Goal: Transaction & Acquisition: Book appointment/travel/reservation

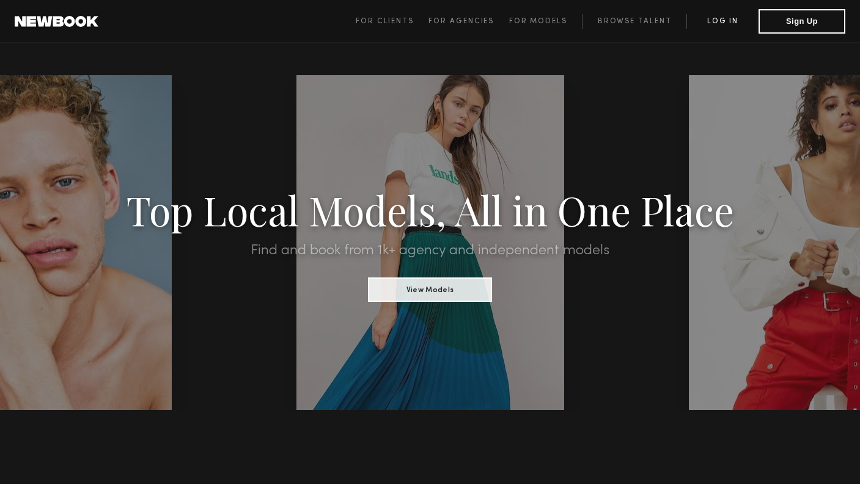
click at [718, 19] on link "Log in" at bounding box center [722, 21] width 72 height 15
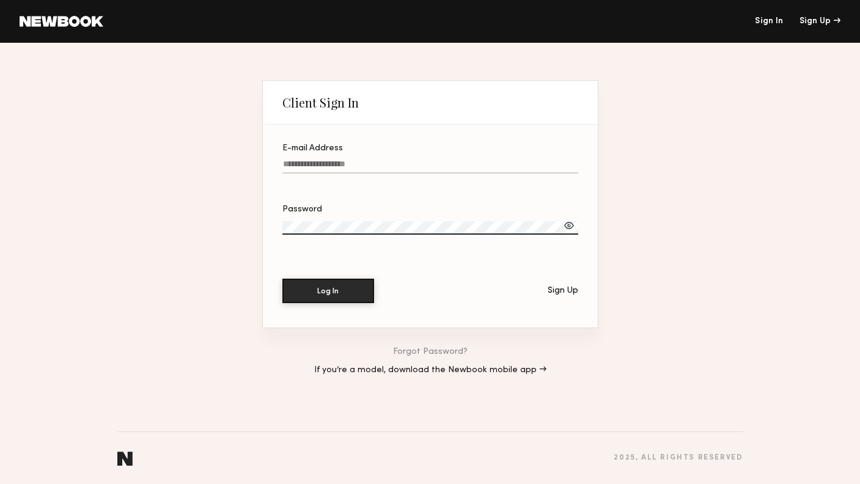
type input "**********"
click at [327, 291] on button "Log In" at bounding box center [328, 291] width 92 height 24
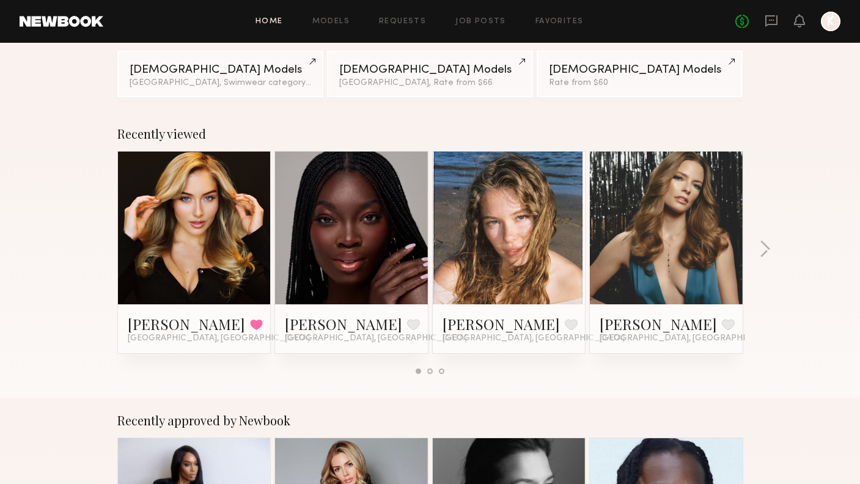
scroll to position [134, 0]
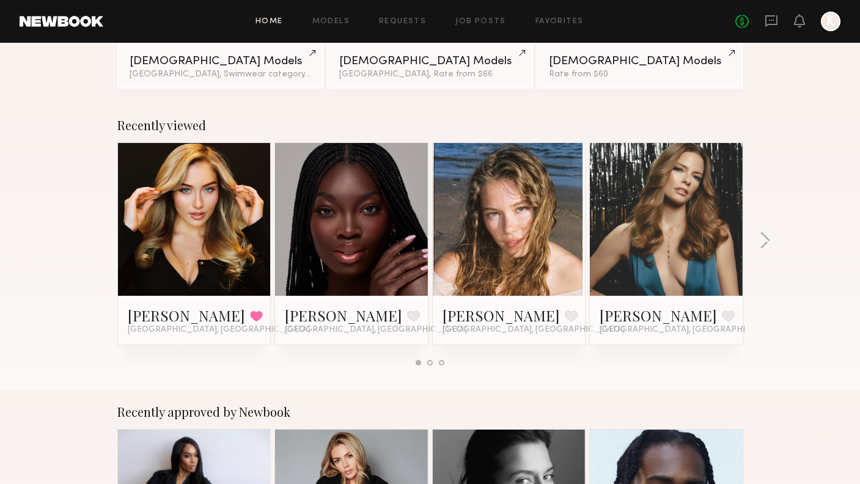
click at [767, 231] on div "Recently viewed Heloise H. Favorited Los Angeles, CA Dora O. Favorite Los Angel…" at bounding box center [430, 246] width 860 height 287
click at [764, 238] on button "button" at bounding box center [765, 242] width 12 height 20
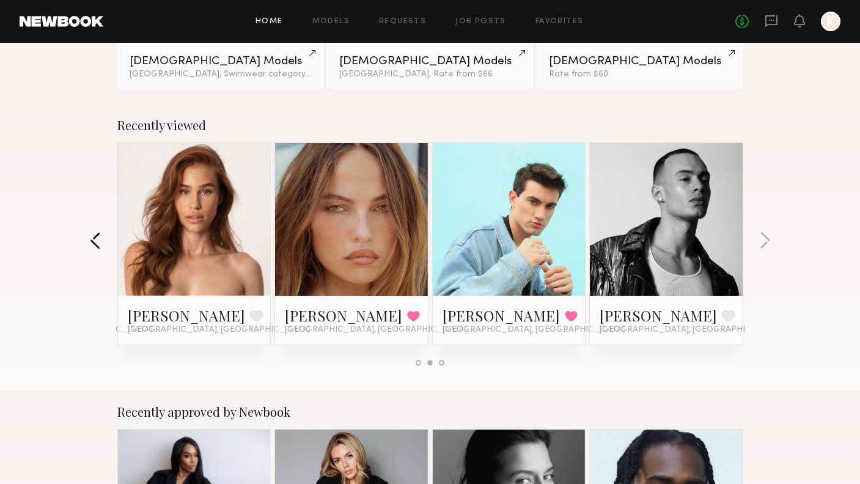
click at [92, 241] on button "button" at bounding box center [96, 242] width 12 height 20
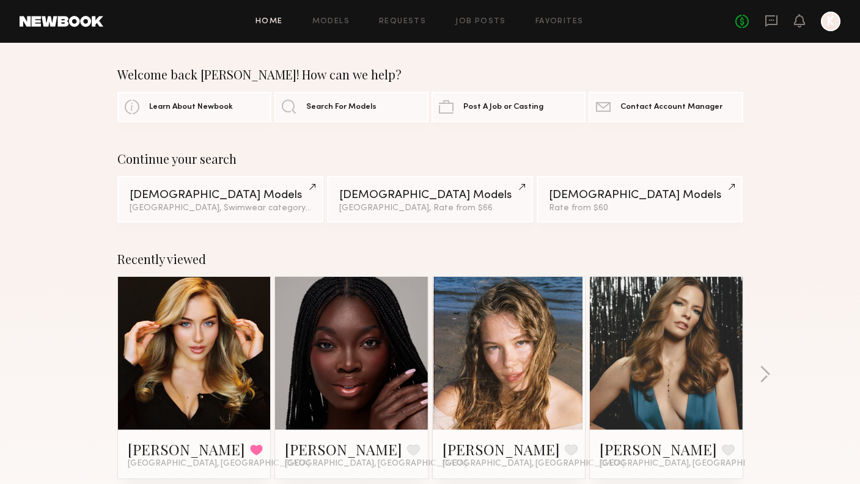
scroll to position [0, 0]
click at [329, 18] on link "Models" at bounding box center [330, 22] width 37 height 8
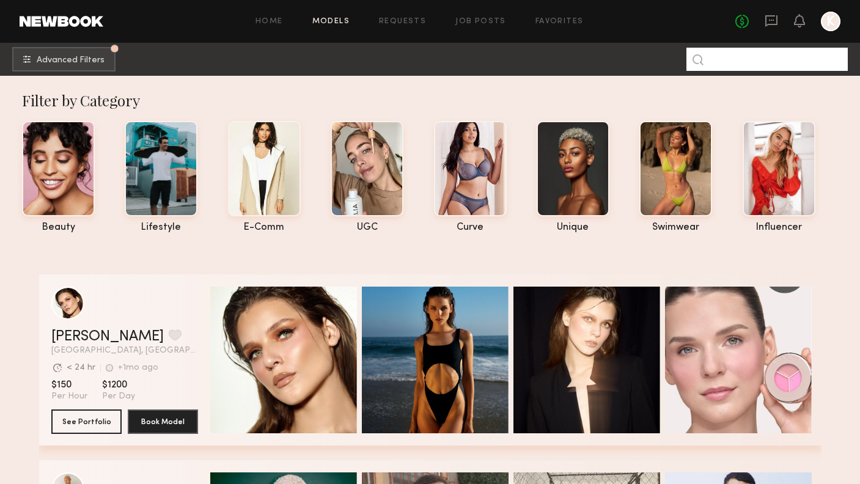
click at [739, 59] on input at bounding box center [766, 59] width 161 height 23
click at [726, 59] on input at bounding box center [766, 59] width 161 height 23
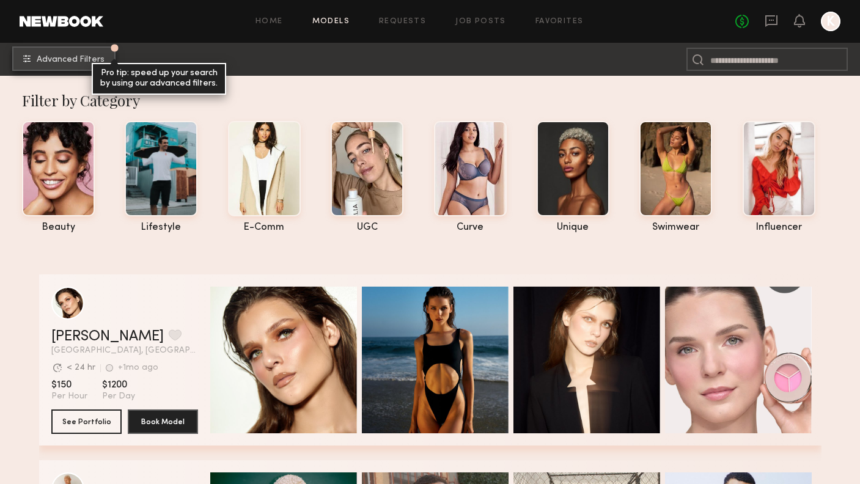
click at [81, 66] on button "Advanced Filters Pro tip: speed up your search by using our advanced filters." at bounding box center [63, 58] width 103 height 24
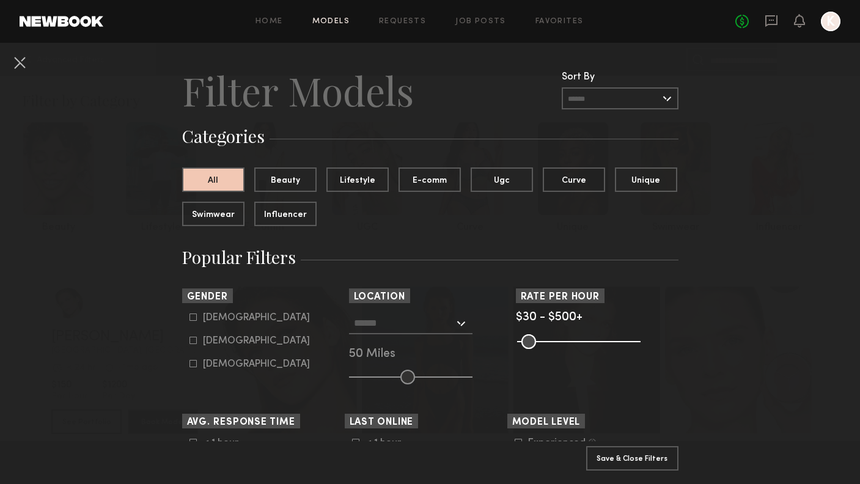
scroll to position [18, 0]
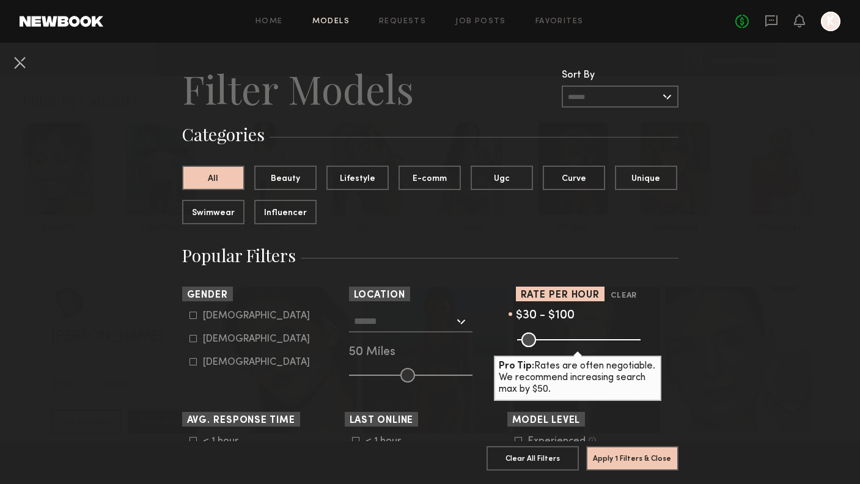
drag, startPoint x: 630, startPoint y: 339, endPoint x: 540, endPoint y: 348, distance: 90.3
type input "***"
click at [540, 346] on common-range-minmax at bounding box center [577, 338] width 123 height 15
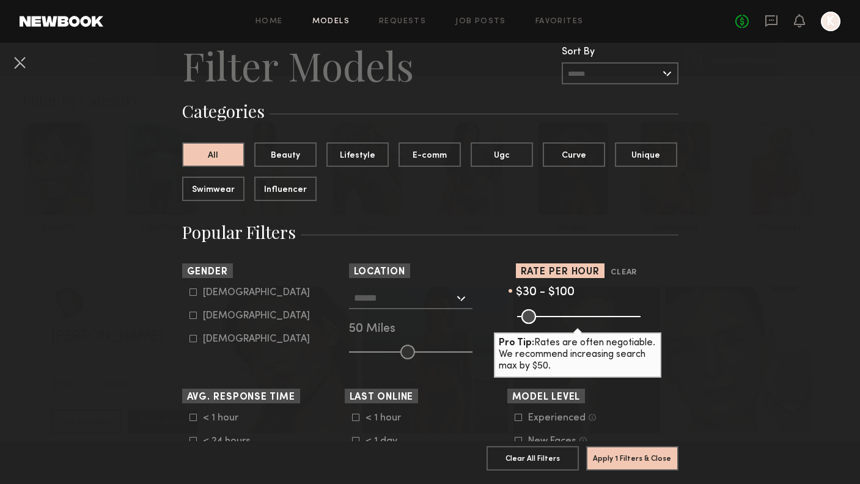
scroll to position [49, 0]
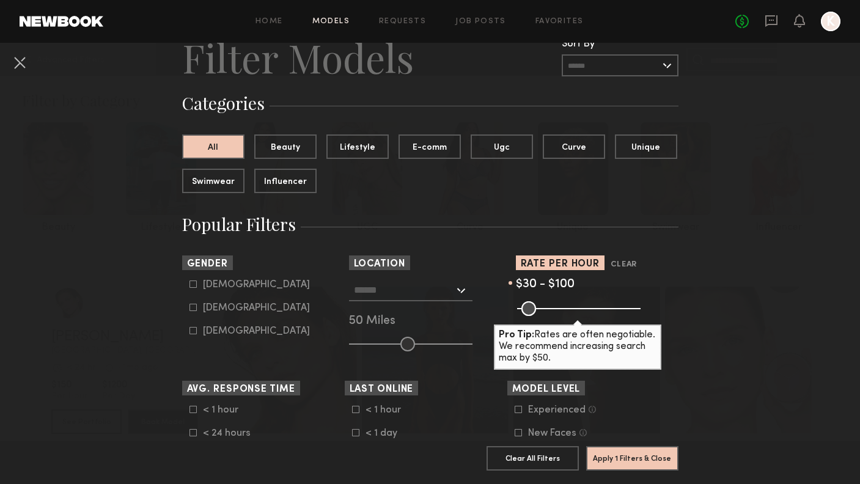
click at [192, 305] on icon at bounding box center [192, 307] width 7 height 7
type input "**"
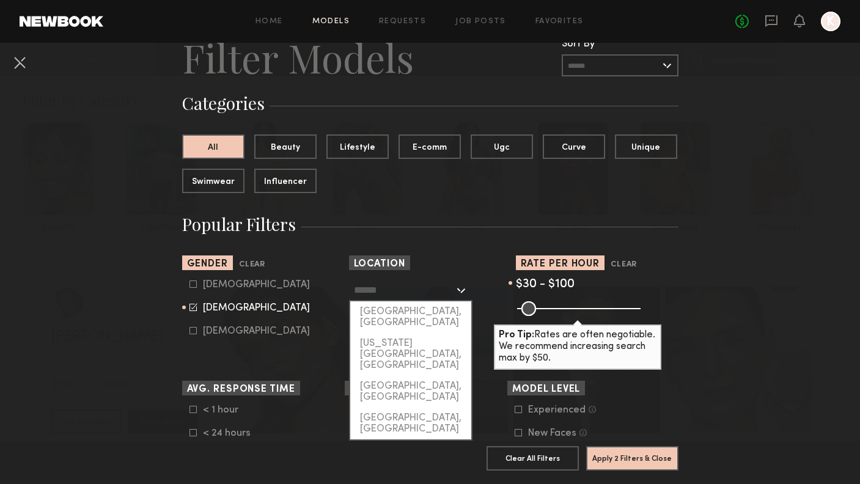
click at [412, 289] on input "text" at bounding box center [404, 289] width 100 height 21
click at [412, 308] on div "[GEOGRAPHIC_DATA], [GEOGRAPHIC_DATA]" at bounding box center [410, 317] width 121 height 32
type input "**********"
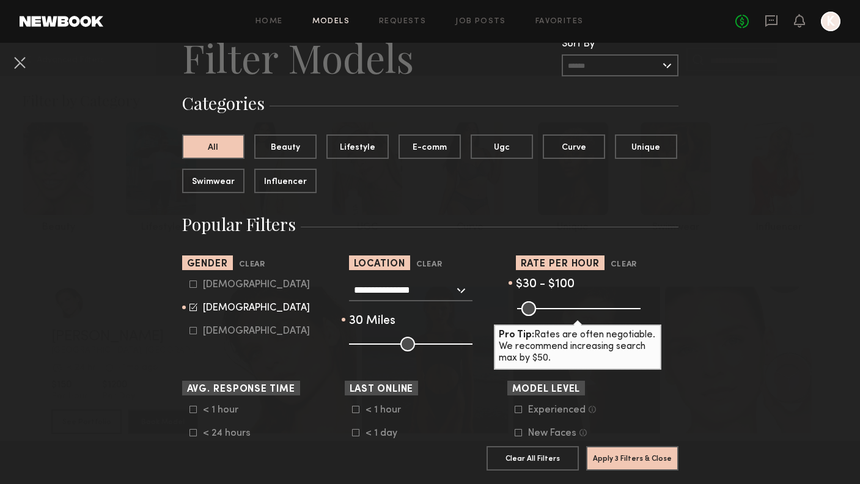
drag, startPoint x: 404, startPoint y: 341, endPoint x: 387, endPoint y: 341, distance: 16.5
type input "**"
click at [387, 341] on input "range" at bounding box center [410, 344] width 123 height 15
click at [627, 456] on button "Apply 3 Filters & Close" at bounding box center [632, 457] width 92 height 24
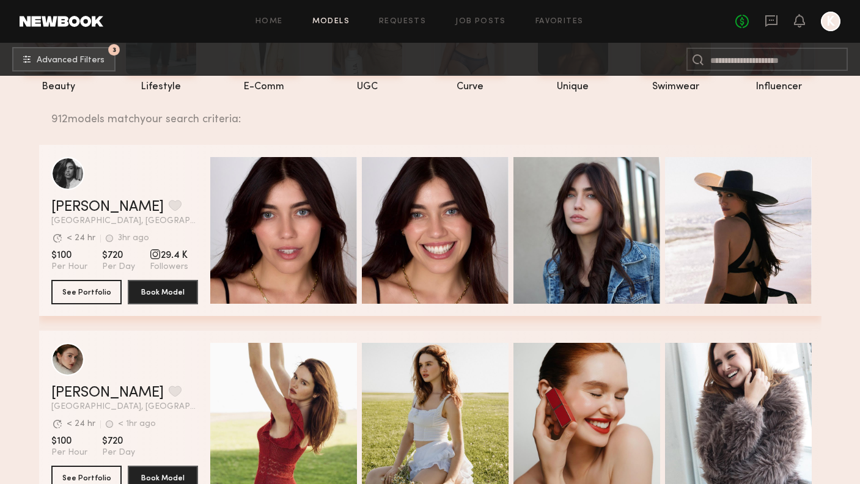
scroll to position [142, 0]
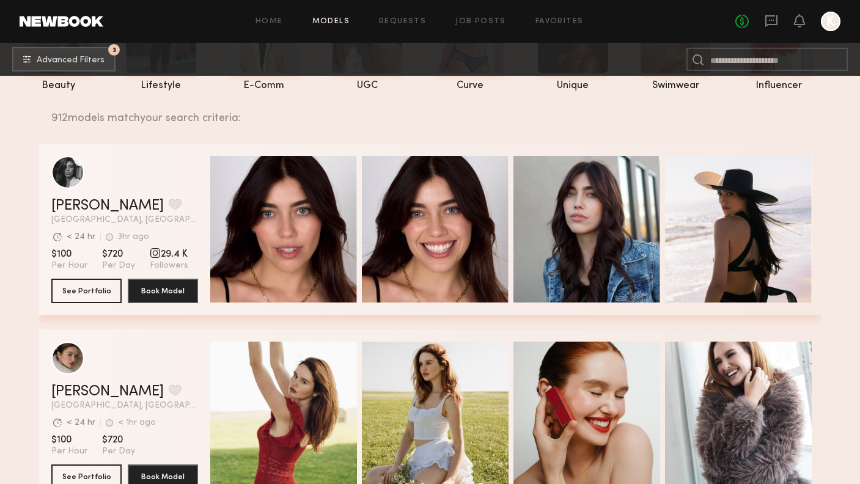
click at [164, 257] on span "29.4 K" at bounding box center [169, 254] width 38 height 12
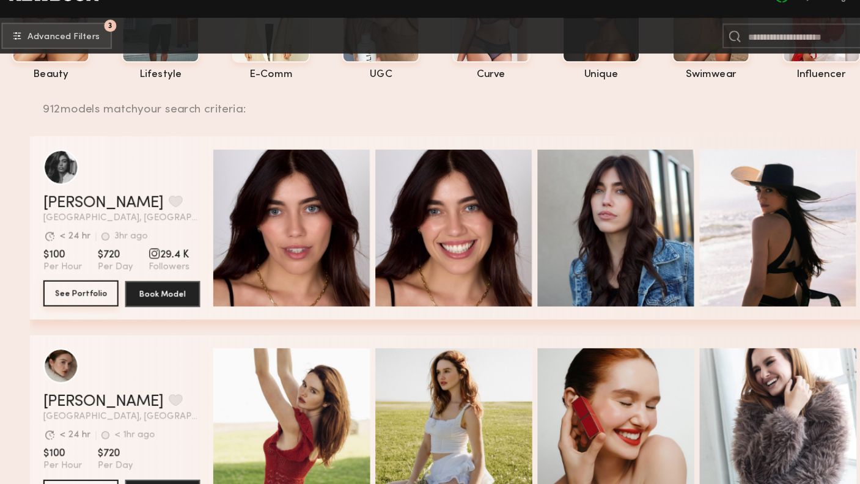
click at [93, 288] on button "See Portfolio" at bounding box center [86, 300] width 70 height 24
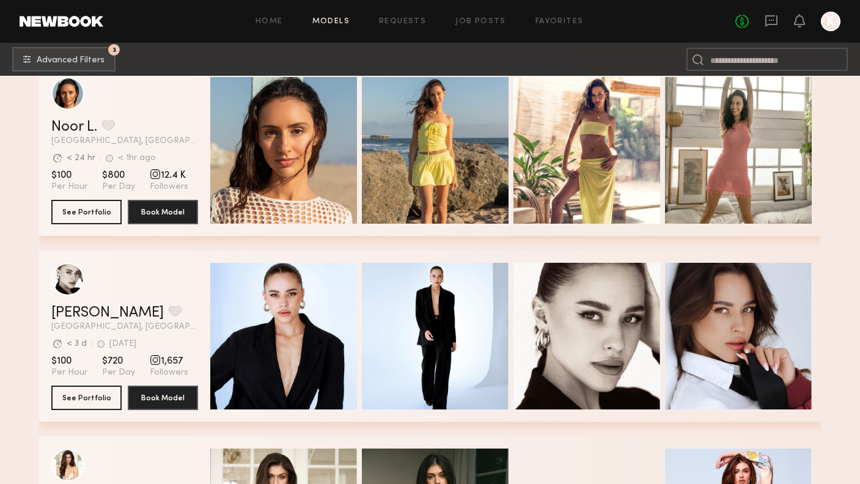
scroll to position [3208, 0]
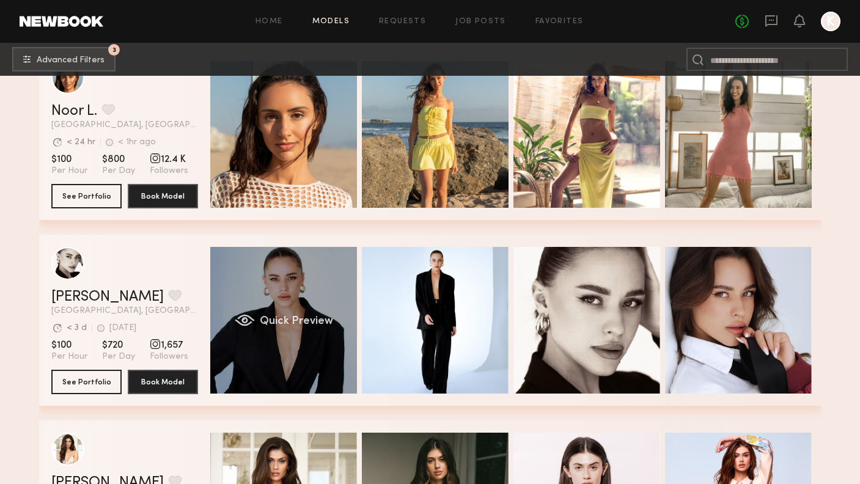
click at [279, 365] on div "Quick Preview" at bounding box center [283, 320] width 147 height 147
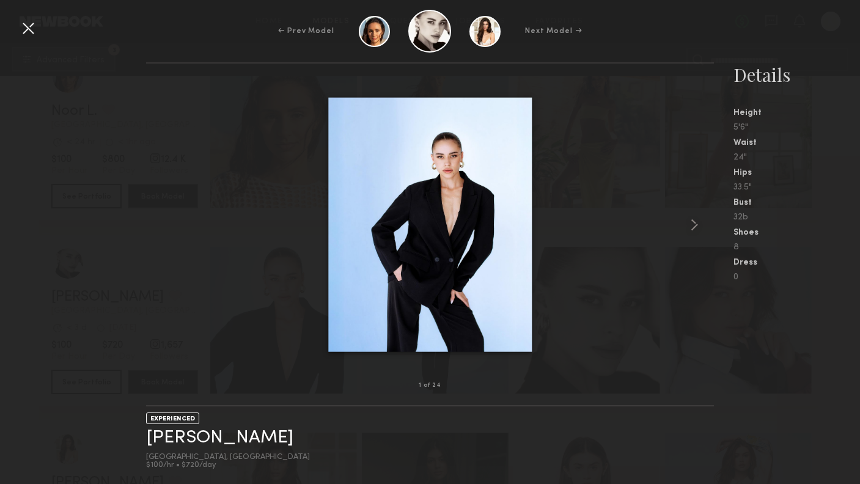
scroll to position [3139, 0]
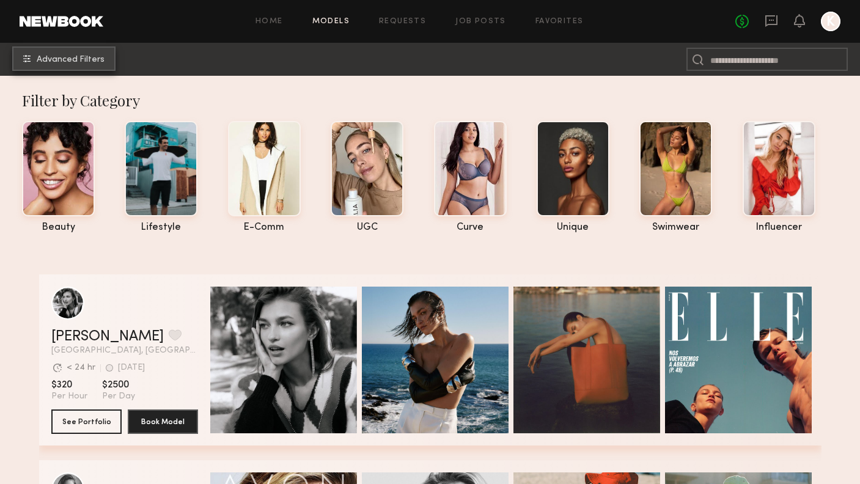
click at [59, 56] on span "Advanced Filters" at bounding box center [71, 60] width 68 height 9
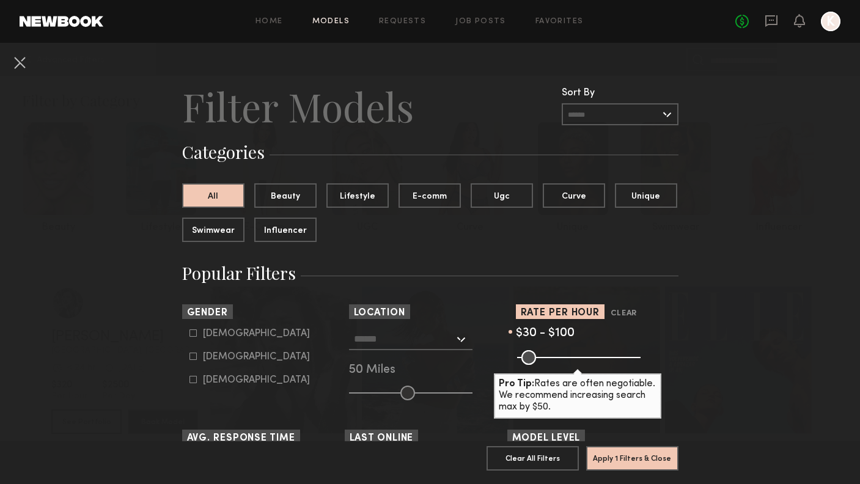
drag, startPoint x: 632, startPoint y: 356, endPoint x: 541, endPoint y: 370, distance: 92.7
type input "***"
click at [540, 370] on section "Rate per Hour Clear $30 - $100 Pro Tip: Rates are often negotiable. We recommen…" at bounding box center [597, 352] width 162 height 96
click at [191, 355] on icon at bounding box center [192, 355] width 7 height 7
type input "**"
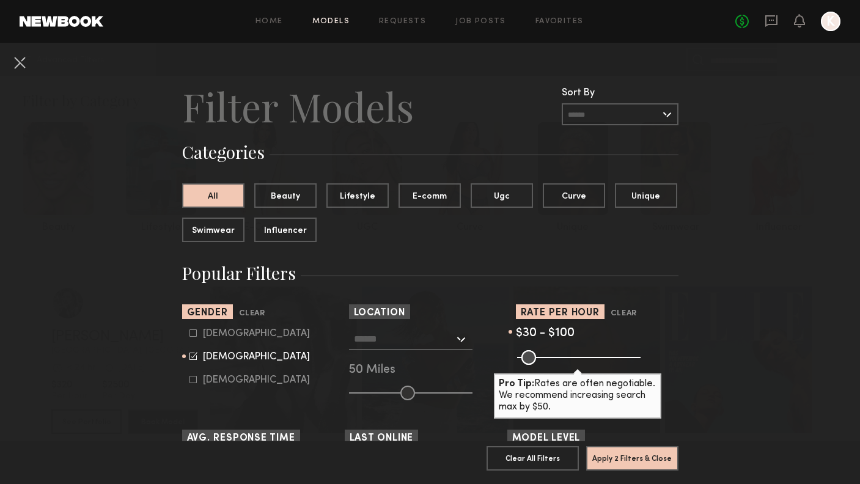
click at [447, 342] on input "text" at bounding box center [404, 338] width 100 height 21
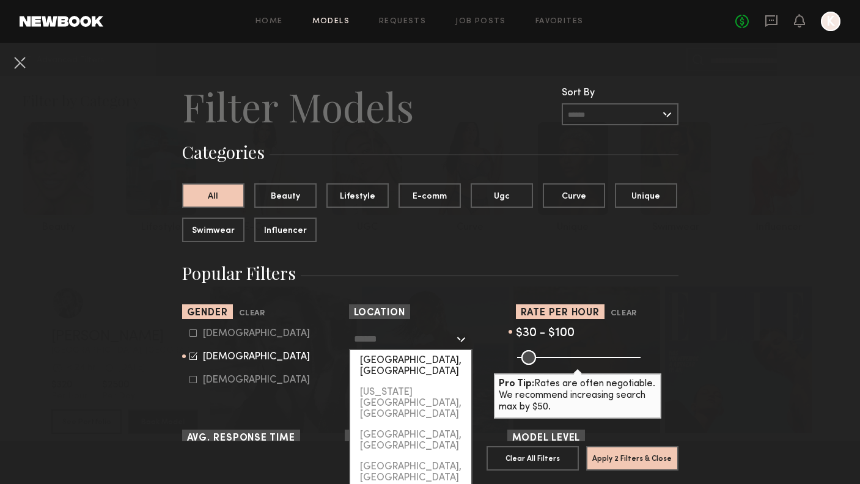
click at [433, 362] on div "[GEOGRAPHIC_DATA], [GEOGRAPHIC_DATA]" at bounding box center [410, 366] width 121 height 32
type input "**********"
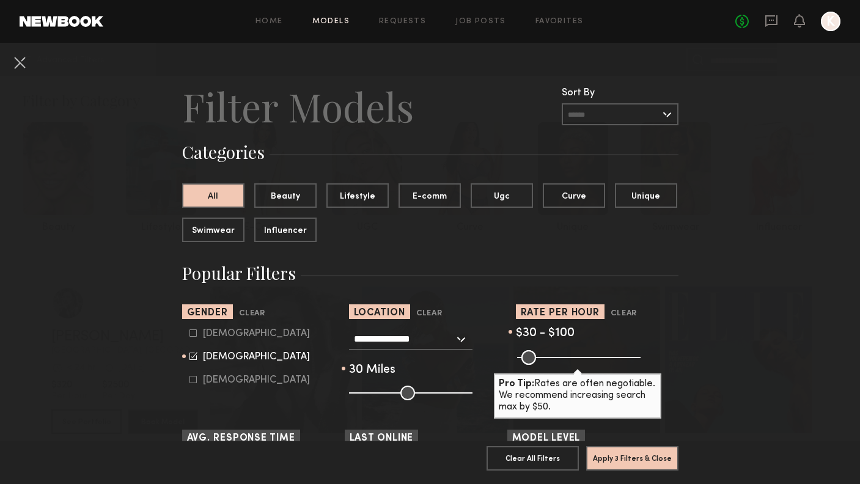
drag, startPoint x: 409, startPoint y: 393, endPoint x: 384, endPoint y: 392, distance: 25.7
type input "**"
click at [384, 392] on input "range" at bounding box center [410, 392] width 123 height 15
click at [621, 464] on button "Apply 3 Filters & Close" at bounding box center [632, 457] width 92 height 24
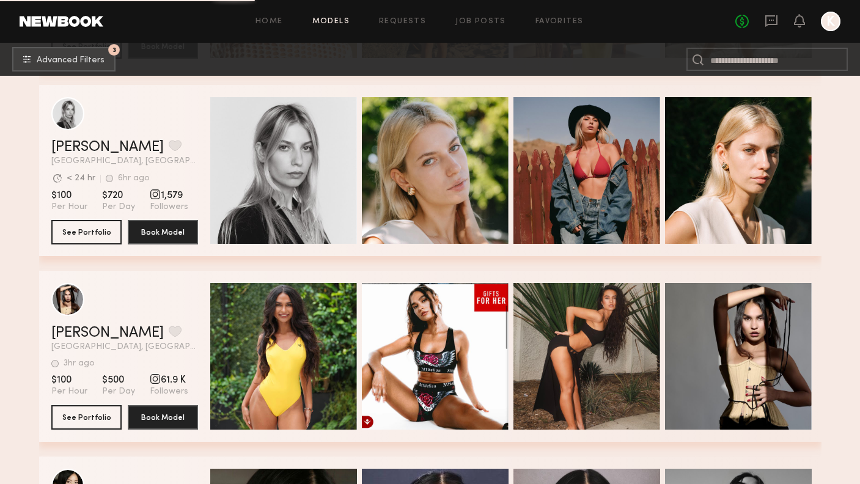
scroll to position [3729, 0]
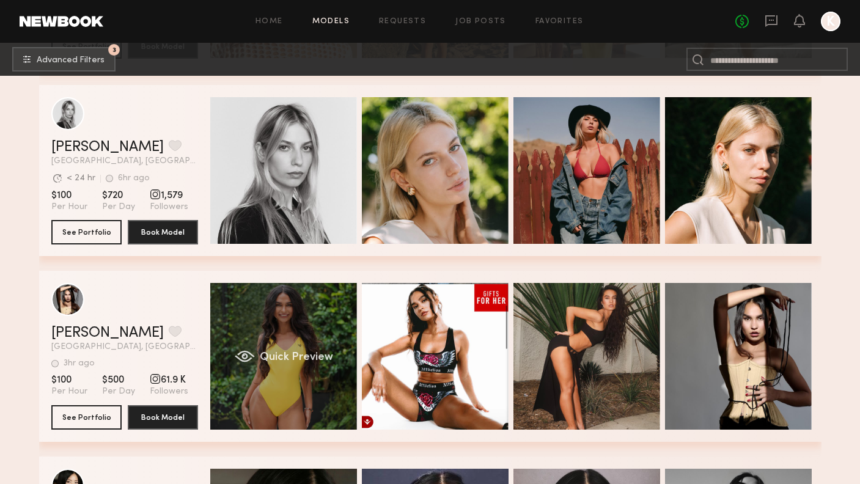
click at [329, 387] on div "Quick Preview" at bounding box center [283, 356] width 147 height 147
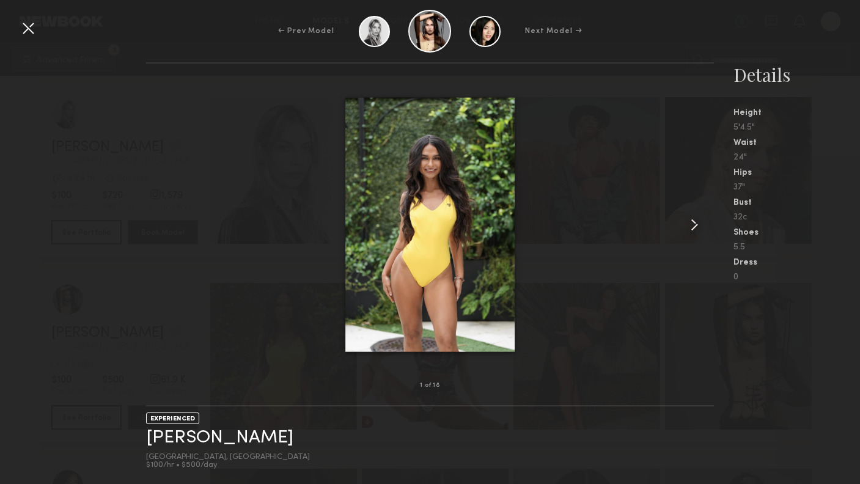
click at [695, 225] on common-icon at bounding box center [694, 225] width 20 height 20
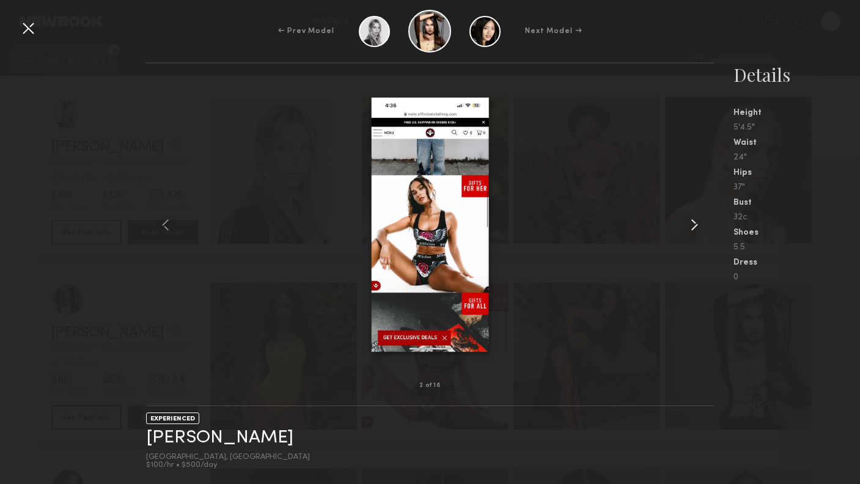
click at [695, 225] on common-icon at bounding box center [694, 225] width 20 height 20
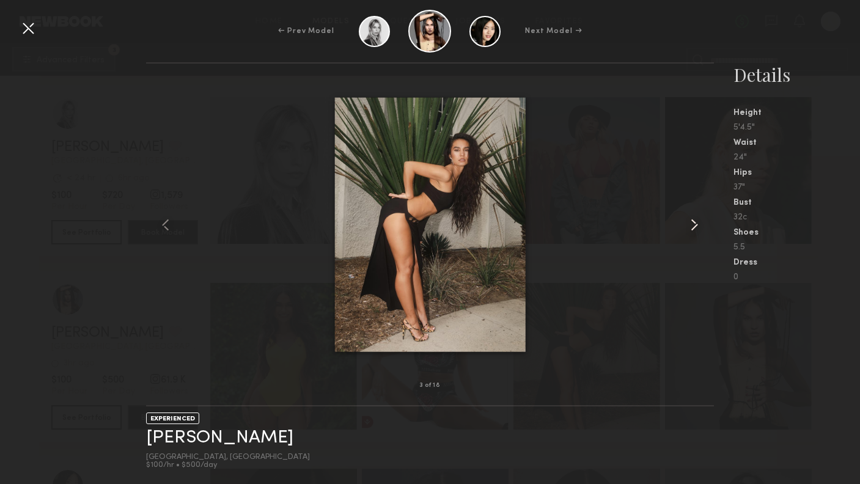
click at [695, 225] on common-icon at bounding box center [694, 225] width 20 height 20
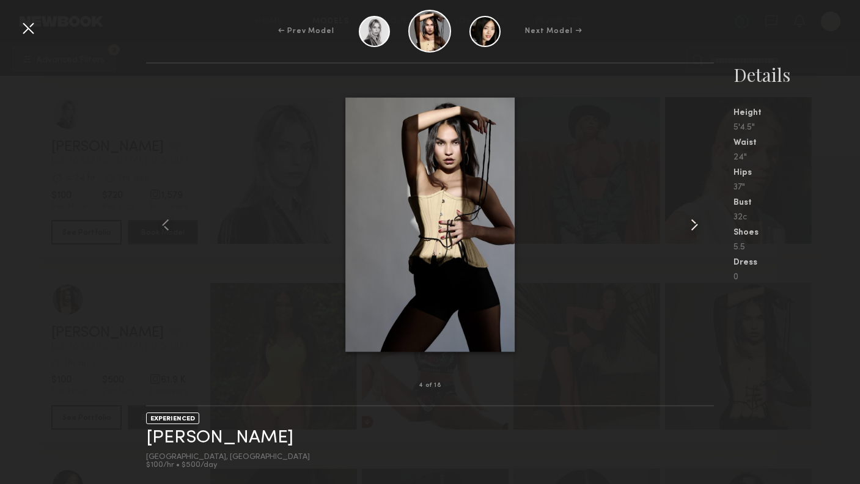
click at [695, 225] on common-icon at bounding box center [694, 225] width 20 height 20
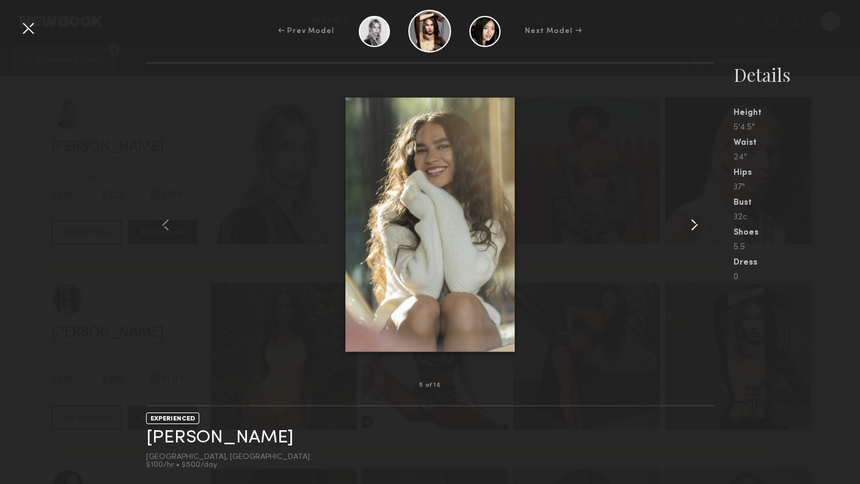
click at [695, 225] on common-icon at bounding box center [694, 225] width 20 height 20
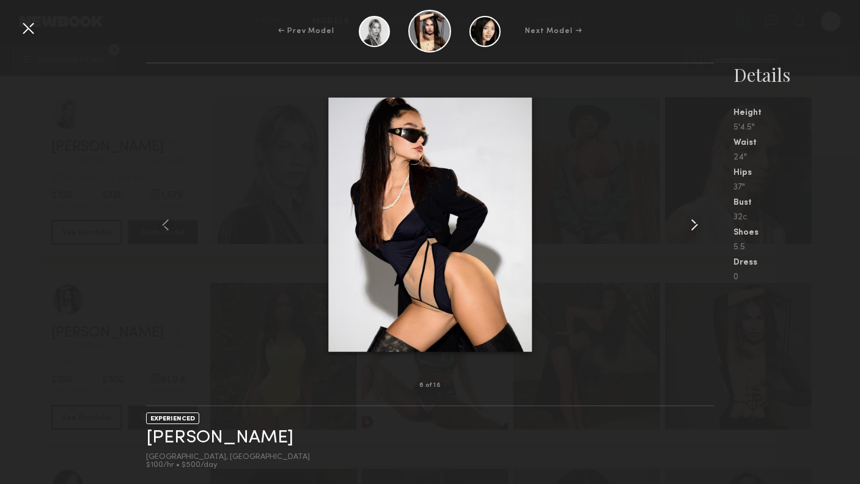
click at [695, 225] on common-icon at bounding box center [694, 225] width 20 height 20
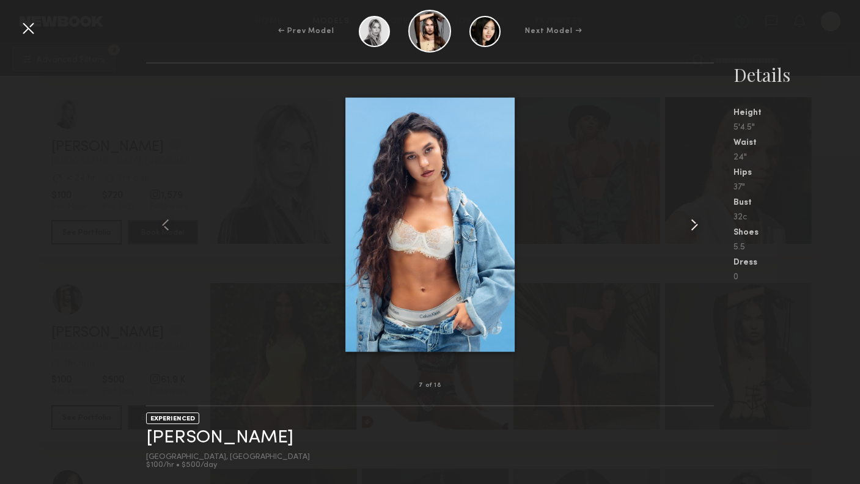
click at [695, 225] on common-icon at bounding box center [694, 225] width 20 height 20
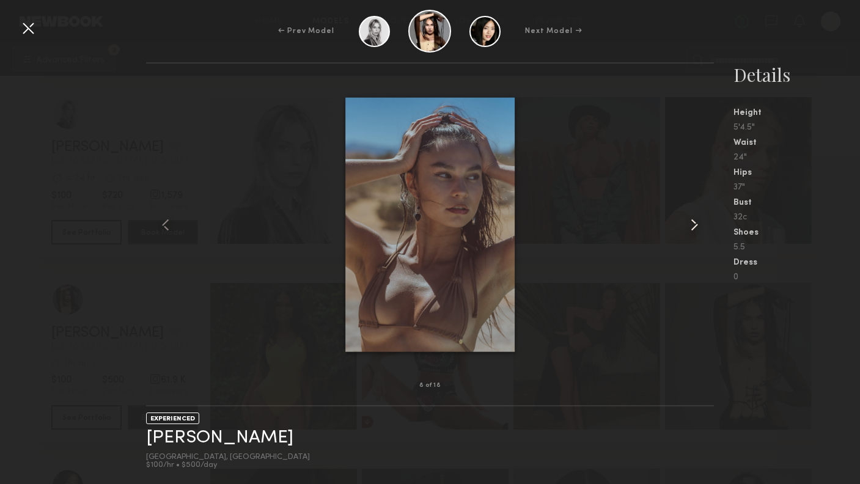
click at [695, 225] on common-icon at bounding box center [694, 225] width 20 height 20
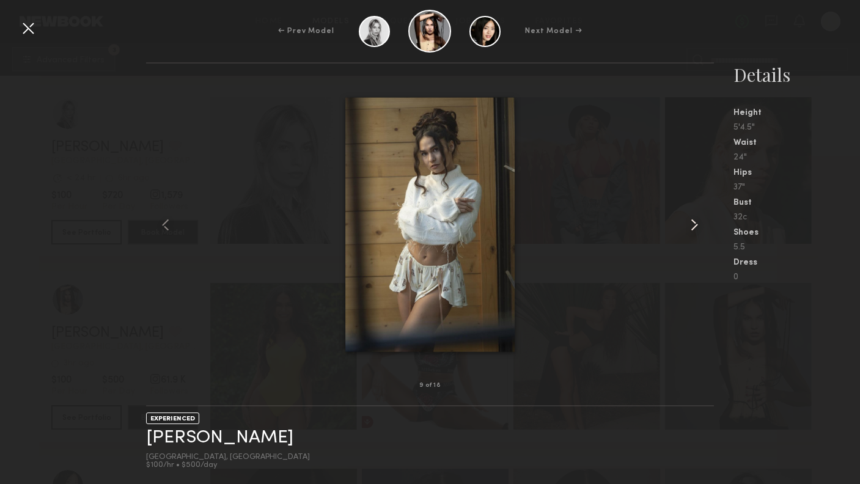
click at [695, 225] on common-icon at bounding box center [694, 225] width 20 height 20
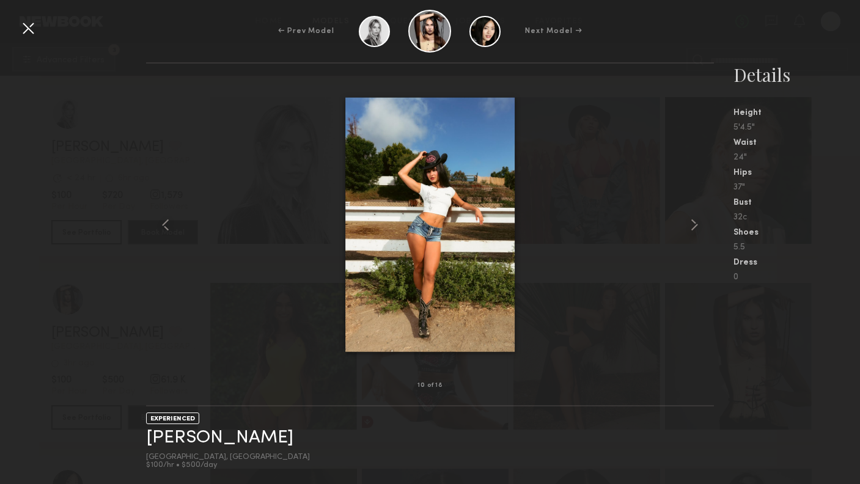
scroll to position [3645, 0]
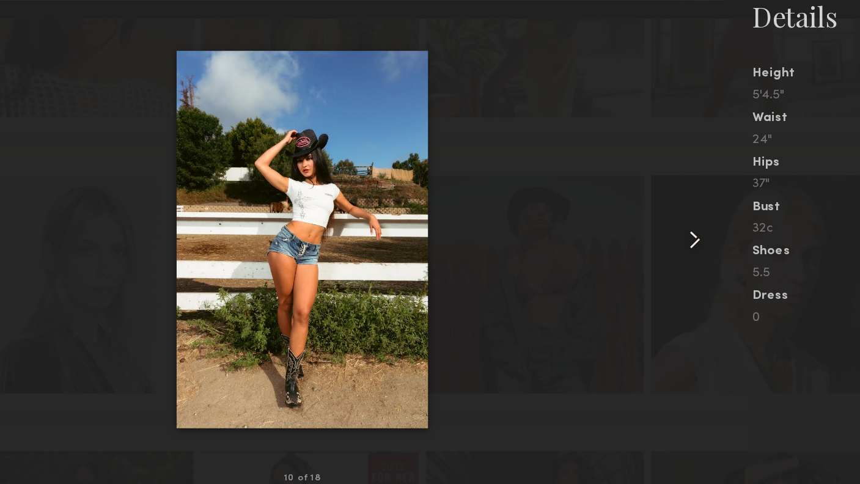
click at [684, 215] on common-icon at bounding box center [694, 225] width 20 height 20
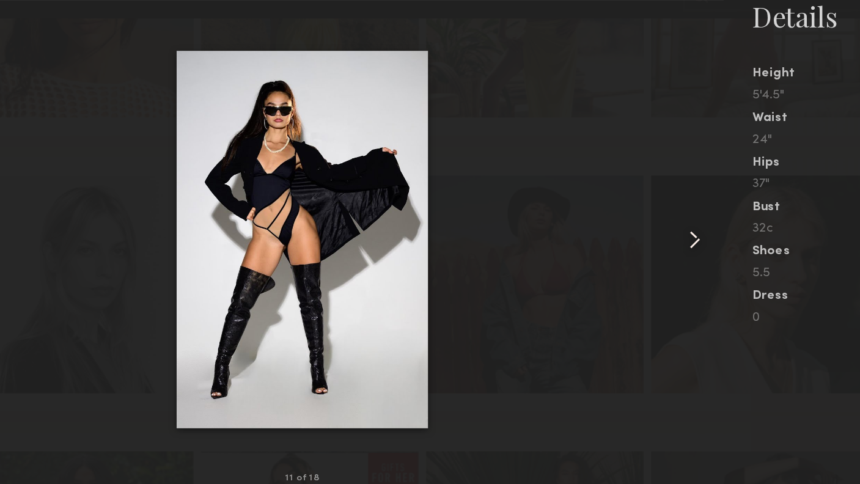
click at [684, 215] on common-icon at bounding box center [694, 225] width 20 height 20
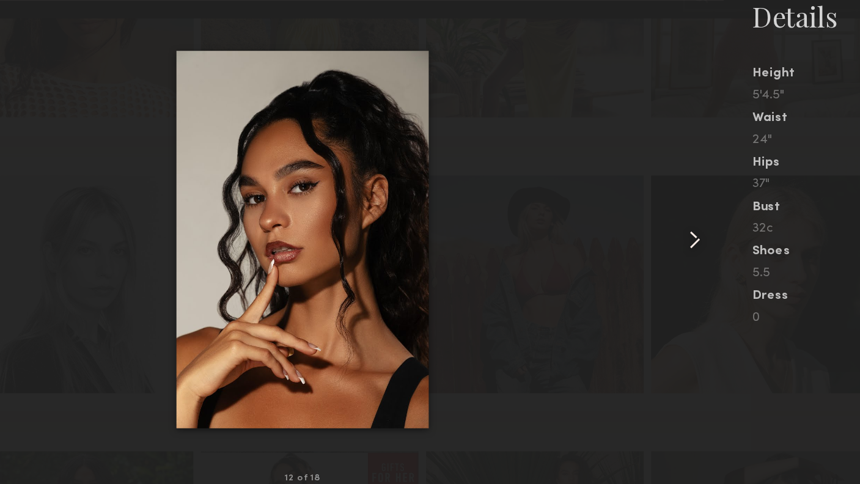
click at [684, 215] on common-icon at bounding box center [694, 225] width 20 height 20
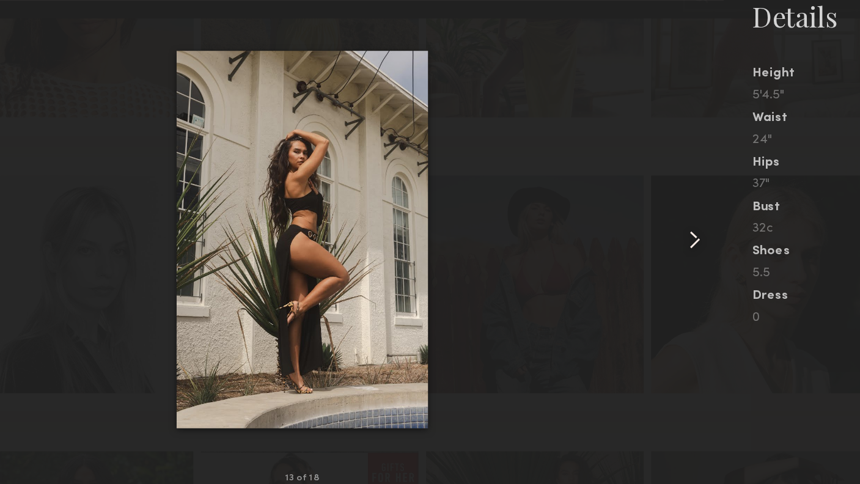
click at [684, 215] on common-icon at bounding box center [694, 225] width 20 height 20
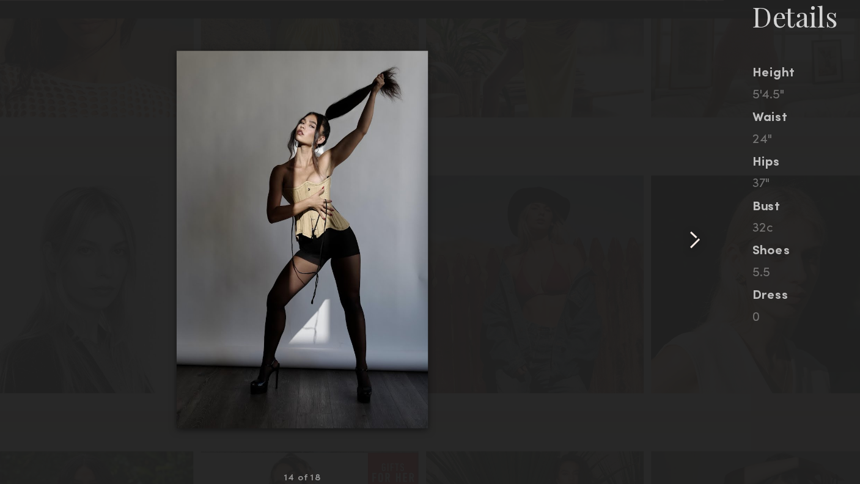
click at [684, 215] on common-icon at bounding box center [694, 225] width 20 height 20
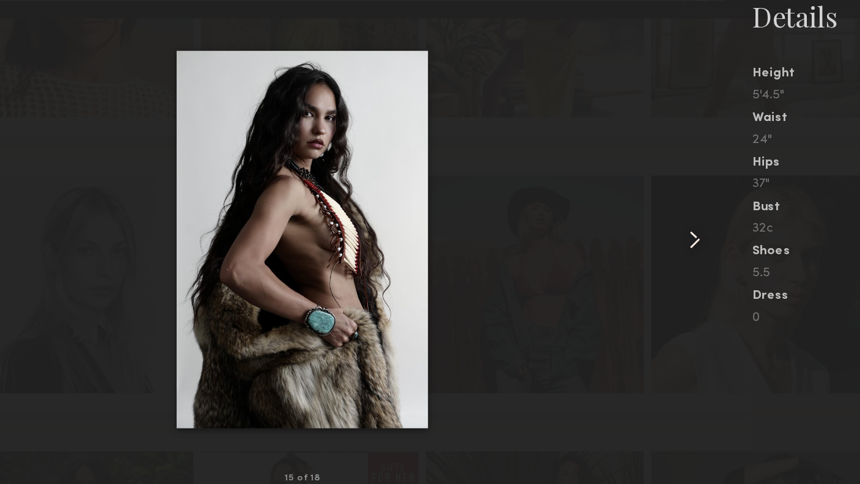
click at [684, 215] on common-icon at bounding box center [694, 225] width 20 height 20
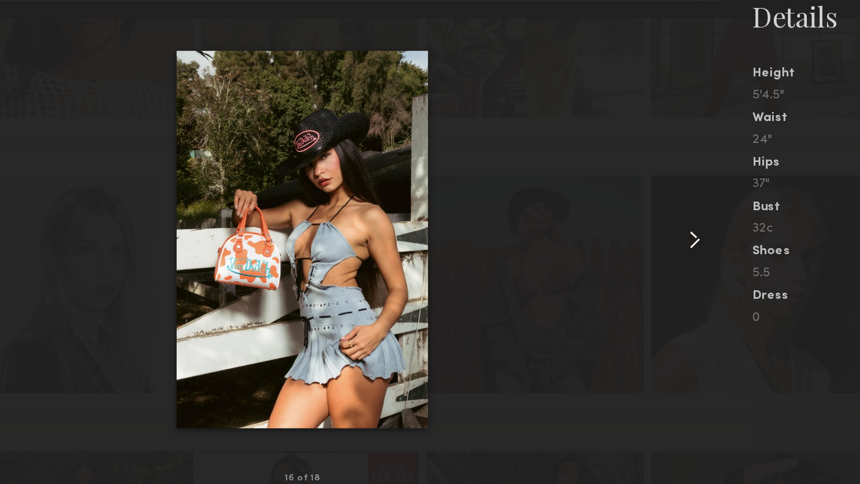
click at [684, 215] on common-icon at bounding box center [694, 225] width 20 height 20
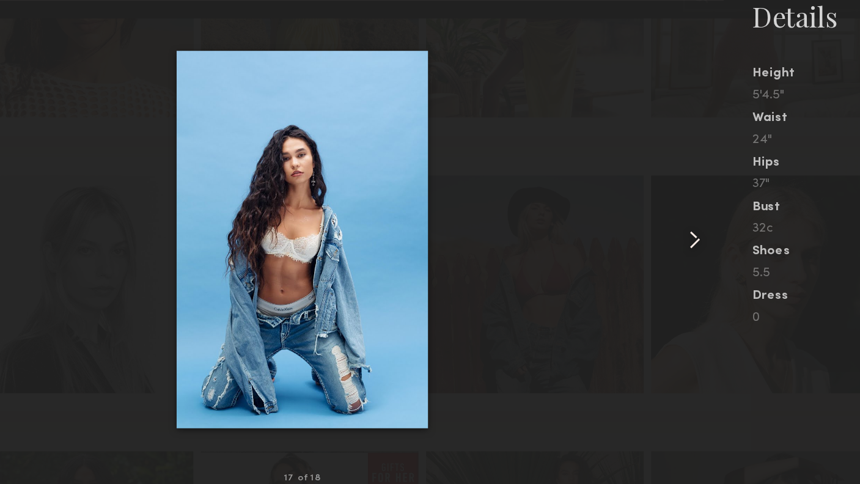
click at [684, 215] on common-icon at bounding box center [694, 225] width 20 height 20
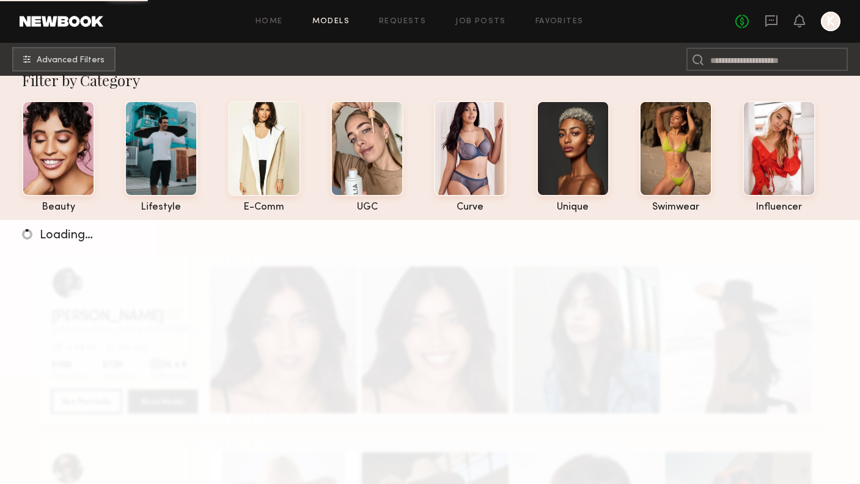
scroll to position [23, 0]
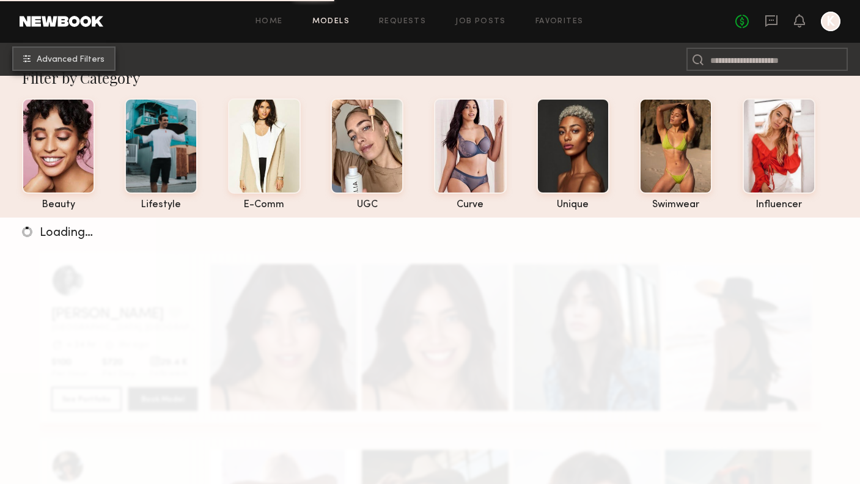
click at [87, 67] on button "Advanced Filters" at bounding box center [63, 58] width 103 height 24
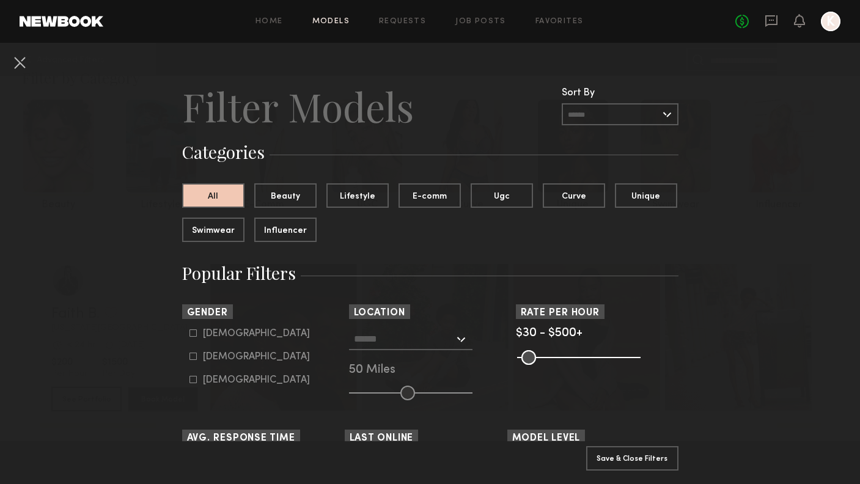
click at [192, 353] on icon at bounding box center [192, 356] width 7 height 7
type input "**"
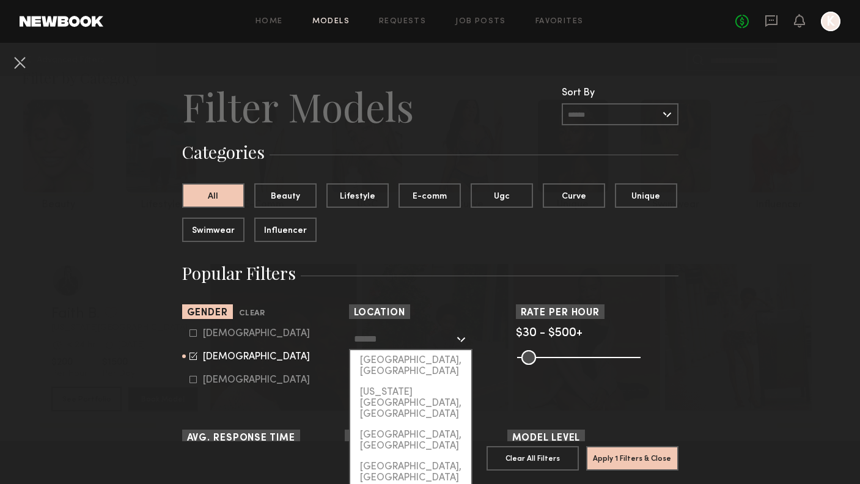
click at [426, 340] on input "text" at bounding box center [404, 338] width 100 height 21
click at [416, 363] on div "[GEOGRAPHIC_DATA], [GEOGRAPHIC_DATA]" at bounding box center [410, 366] width 121 height 32
type input "**********"
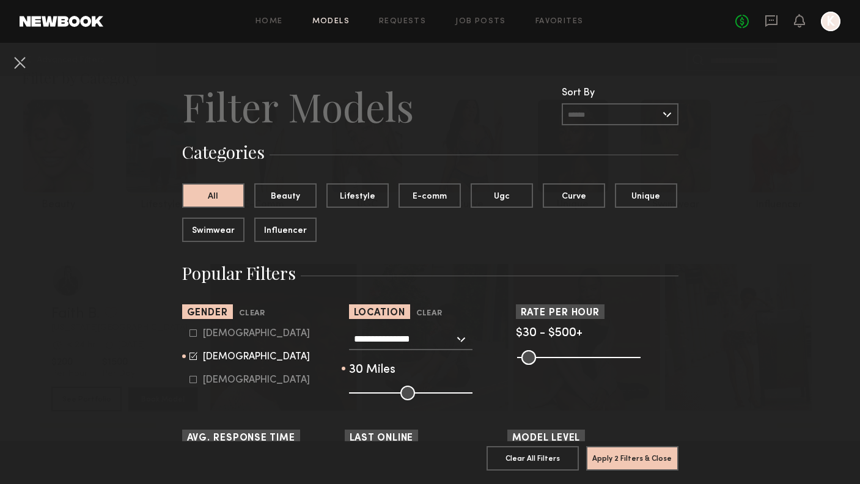
drag, startPoint x: 405, startPoint y: 391, endPoint x: 385, endPoint y: 391, distance: 19.5
type input "**"
click at [385, 391] on input "range" at bounding box center [410, 392] width 123 height 15
click at [623, 352] on common-range-minmax at bounding box center [577, 356] width 123 height 15
drag, startPoint x: 623, startPoint y: 351, endPoint x: 588, endPoint y: 352, distance: 35.5
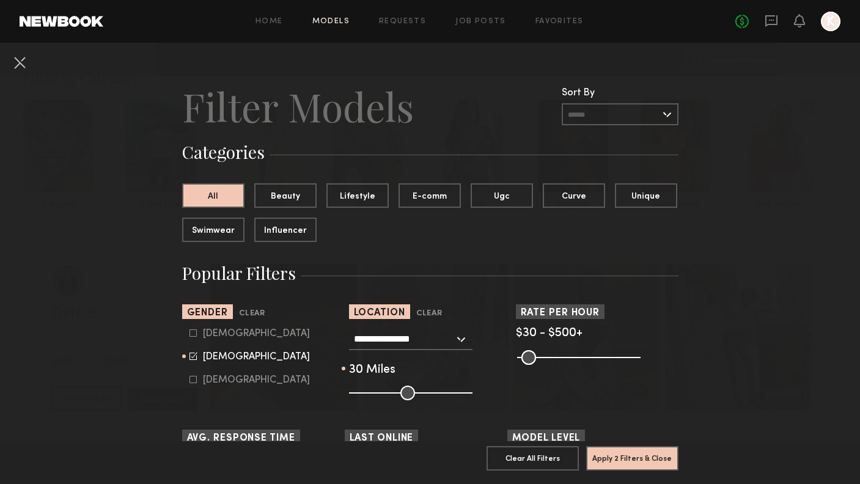
click at [588, 352] on common-range-minmax at bounding box center [577, 356] width 123 height 15
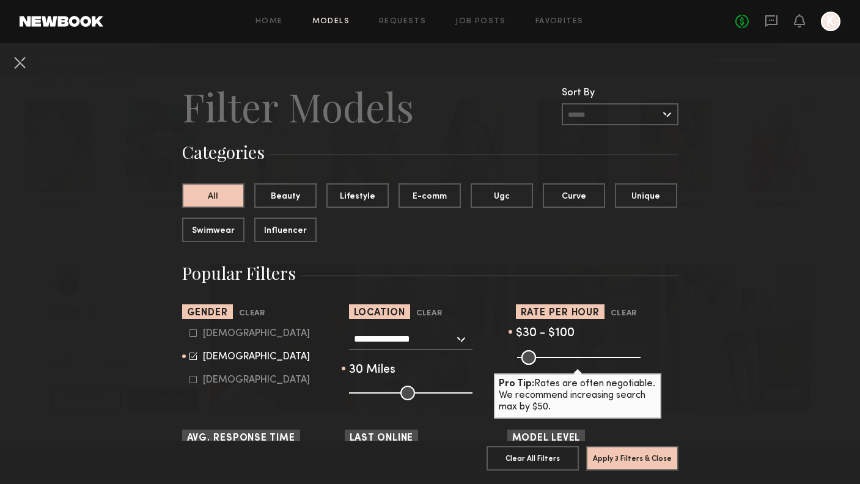
drag, startPoint x: 637, startPoint y: 357, endPoint x: 540, endPoint y: 369, distance: 97.8
type input "***"
click at [540, 369] on section "Rate per Hour Clear $30 - $100 Pro Tip: Rates are often negotiable. We recommen…" at bounding box center [597, 352] width 162 height 96
click at [610, 458] on button "Apply 3 Filters & Close" at bounding box center [632, 457] width 92 height 24
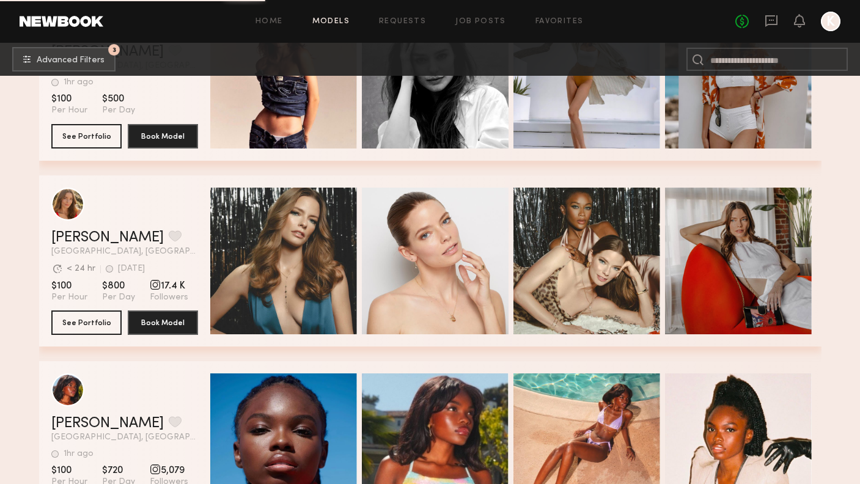
scroll to position [1677, 0]
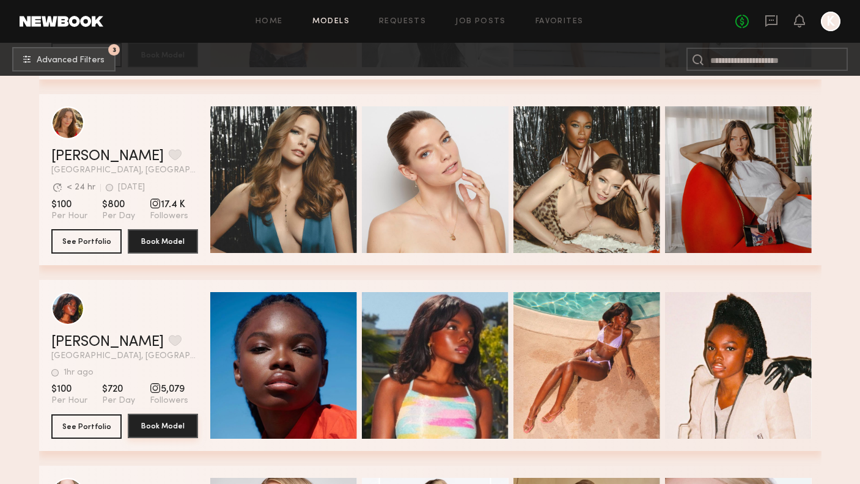
click at [184, 424] on button "Book Model" at bounding box center [163, 426] width 70 height 24
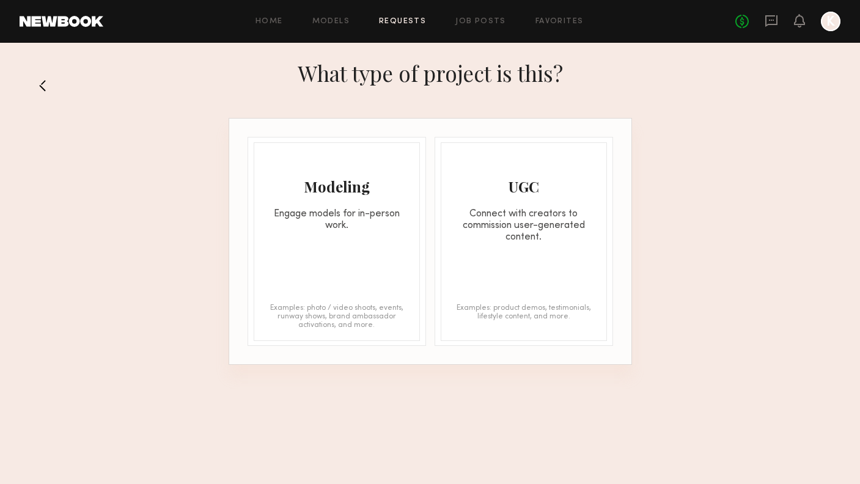
click at [355, 274] on div "Modeling Engage models for in-person work. Examples: photo / video shoots, even…" at bounding box center [337, 241] width 166 height 199
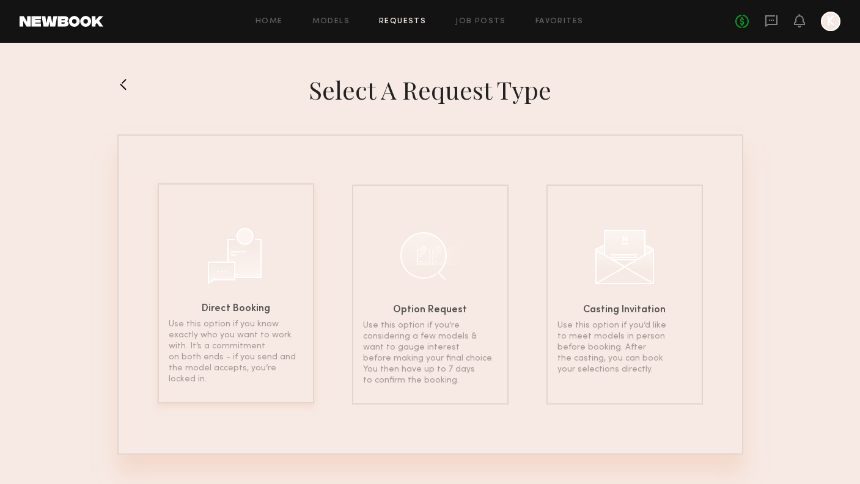
click at [276, 316] on div "Direct Booking Use this option if you know exactly who you want to work with. I…" at bounding box center [236, 293] width 156 height 220
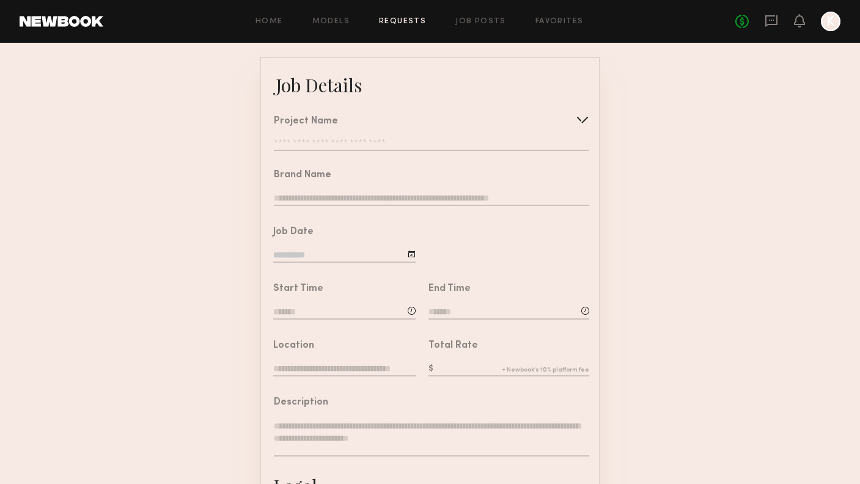
scroll to position [59, 0]
click at [352, 254] on input at bounding box center [344, 256] width 142 height 13
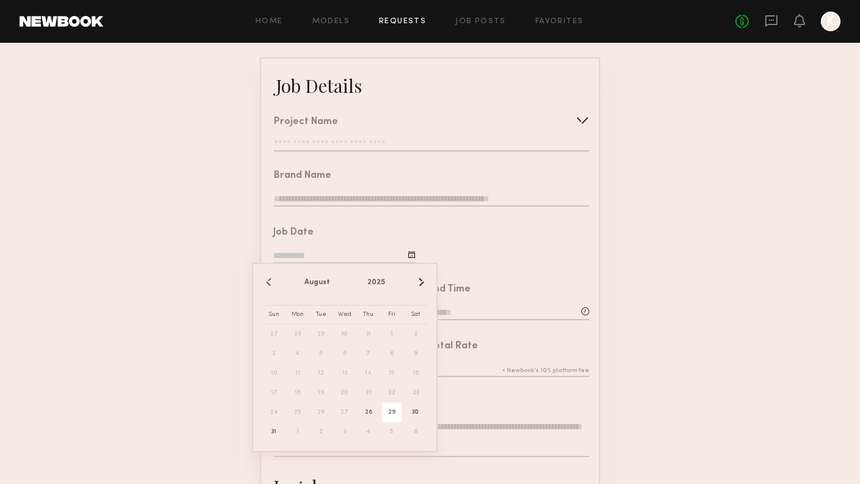
click at [385, 408] on span "29" at bounding box center [392, 413] width 20 height 20
type input "**********"
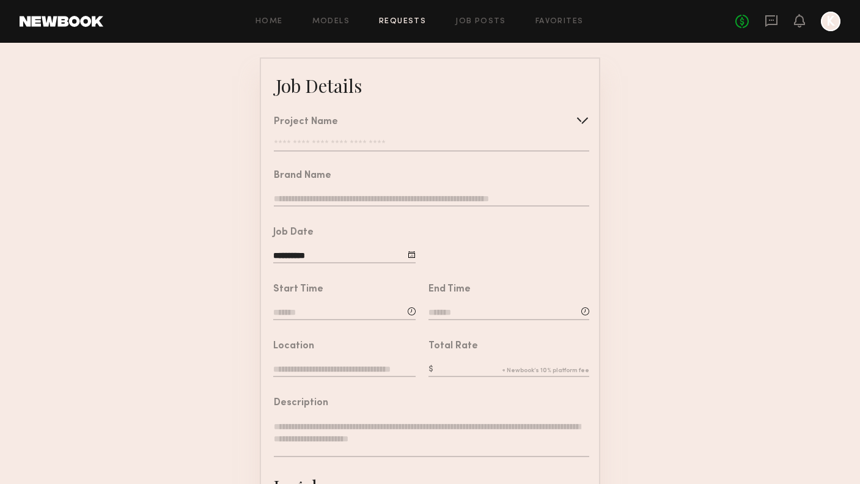
click at [348, 307] on input at bounding box center [344, 313] width 142 height 13
click at [637, 203] on form "**********" at bounding box center [430, 397] width 860 height 681
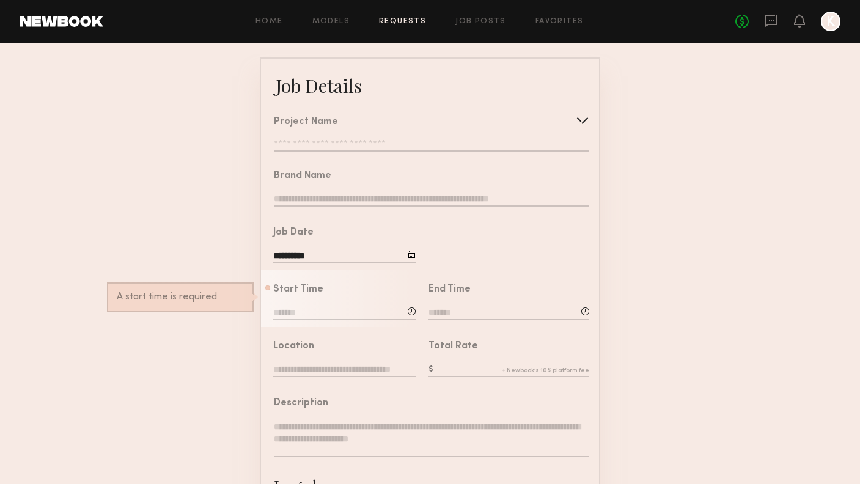
click at [612, 247] on form "**********" at bounding box center [430, 397] width 860 height 681
click at [365, 308] on input at bounding box center [344, 313] width 142 height 13
click at [232, 216] on form "**********" at bounding box center [430, 397] width 860 height 681
click at [304, 251] on input "**********" at bounding box center [344, 256] width 142 height 13
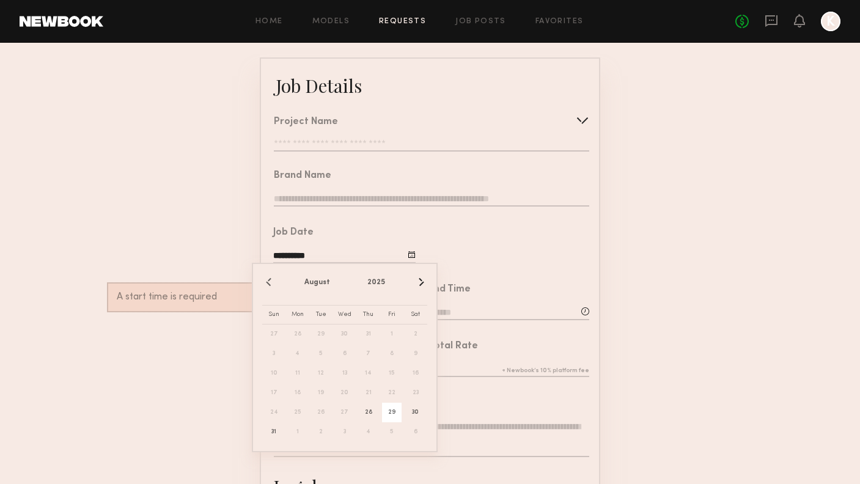
click at [230, 211] on form "**********" at bounding box center [430, 397] width 860 height 681
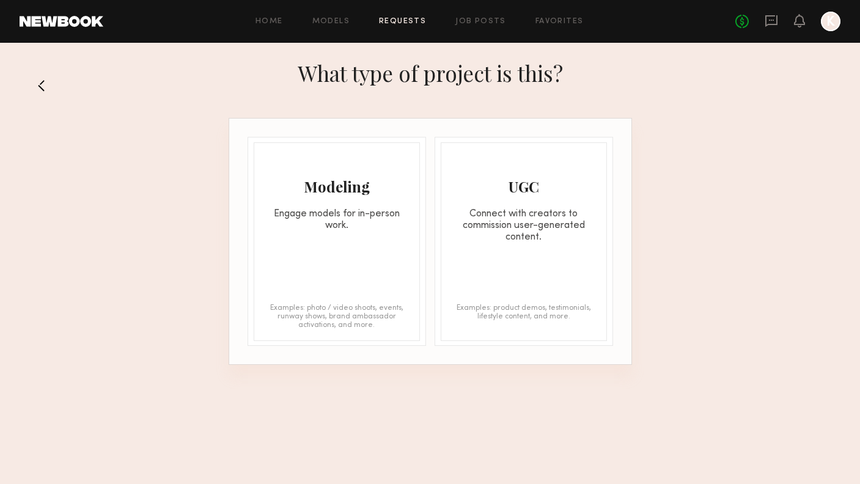
click at [45, 84] on button at bounding box center [47, 86] width 20 height 20
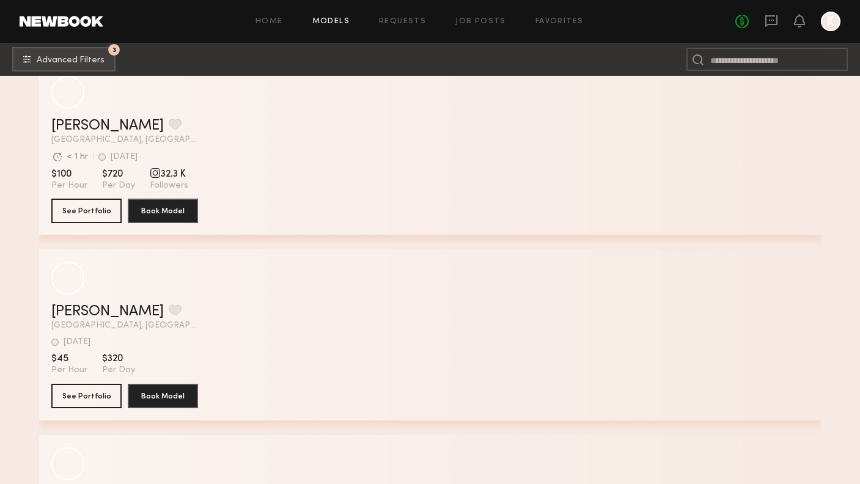
scroll to position [13426, 0]
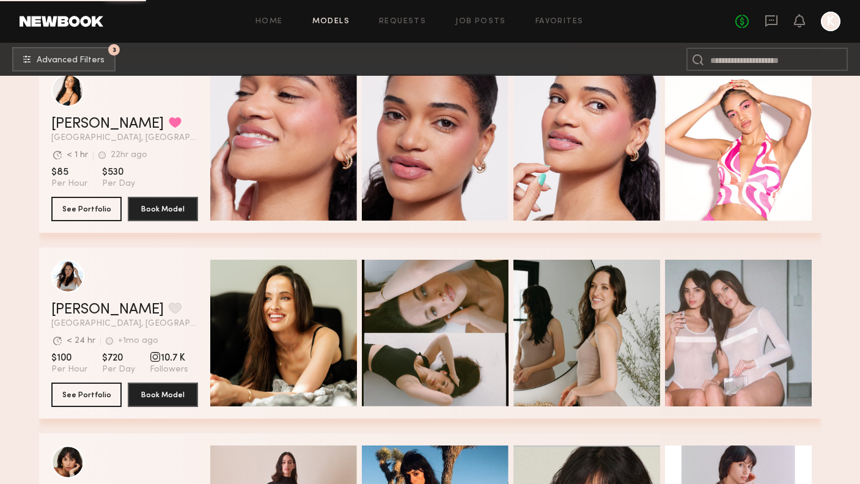
scroll to position [17197, 0]
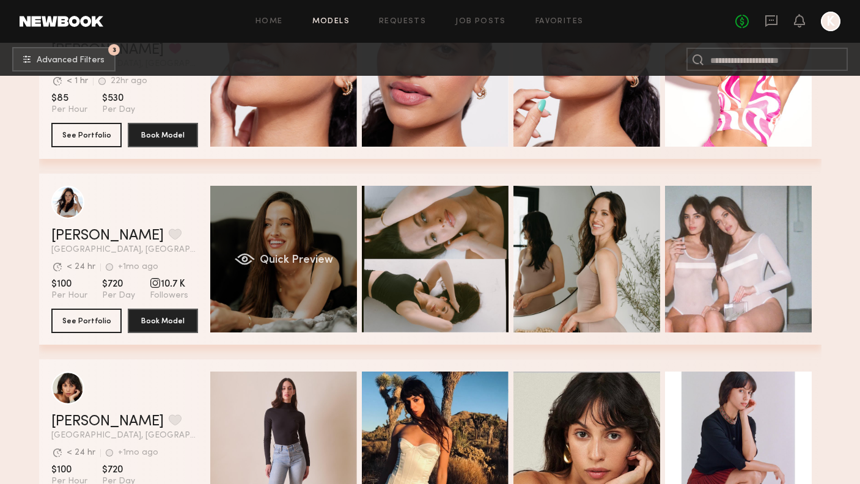
click at [335, 305] on div "Quick Preview" at bounding box center [283, 259] width 147 height 147
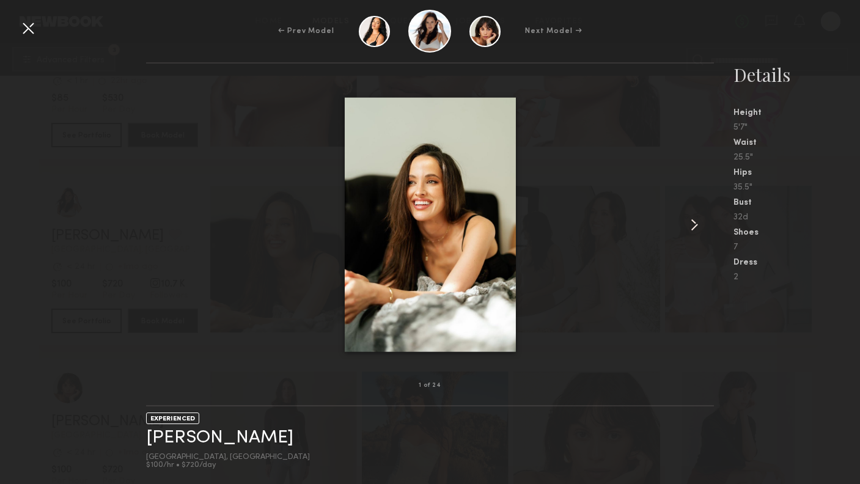
click at [699, 219] on common-icon at bounding box center [694, 225] width 20 height 20
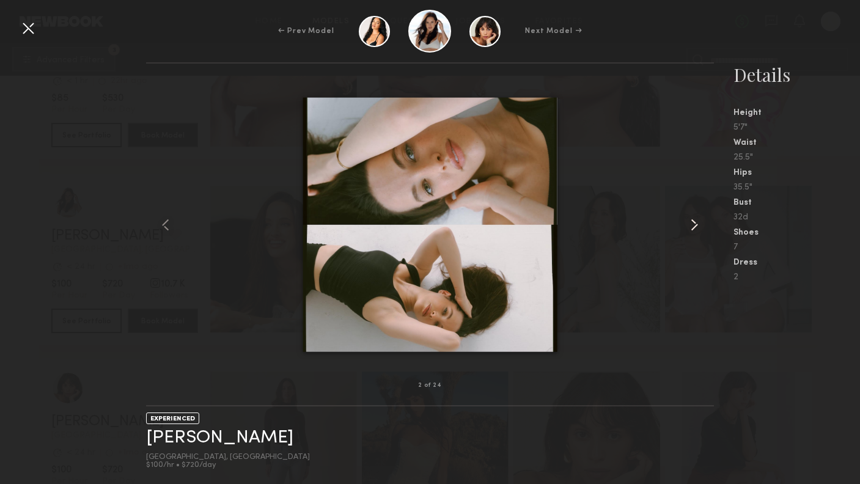
click at [699, 219] on common-icon at bounding box center [694, 225] width 20 height 20
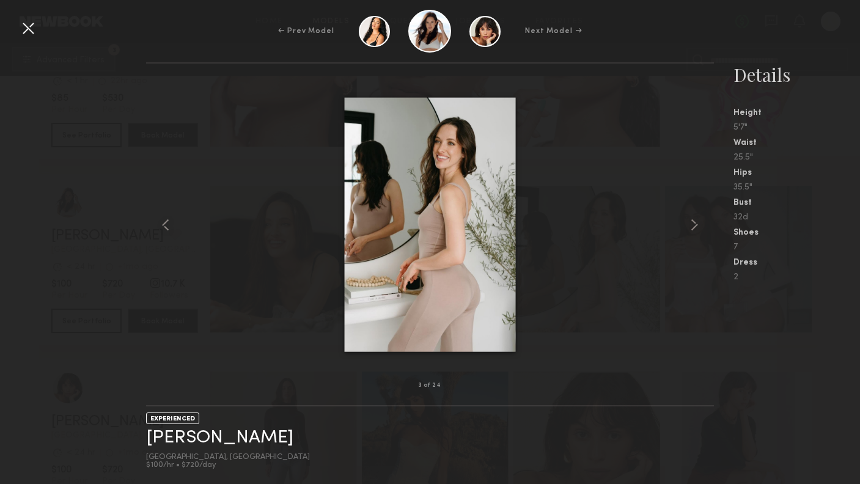
click at [624, 166] on div at bounding box center [430, 224] width 568 height 283
click at [26, 24] on div at bounding box center [28, 28] width 20 height 20
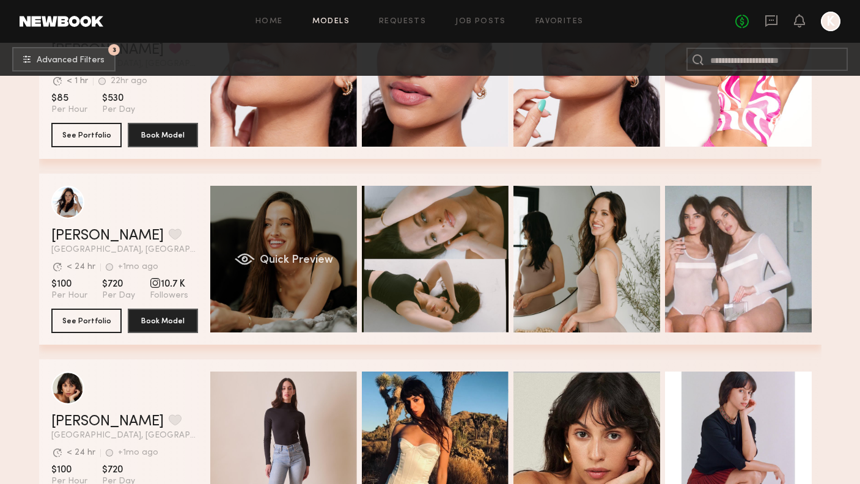
click at [274, 277] on div "Quick Preview" at bounding box center [283, 259] width 147 height 147
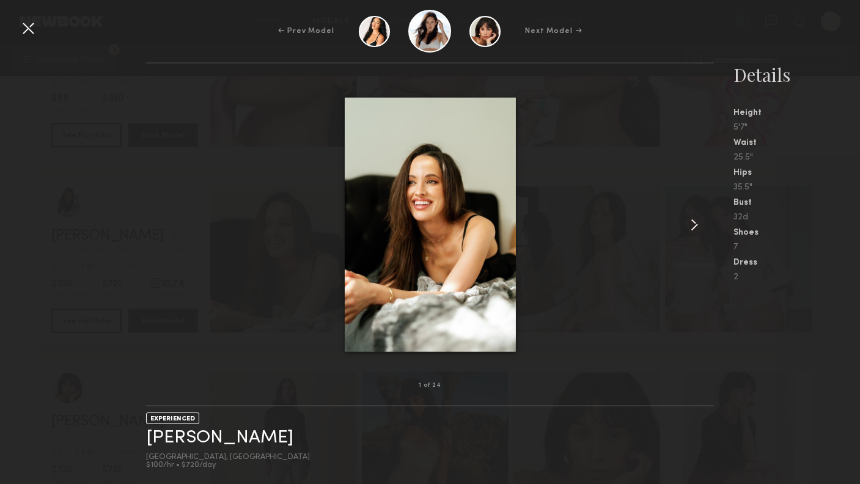
click at [697, 223] on common-icon at bounding box center [694, 225] width 20 height 20
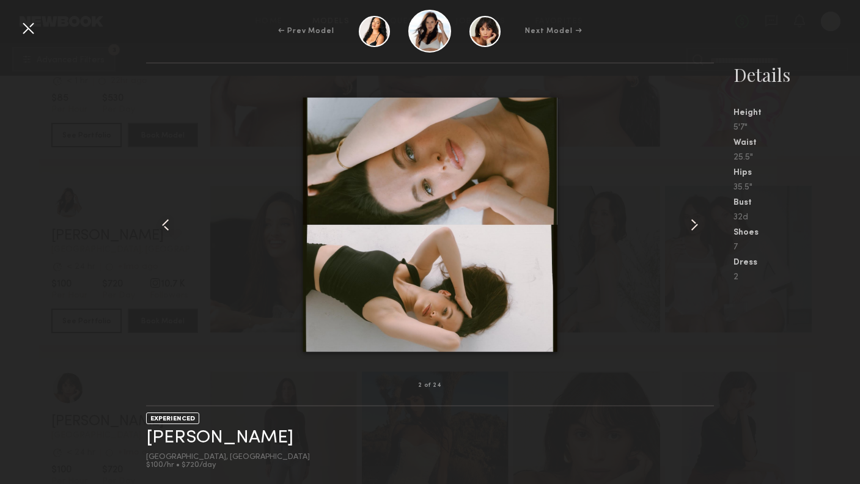
click at [697, 223] on common-icon at bounding box center [694, 225] width 20 height 20
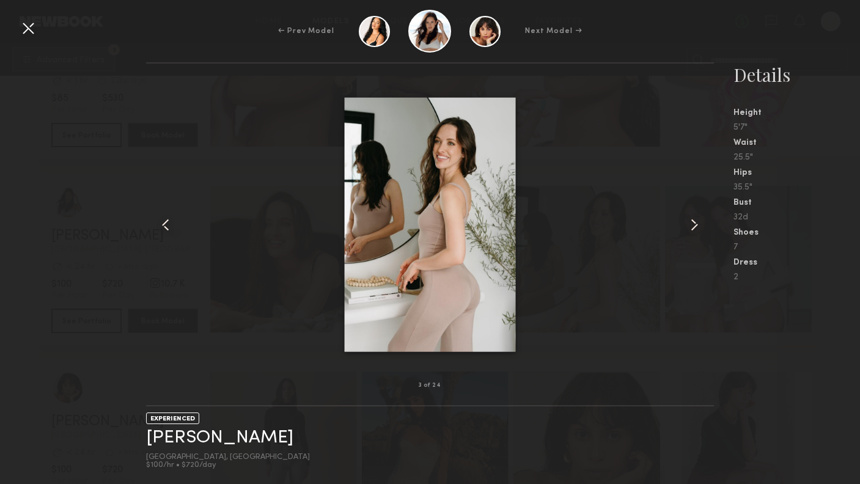
click at [697, 223] on common-icon at bounding box center [694, 225] width 20 height 20
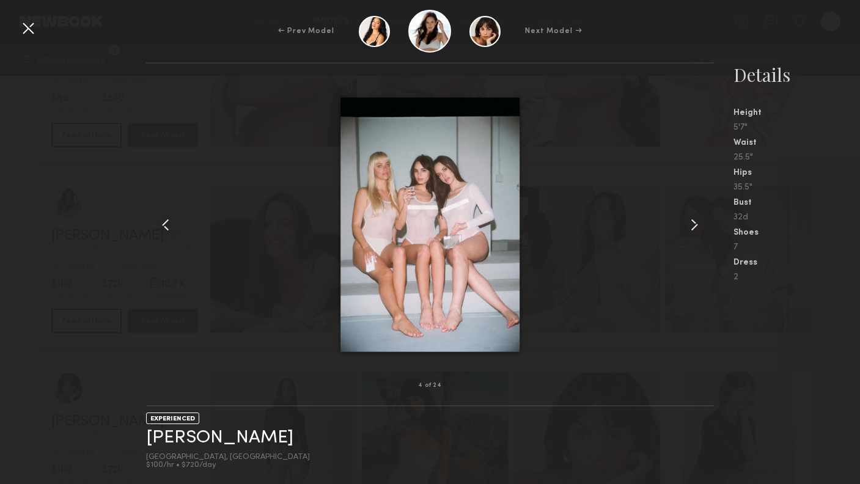
click at [697, 223] on common-icon at bounding box center [694, 225] width 20 height 20
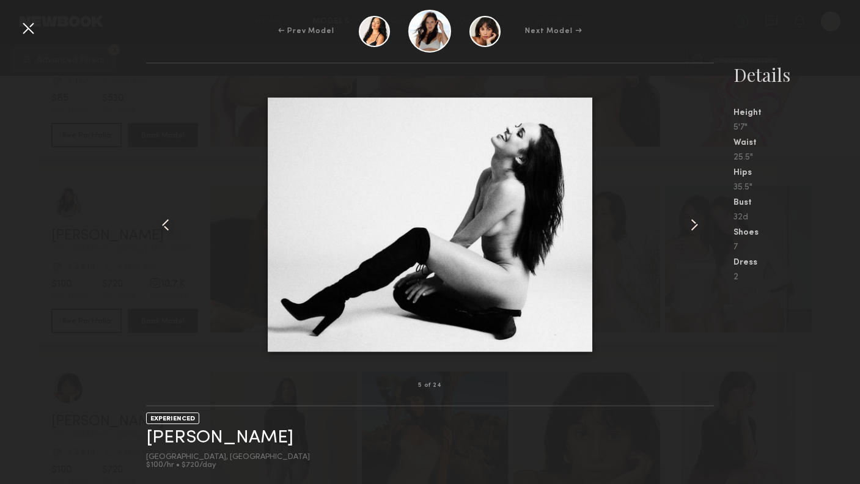
click at [697, 223] on common-icon at bounding box center [694, 225] width 20 height 20
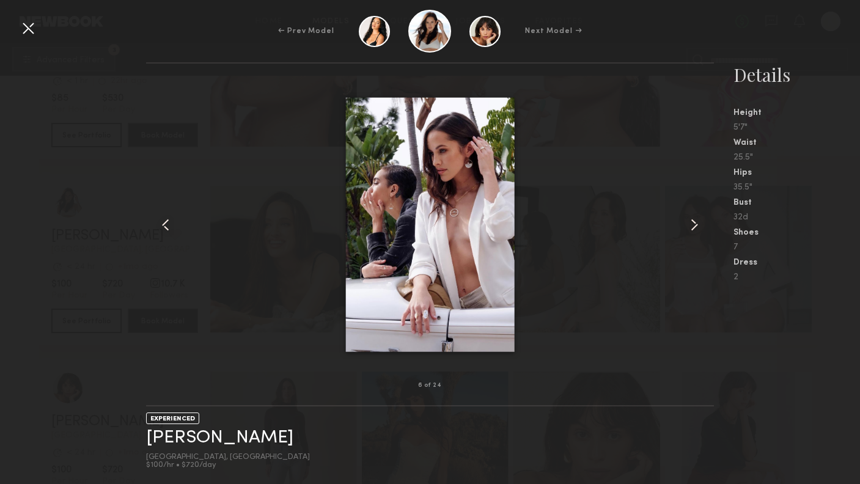
click at [168, 227] on common-icon at bounding box center [166, 225] width 20 height 20
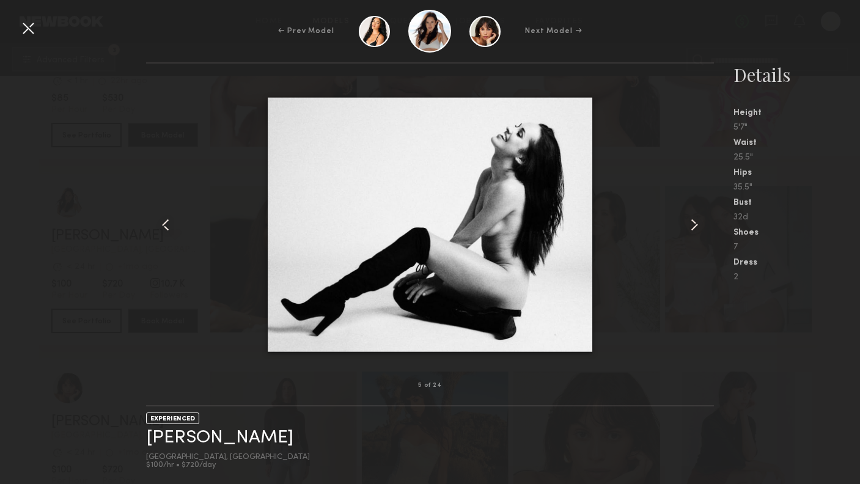
click at [597, 87] on div at bounding box center [430, 224] width 568 height 283
click at [24, 27] on div at bounding box center [28, 28] width 20 height 20
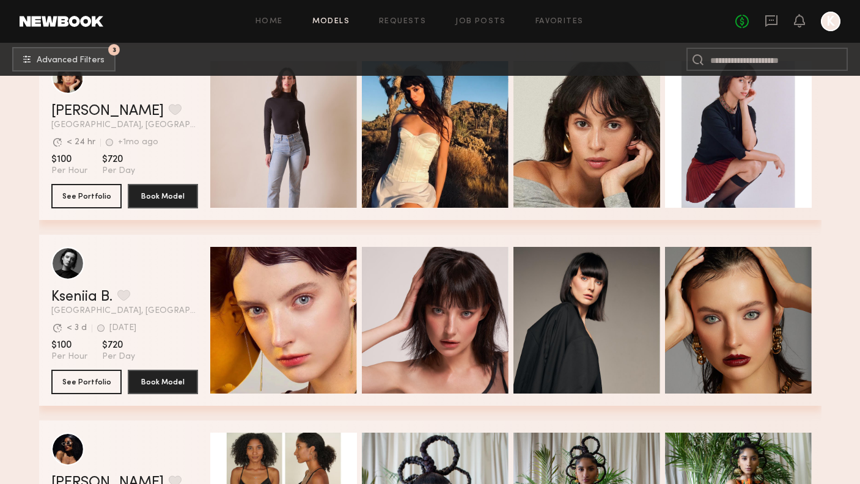
scroll to position [17509, 0]
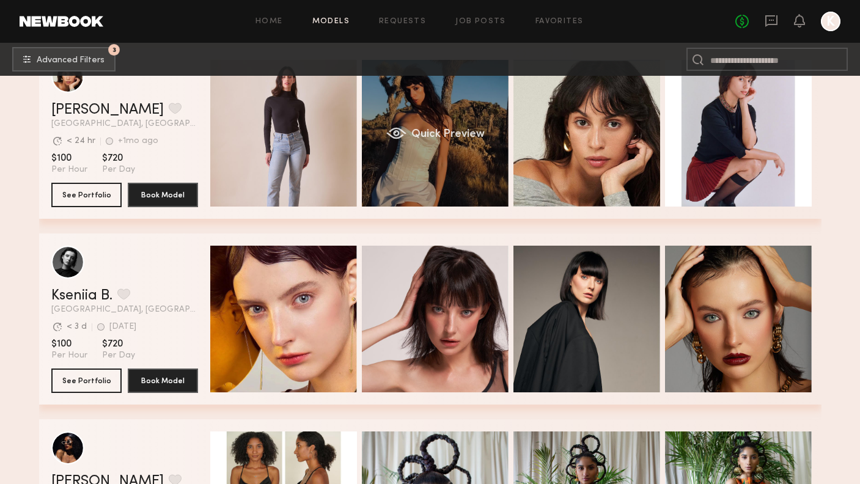
click at [425, 161] on div "Quick Preview" at bounding box center [435, 133] width 147 height 147
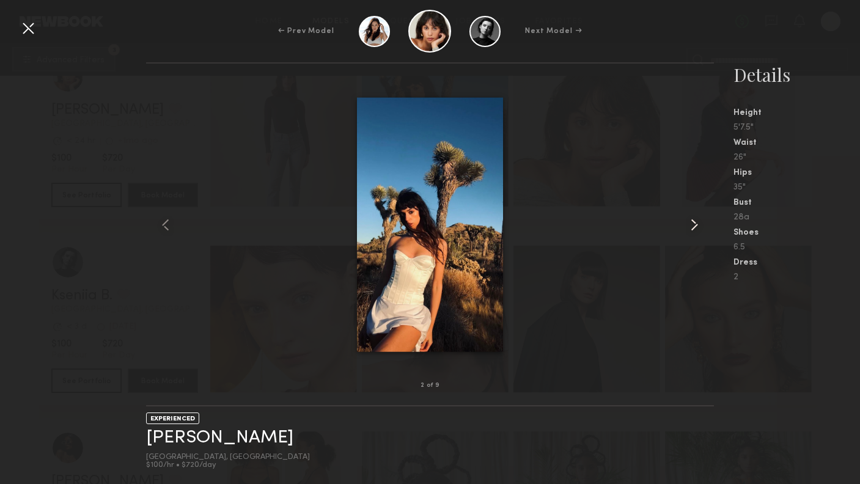
click at [688, 231] on common-icon at bounding box center [694, 225] width 20 height 20
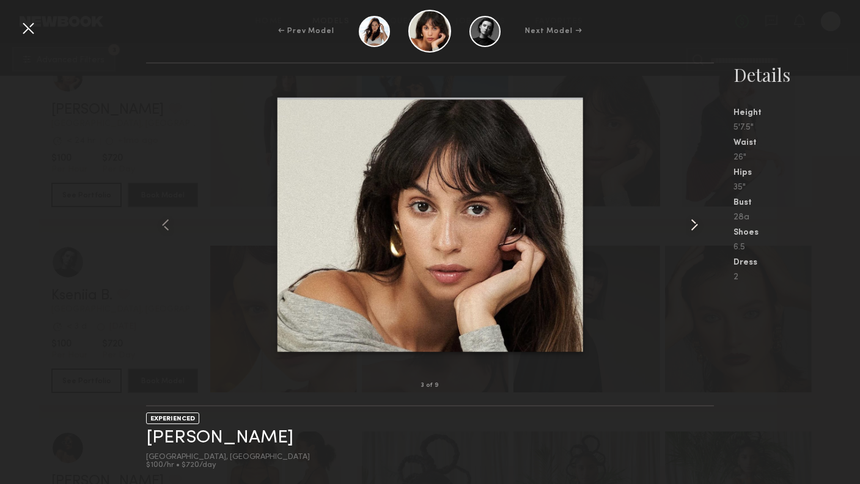
click at [688, 231] on common-icon at bounding box center [694, 225] width 20 height 20
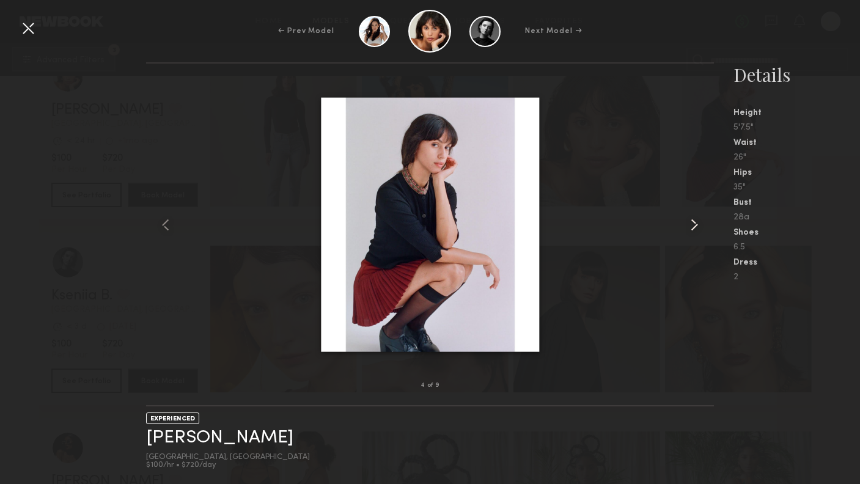
click at [688, 231] on common-icon at bounding box center [694, 225] width 20 height 20
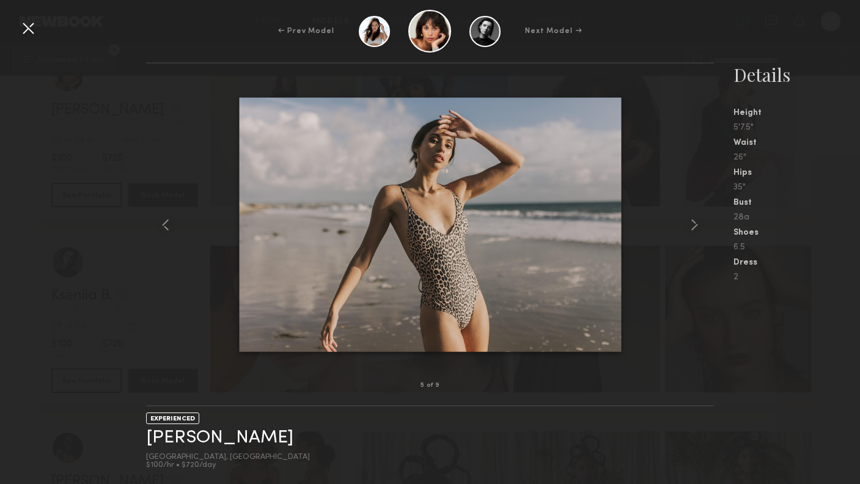
click at [33, 31] on div at bounding box center [28, 28] width 20 height 20
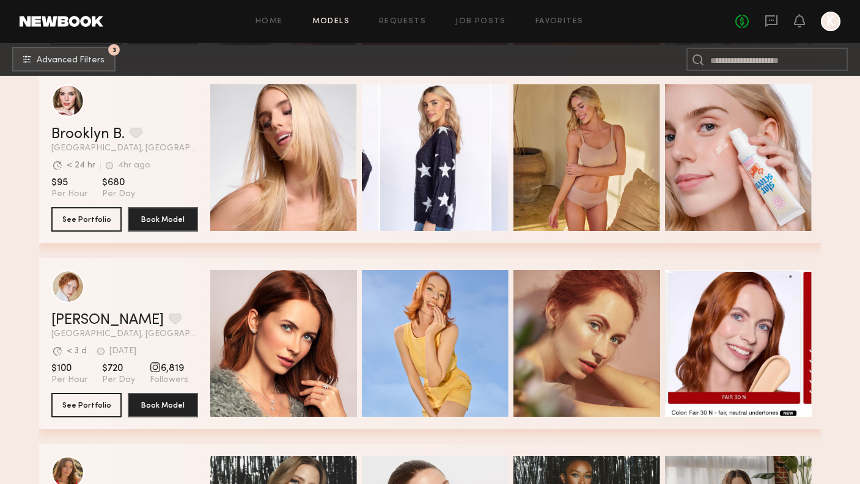
scroll to position [327, 0]
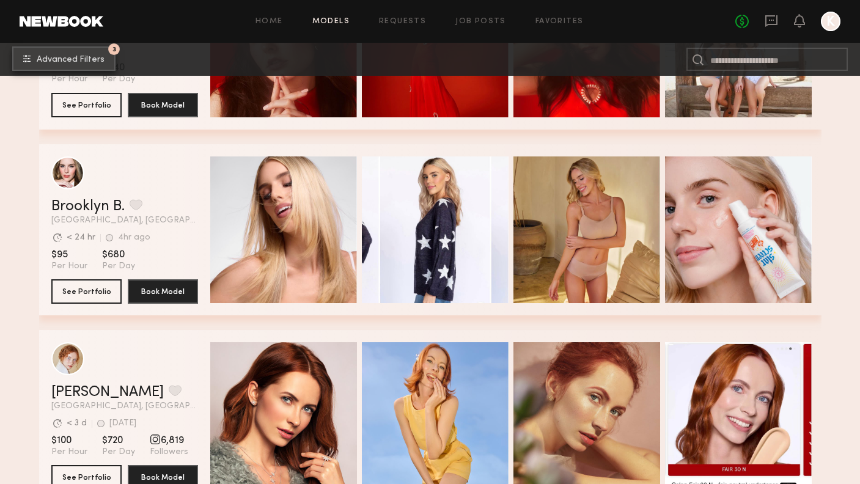
click at [75, 52] on button "3 Advanced Filters" at bounding box center [63, 58] width 103 height 24
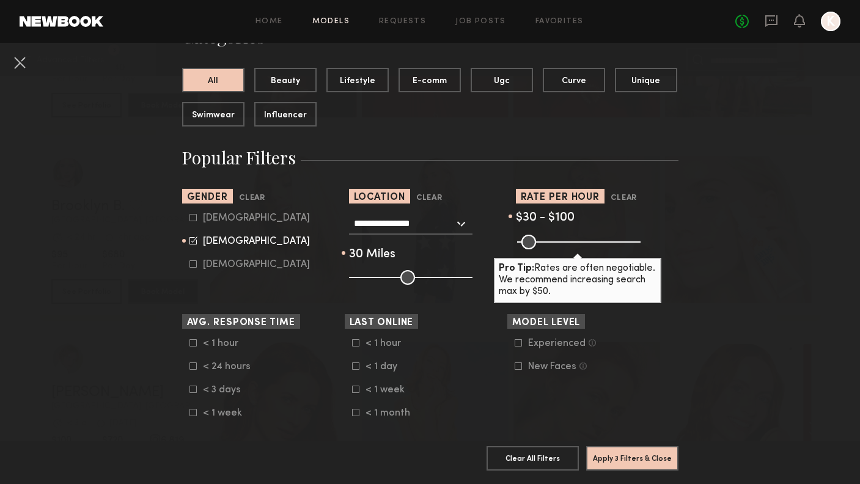
scroll to position [117, 0]
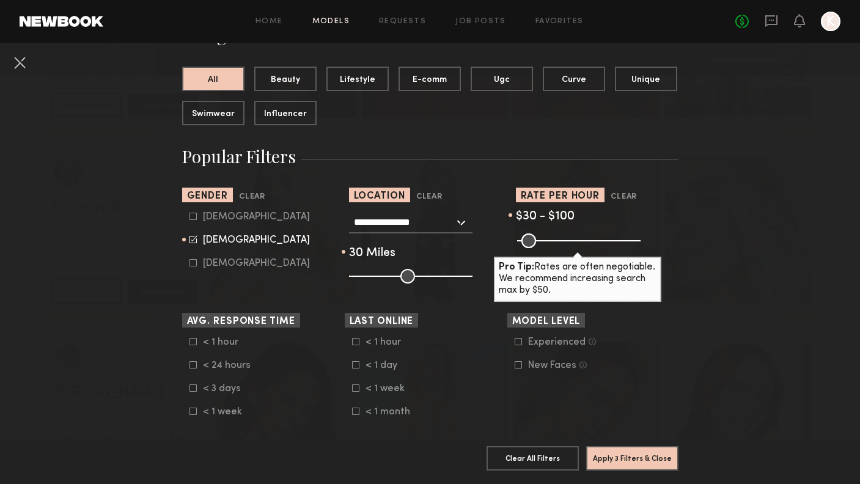
click at [194, 340] on icon at bounding box center [192, 341] width 7 height 7
click at [356, 341] on icon at bounding box center [355, 341] width 7 height 7
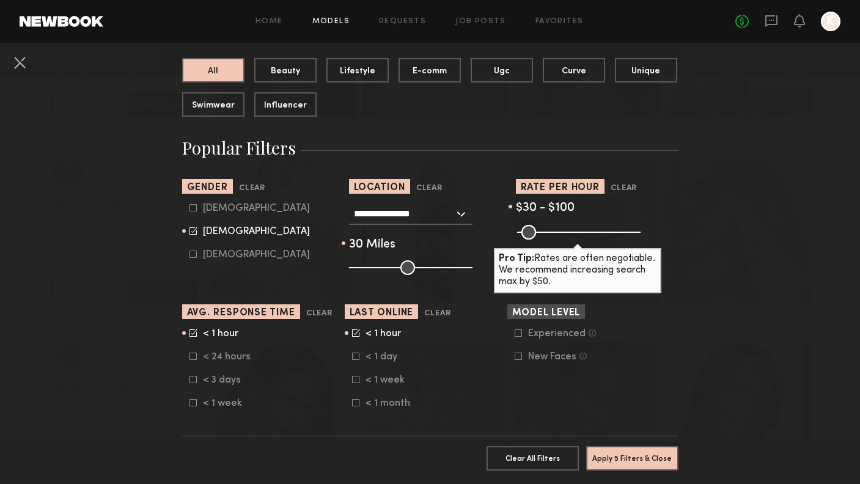
scroll to position [126, 0]
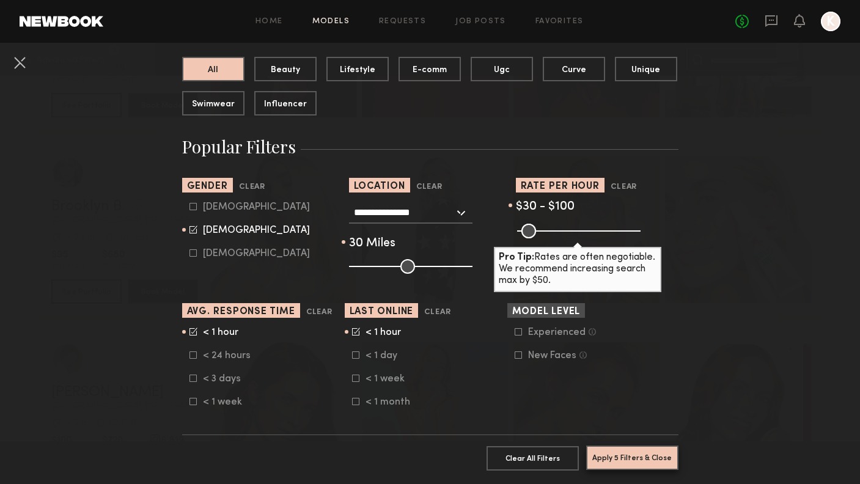
click at [632, 454] on button "Apply 5 Filters & Close" at bounding box center [632, 457] width 92 height 24
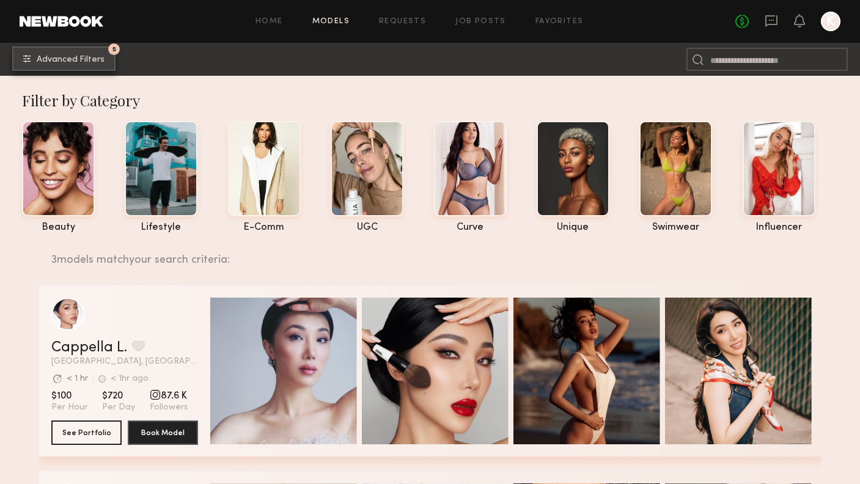
click at [56, 56] on span "Advanced Filters" at bounding box center [71, 60] width 68 height 9
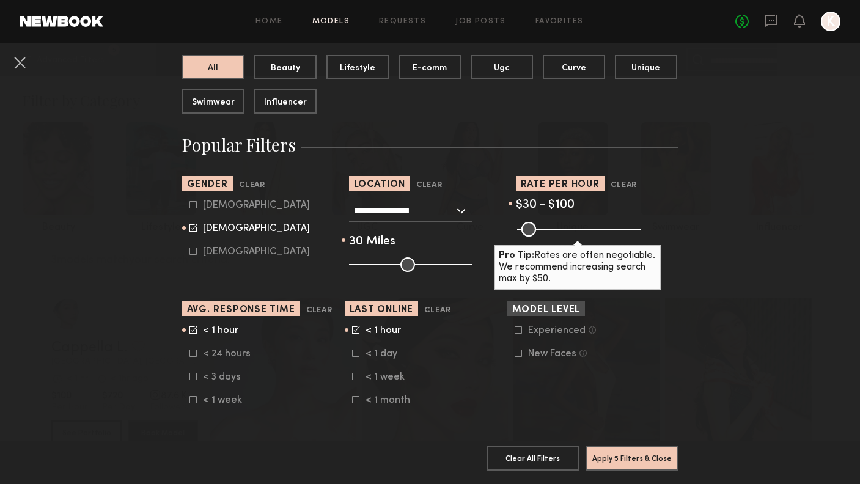
scroll to position [139, 0]
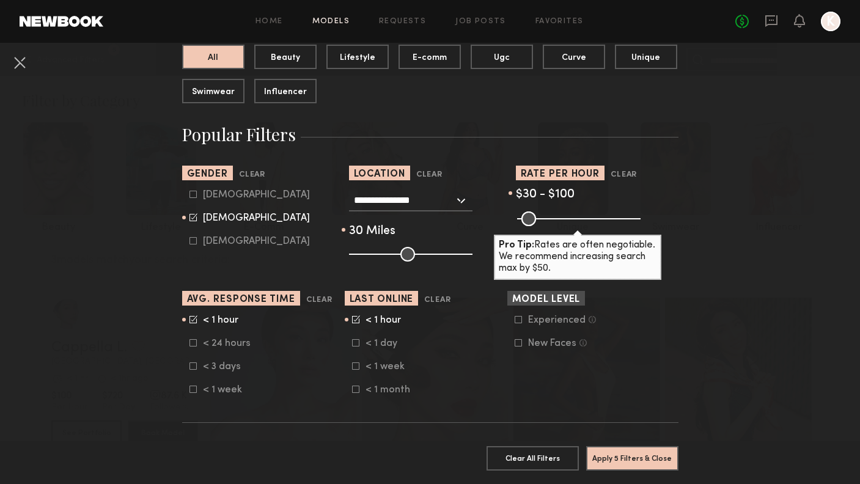
click at [192, 342] on icon at bounding box center [192, 342] width 7 height 7
click at [190, 315] on icon at bounding box center [193, 319] width 8 height 8
click at [351, 316] on div "< 1 hour < 1 day < 1 week < 1 month" at bounding box center [426, 355] width 162 height 81
click at [352, 316] on icon at bounding box center [355, 319] width 7 height 7
click at [355, 342] on icon at bounding box center [355, 342] width 7 height 7
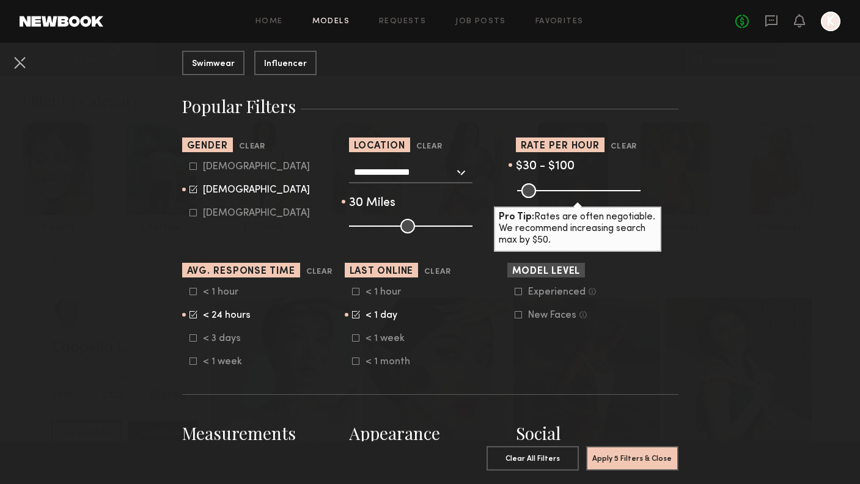
scroll to position [169, 0]
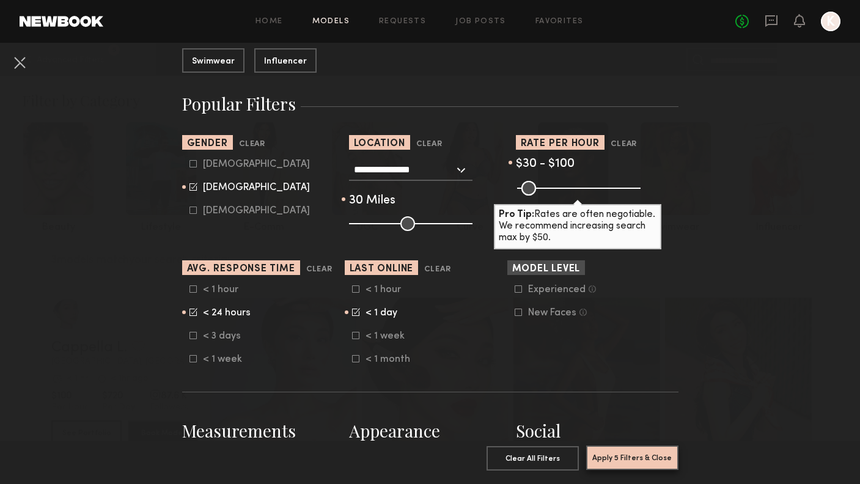
click at [608, 456] on button "Apply 5 Filters & Close" at bounding box center [632, 457] width 92 height 24
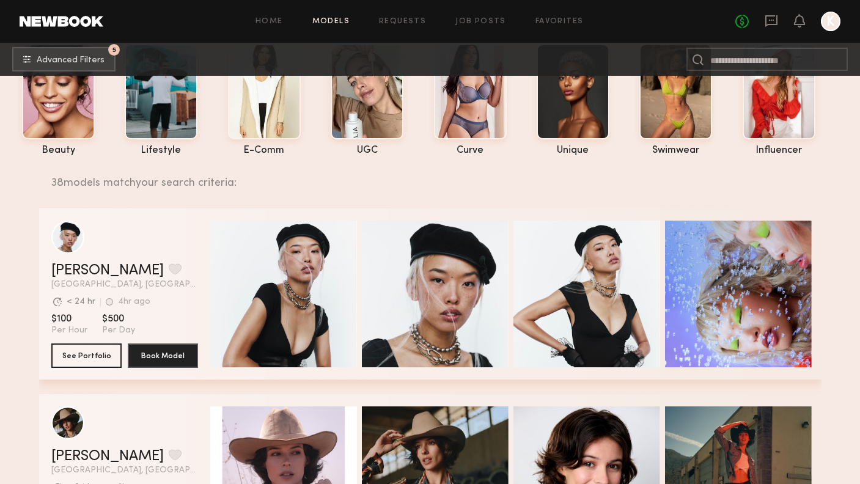
scroll to position [79, 0]
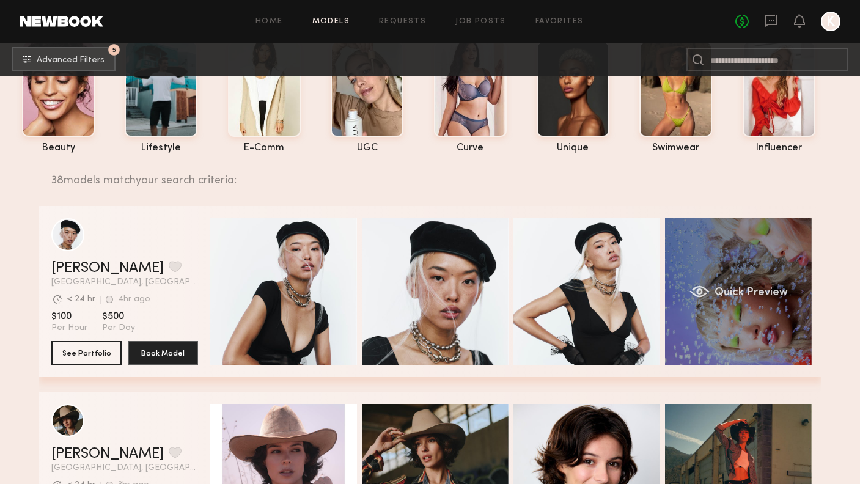
click at [759, 289] on span "Quick Preview" at bounding box center [750, 292] width 73 height 11
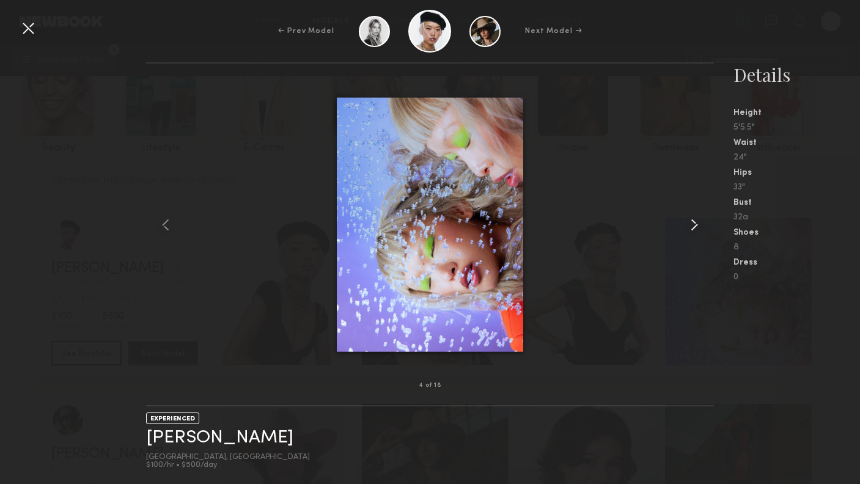
click at [688, 223] on common-icon at bounding box center [694, 225] width 20 height 20
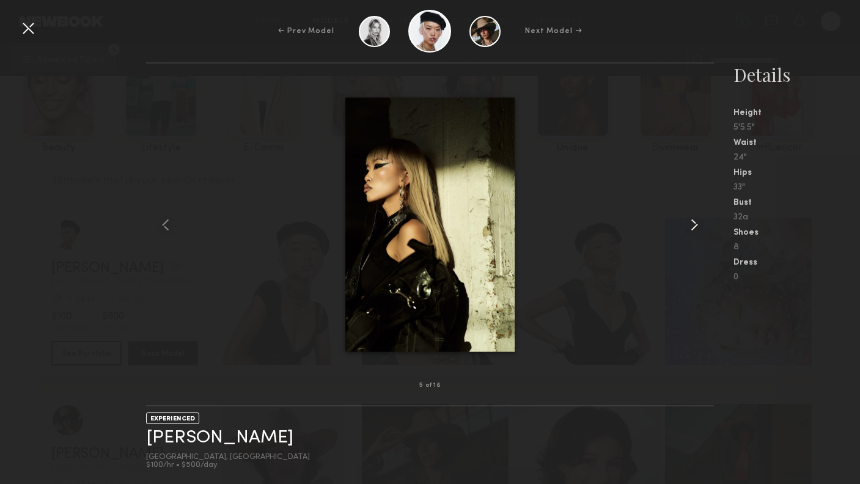
click at [688, 223] on common-icon at bounding box center [694, 225] width 20 height 20
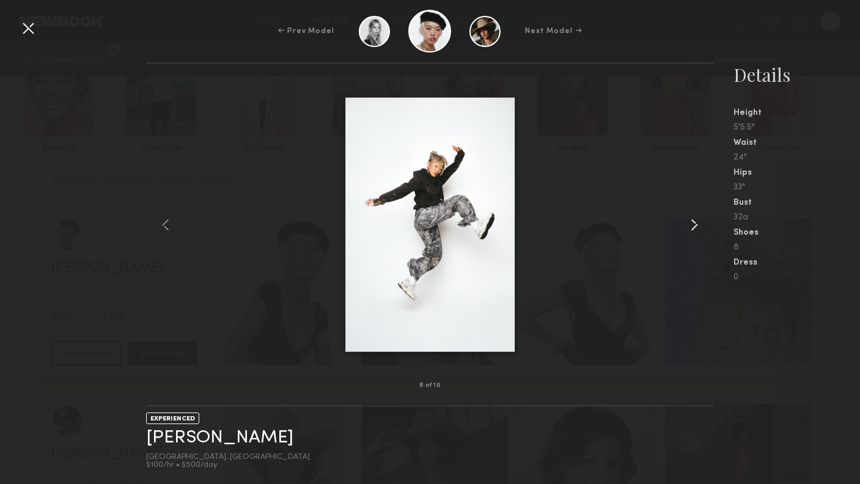
click at [688, 224] on common-icon at bounding box center [694, 225] width 20 height 20
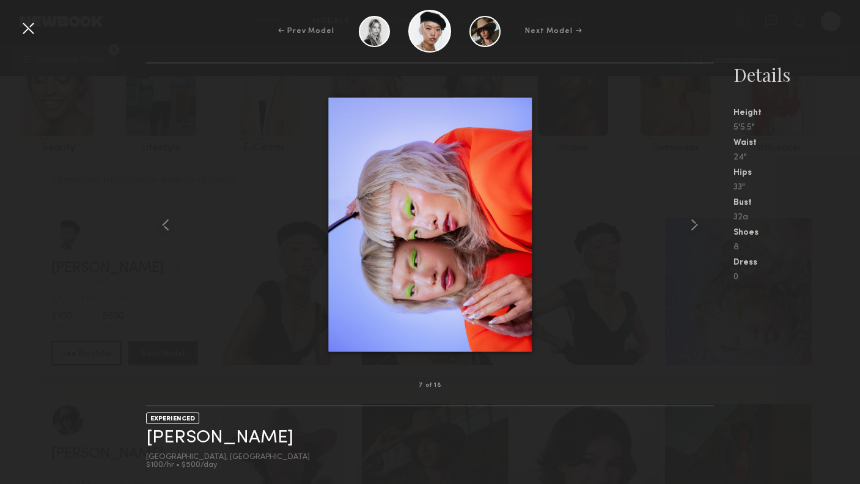
click at [31, 34] on div at bounding box center [28, 28] width 20 height 20
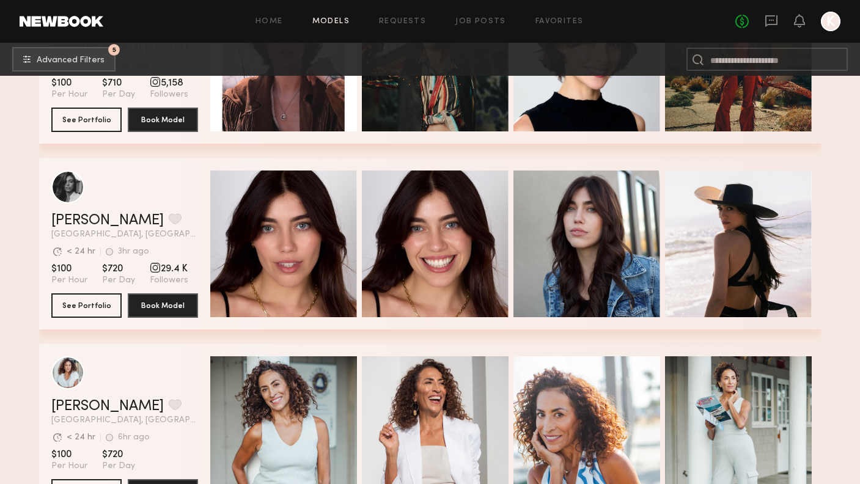
scroll to position [512, 0]
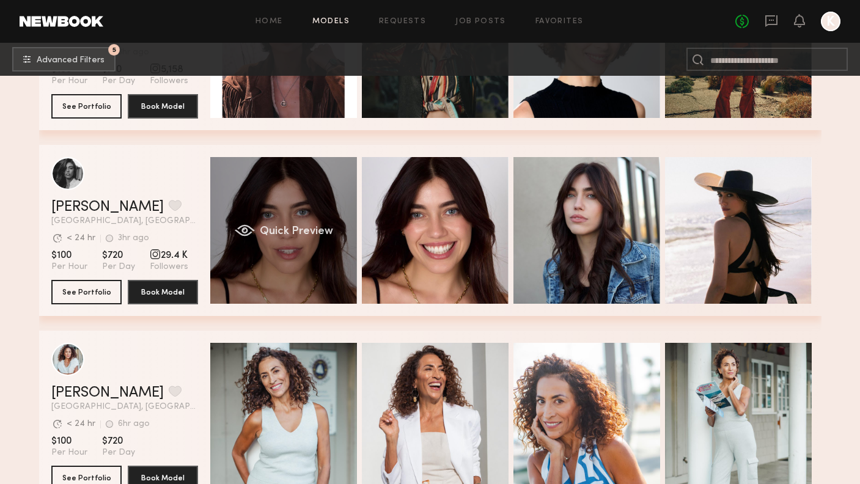
click at [331, 252] on div "Quick Preview" at bounding box center [283, 230] width 147 height 147
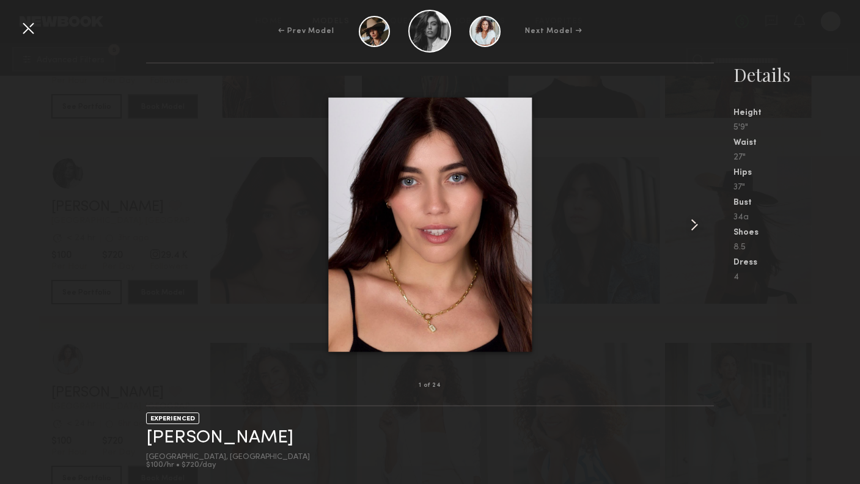
click at [696, 221] on common-icon at bounding box center [694, 225] width 20 height 20
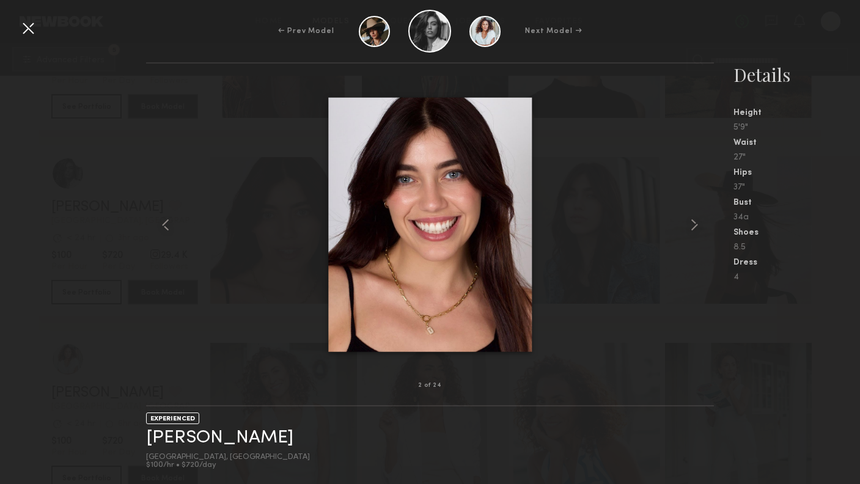
click at [33, 26] on div at bounding box center [28, 28] width 20 height 20
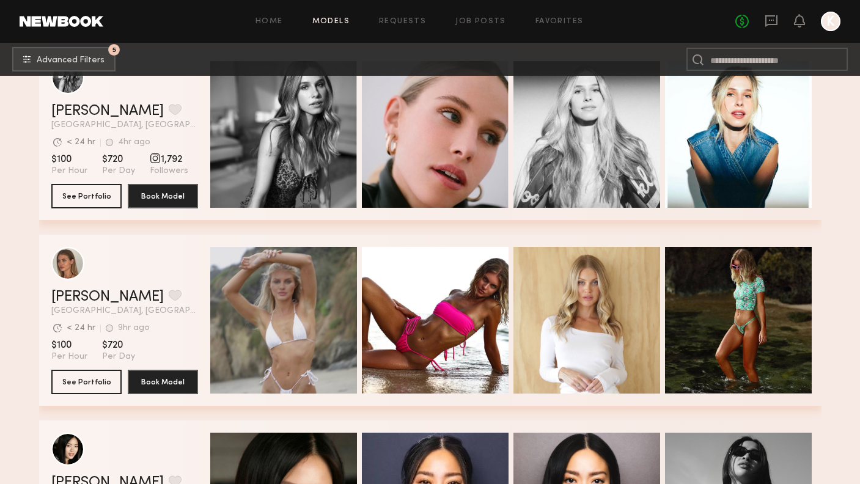
scroll to position [1214, 0]
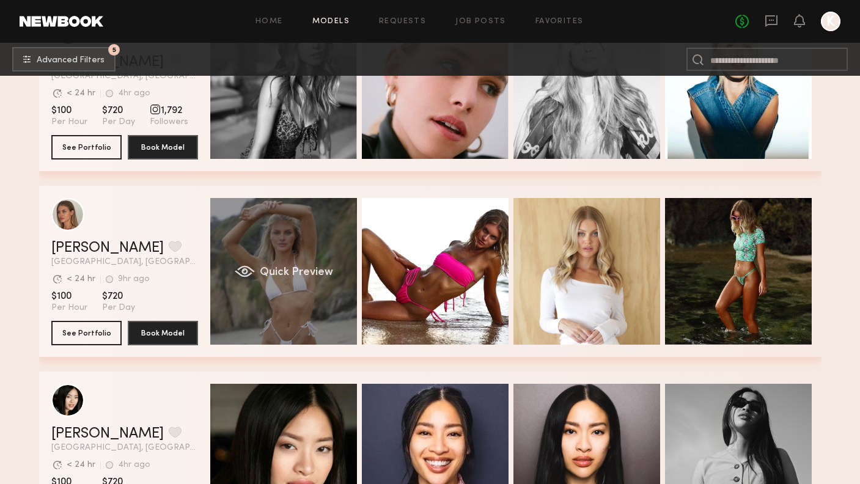
click at [280, 299] on div "Quick Preview" at bounding box center [283, 271] width 147 height 147
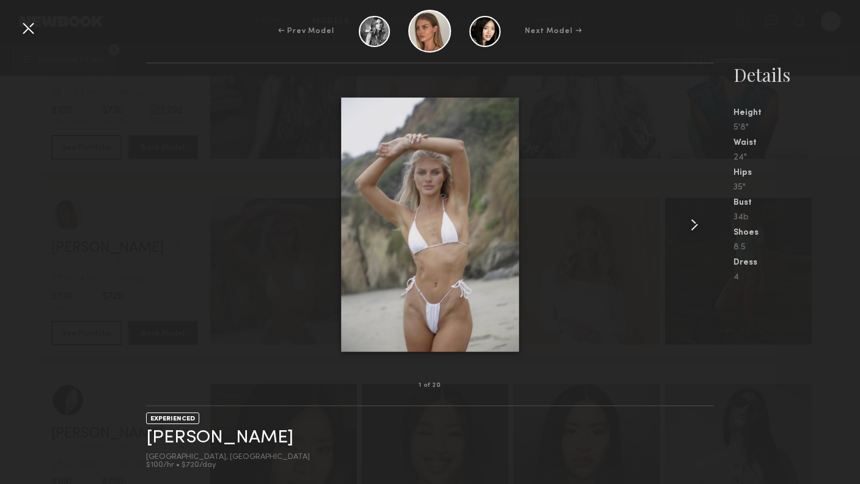
click at [694, 220] on common-icon at bounding box center [694, 225] width 20 height 20
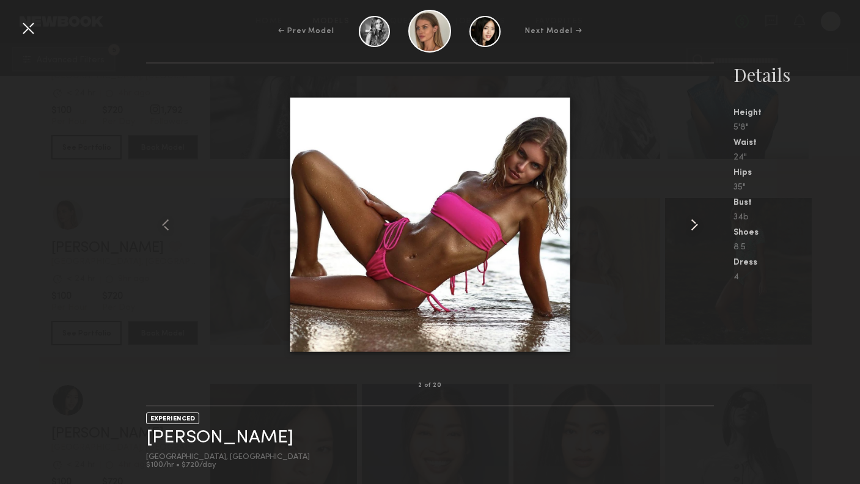
click at [694, 220] on common-icon at bounding box center [694, 225] width 20 height 20
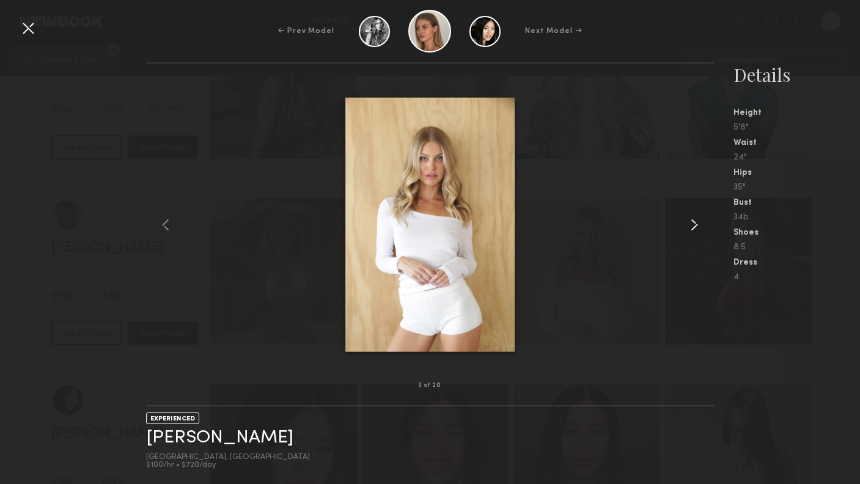
click at [694, 220] on common-icon at bounding box center [694, 225] width 20 height 20
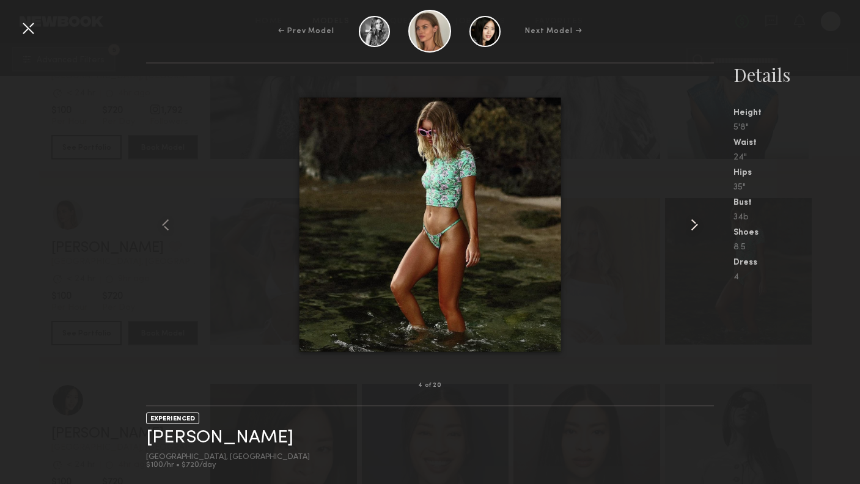
click at [694, 220] on common-icon at bounding box center [694, 225] width 20 height 20
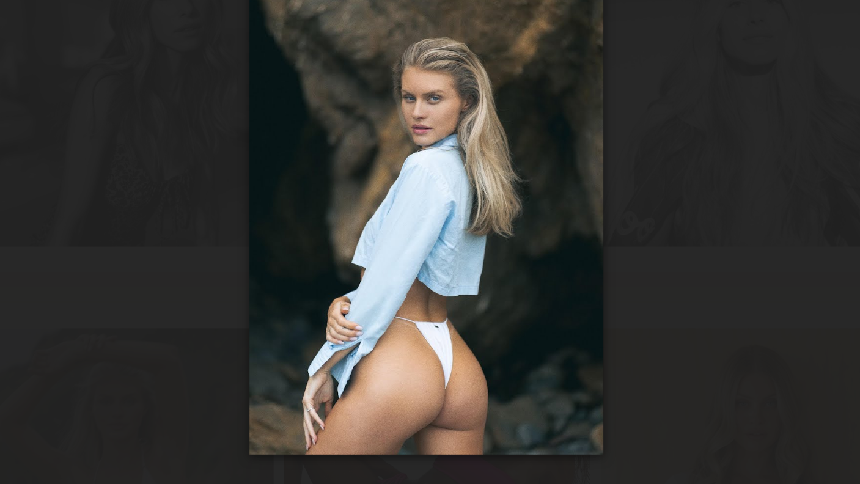
scroll to position [1176, 0]
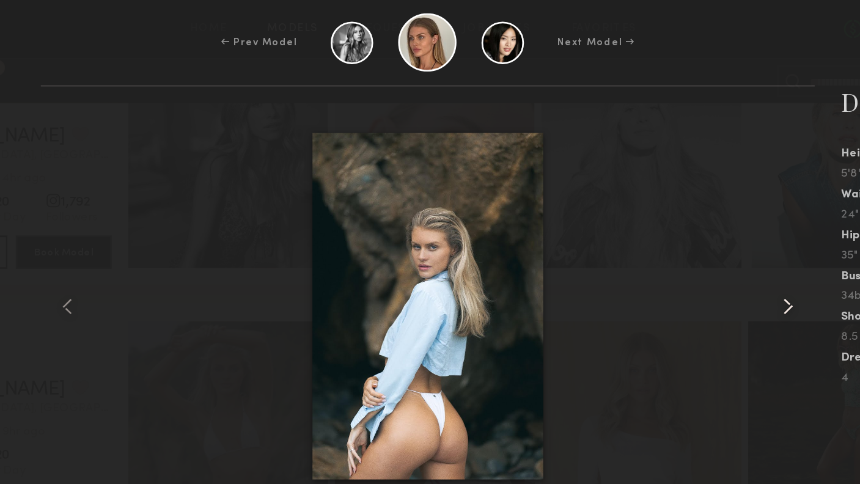
click at [684, 222] on common-icon at bounding box center [694, 225] width 20 height 20
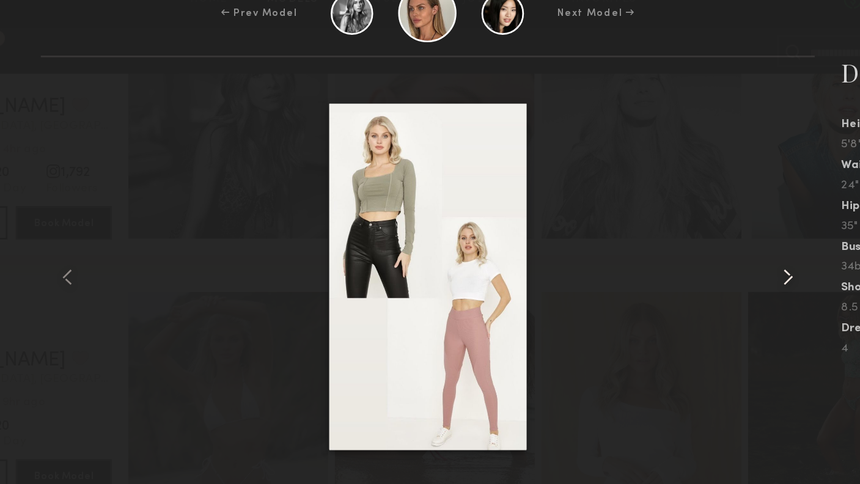
click at [684, 215] on common-icon at bounding box center [694, 225] width 20 height 20
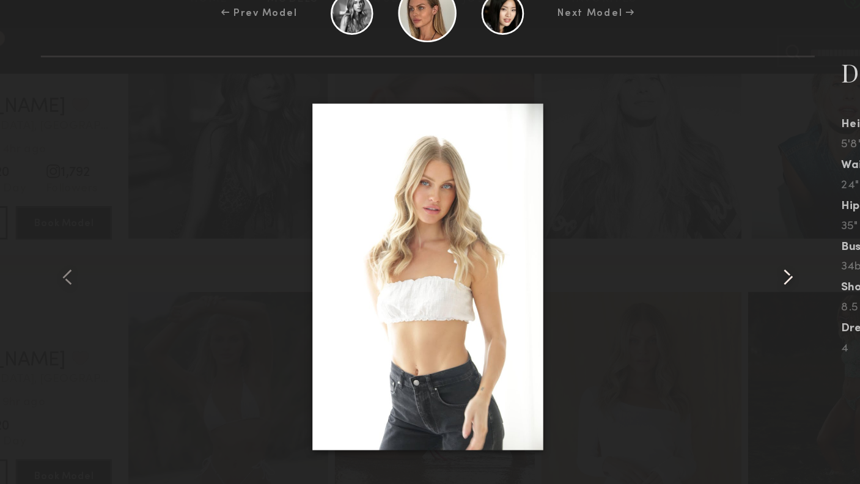
click at [684, 215] on common-icon at bounding box center [694, 225] width 20 height 20
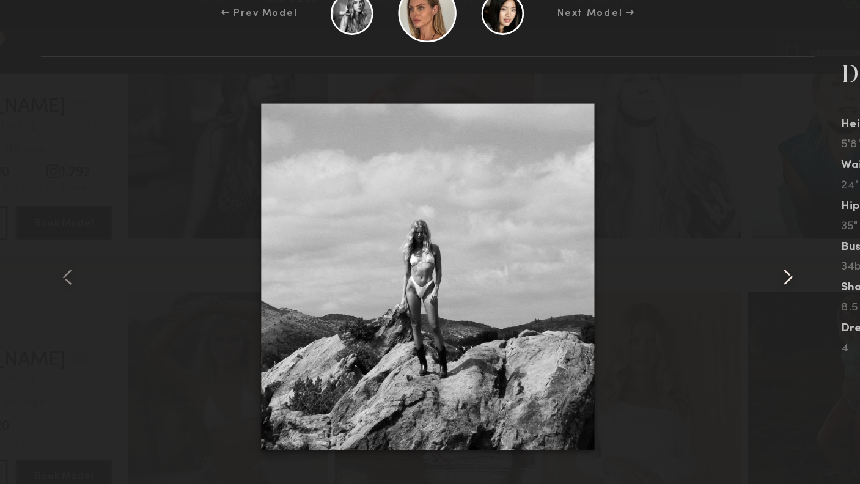
click at [684, 215] on common-icon at bounding box center [694, 225] width 20 height 20
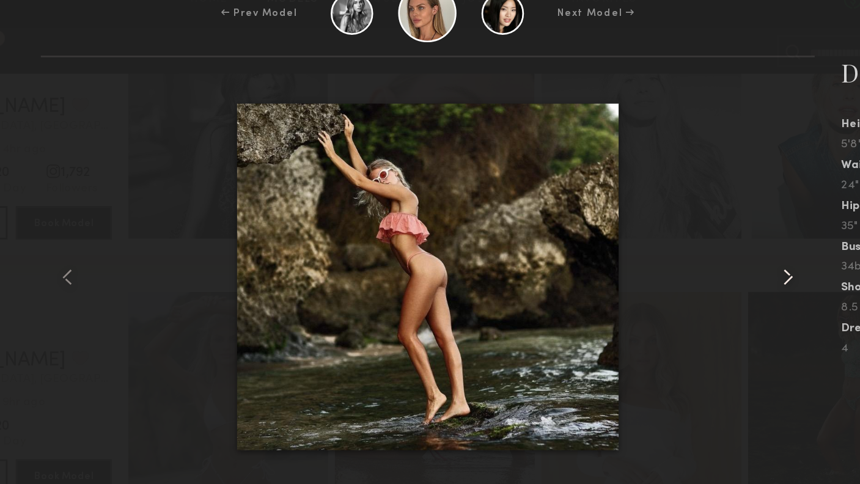
click at [684, 215] on common-icon at bounding box center [694, 225] width 20 height 20
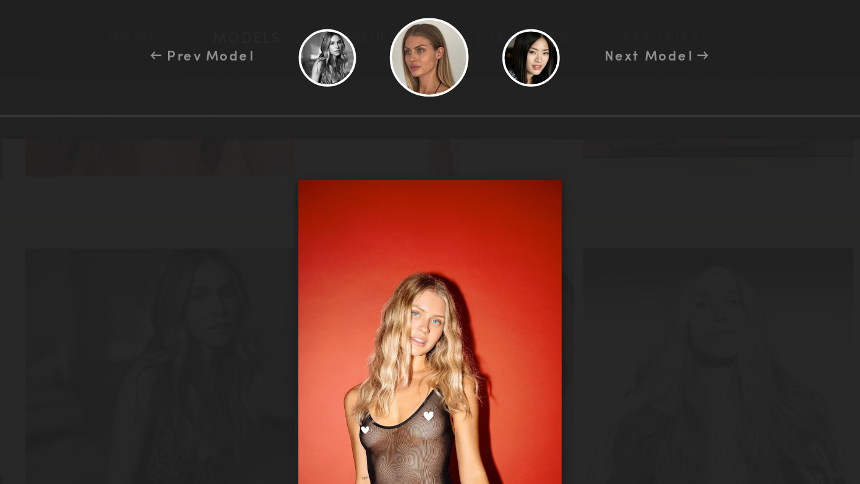
scroll to position [1010, 0]
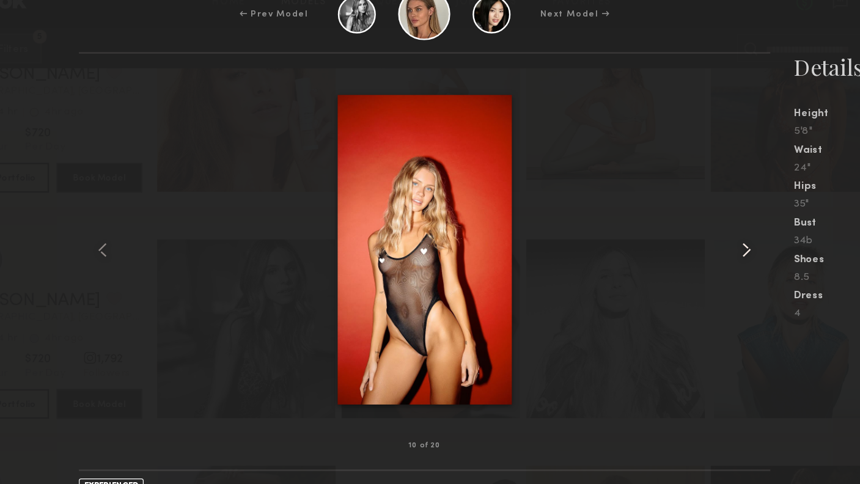
click at [684, 215] on common-icon at bounding box center [694, 225] width 20 height 20
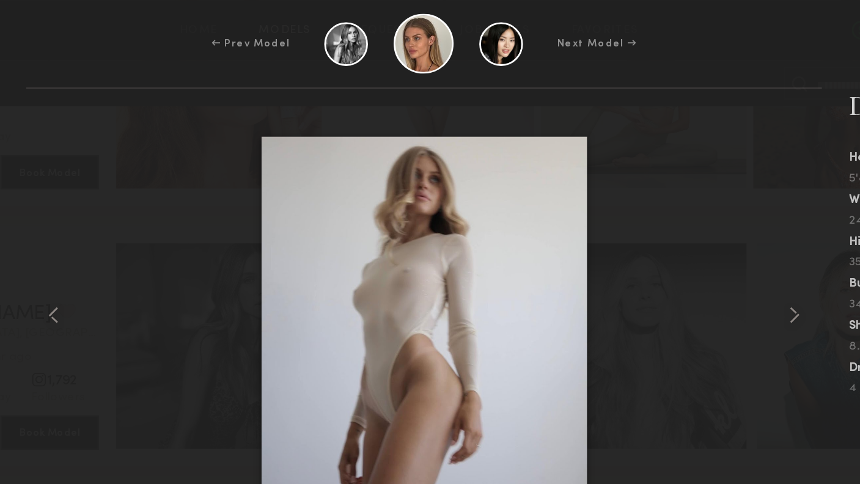
scroll to position [988, 0]
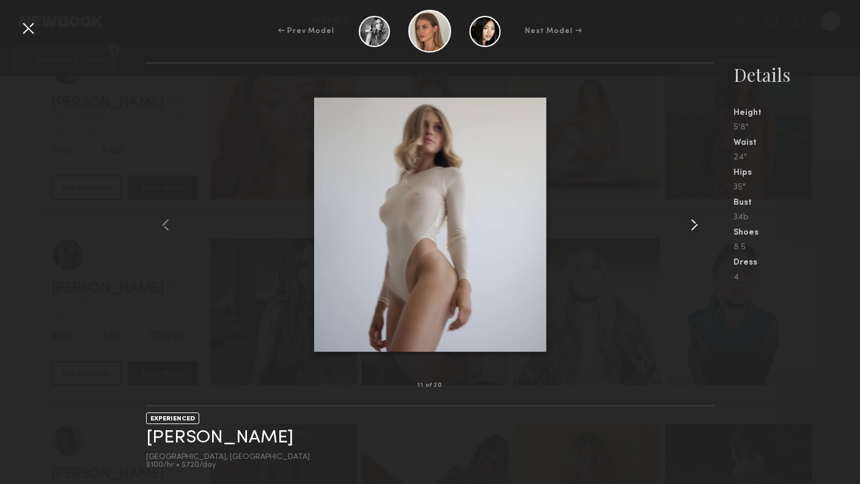
click at [690, 228] on common-icon at bounding box center [694, 225] width 20 height 20
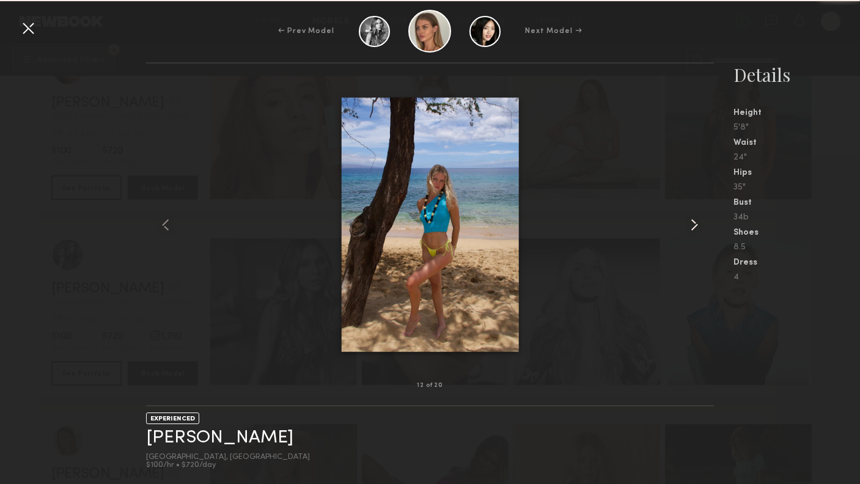
click at [690, 228] on common-icon at bounding box center [694, 225] width 20 height 20
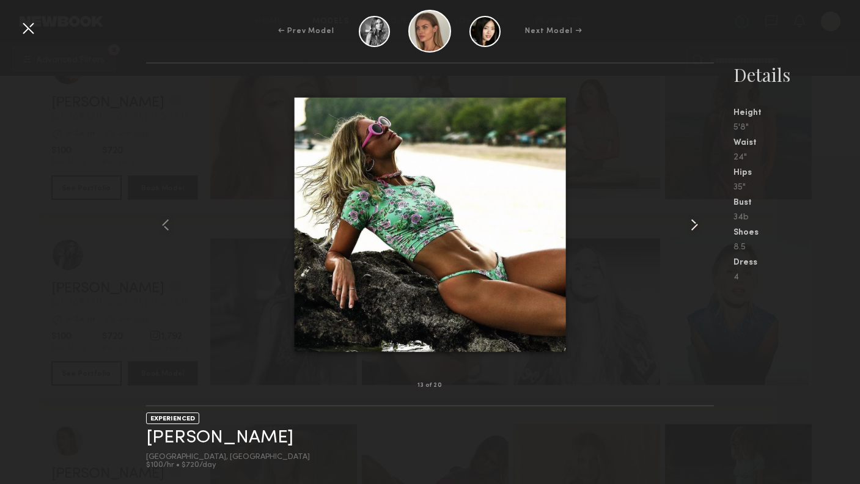
click at [690, 228] on common-icon at bounding box center [694, 225] width 20 height 20
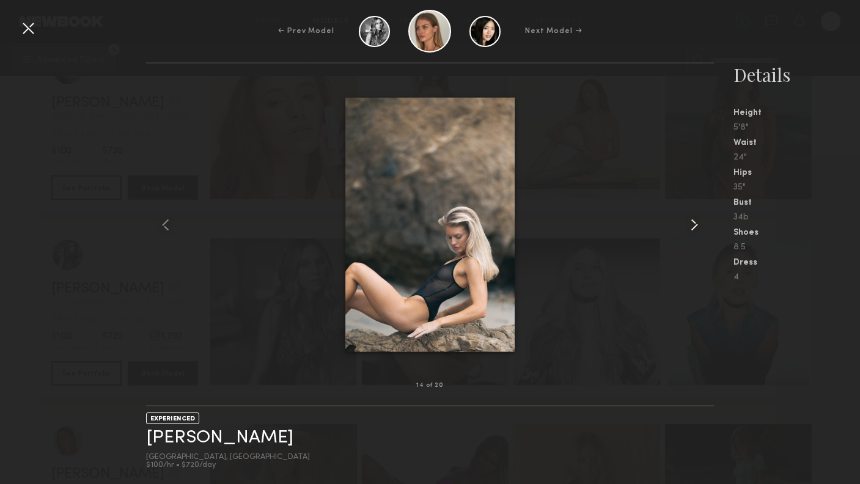
click at [690, 228] on common-icon at bounding box center [694, 225] width 20 height 20
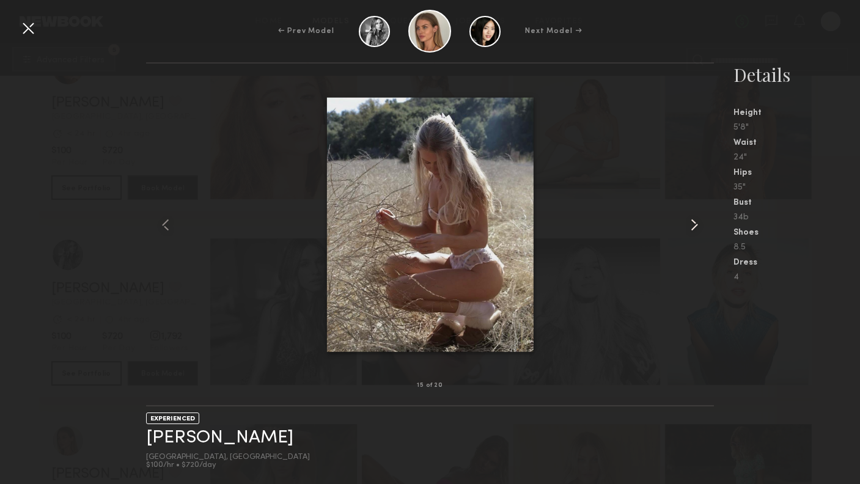
click at [690, 228] on common-icon at bounding box center [694, 225] width 20 height 20
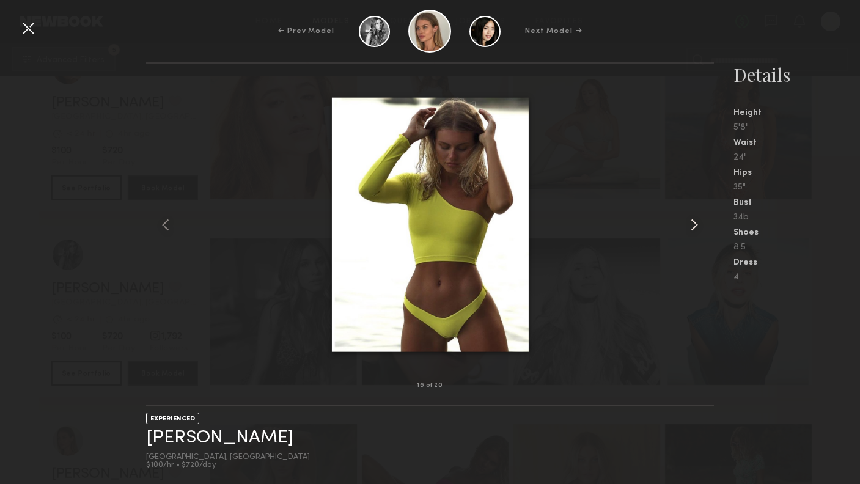
click at [690, 228] on common-icon at bounding box center [694, 225] width 20 height 20
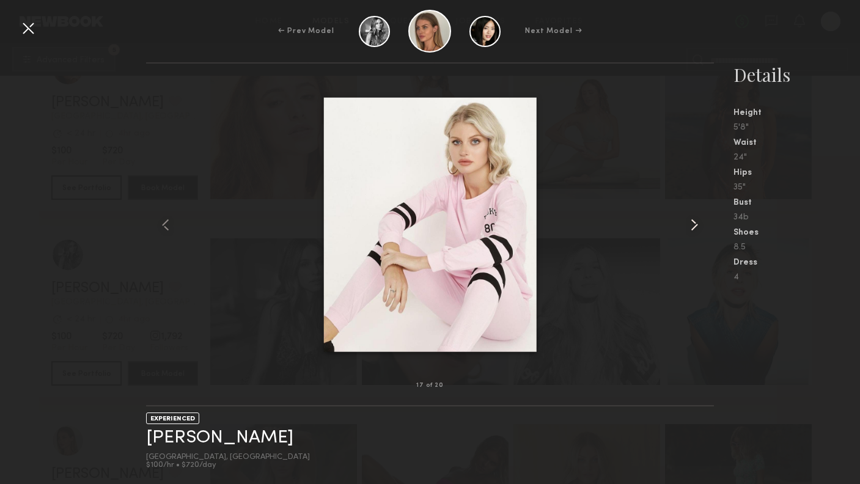
click at [690, 228] on common-icon at bounding box center [694, 225] width 20 height 20
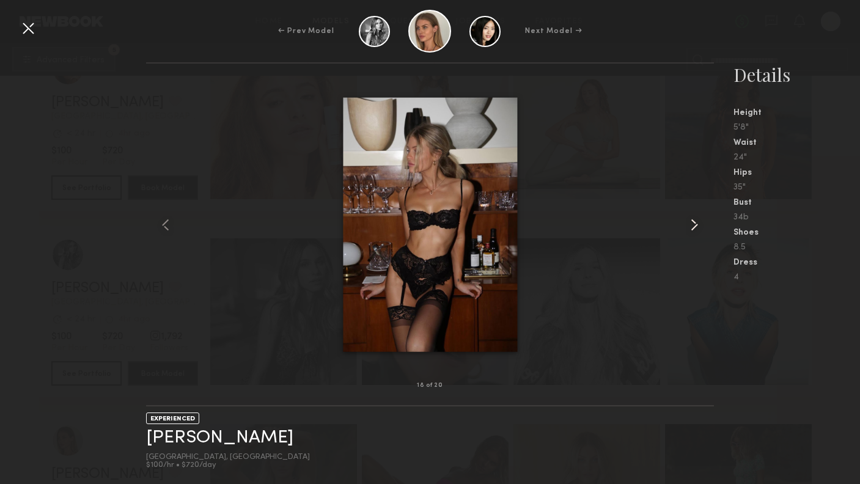
click at [690, 228] on common-icon at bounding box center [694, 225] width 20 height 20
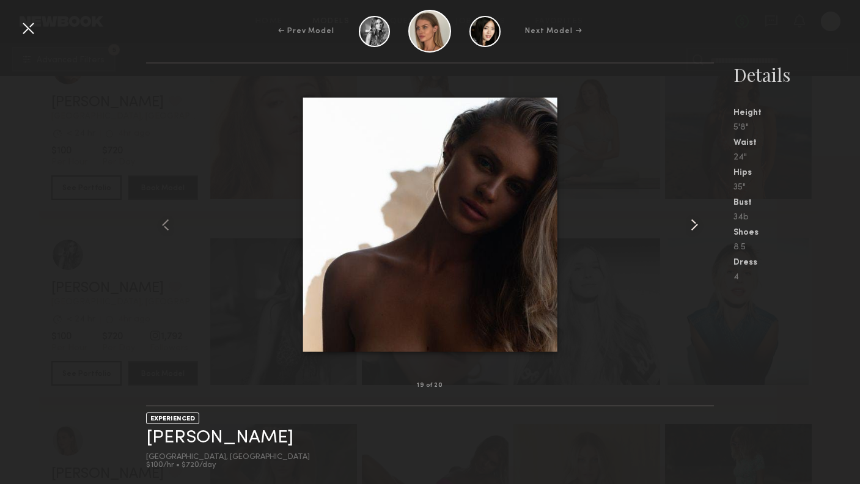
click at [690, 228] on common-icon at bounding box center [694, 225] width 20 height 20
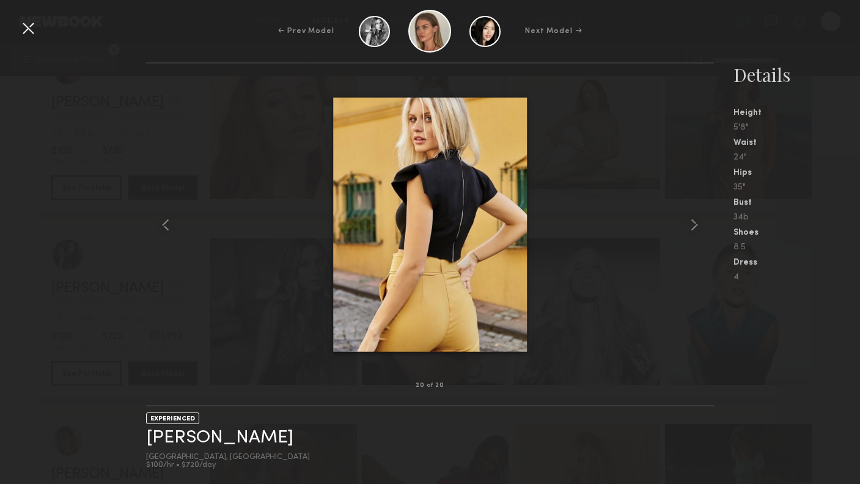
click at [20, 26] on div at bounding box center [28, 28] width 20 height 20
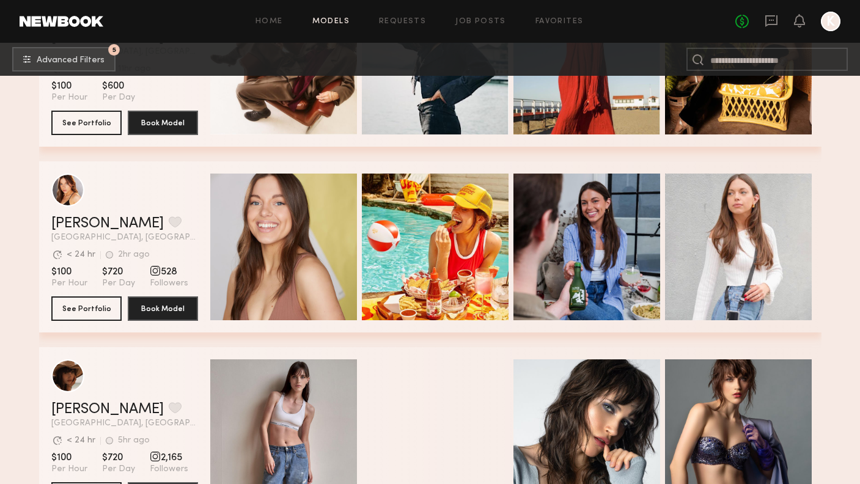
scroll to position [2697, 0]
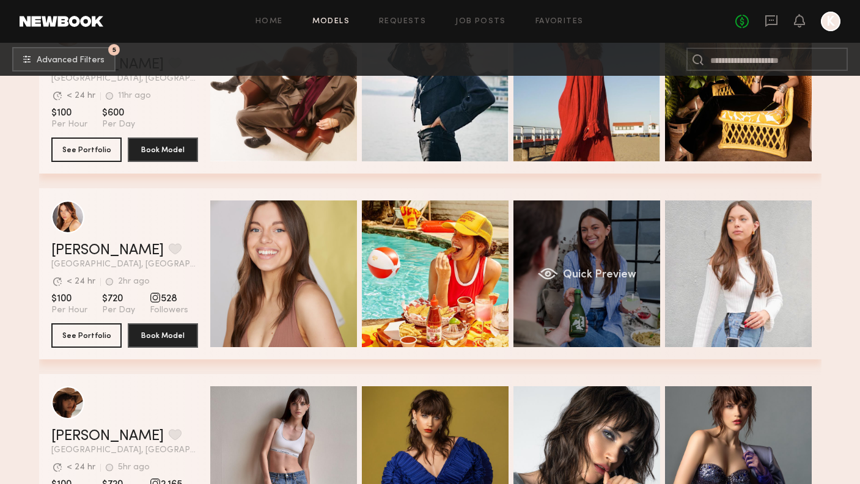
click at [594, 268] on div "Quick Preview" at bounding box center [586, 273] width 147 height 147
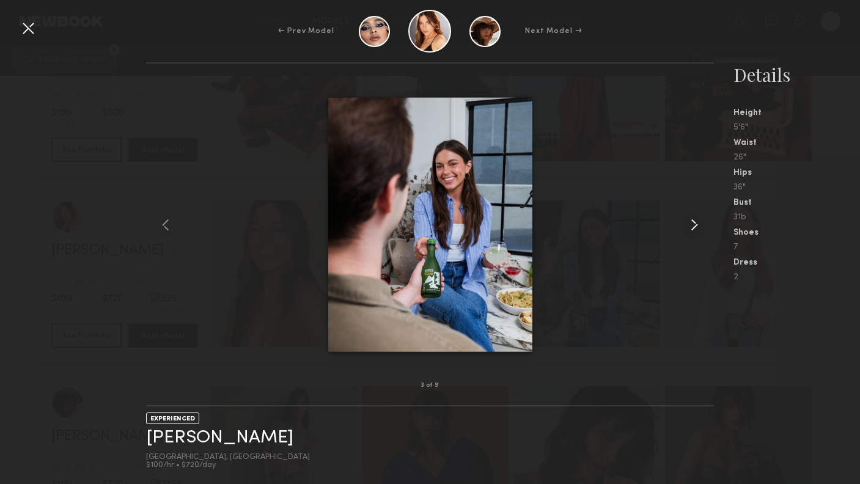
click at [696, 224] on common-icon at bounding box center [694, 225] width 20 height 20
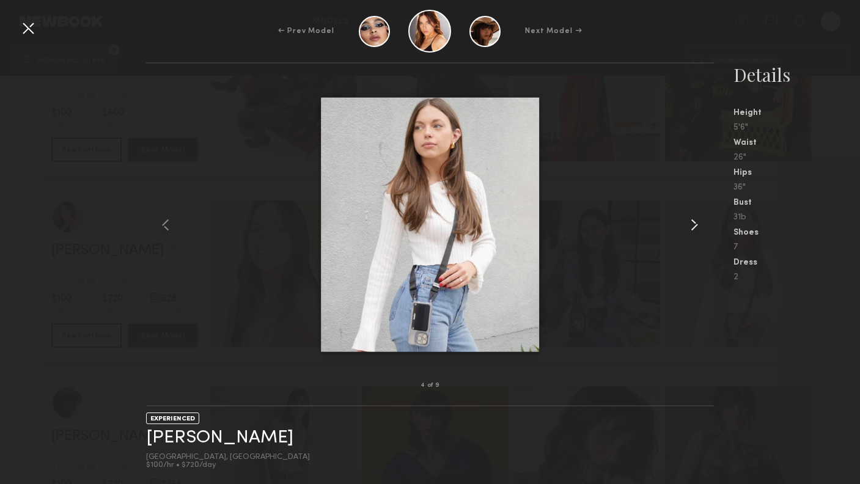
click at [696, 224] on common-icon at bounding box center [694, 225] width 20 height 20
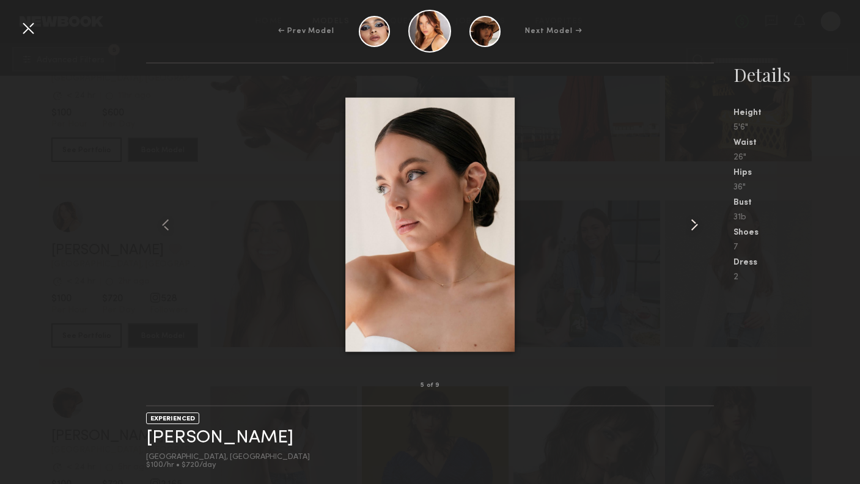
click at [696, 224] on common-icon at bounding box center [694, 225] width 20 height 20
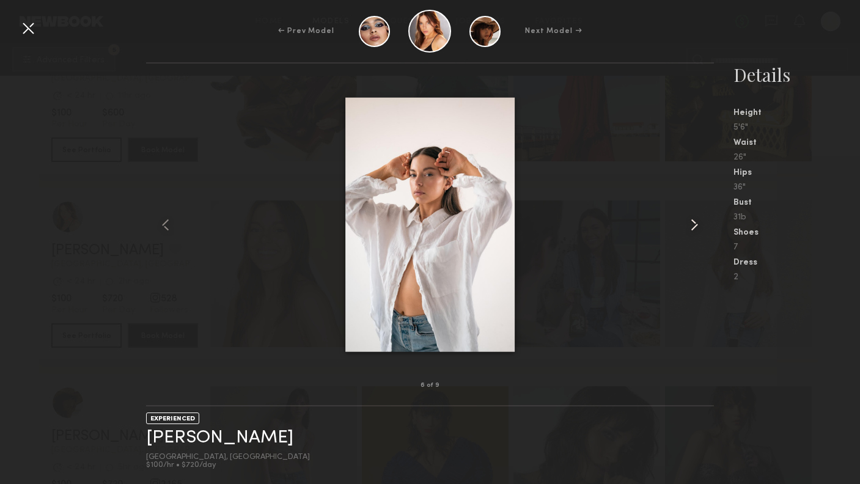
click at [696, 224] on common-icon at bounding box center [694, 225] width 20 height 20
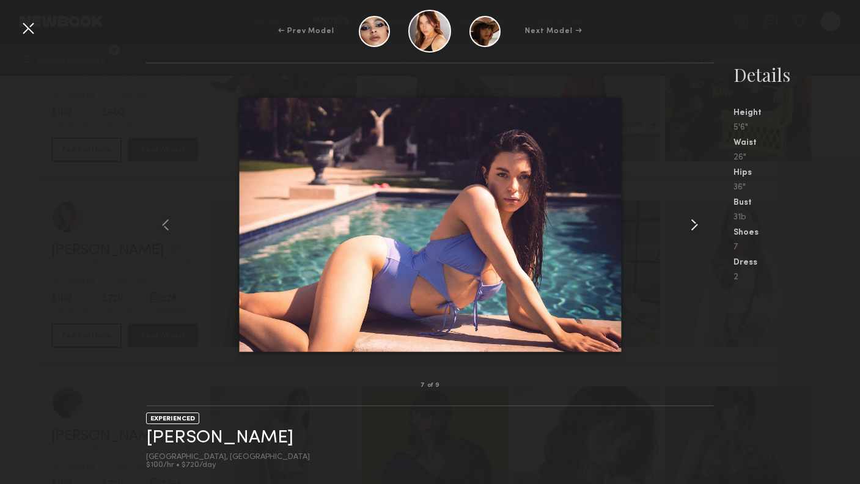
click at [696, 224] on common-icon at bounding box center [694, 225] width 20 height 20
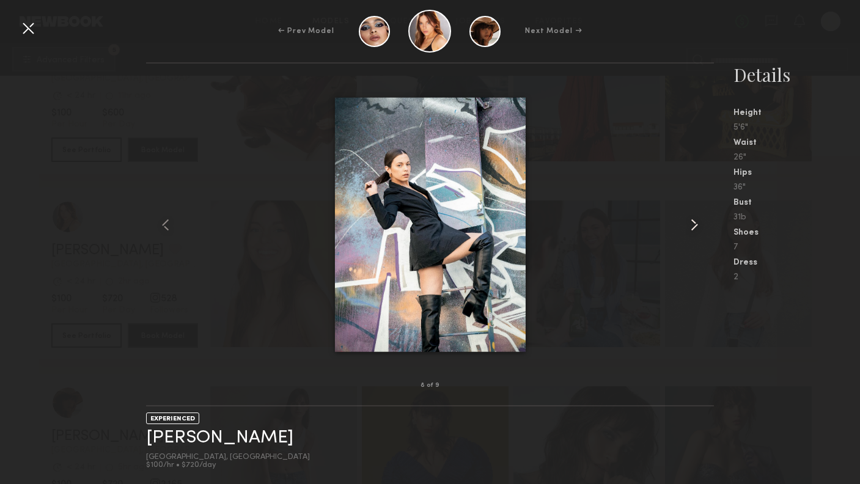
click at [696, 224] on common-icon at bounding box center [694, 225] width 20 height 20
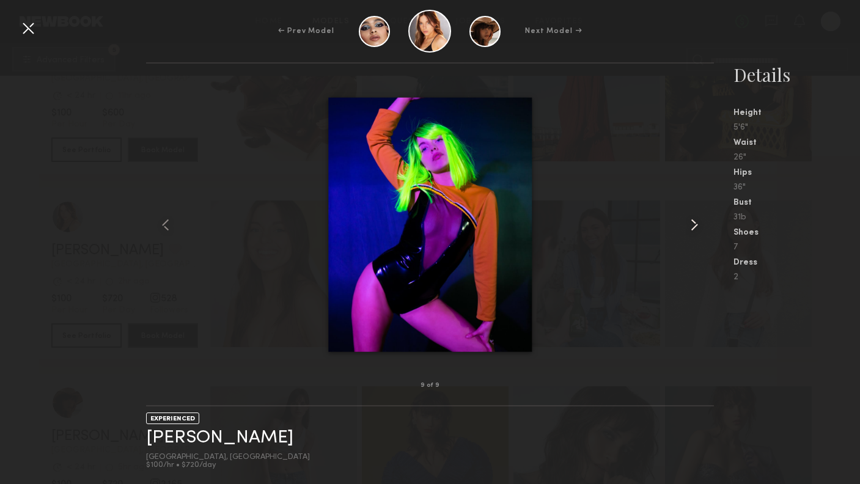
click at [696, 224] on common-icon at bounding box center [694, 225] width 20 height 20
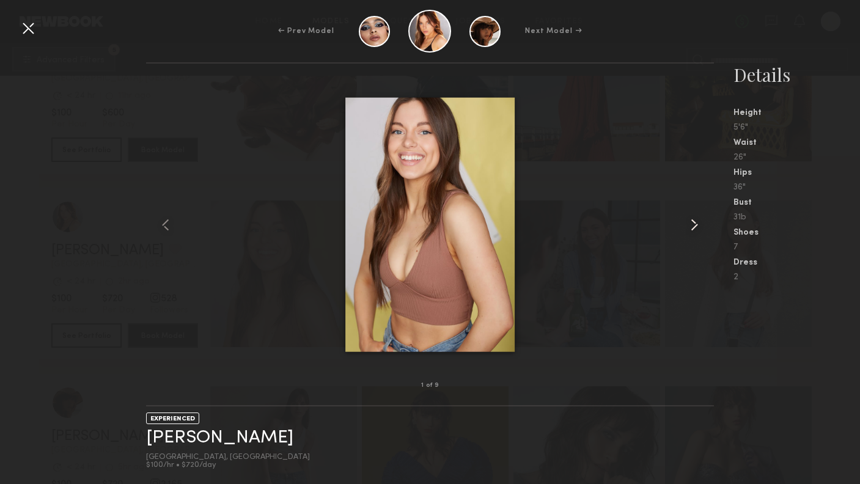
click at [696, 224] on common-icon at bounding box center [694, 225] width 20 height 20
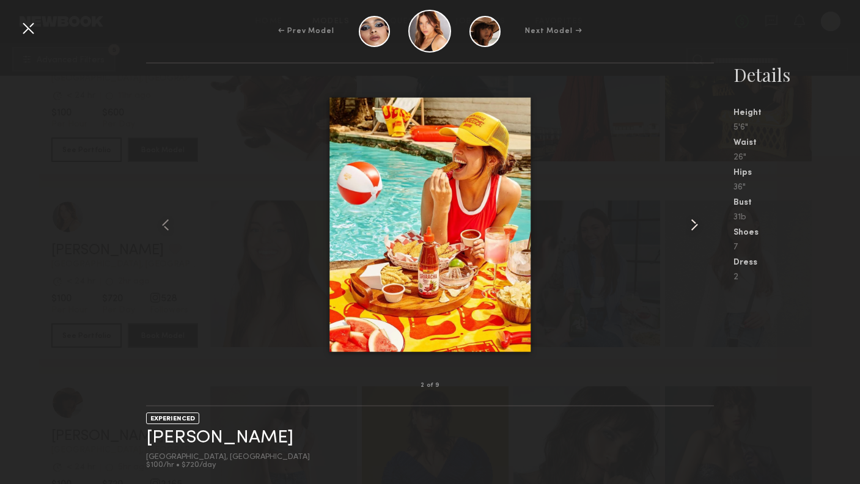
click at [696, 224] on common-icon at bounding box center [694, 225] width 20 height 20
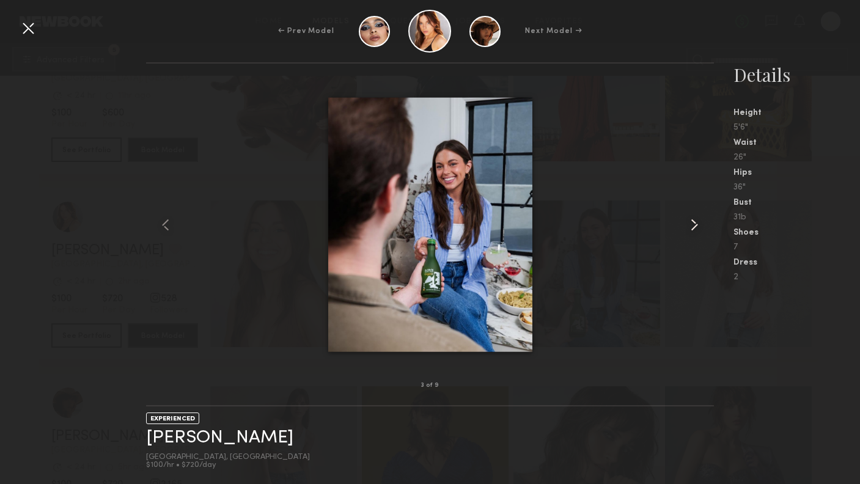
click at [696, 224] on common-icon at bounding box center [694, 225] width 20 height 20
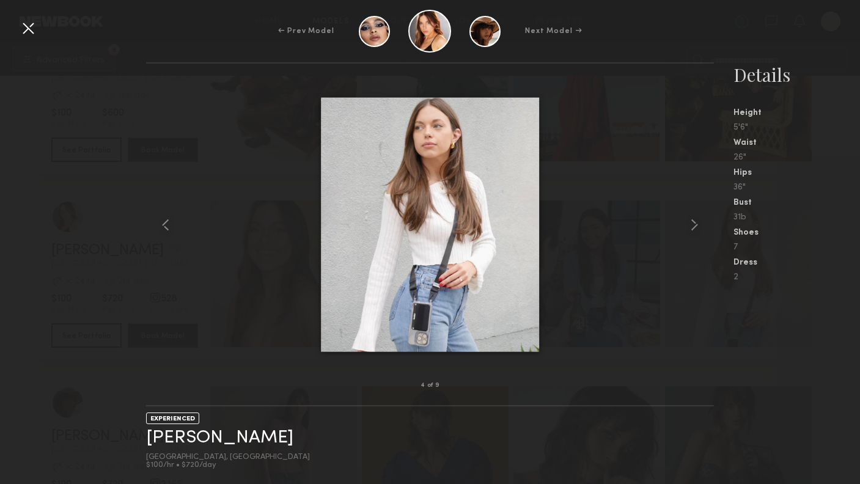
click at [34, 27] on div at bounding box center [28, 28] width 20 height 20
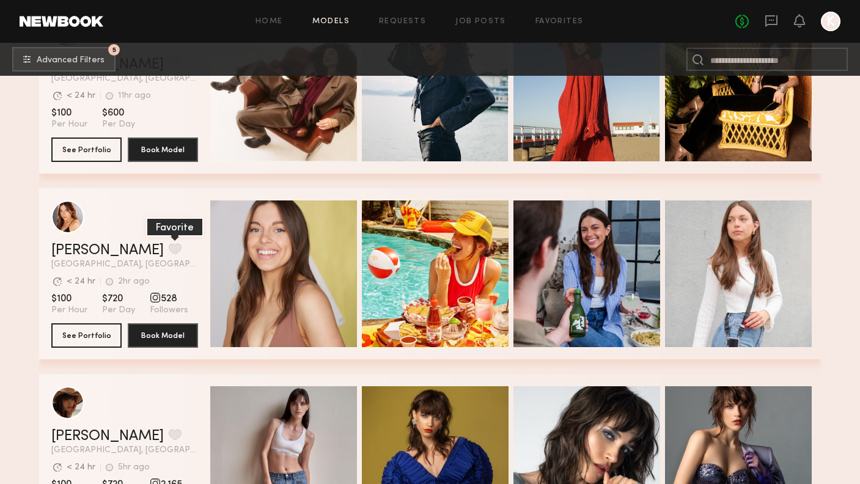
click at [169, 246] on button "grid" at bounding box center [175, 248] width 13 height 11
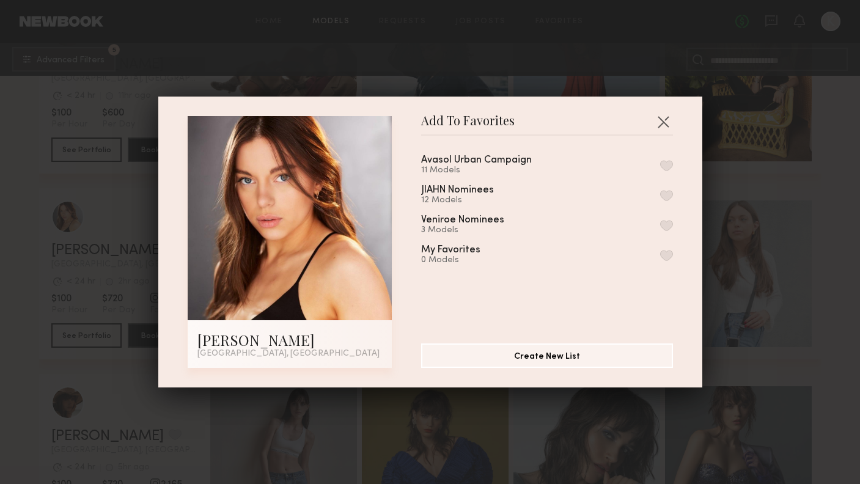
click at [491, 249] on div "My Favorites 0 Models" at bounding box center [465, 255] width 89 height 20
click at [669, 256] on button "button" at bounding box center [666, 255] width 13 height 11
click at [658, 119] on button "button" at bounding box center [663, 122] width 20 height 20
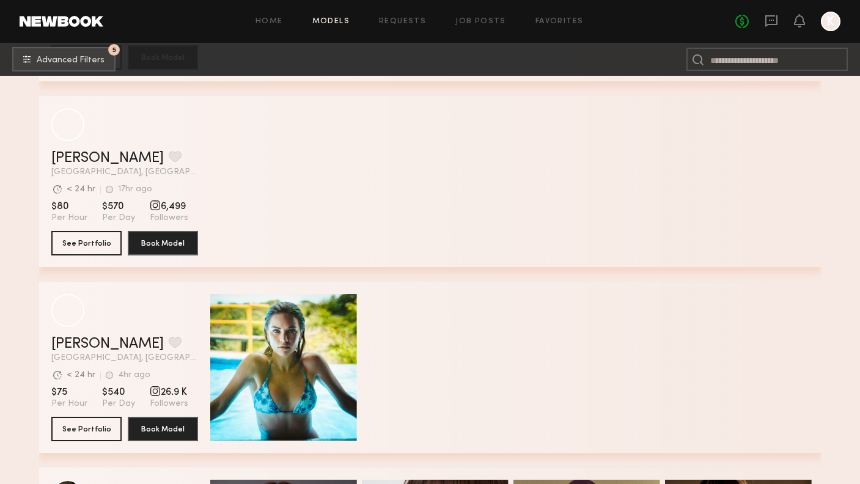
scroll to position [3538, 0]
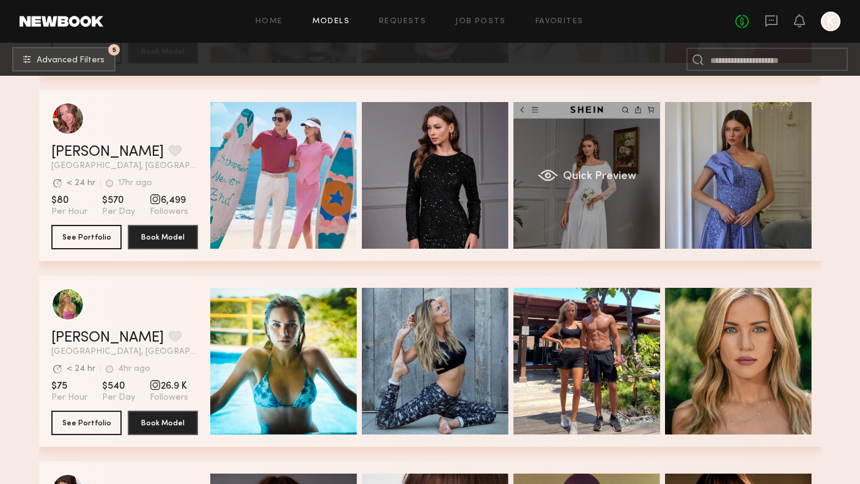
click at [582, 197] on div "Quick Preview" at bounding box center [586, 175] width 147 height 147
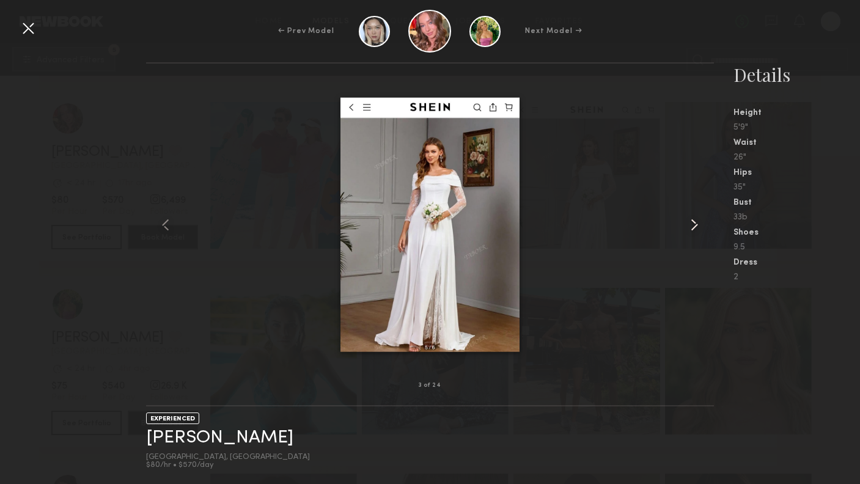
click at [685, 224] on common-icon at bounding box center [694, 225] width 20 height 20
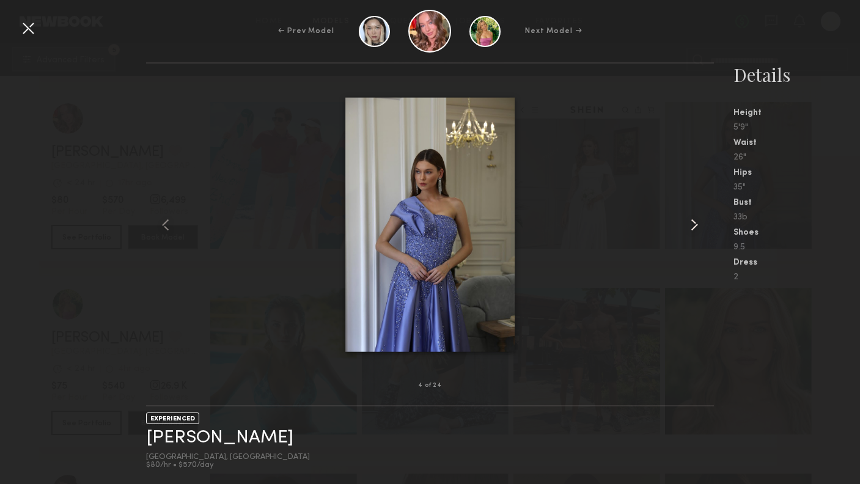
click at [685, 224] on common-icon at bounding box center [694, 225] width 20 height 20
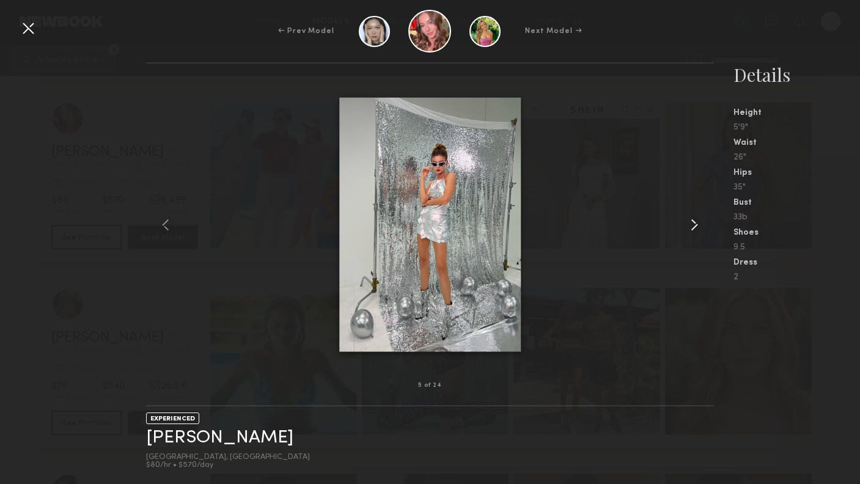
click at [685, 224] on common-icon at bounding box center [694, 225] width 20 height 20
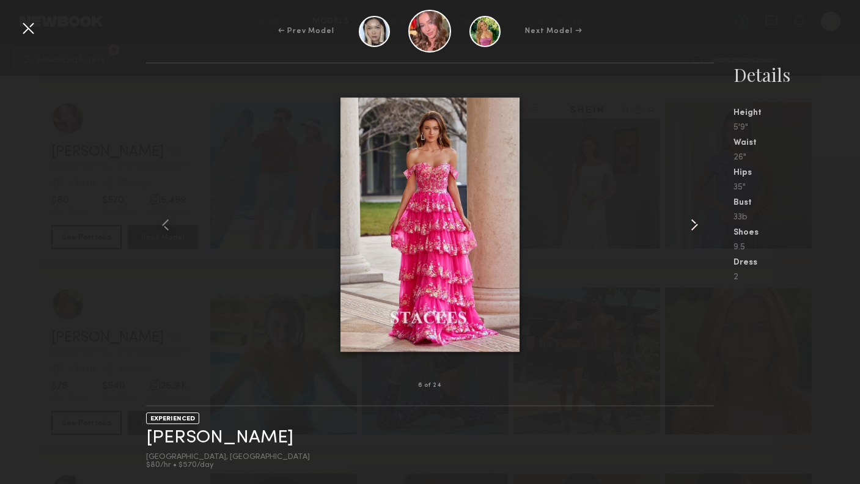
click at [685, 224] on common-icon at bounding box center [694, 225] width 20 height 20
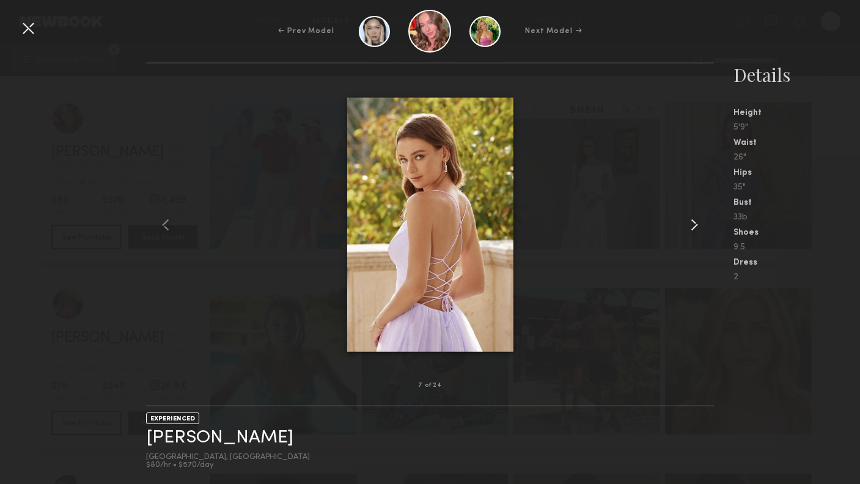
click at [685, 224] on common-icon at bounding box center [694, 225] width 20 height 20
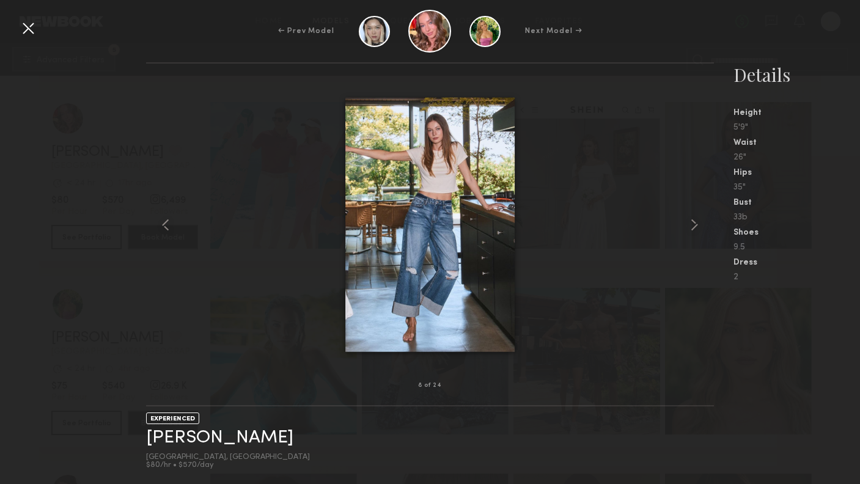
click at [31, 29] on div at bounding box center [28, 28] width 20 height 20
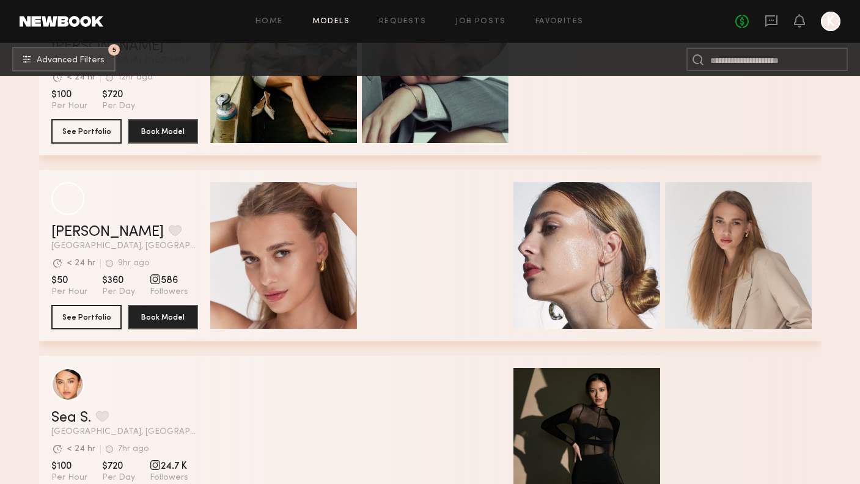
scroll to position [5316, 0]
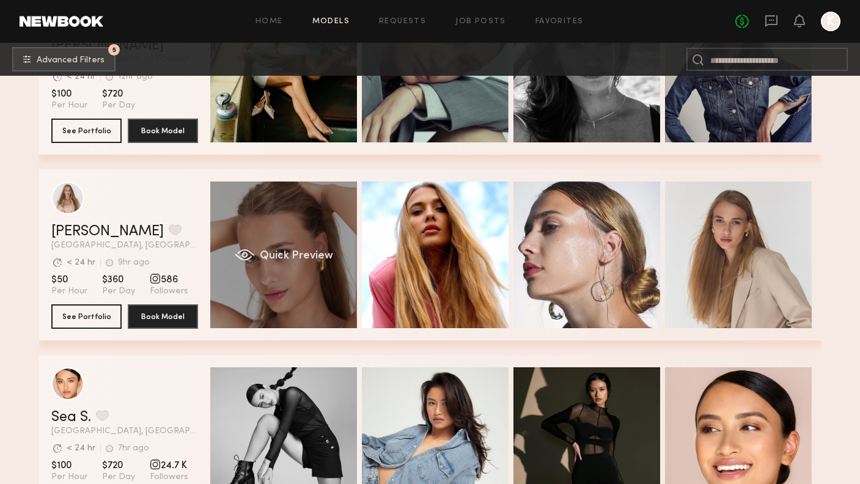
click at [290, 308] on div "Quick Preview" at bounding box center [283, 254] width 147 height 147
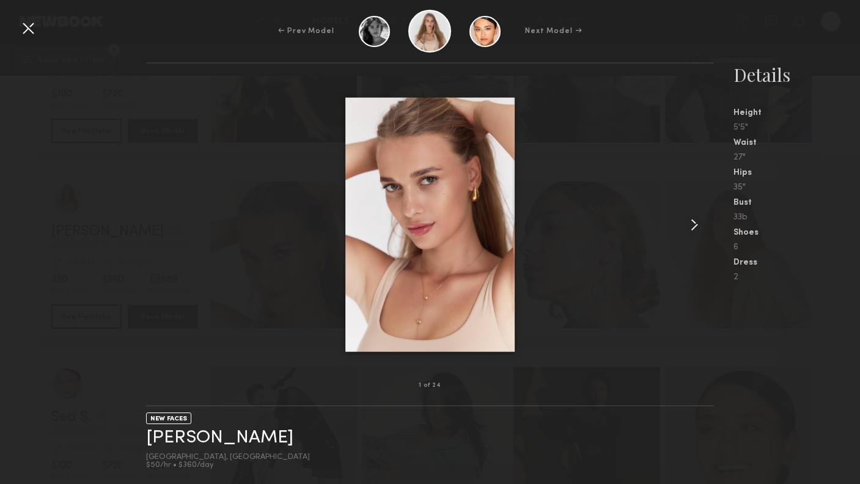
click at [697, 217] on common-icon at bounding box center [694, 225] width 20 height 20
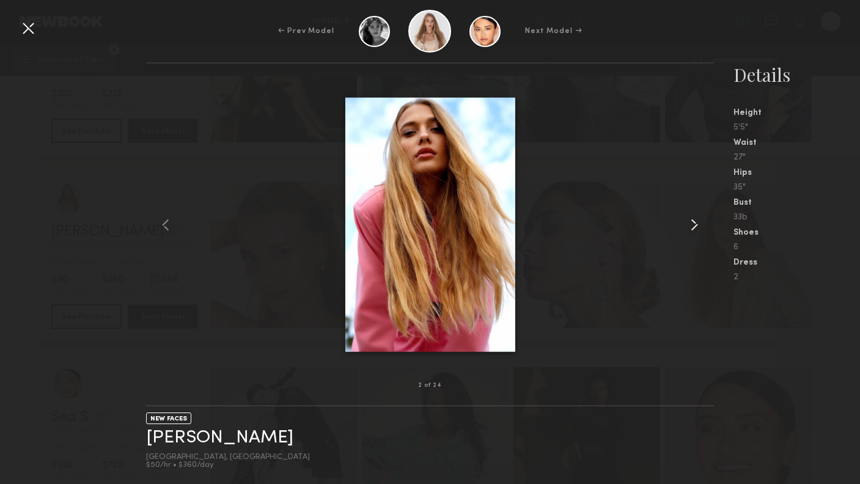
click at [697, 217] on common-icon at bounding box center [694, 225] width 20 height 20
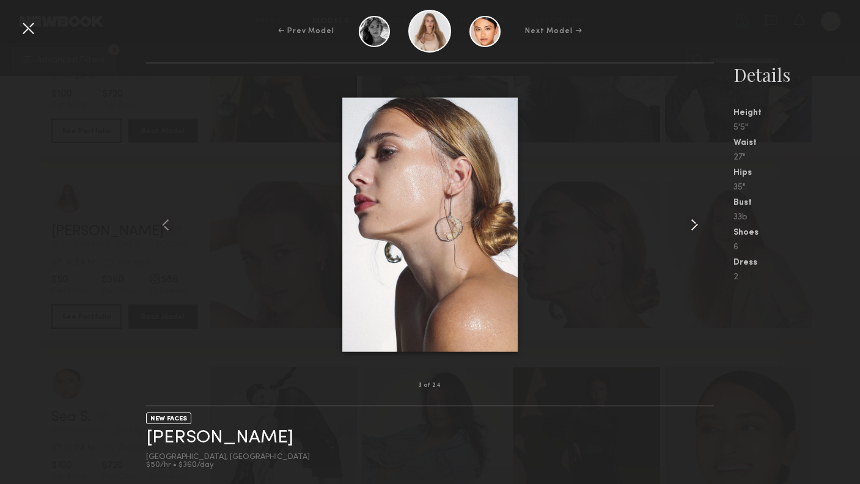
click at [697, 217] on common-icon at bounding box center [694, 225] width 20 height 20
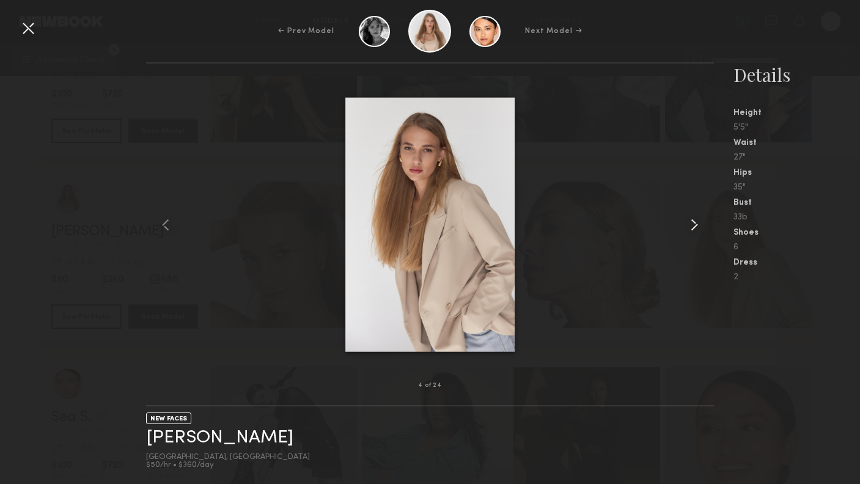
click at [697, 217] on common-icon at bounding box center [694, 225] width 20 height 20
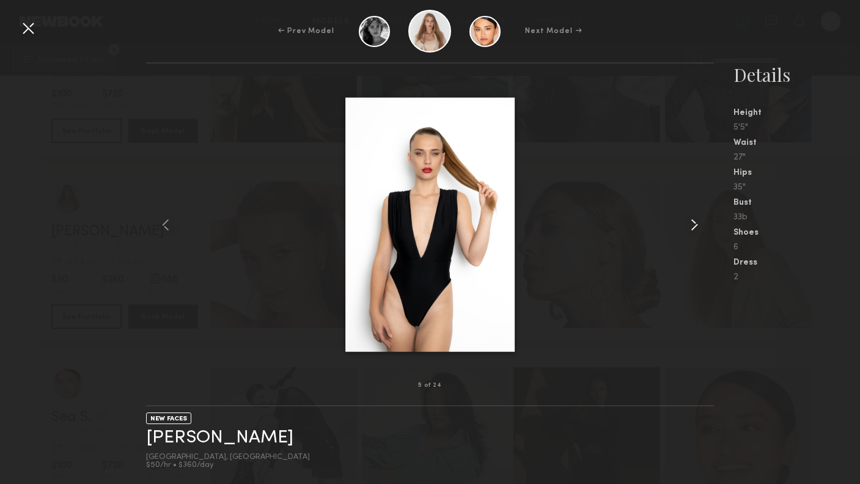
click at [697, 217] on common-icon at bounding box center [694, 225] width 20 height 20
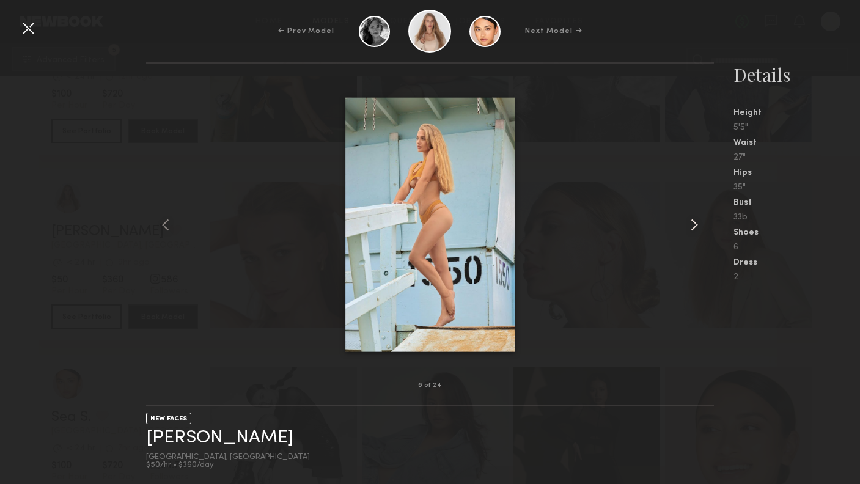
click at [697, 217] on common-icon at bounding box center [694, 225] width 20 height 20
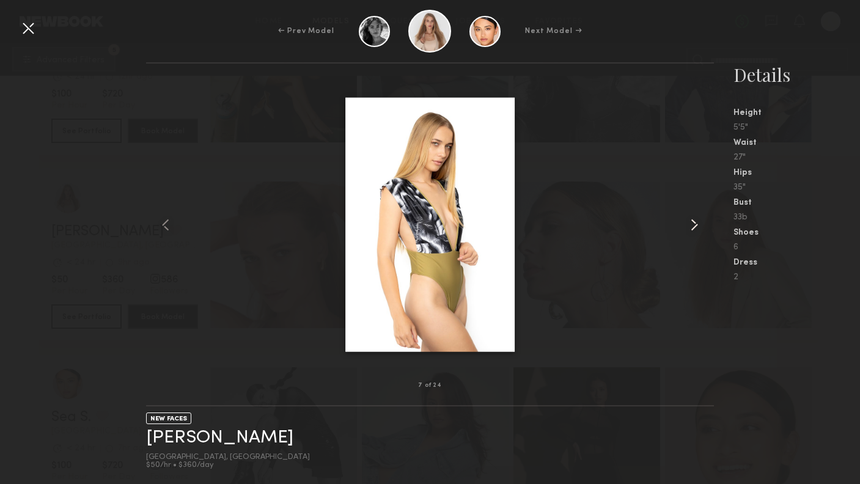
click at [697, 217] on common-icon at bounding box center [694, 225] width 20 height 20
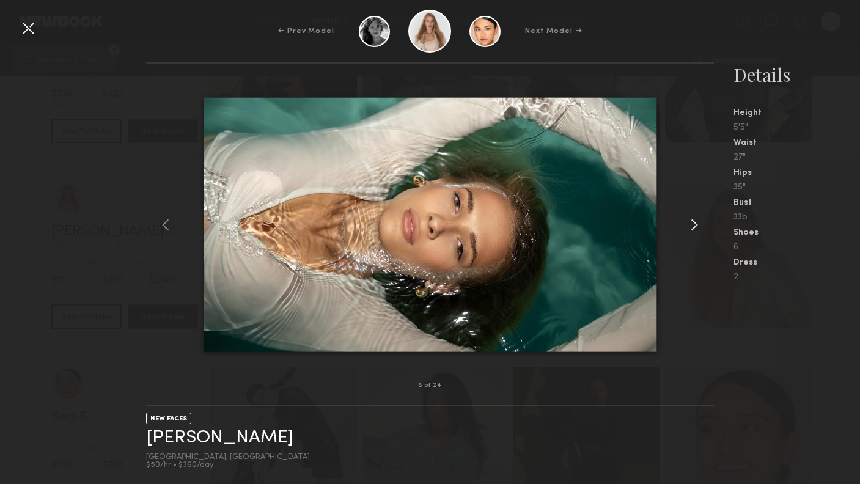
click at [697, 217] on common-icon at bounding box center [694, 225] width 20 height 20
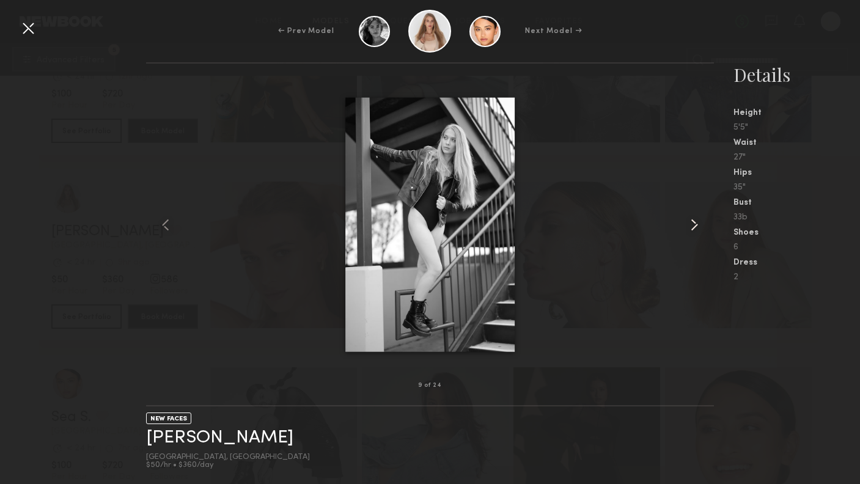
click at [697, 217] on common-icon at bounding box center [694, 225] width 20 height 20
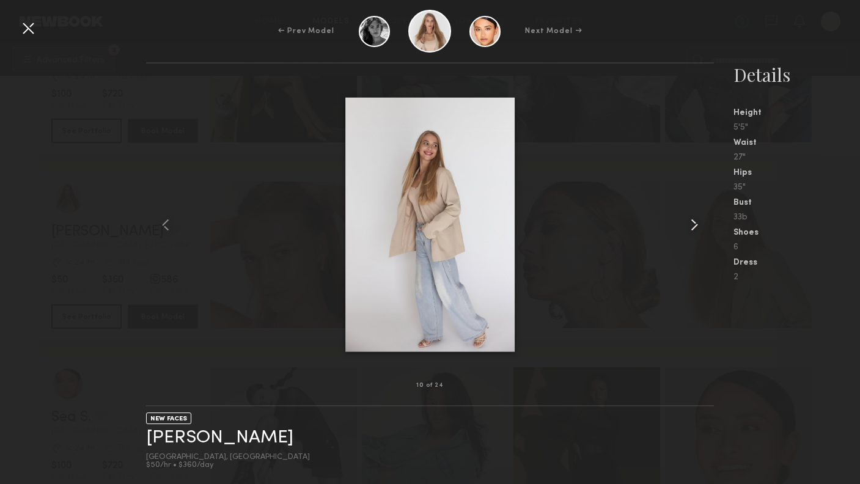
click at [697, 217] on common-icon at bounding box center [694, 225] width 20 height 20
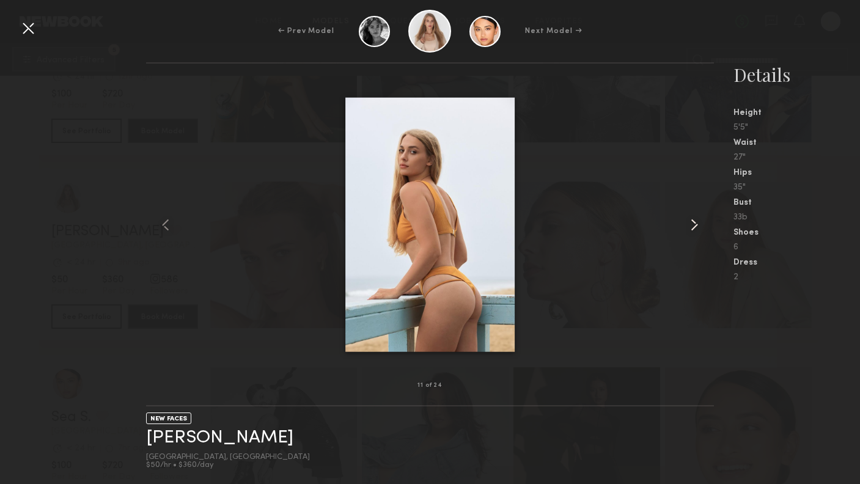
click at [697, 217] on common-icon at bounding box center [694, 225] width 20 height 20
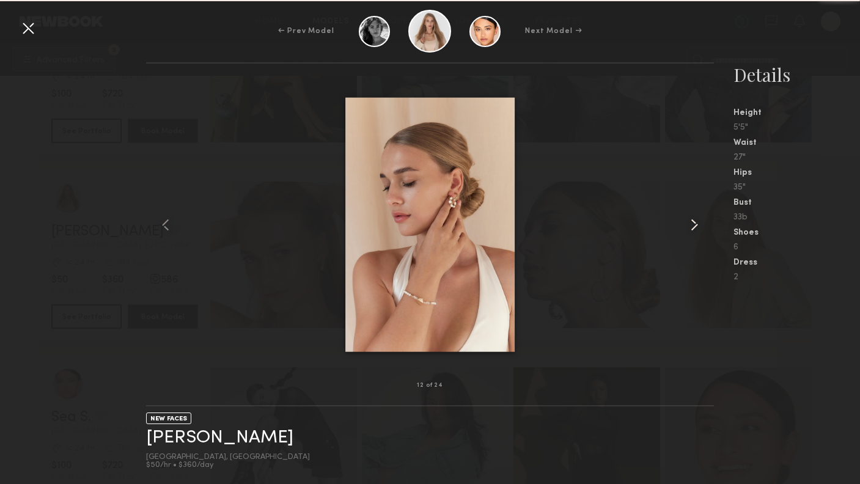
click at [697, 217] on common-icon at bounding box center [694, 225] width 20 height 20
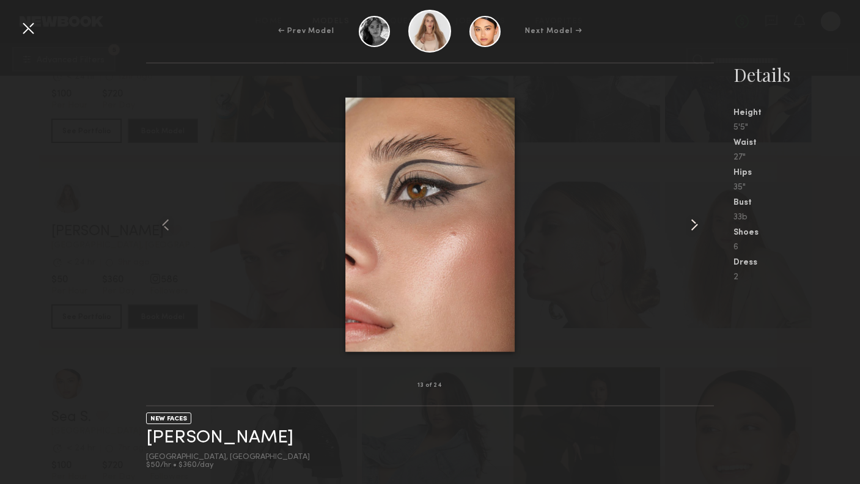
click at [697, 217] on common-icon at bounding box center [694, 225] width 20 height 20
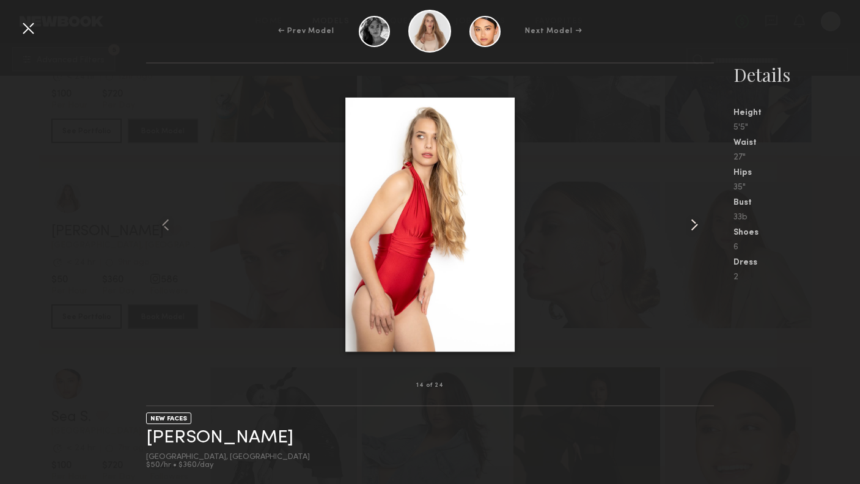
click at [697, 217] on common-icon at bounding box center [694, 225] width 20 height 20
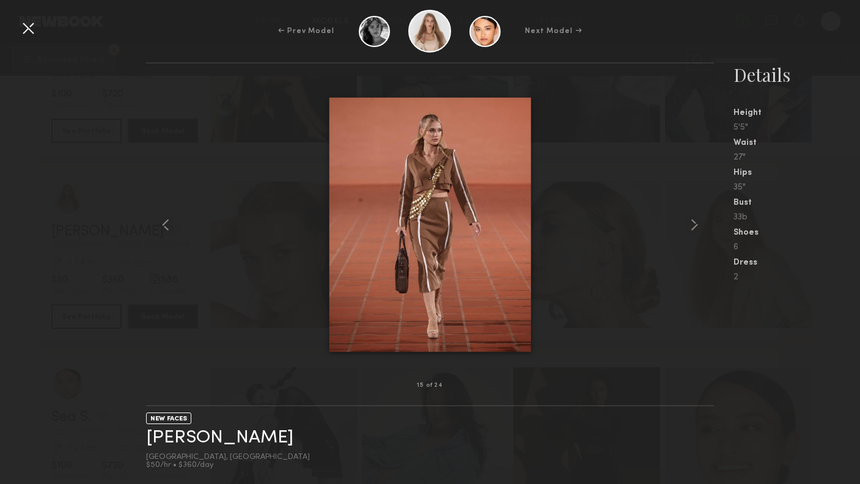
click at [24, 34] on div at bounding box center [28, 28] width 20 height 20
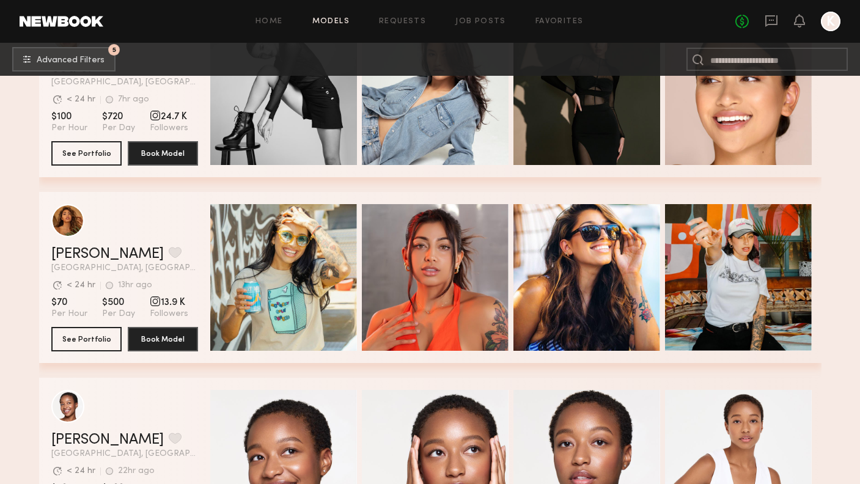
scroll to position [5675, 0]
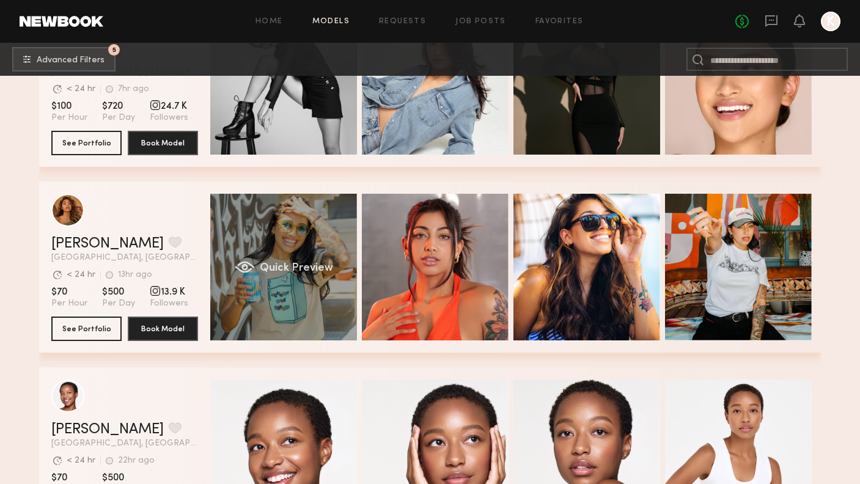
click at [326, 287] on div "Quick Preview" at bounding box center [283, 267] width 147 height 147
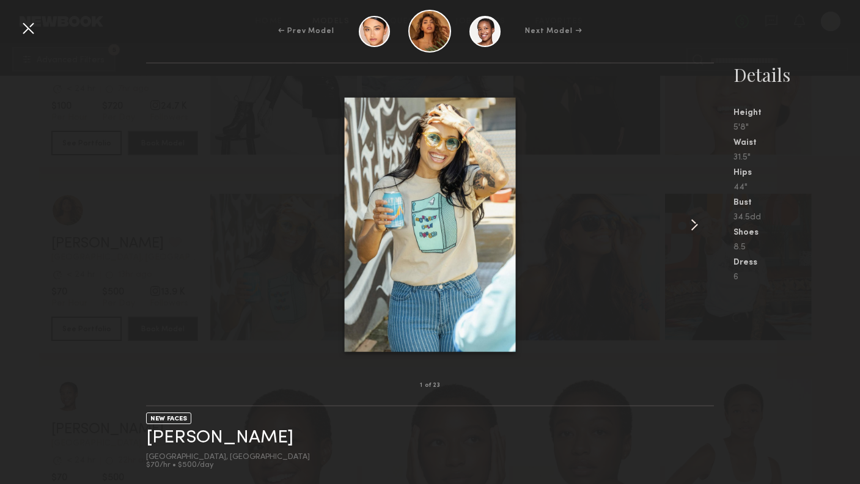
click at [696, 221] on common-icon at bounding box center [694, 225] width 20 height 20
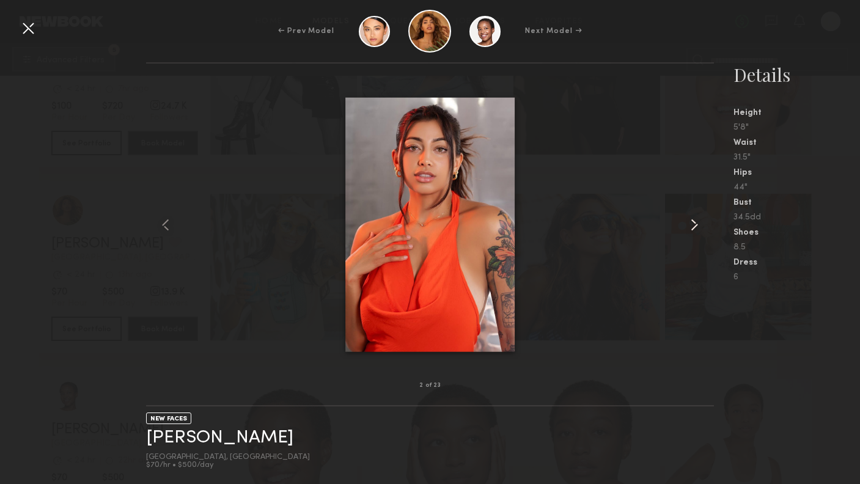
click at [696, 220] on common-icon at bounding box center [694, 225] width 20 height 20
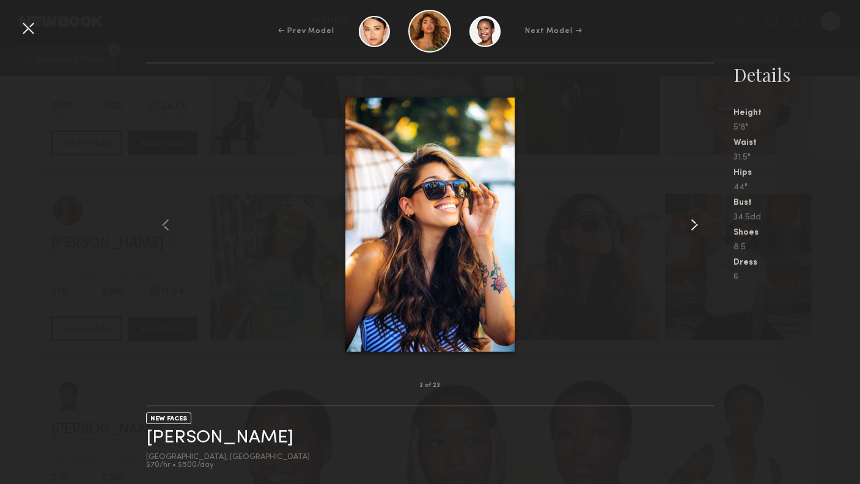
click at [696, 220] on common-icon at bounding box center [694, 225] width 20 height 20
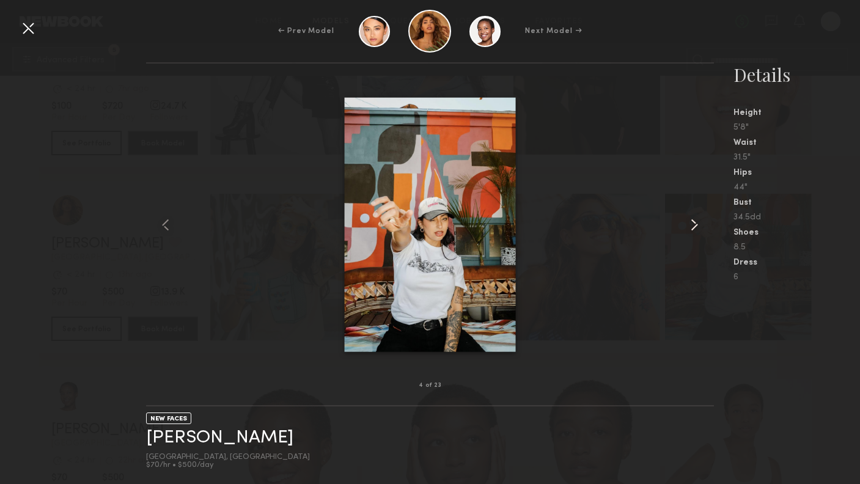
click at [696, 220] on common-icon at bounding box center [694, 225] width 20 height 20
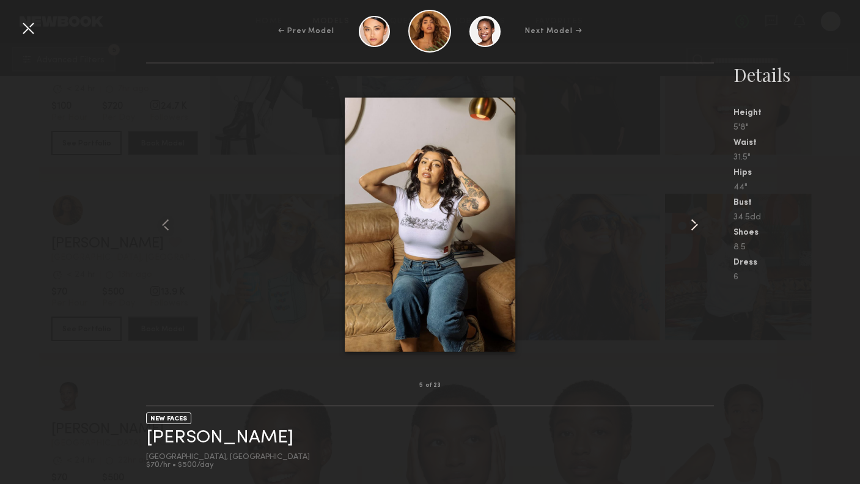
click at [696, 220] on common-icon at bounding box center [694, 225] width 20 height 20
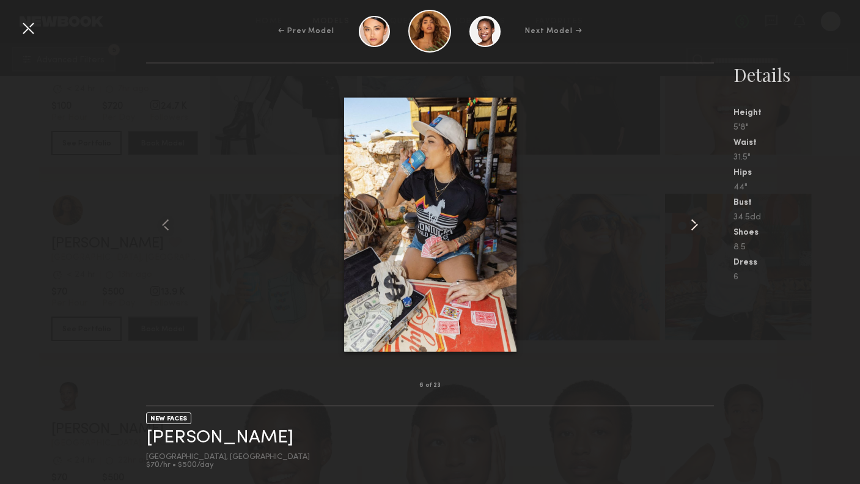
click at [696, 220] on common-icon at bounding box center [694, 225] width 20 height 20
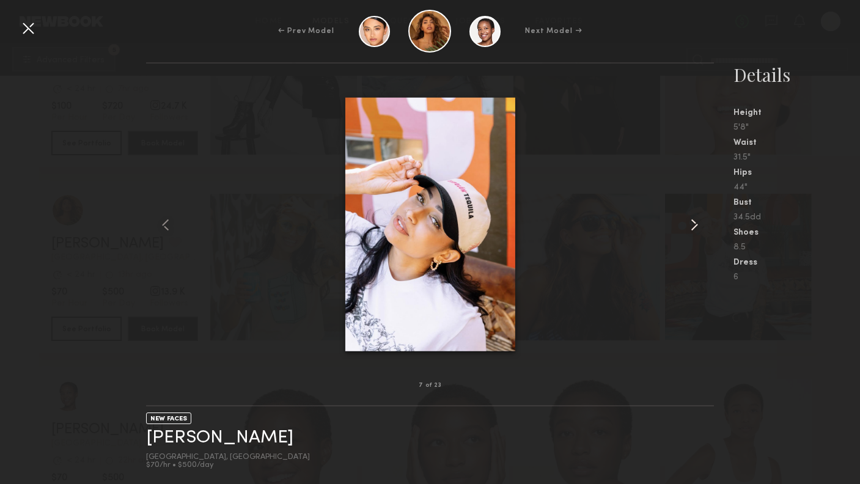
click at [696, 220] on common-icon at bounding box center [694, 225] width 20 height 20
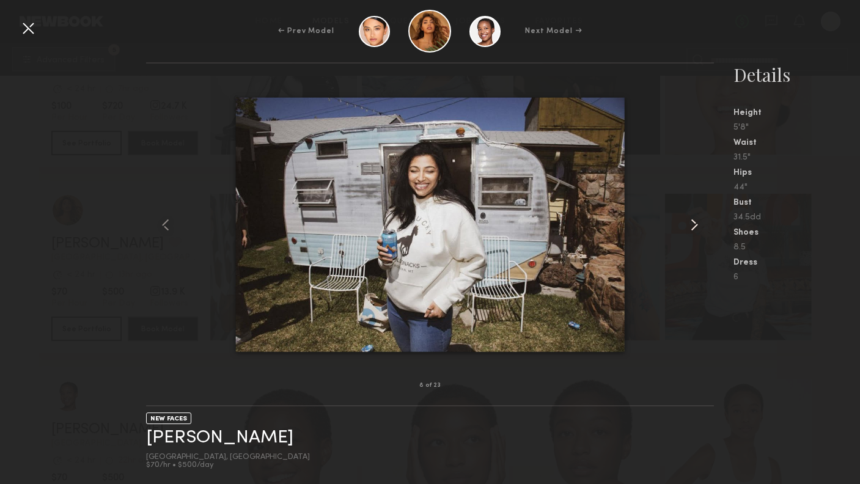
click at [696, 220] on common-icon at bounding box center [694, 225] width 20 height 20
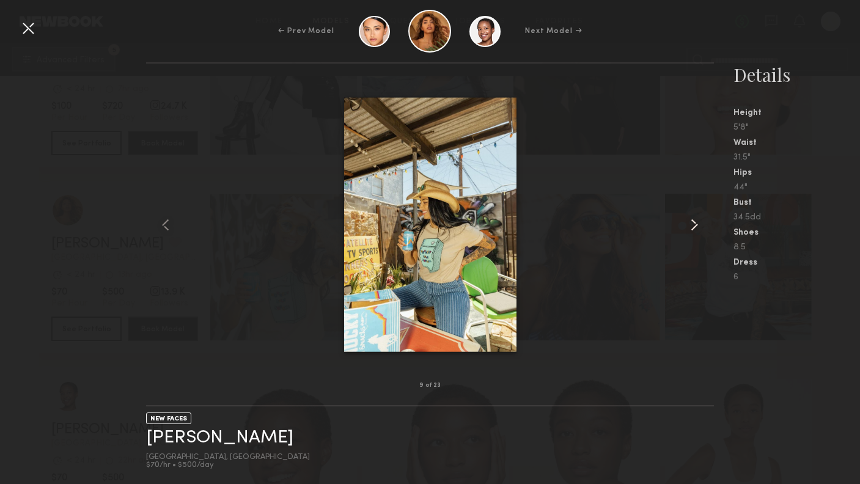
click at [696, 220] on common-icon at bounding box center [694, 225] width 20 height 20
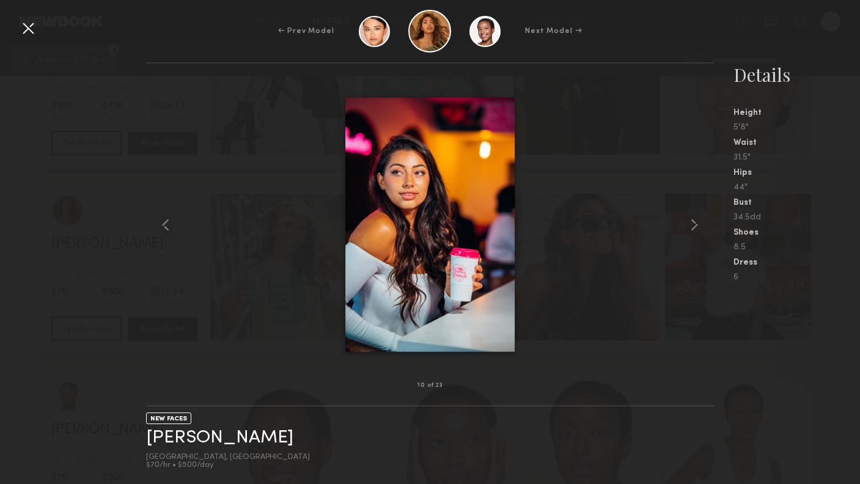
click at [24, 26] on div at bounding box center [28, 28] width 20 height 20
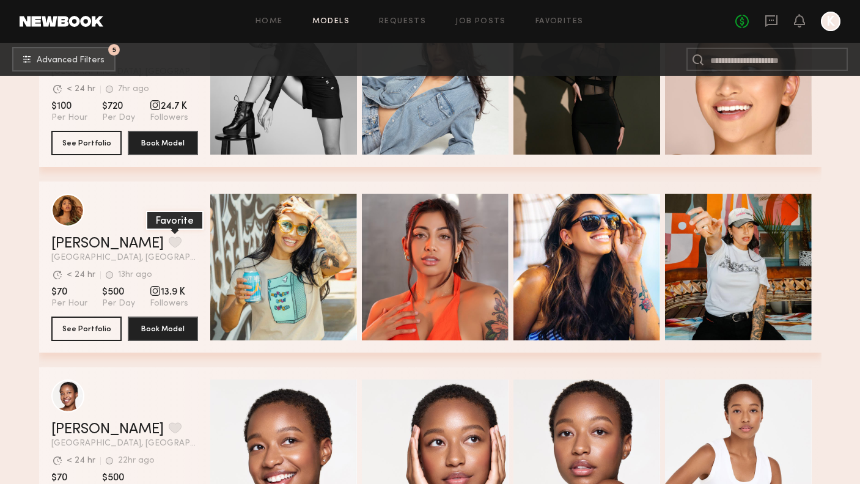
click at [169, 247] on button "grid" at bounding box center [175, 241] width 13 height 11
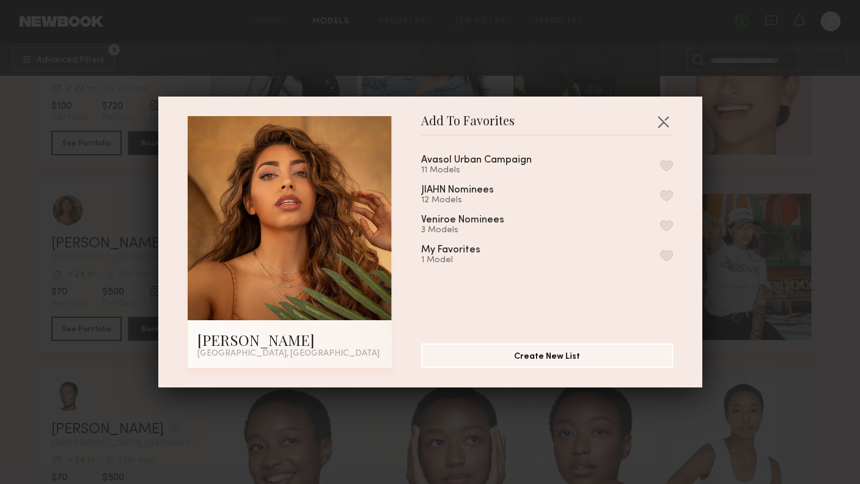
click at [670, 252] on button "button" at bounding box center [666, 255] width 13 height 11
click at [663, 123] on button "button" at bounding box center [663, 122] width 20 height 20
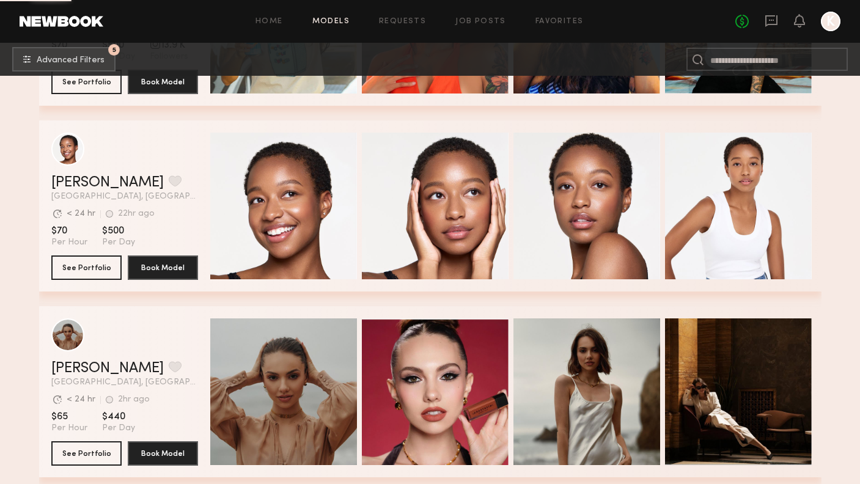
scroll to position [5945, 0]
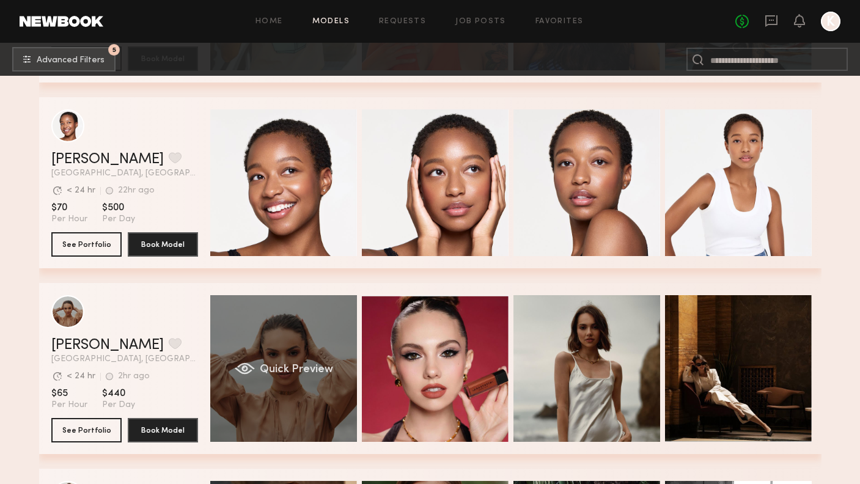
click at [305, 401] on div "Quick Preview" at bounding box center [283, 368] width 147 height 147
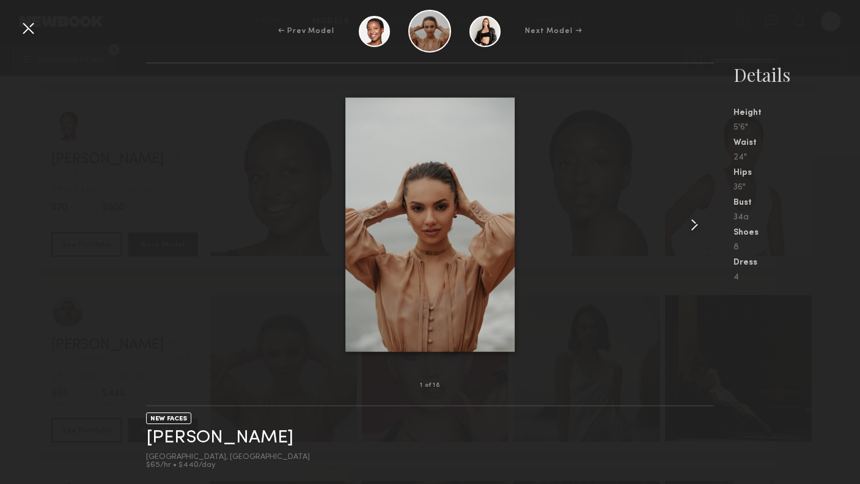
click at [690, 230] on common-icon at bounding box center [694, 225] width 20 height 20
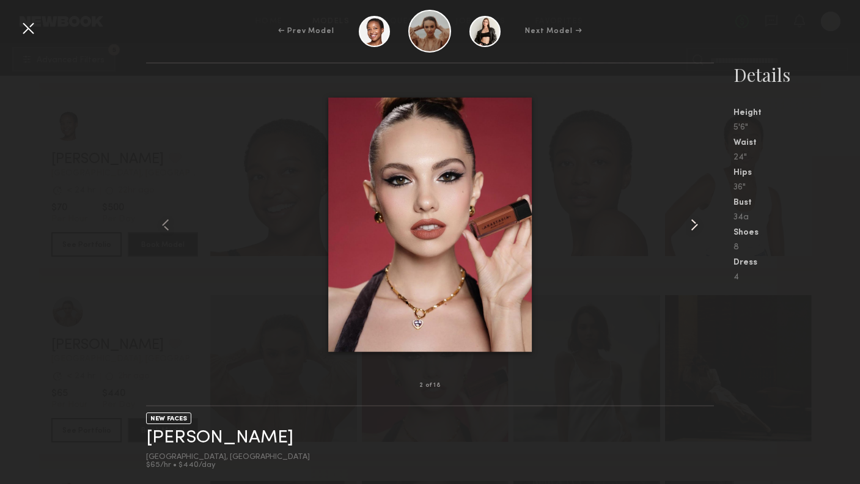
click at [690, 230] on common-icon at bounding box center [694, 225] width 20 height 20
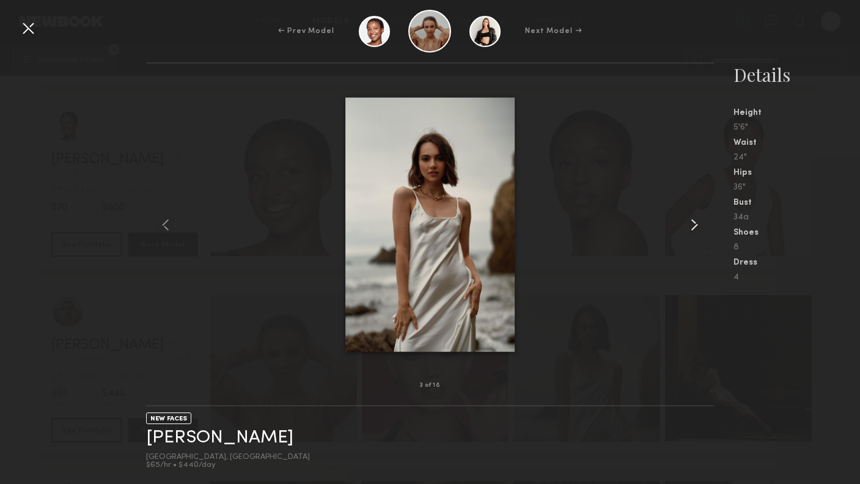
click at [691, 230] on common-icon at bounding box center [694, 225] width 20 height 20
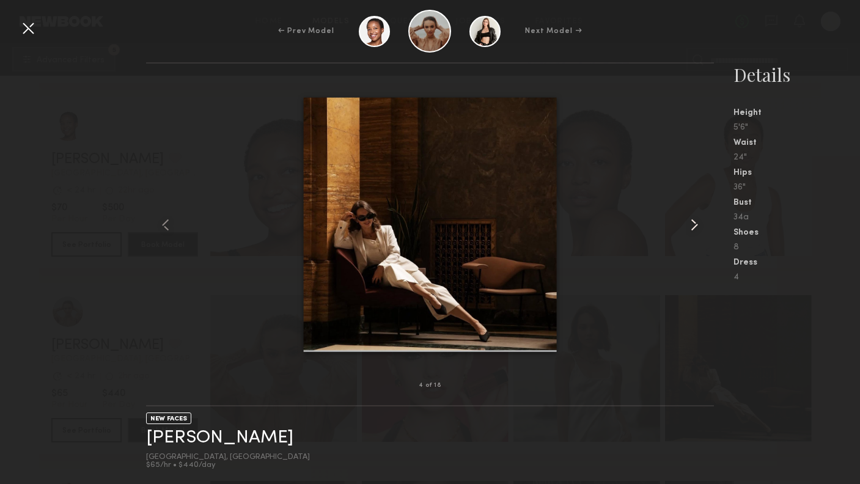
click at [691, 230] on common-icon at bounding box center [694, 225] width 20 height 20
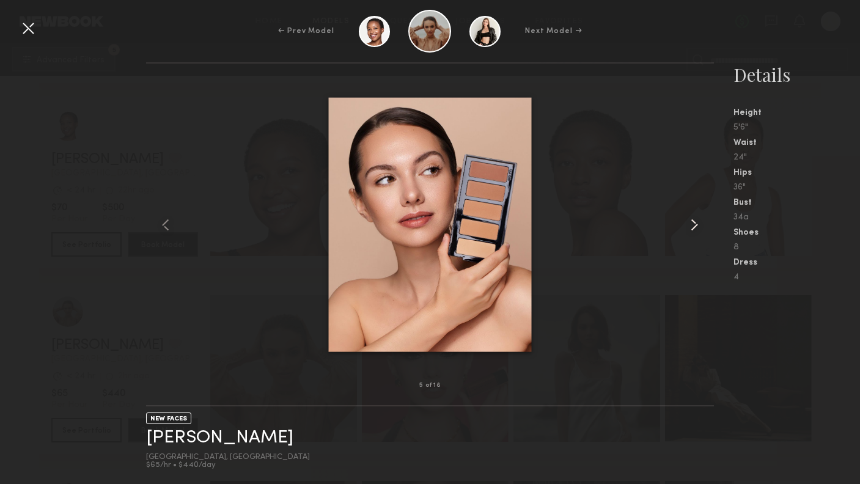
click at [691, 230] on common-icon at bounding box center [694, 225] width 20 height 20
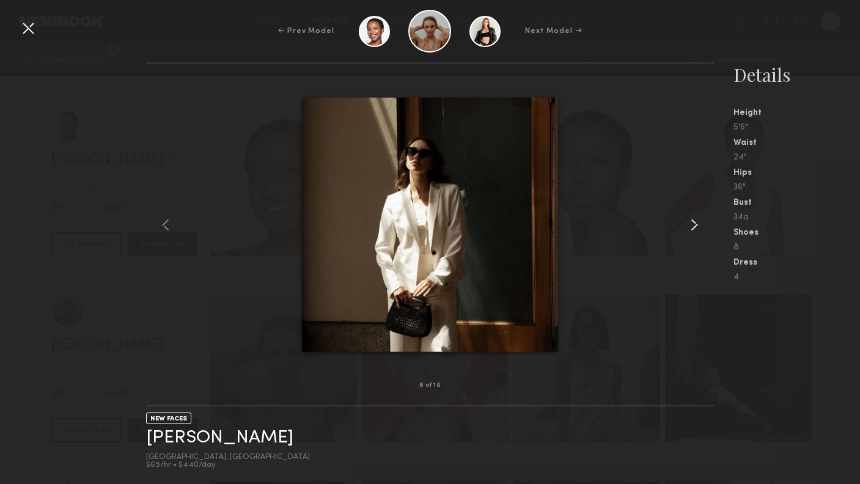
click at [691, 230] on common-icon at bounding box center [694, 225] width 20 height 20
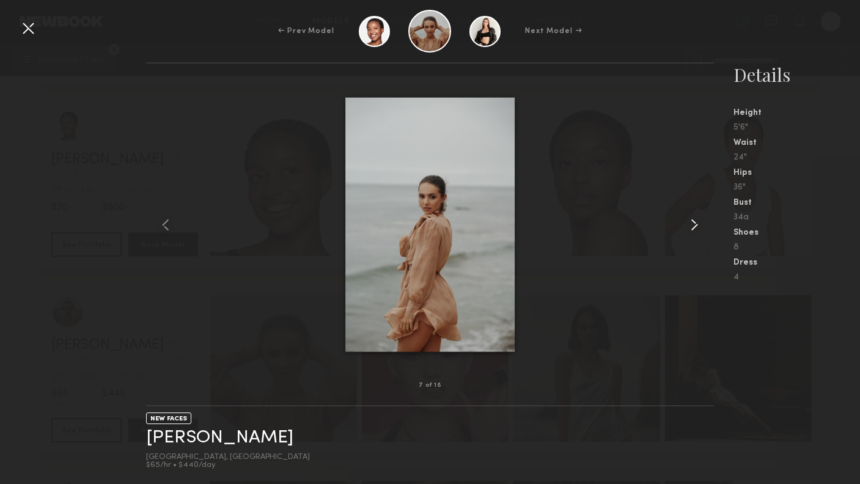
click at [691, 230] on common-icon at bounding box center [694, 225] width 20 height 20
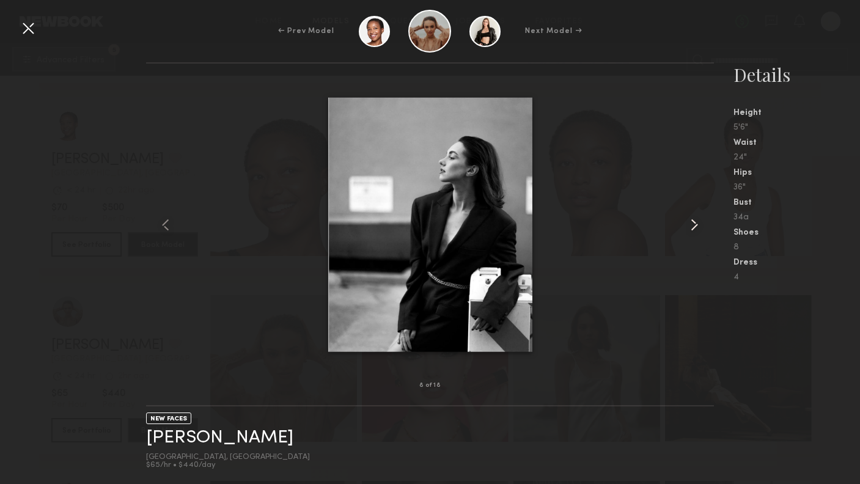
click at [693, 230] on common-icon at bounding box center [694, 225] width 20 height 20
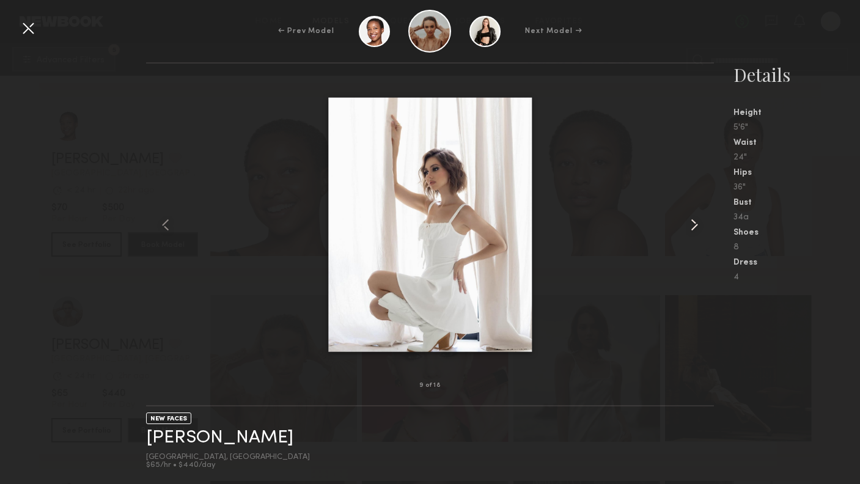
click at [693, 230] on common-icon at bounding box center [694, 225] width 20 height 20
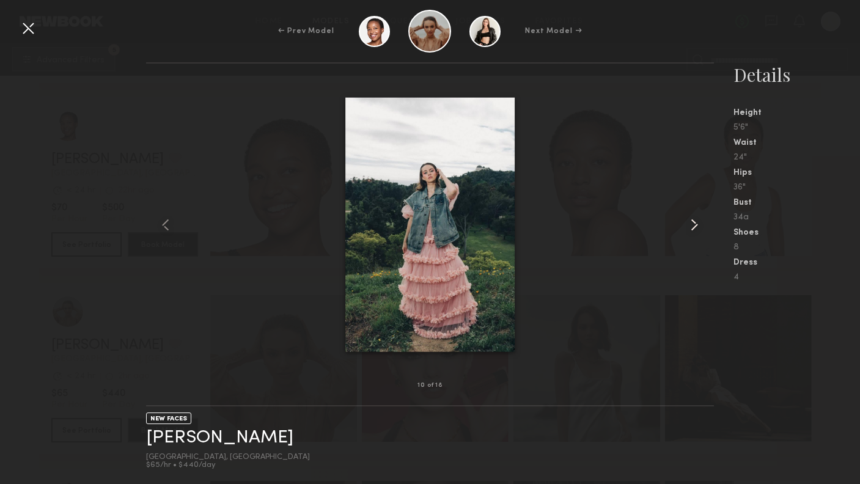
click at [693, 230] on common-icon at bounding box center [694, 225] width 20 height 20
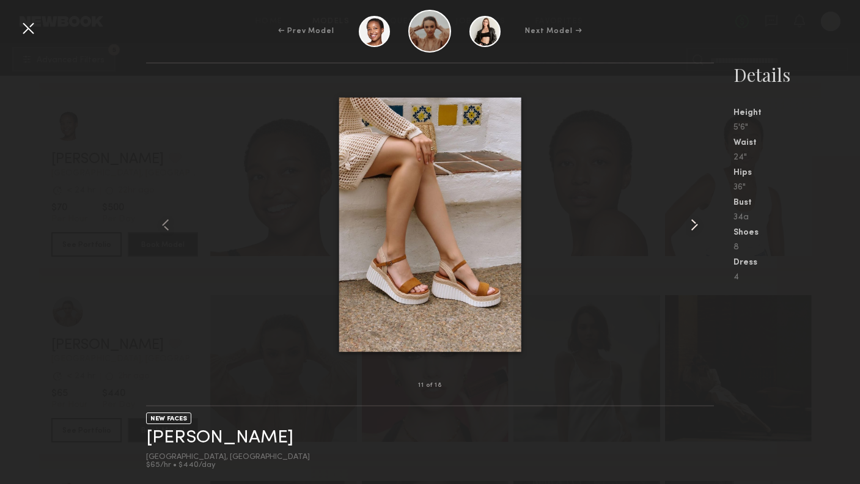
click at [693, 230] on common-icon at bounding box center [694, 225] width 20 height 20
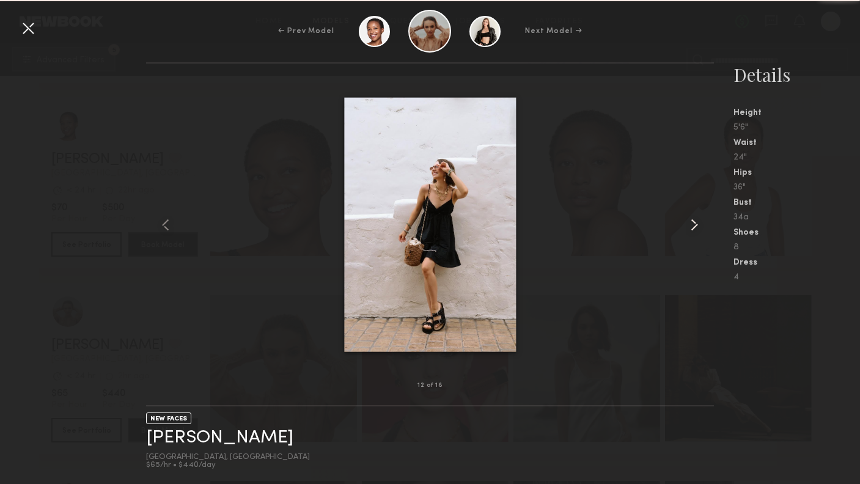
click at [693, 230] on common-icon at bounding box center [694, 225] width 20 height 20
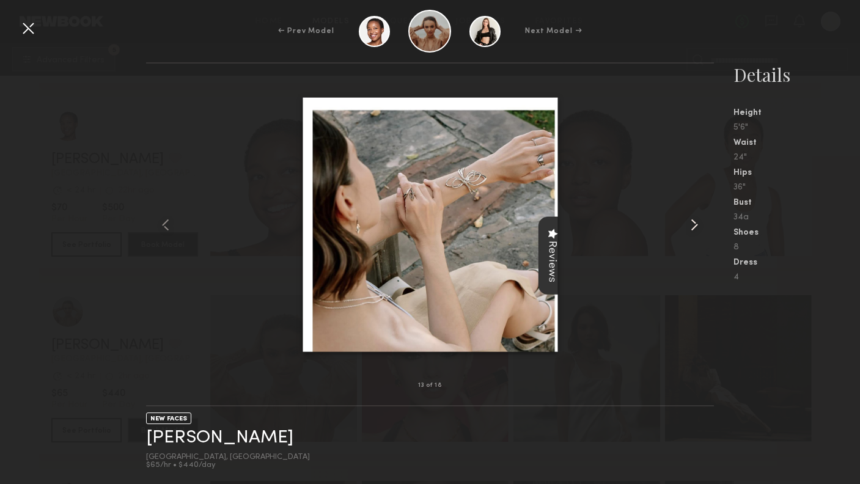
click at [693, 230] on common-icon at bounding box center [694, 225] width 20 height 20
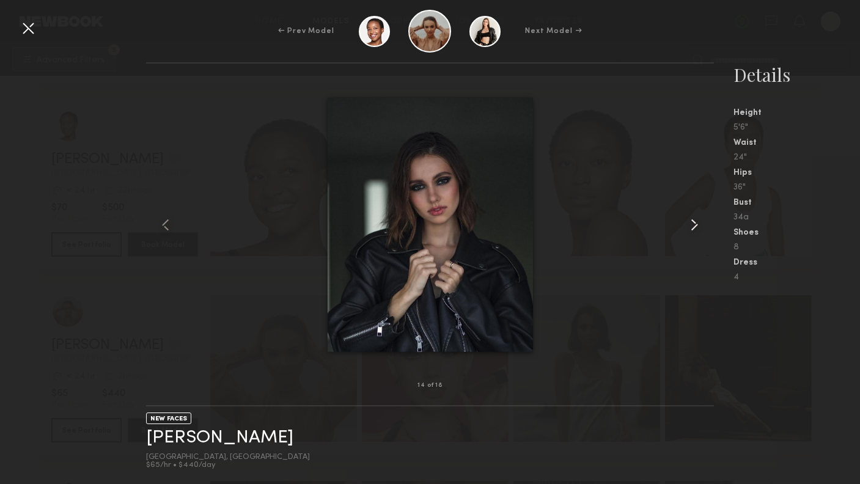
click at [693, 230] on common-icon at bounding box center [694, 225] width 20 height 20
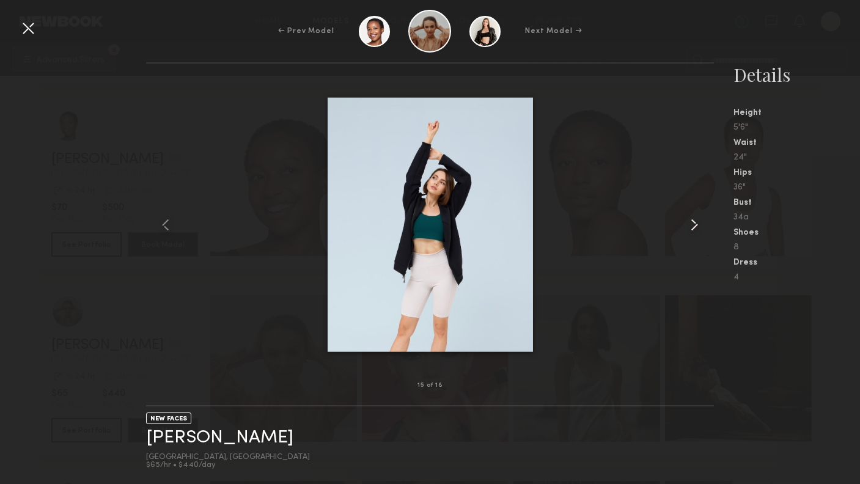
click at [693, 233] on common-icon at bounding box center [694, 225] width 20 height 20
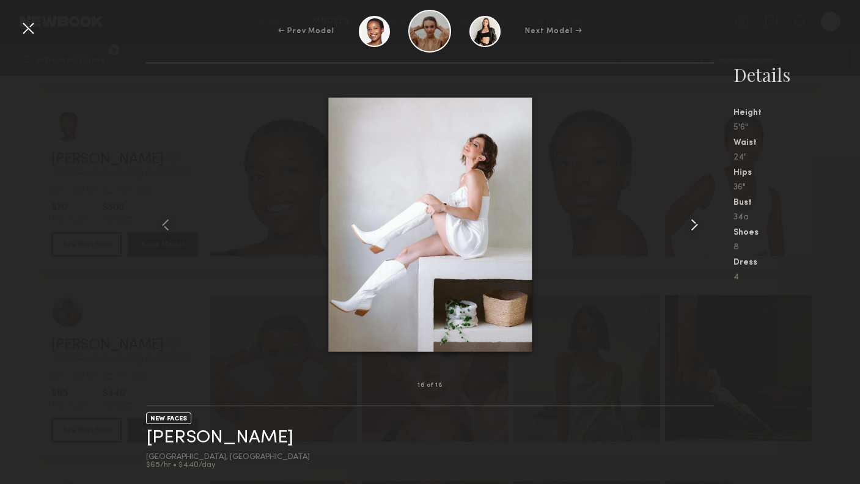
click at [693, 232] on common-icon at bounding box center [694, 225] width 20 height 20
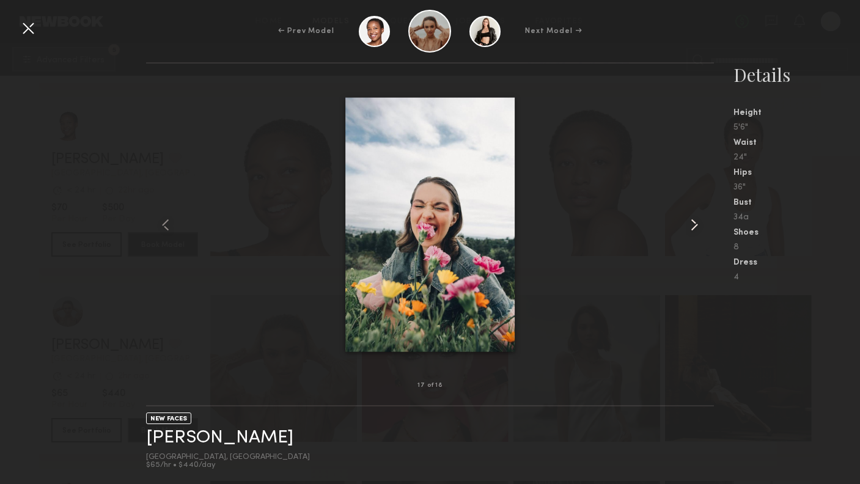
click at [693, 232] on common-icon at bounding box center [694, 225] width 20 height 20
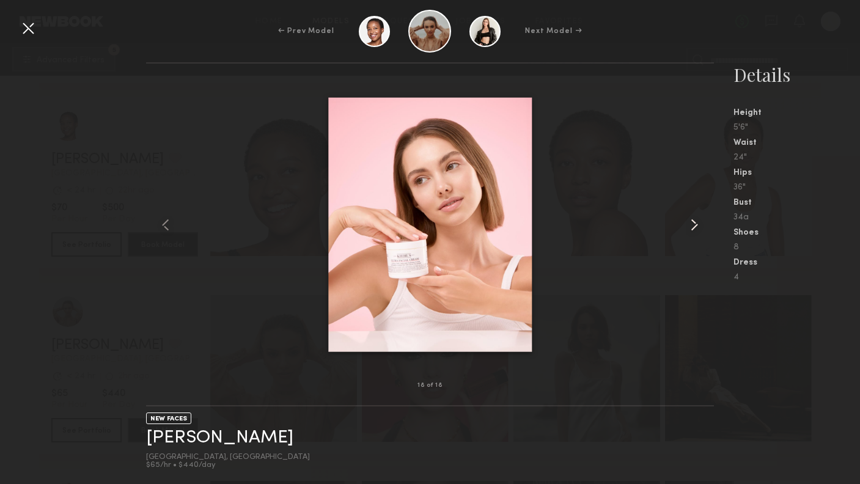
click at [693, 232] on common-icon at bounding box center [694, 225] width 20 height 20
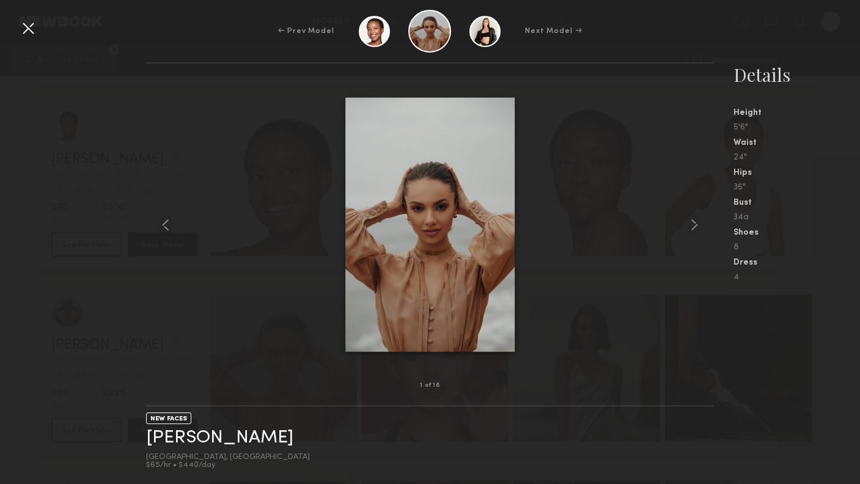
click at [29, 31] on div at bounding box center [28, 28] width 20 height 20
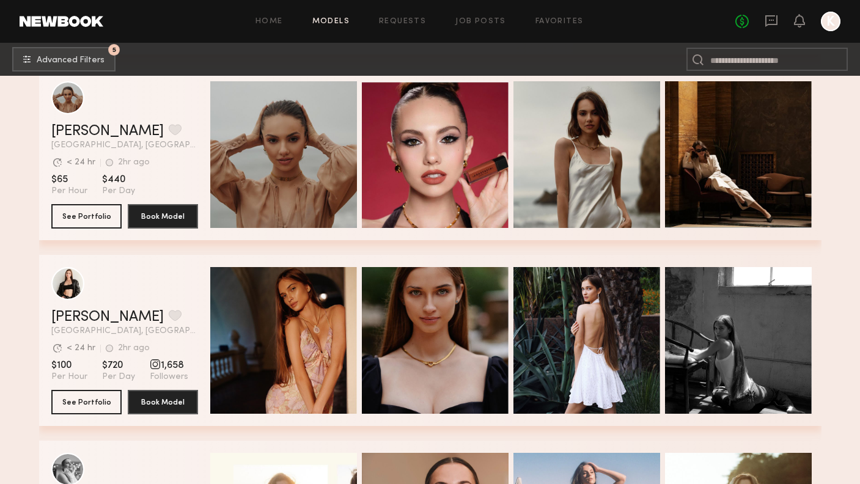
scroll to position [6164, 0]
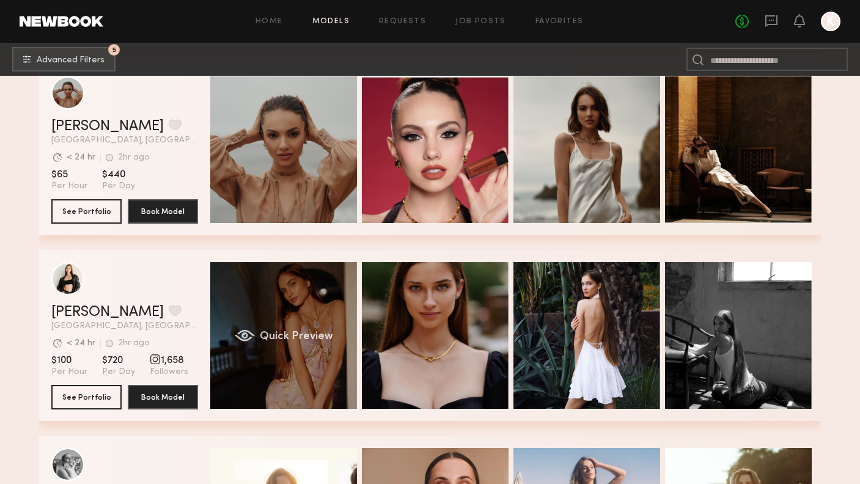
click at [253, 323] on div "Quick Preview" at bounding box center [283, 335] width 147 height 147
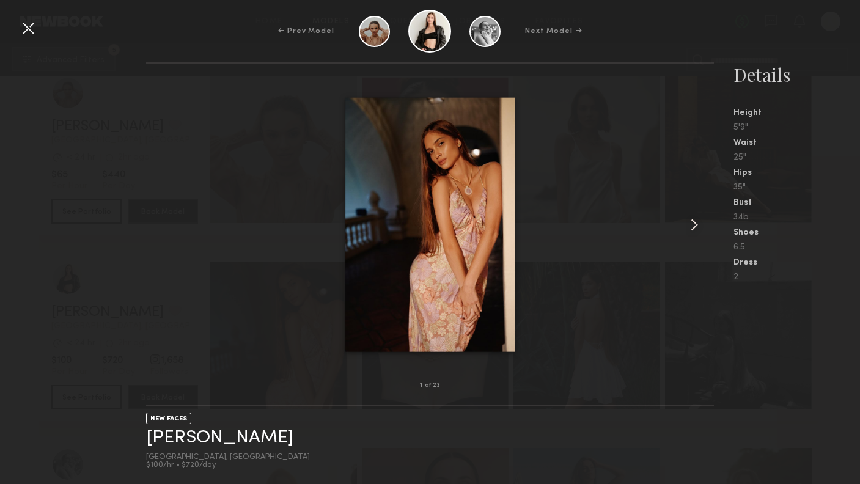
click at [688, 224] on common-icon at bounding box center [694, 225] width 20 height 20
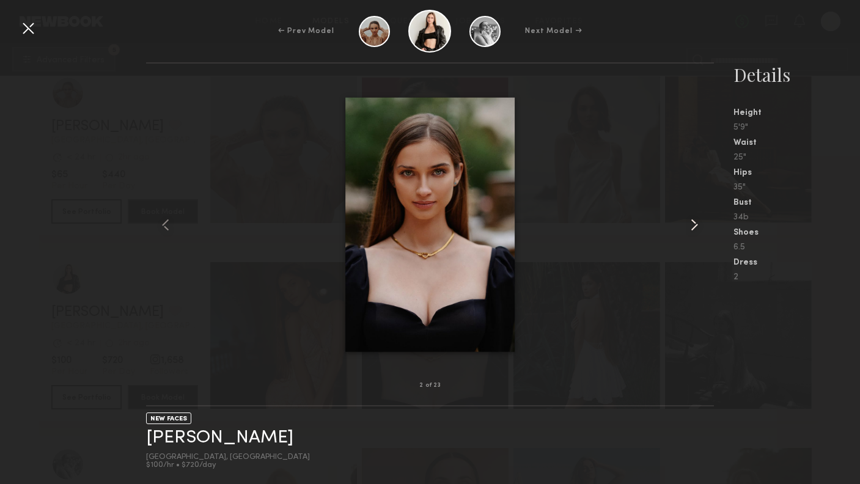
click at [689, 224] on common-icon at bounding box center [694, 225] width 20 height 20
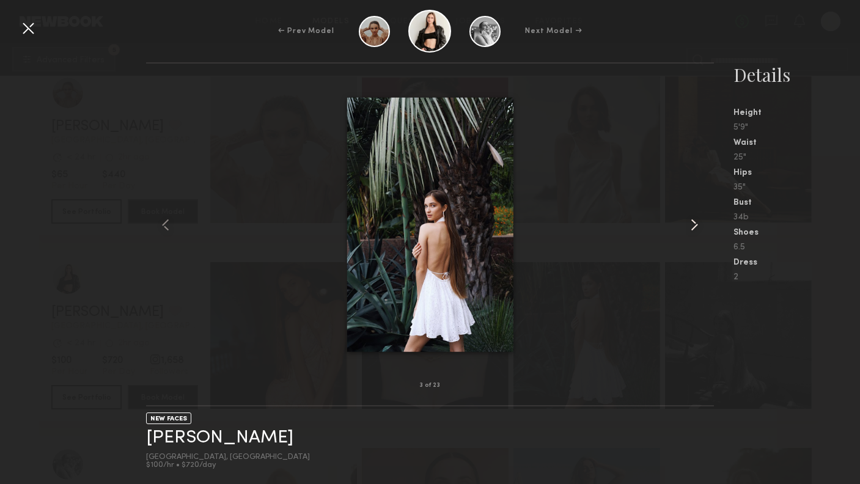
click at [689, 224] on common-icon at bounding box center [694, 225] width 20 height 20
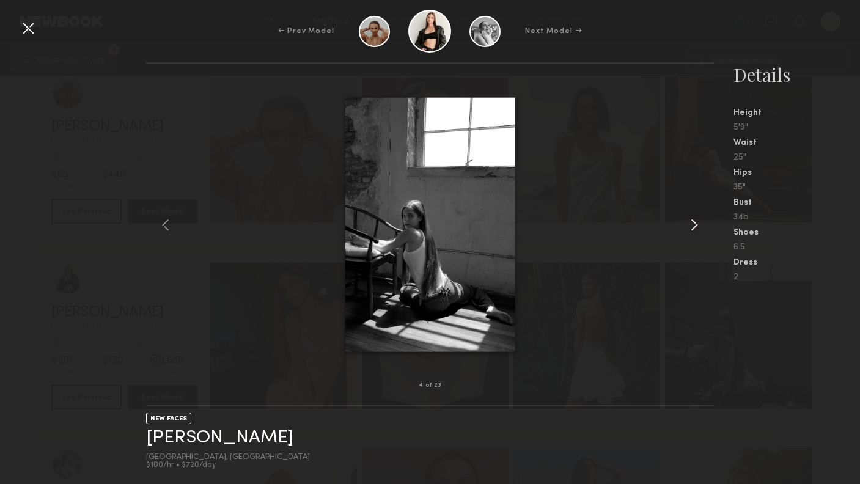
click at [689, 224] on common-icon at bounding box center [694, 225] width 20 height 20
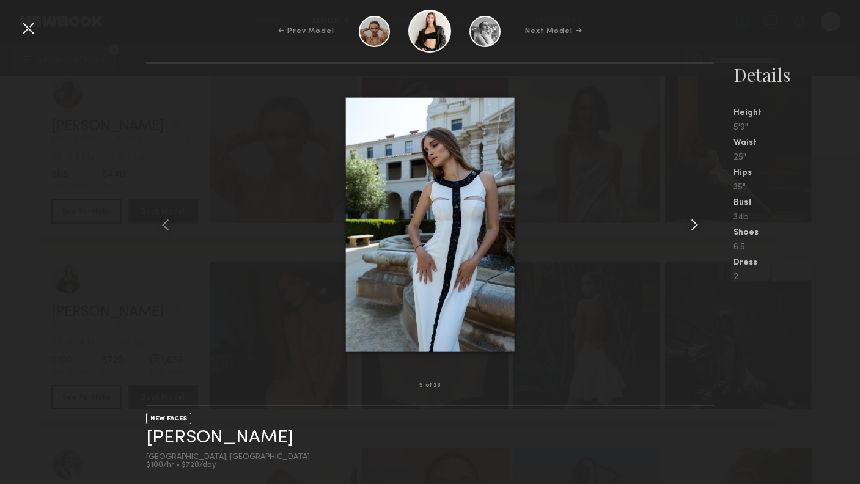
click at [689, 224] on common-icon at bounding box center [694, 225] width 20 height 20
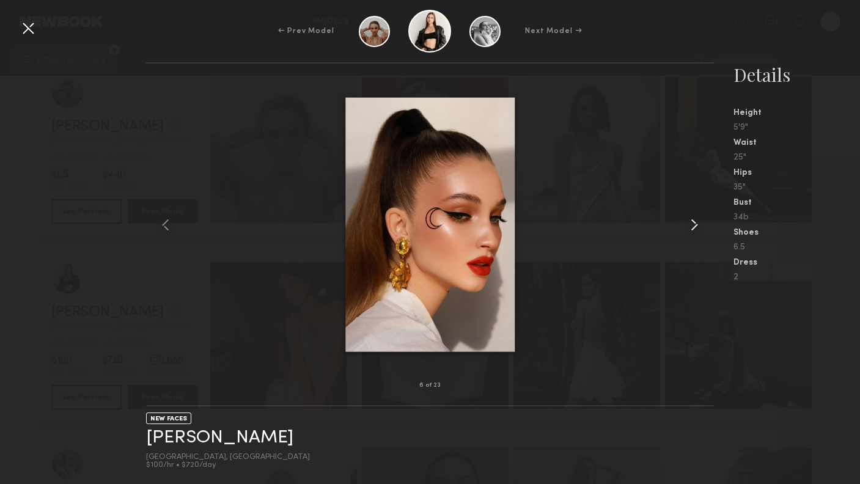
click at [689, 224] on common-icon at bounding box center [694, 225] width 20 height 20
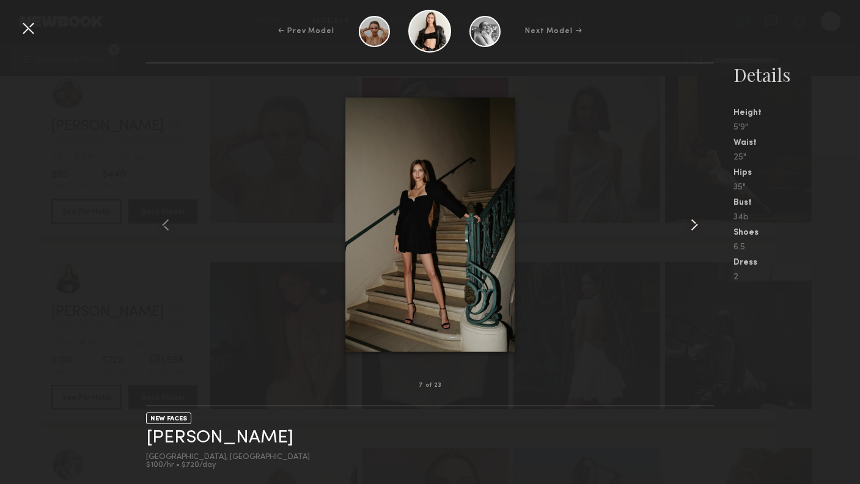
click at [689, 224] on common-icon at bounding box center [694, 225] width 20 height 20
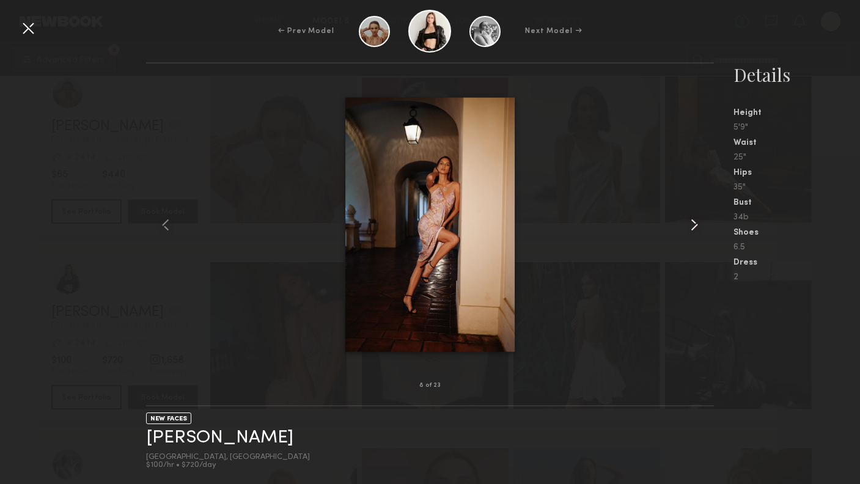
click at [689, 224] on common-icon at bounding box center [694, 225] width 20 height 20
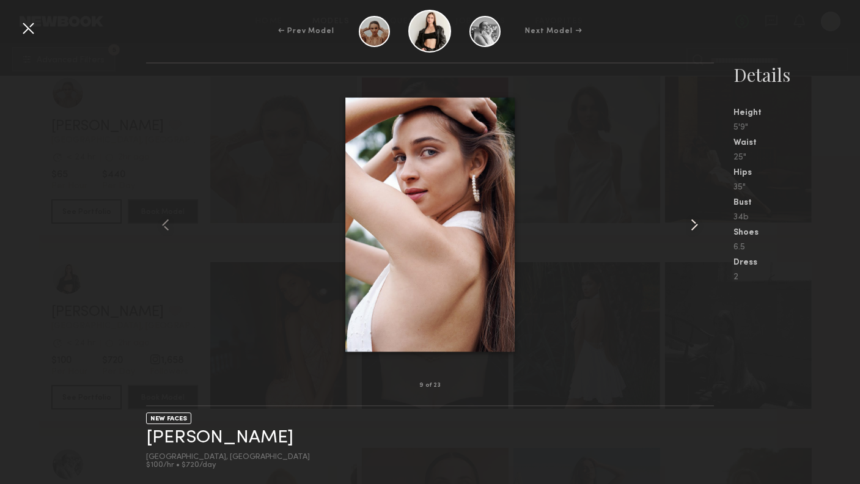
click at [689, 224] on common-icon at bounding box center [694, 225] width 20 height 20
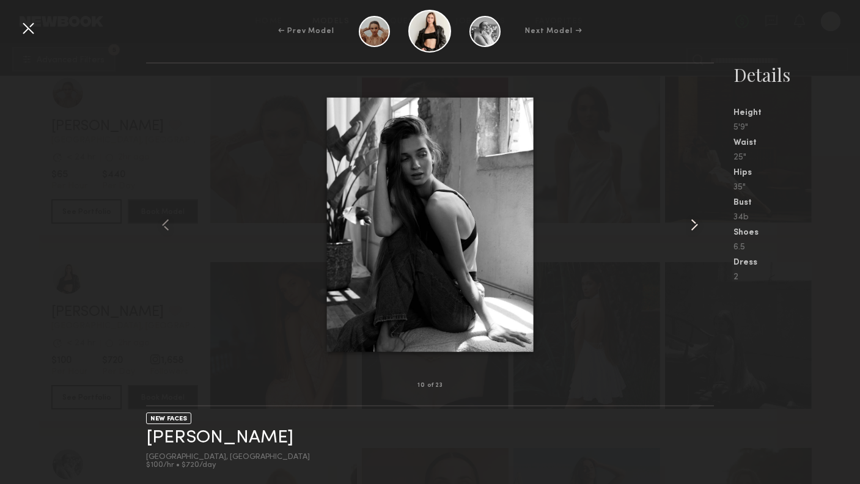
click at [689, 224] on common-icon at bounding box center [694, 225] width 20 height 20
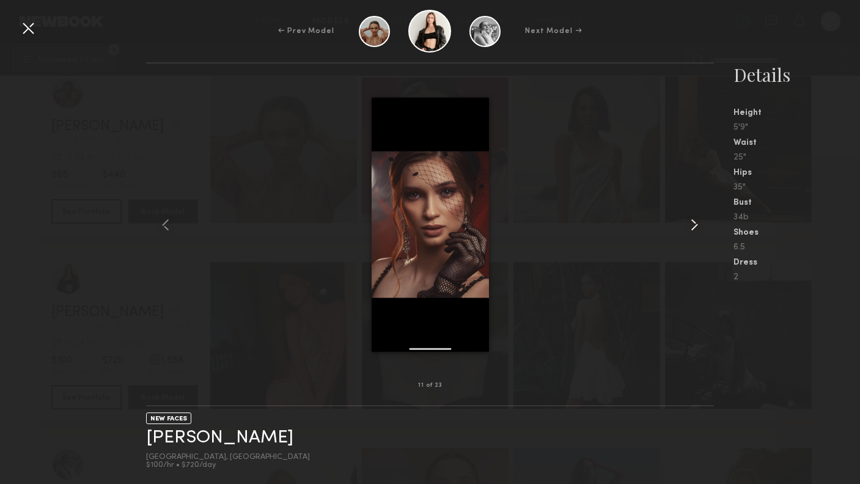
click at [689, 224] on common-icon at bounding box center [694, 225] width 20 height 20
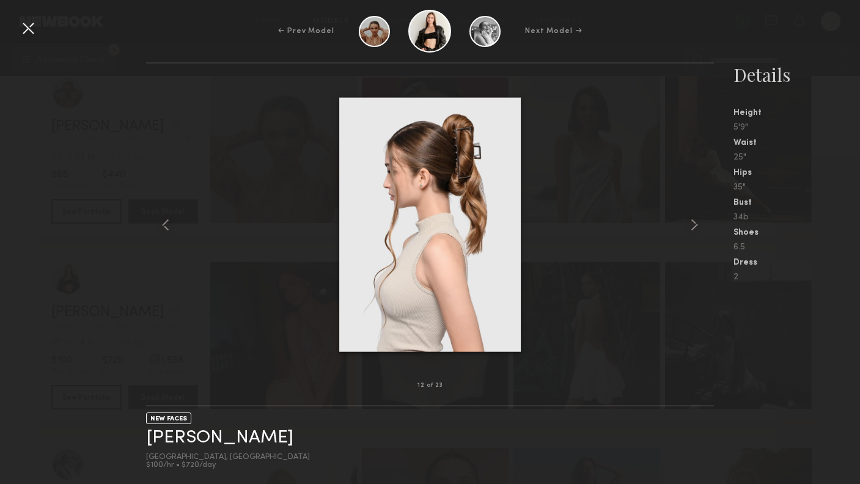
click at [29, 27] on div at bounding box center [28, 28] width 20 height 20
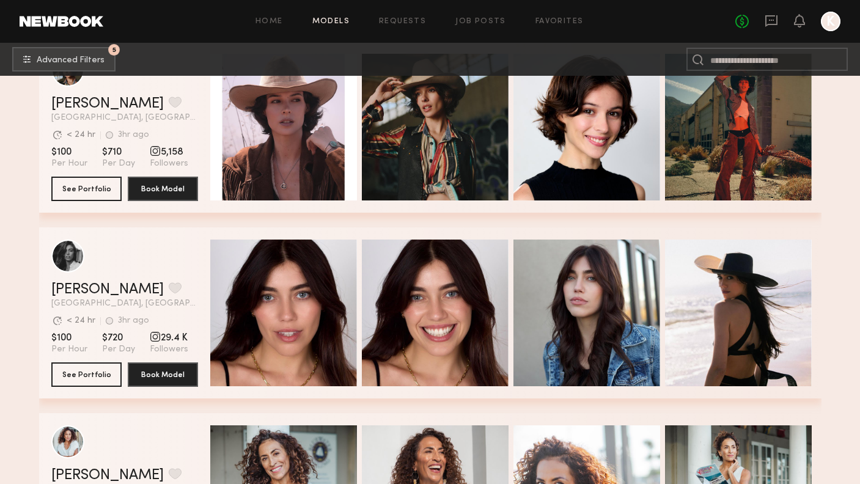
scroll to position [429, 0]
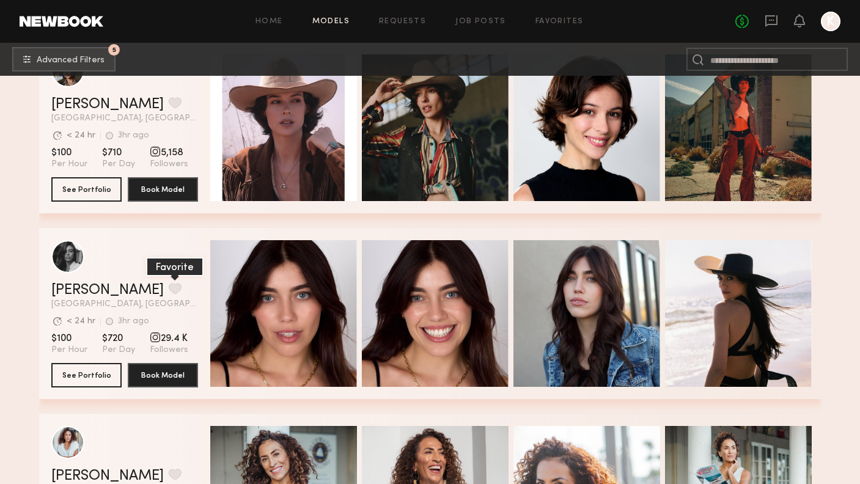
click at [169, 290] on button "grid" at bounding box center [175, 288] width 13 height 11
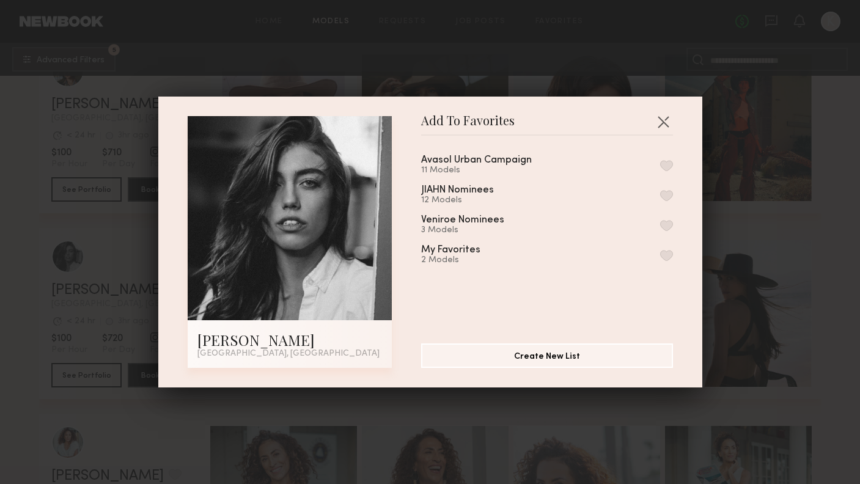
click at [467, 249] on div "My Favorites" at bounding box center [450, 250] width 59 height 10
click at [665, 256] on button "button" at bounding box center [666, 255] width 13 height 11
click at [658, 123] on button "button" at bounding box center [663, 122] width 20 height 20
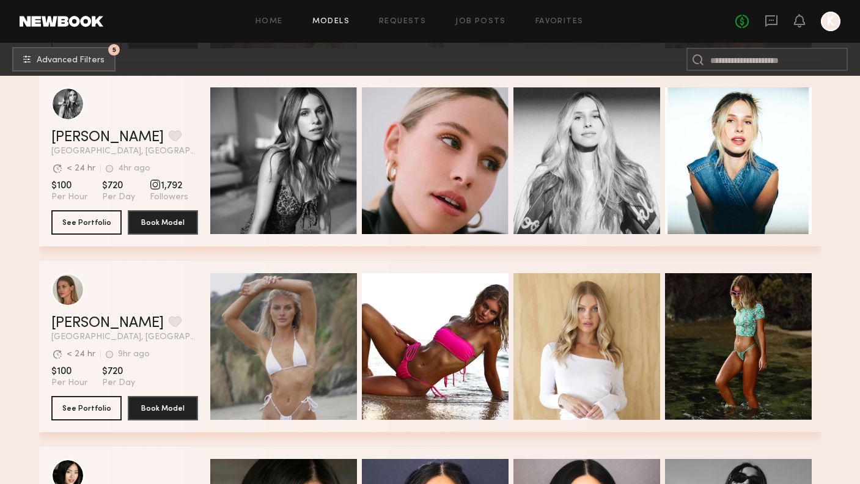
scroll to position [1148, 0]
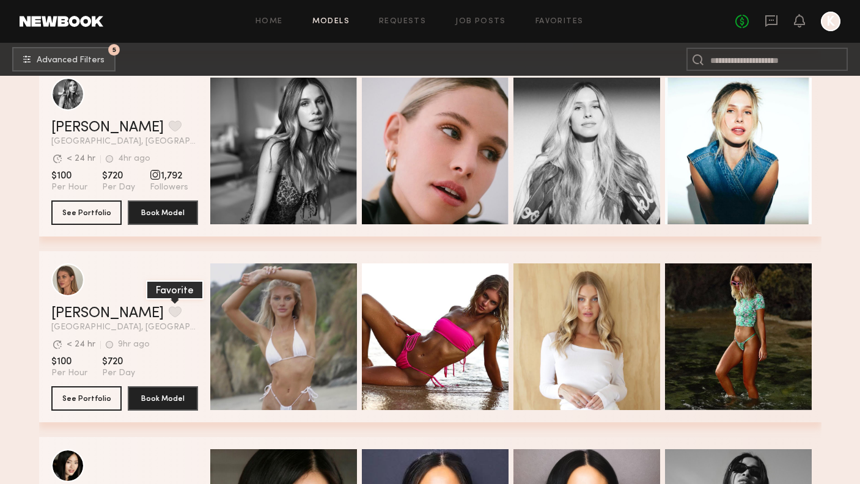
click at [169, 312] on button "grid" at bounding box center [175, 311] width 13 height 11
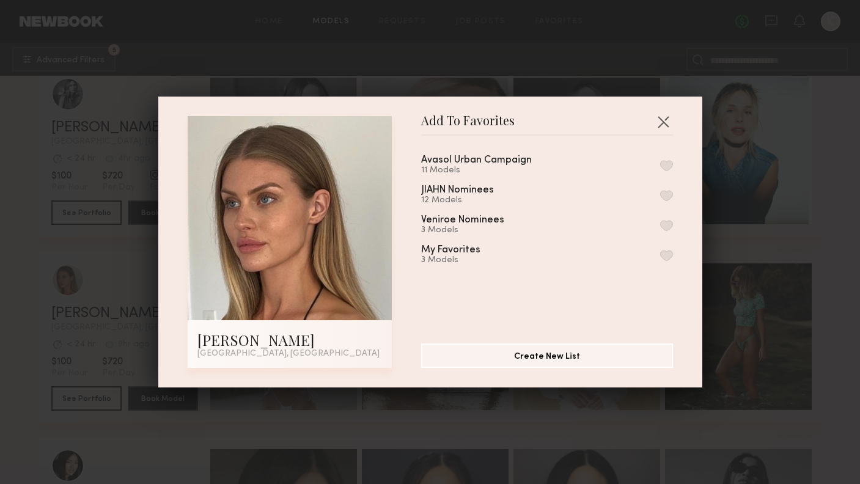
click at [661, 254] on button "button" at bounding box center [666, 255] width 13 height 11
click at [666, 124] on button "button" at bounding box center [663, 122] width 20 height 20
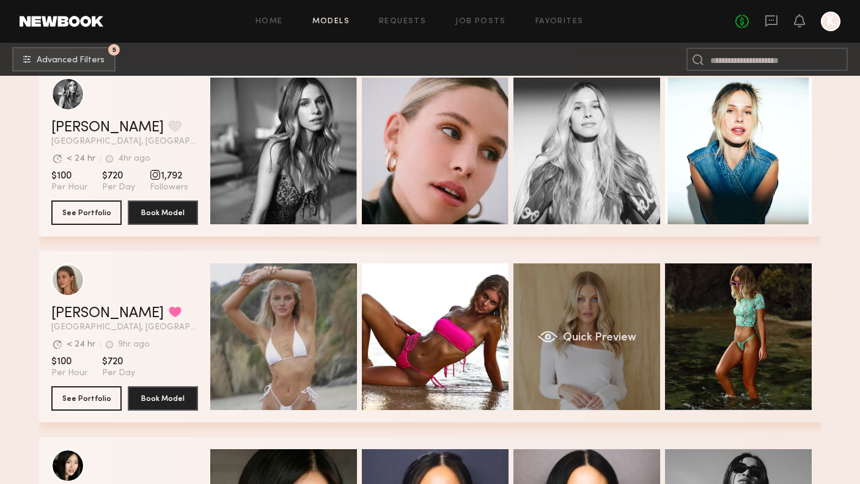
click at [593, 344] on div "Quick Preview" at bounding box center [586, 336] width 147 height 147
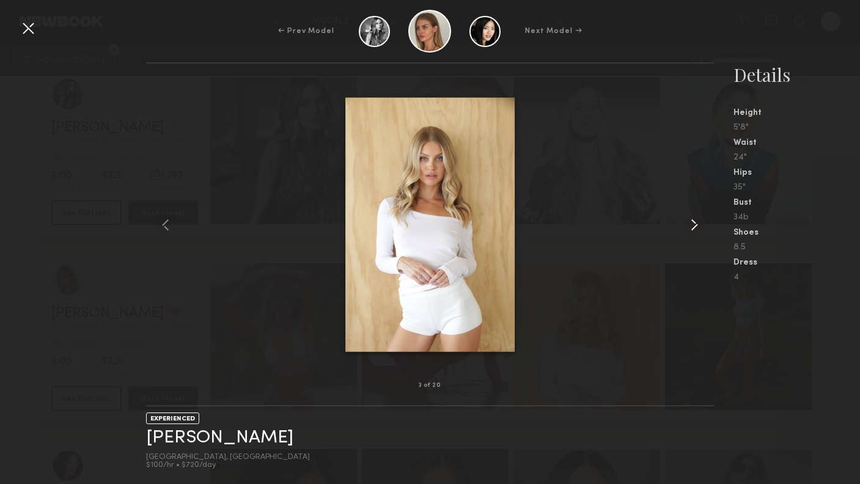
click at [692, 222] on common-icon at bounding box center [694, 225] width 20 height 20
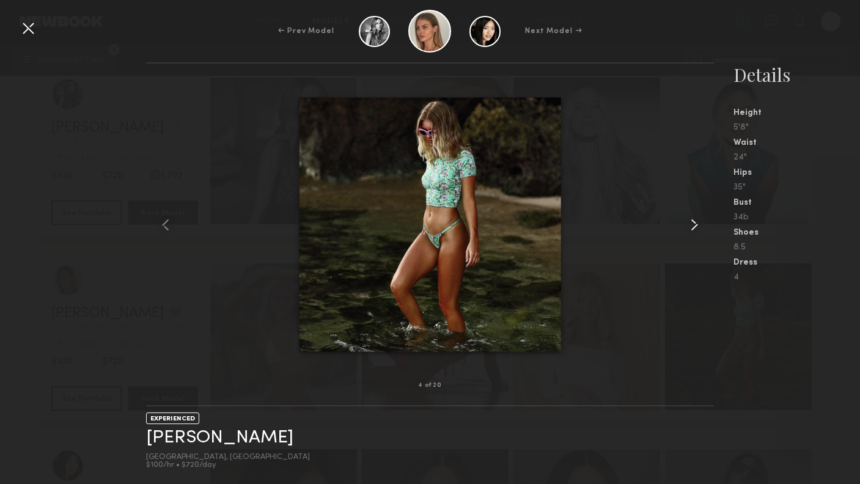
click at [692, 222] on common-icon at bounding box center [694, 225] width 20 height 20
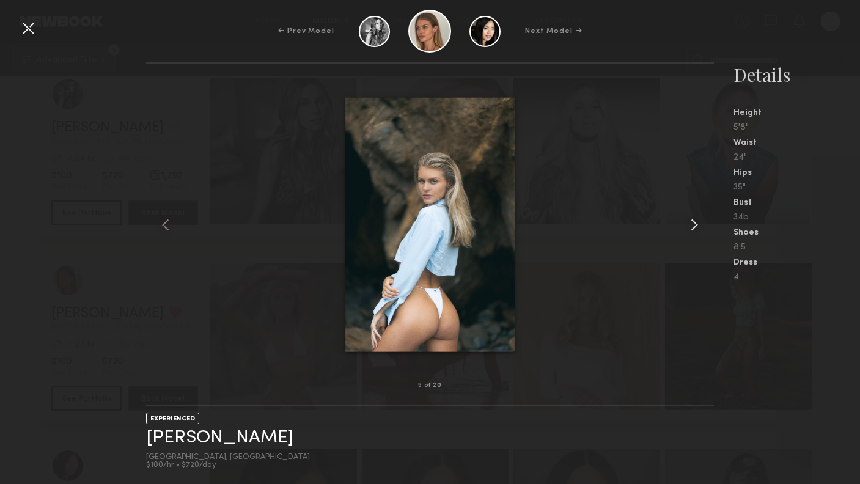
click at [692, 222] on common-icon at bounding box center [694, 225] width 20 height 20
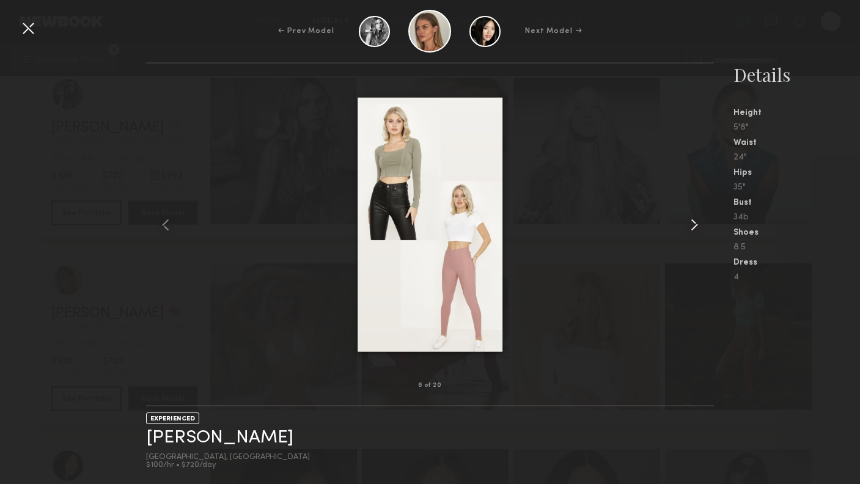
click at [692, 222] on common-icon at bounding box center [694, 225] width 20 height 20
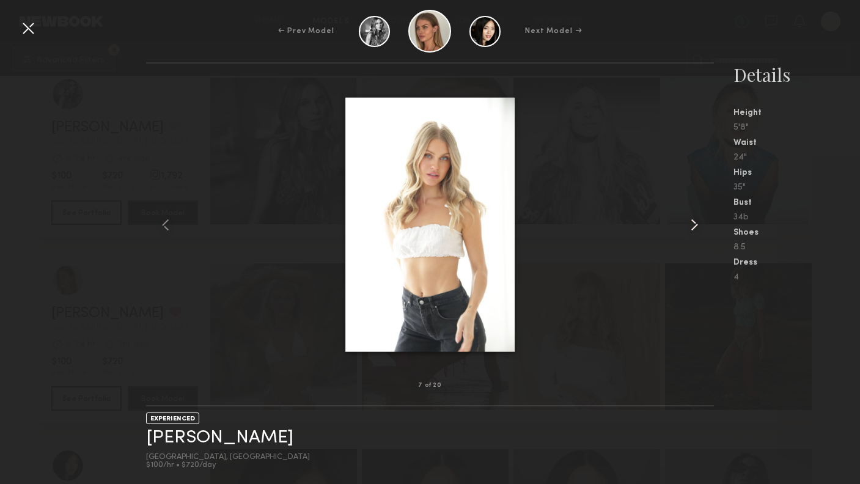
click at [692, 222] on common-icon at bounding box center [694, 225] width 20 height 20
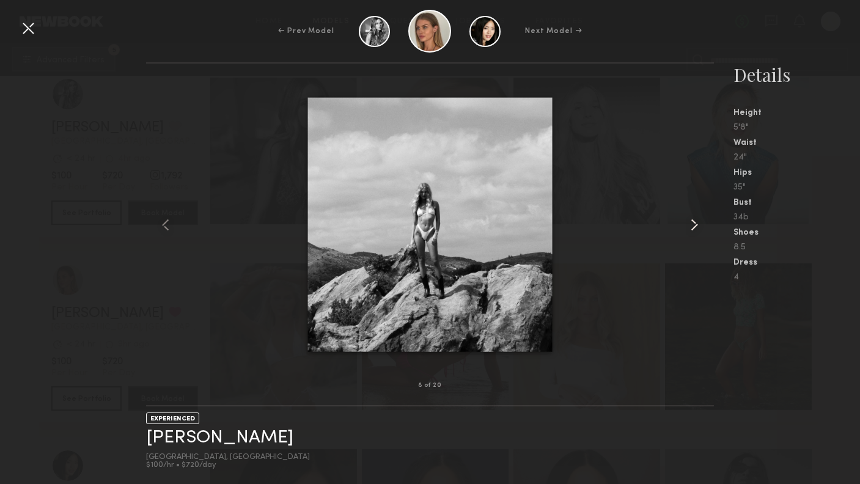
click at [692, 222] on common-icon at bounding box center [694, 225] width 20 height 20
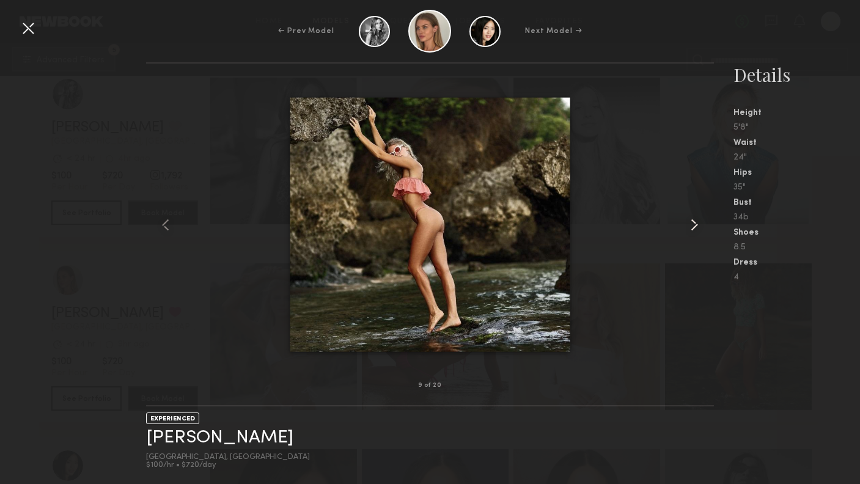
click at [693, 222] on common-icon at bounding box center [694, 225] width 20 height 20
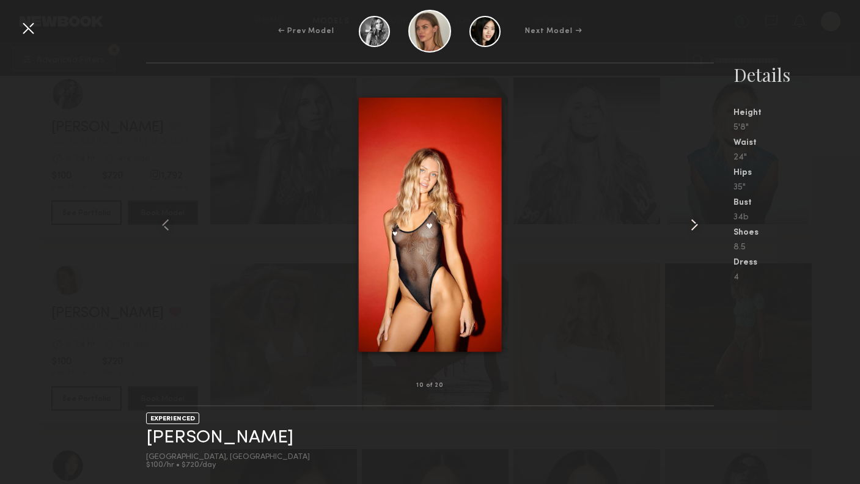
click at [693, 222] on common-icon at bounding box center [694, 225] width 20 height 20
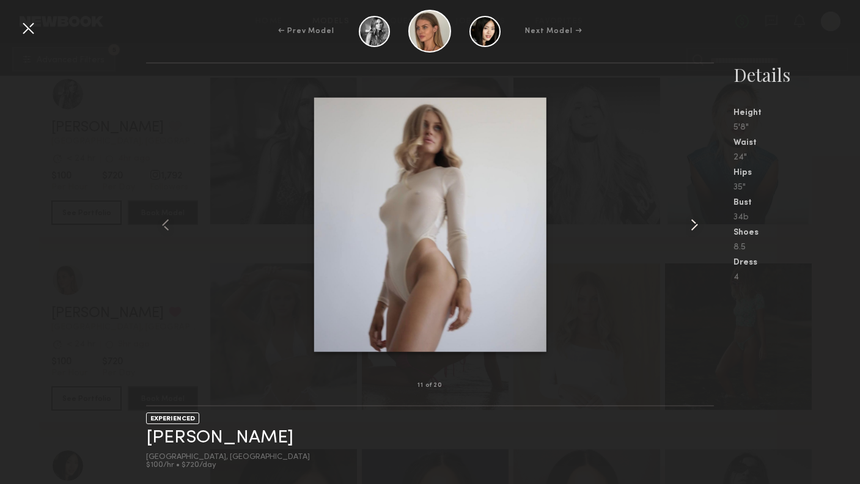
click at [693, 222] on common-icon at bounding box center [694, 225] width 20 height 20
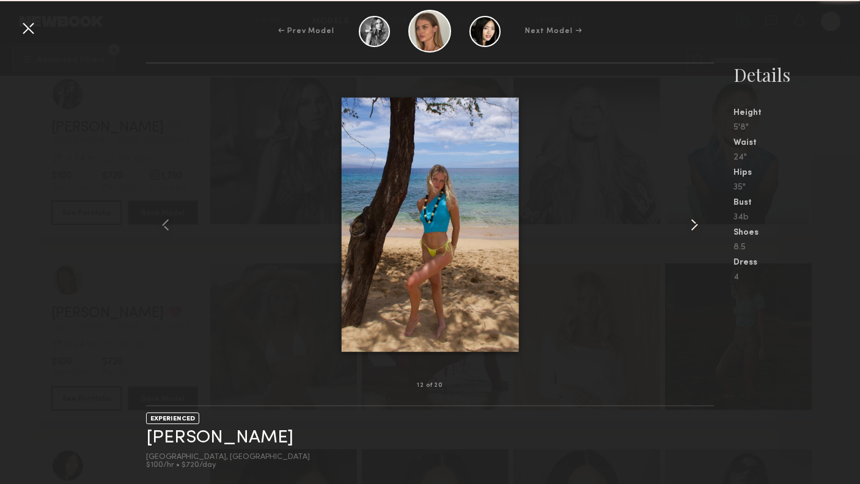
click at [693, 222] on common-icon at bounding box center [694, 225] width 20 height 20
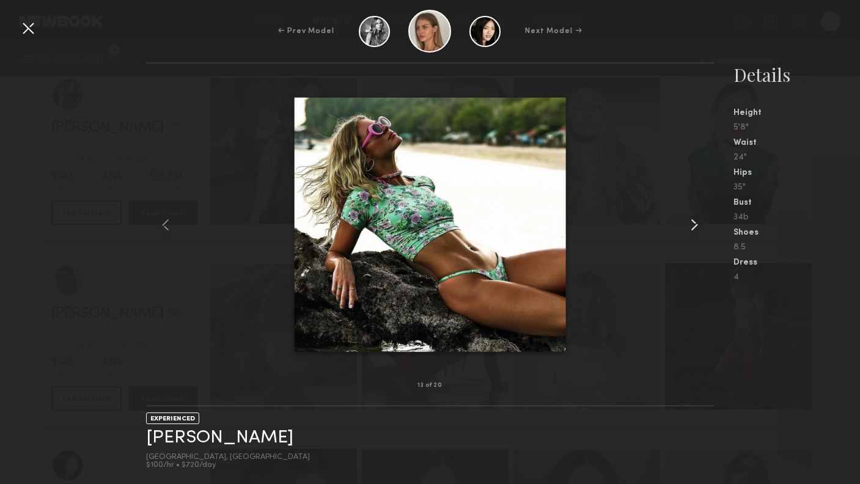
click at [693, 222] on common-icon at bounding box center [694, 225] width 20 height 20
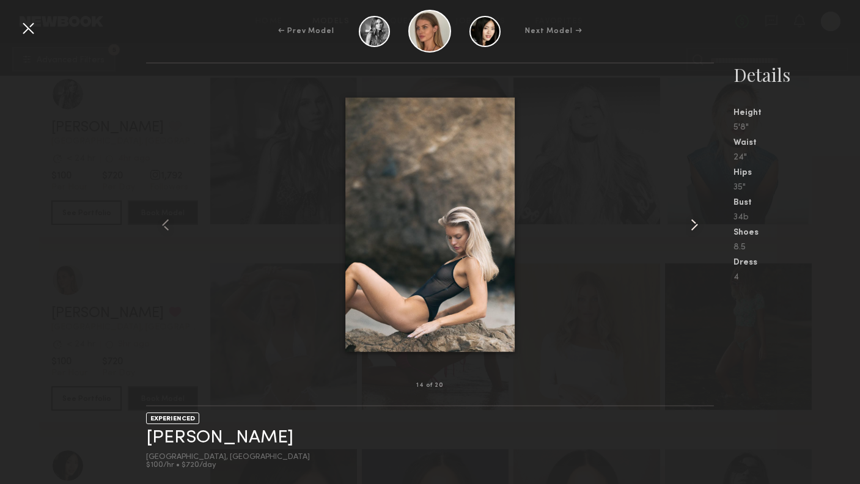
click at [693, 222] on common-icon at bounding box center [694, 225] width 20 height 20
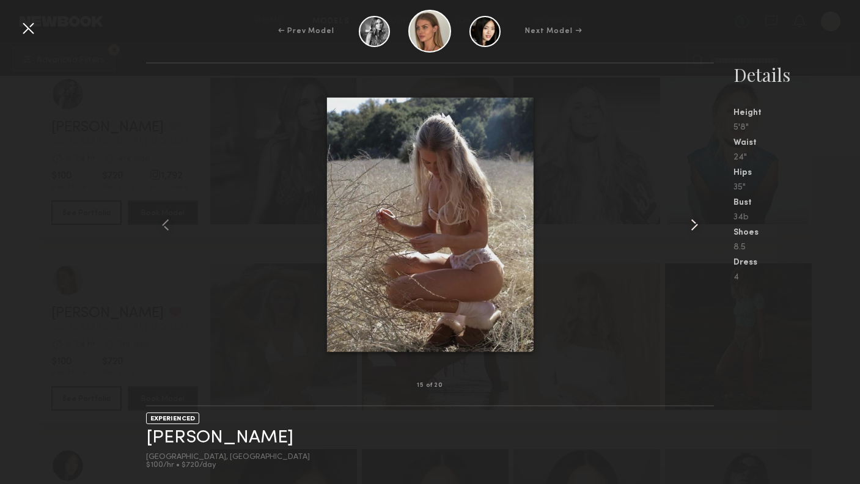
click at [684, 226] on common-icon at bounding box center [694, 225] width 20 height 20
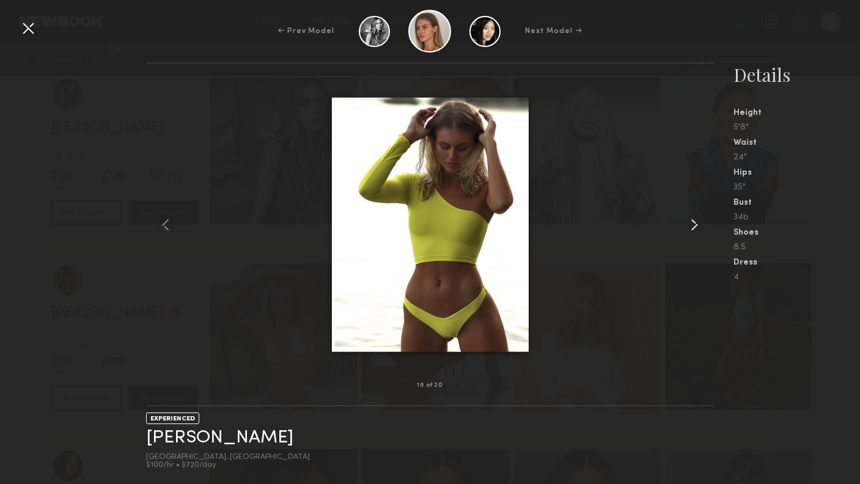
click at [684, 226] on common-icon at bounding box center [694, 225] width 20 height 20
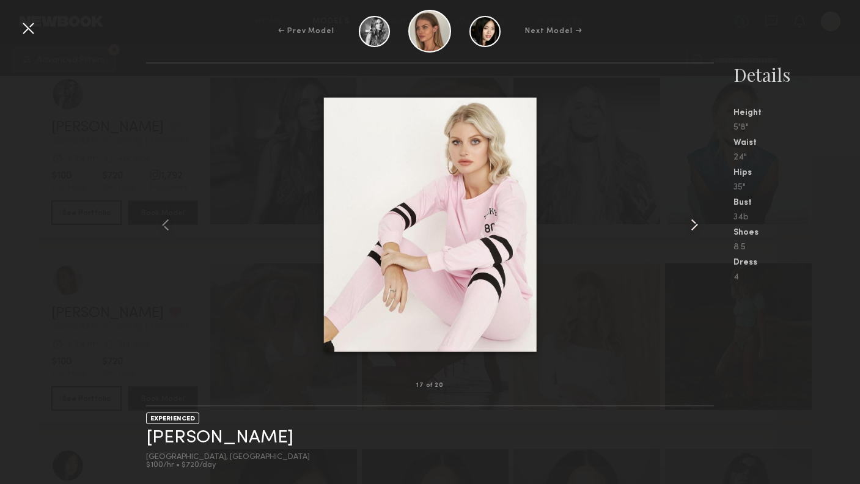
click at [684, 226] on common-icon at bounding box center [694, 225] width 20 height 20
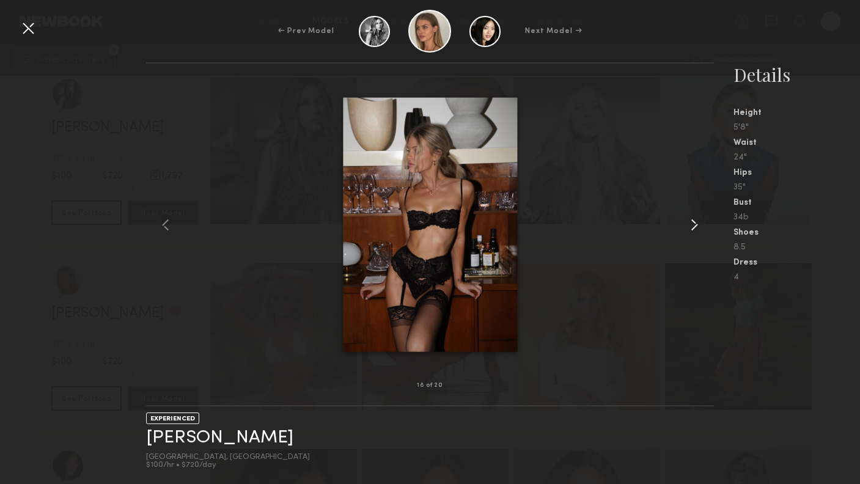
click at [684, 226] on common-icon at bounding box center [694, 225] width 20 height 20
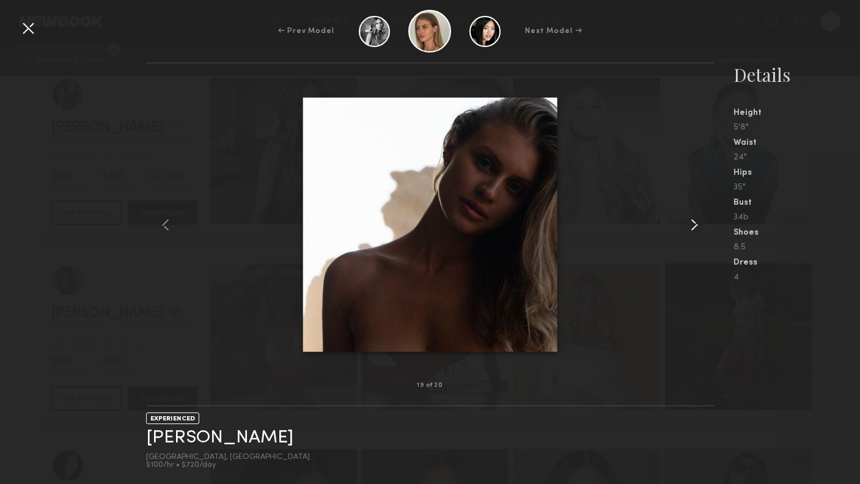
click at [684, 226] on common-icon at bounding box center [694, 225] width 20 height 20
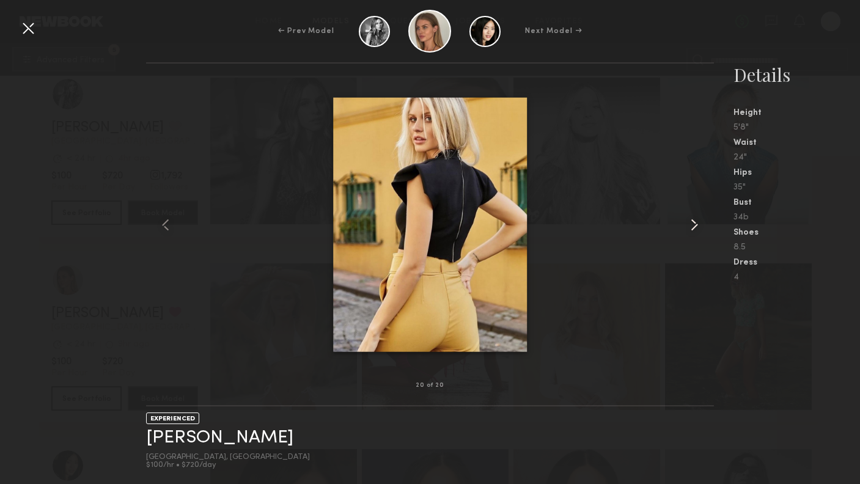
click at [685, 226] on common-icon at bounding box center [694, 225] width 20 height 20
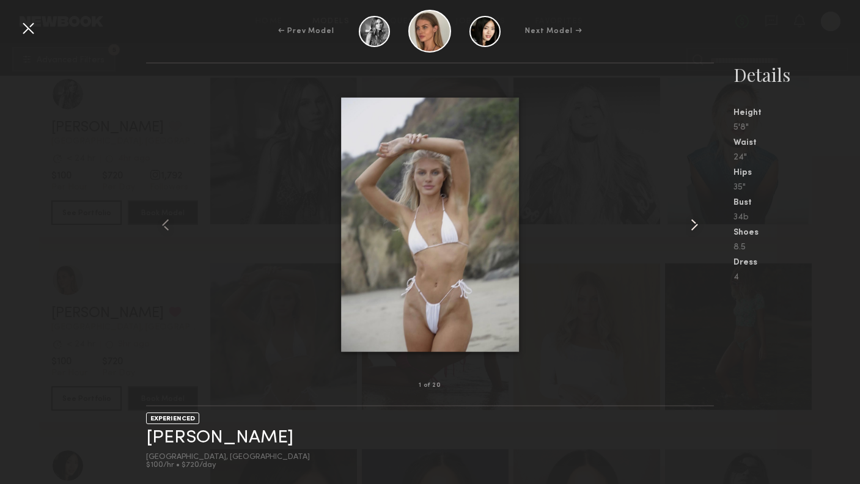
click at [685, 226] on common-icon at bounding box center [694, 225] width 20 height 20
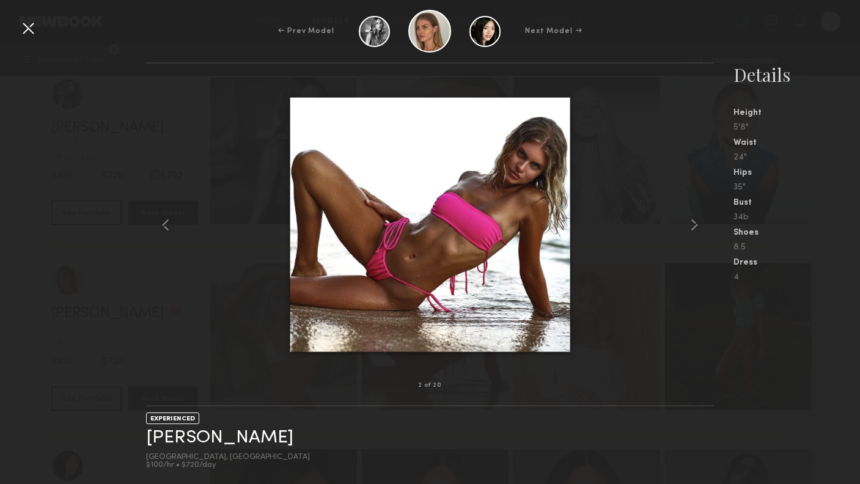
click at [31, 29] on div at bounding box center [28, 28] width 20 height 20
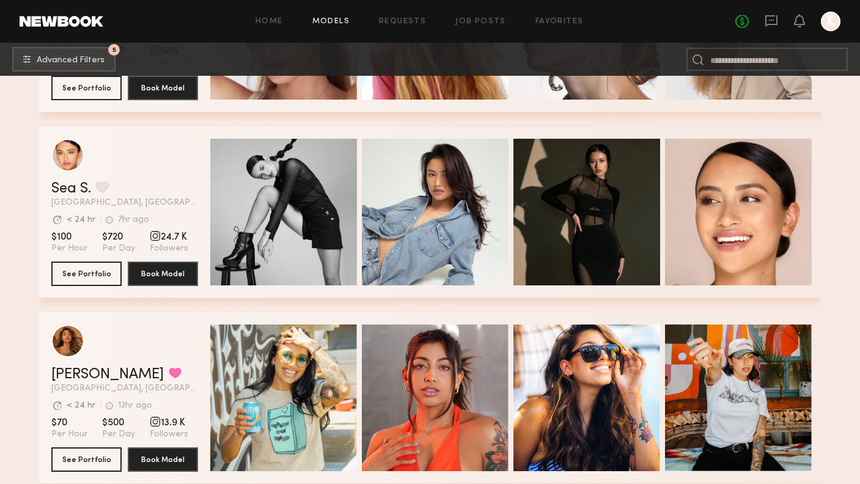
scroll to position [5586, 0]
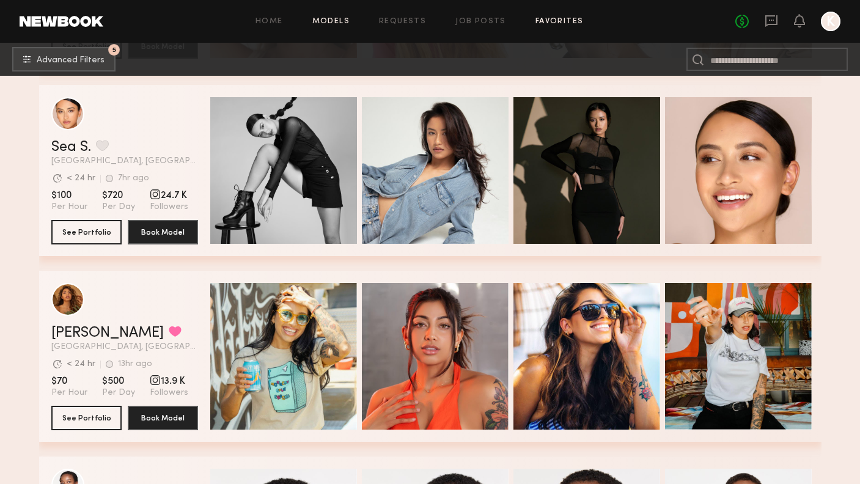
click at [552, 23] on link "Favorites" at bounding box center [559, 22] width 48 height 8
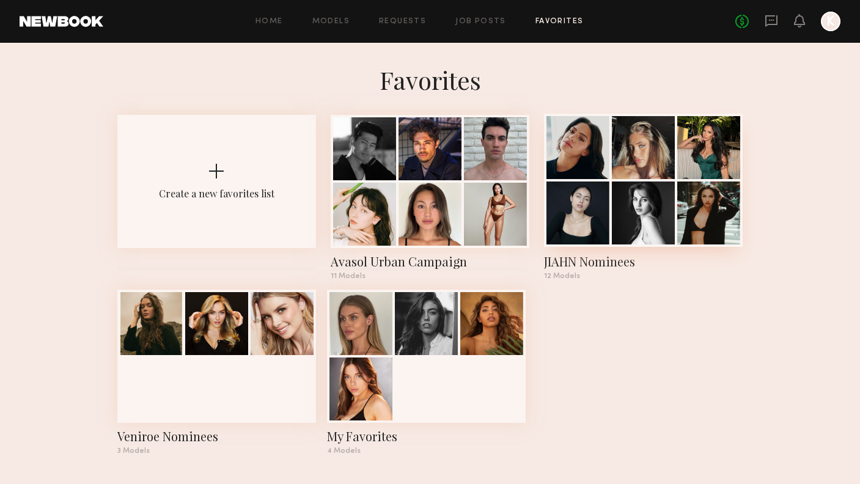
click at [595, 222] on div at bounding box center [577, 212] width 63 height 63
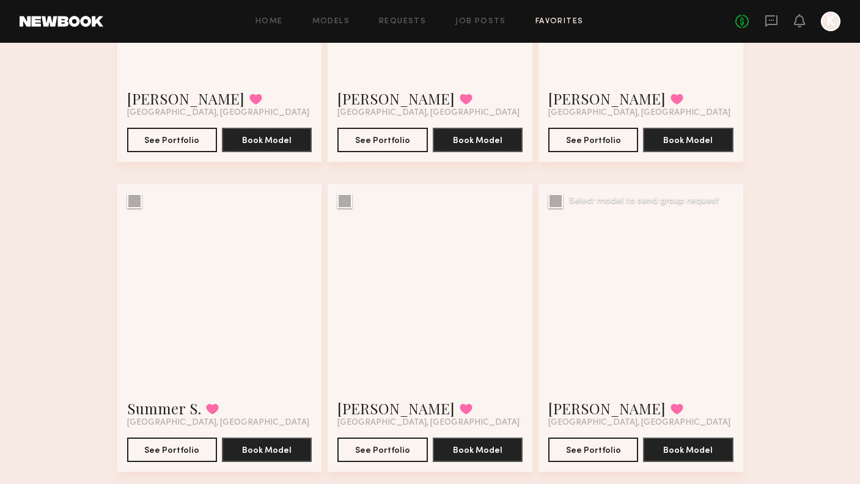
scroll to position [599, 0]
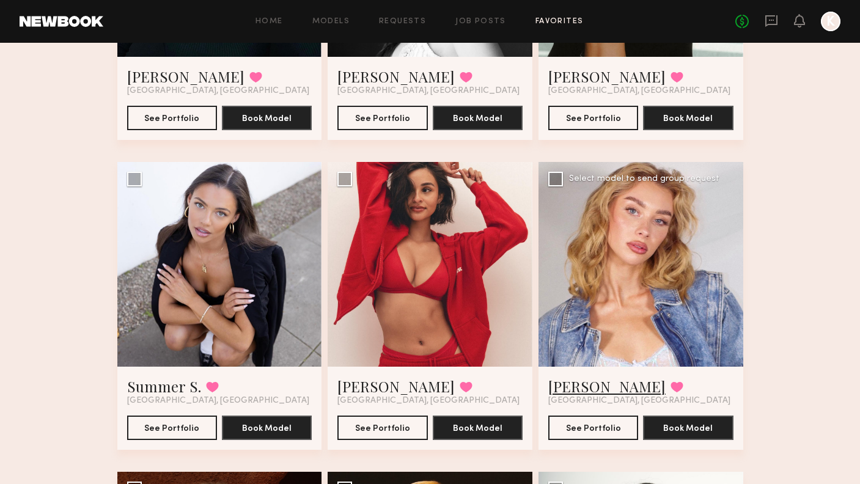
click at [570, 389] on link "Olivia D." at bounding box center [606, 386] width 117 height 20
click at [226, 335] on div at bounding box center [219, 264] width 205 height 205
click at [223, 282] on div at bounding box center [219, 264] width 205 height 205
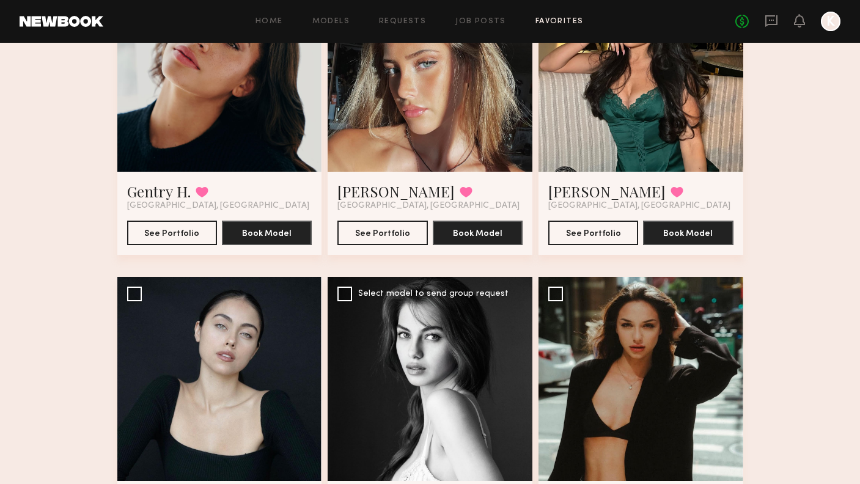
scroll to position [90, 0]
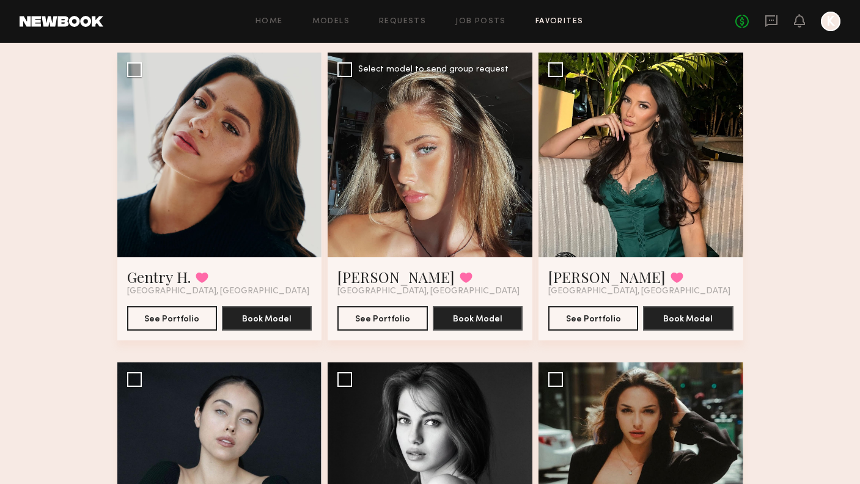
click at [444, 187] on div at bounding box center [429, 155] width 205 height 205
click at [380, 277] on link "Laetitia F." at bounding box center [395, 277] width 117 height 20
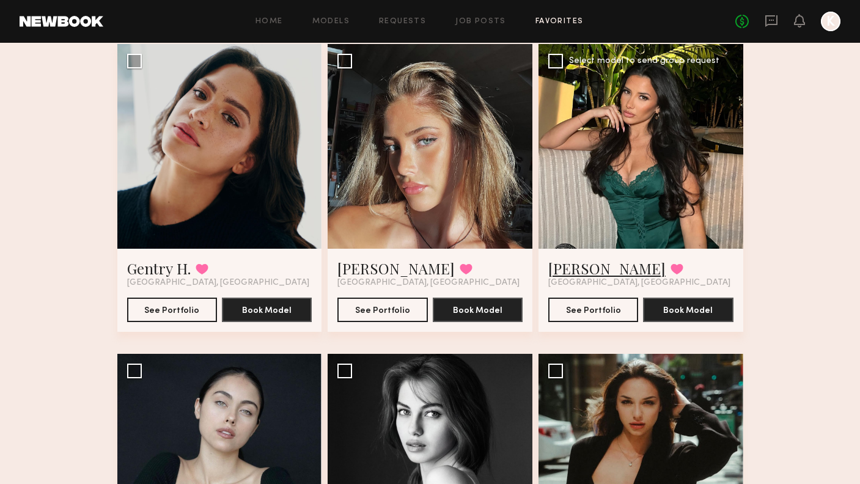
click at [588, 266] on link "Amanda M." at bounding box center [606, 268] width 117 height 20
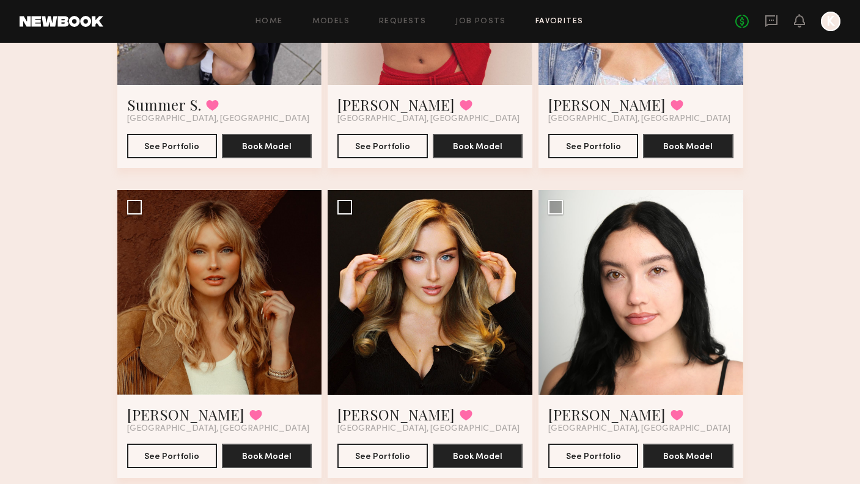
scroll to position [883, 0]
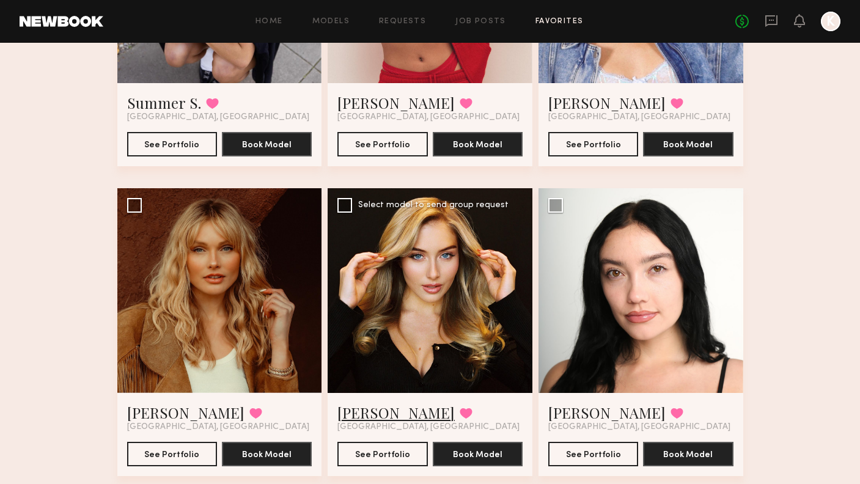
click at [378, 404] on link "Heloise H." at bounding box center [395, 413] width 117 height 20
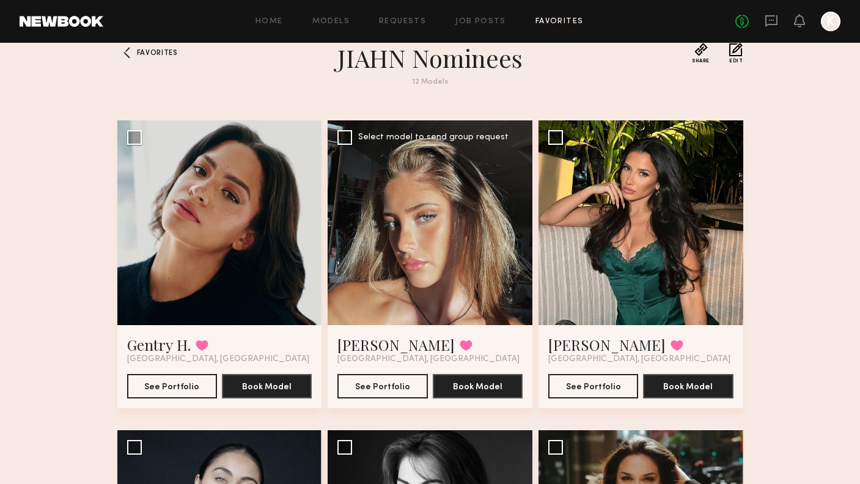
scroll to position [0, 0]
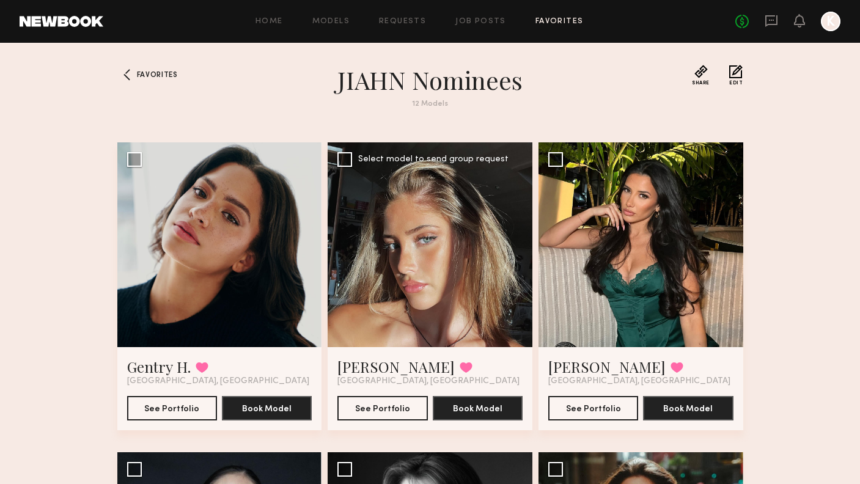
click at [447, 283] on div at bounding box center [429, 244] width 205 height 205
click at [379, 374] on link "Laetitia F." at bounding box center [395, 367] width 117 height 20
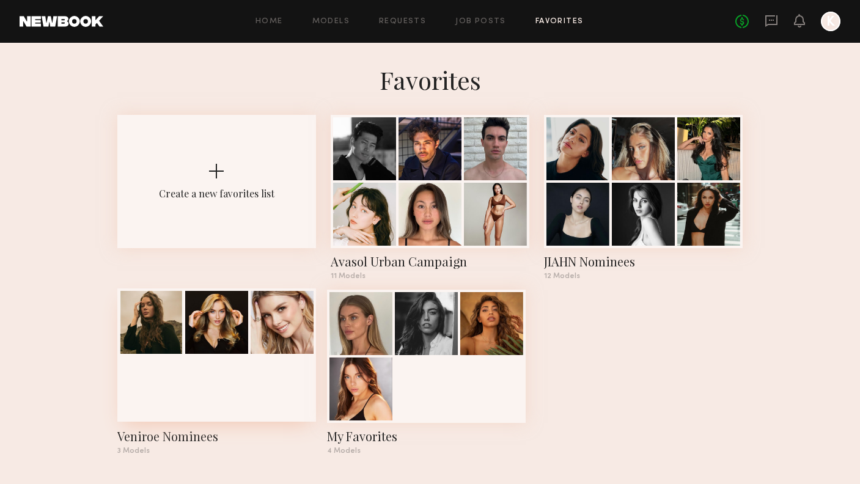
click at [254, 370] on div at bounding box center [216, 354] width 199 height 133
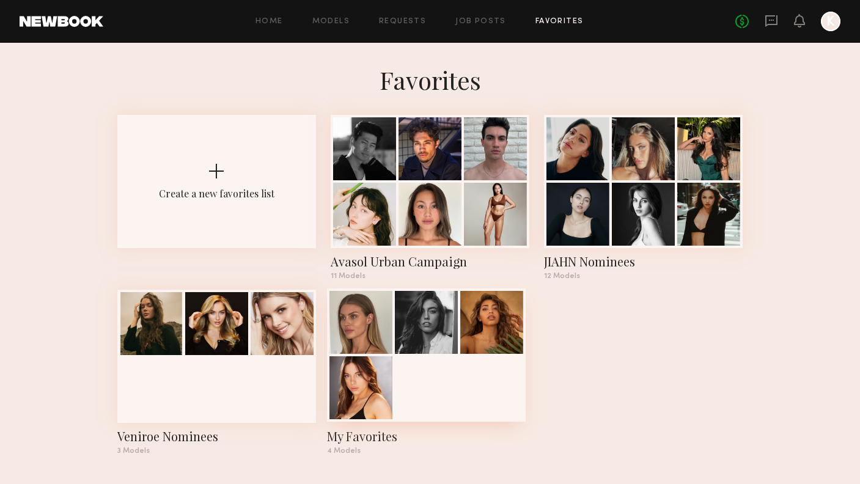
scroll to position [2, 0]
click at [430, 363] on div at bounding box center [426, 354] width 199 height 133
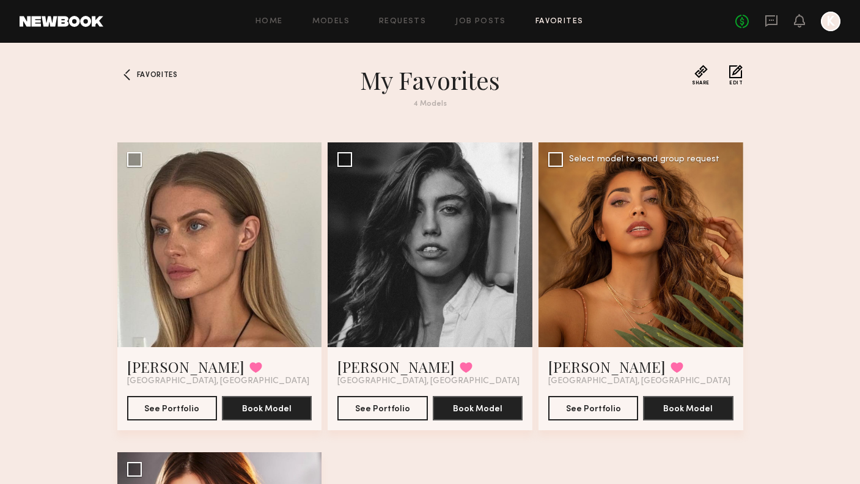
click at [635, 239] on div at bounding box center [640, 244] width 205 height 205
click at [580, 363] on link "Kimberly V." at bounding box center [606, 367] width 117 height 20
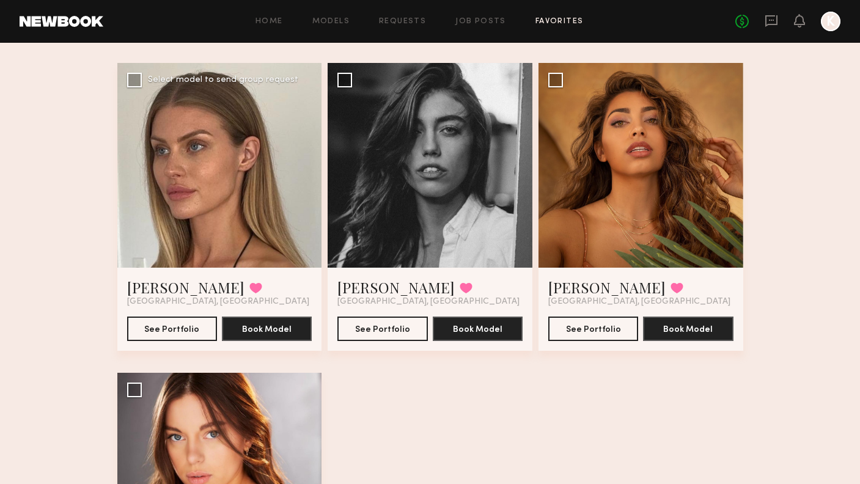
scroll to position [109, 0]
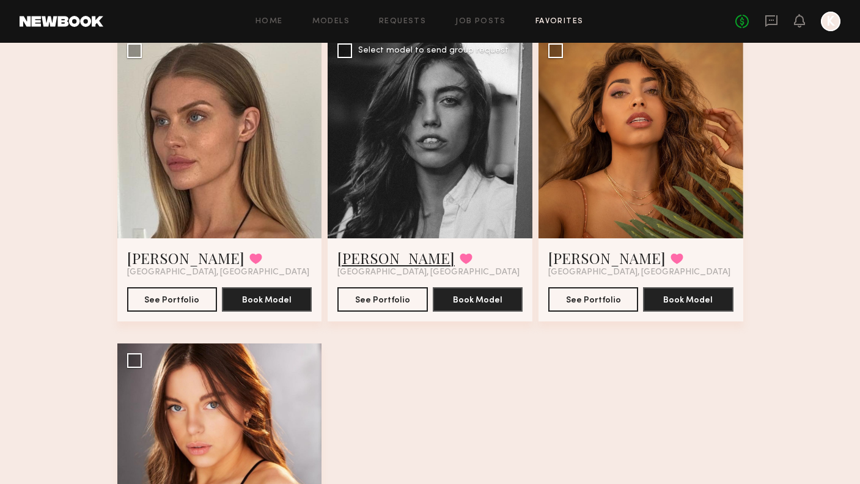
click at [361, 263] on link "Taylor F." at bounding box center [395, 258] width 117 height 20
click at [360, 259] on link "Taylor F." at bounding box center [395, 258] width 117 height 20
click at [580, 260] on link "Kimberly V." at bounding box center [606, 258] width 117 height 20
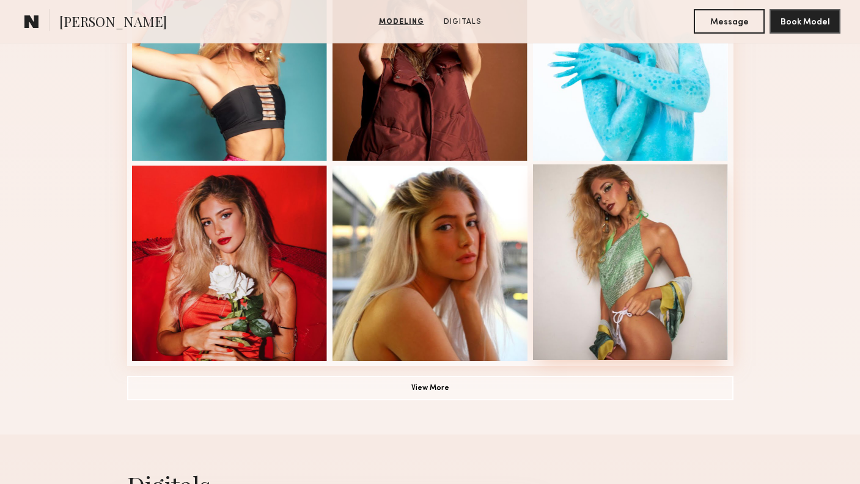
scroll to position [806, 0]
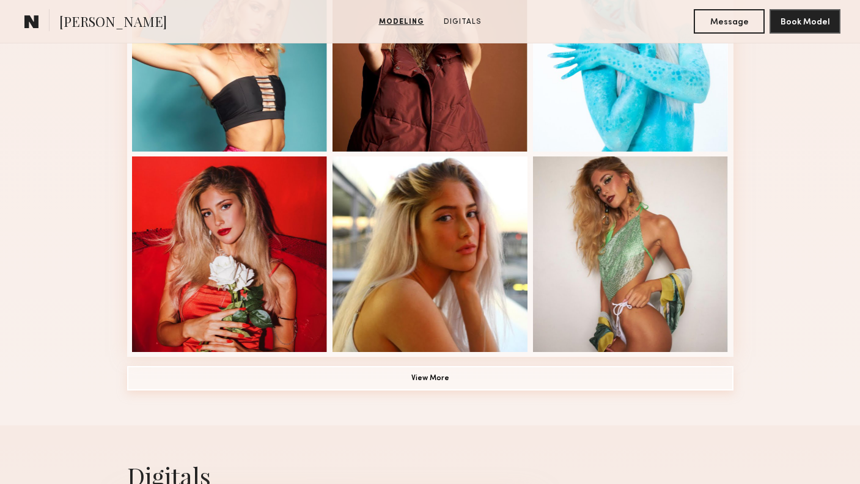
click at [468, 376] on button "View More" at bounding box center [430, 378] width 606 height 24
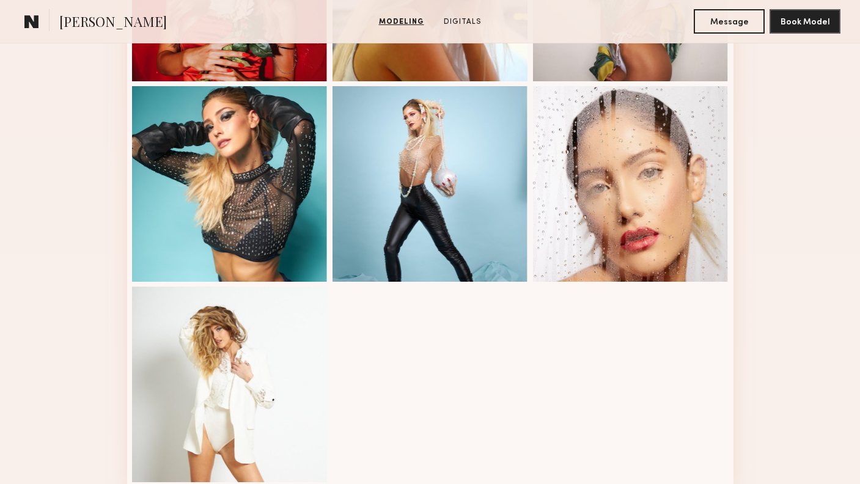
scroll to position [1093, 0]
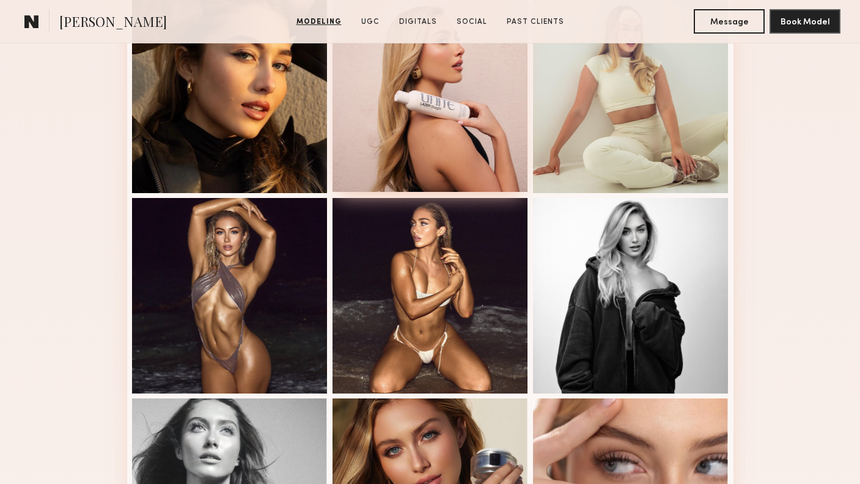
scroll to position [637, 0]
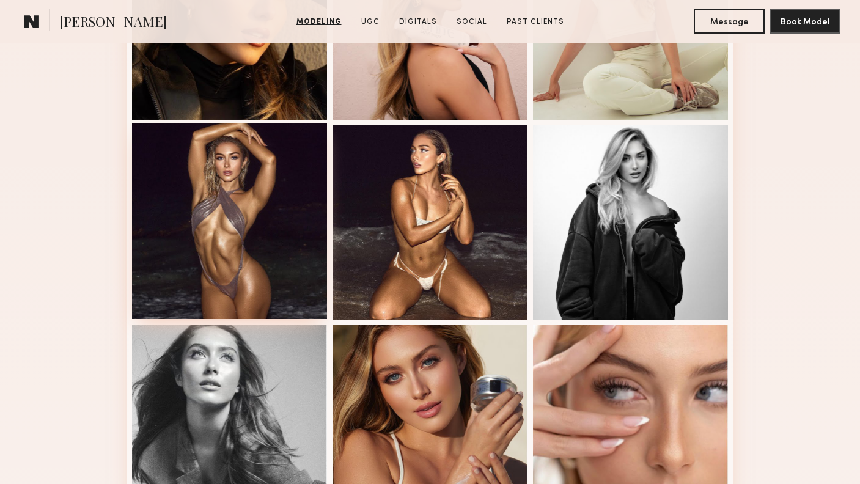
click at [260, 264] on div at bounding box center [229, 220] width 195 height 195
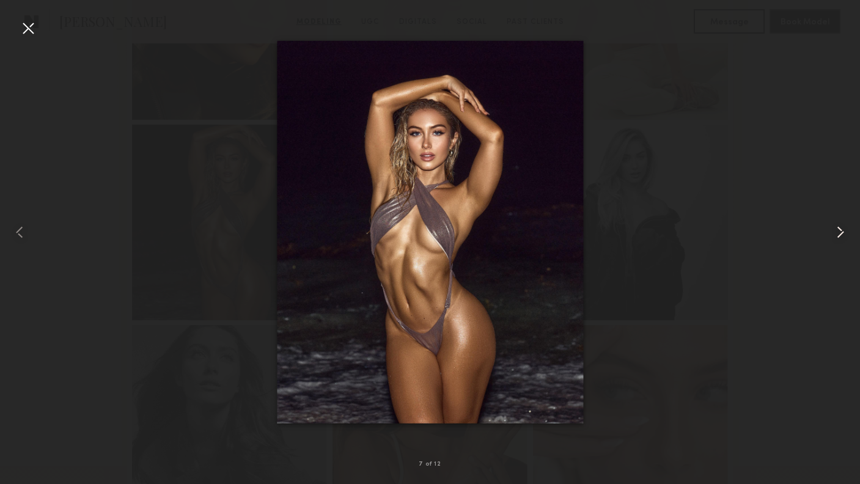
click at [833, 235] on common-icon at bounding box center [840, 232] width 20 height 20
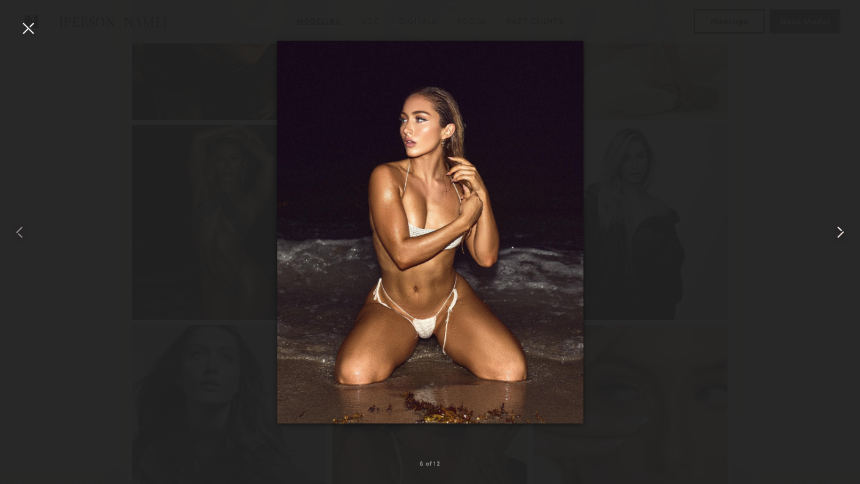
click at [833, 235] on common-icon at bounding box center [840, 232] width 20 height 20
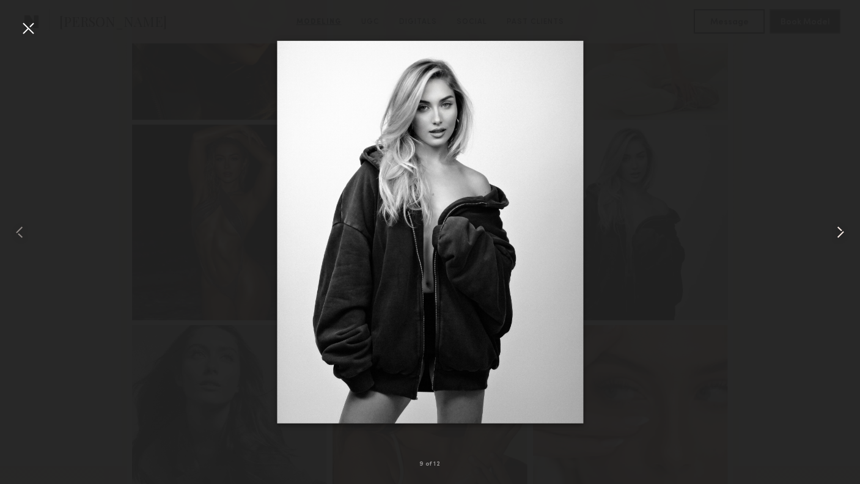
click at [833, 235] on common-icon at bounding box center [840, 232] width 20 height 20
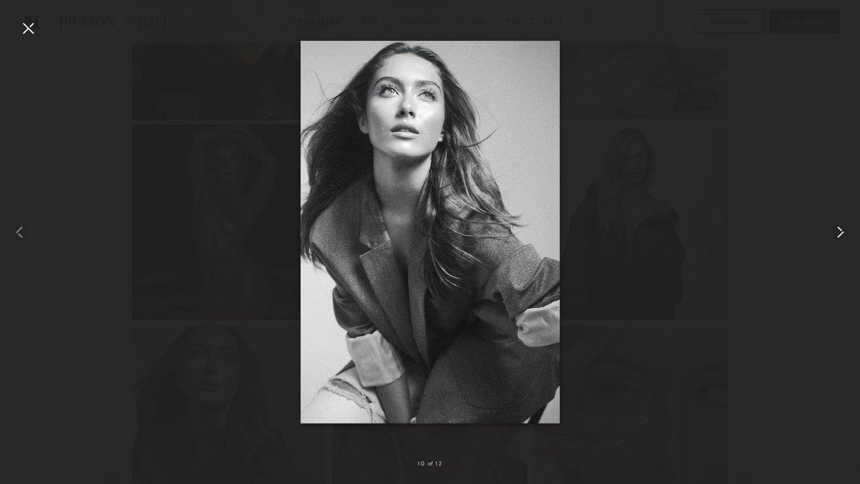
click at [833, 235] on common-icon at bounding box center [840, 232] width 20 height 20
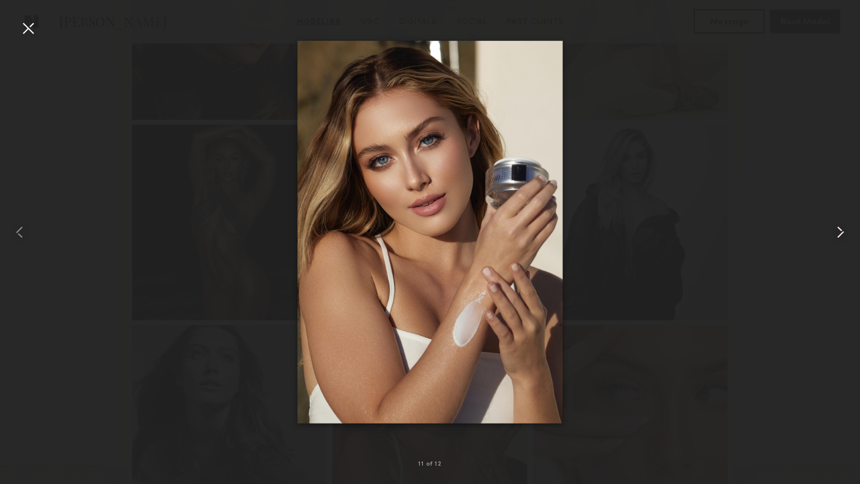
click at [833, 235] on common-icon at bounding box center [840, 232] width 20 height 20
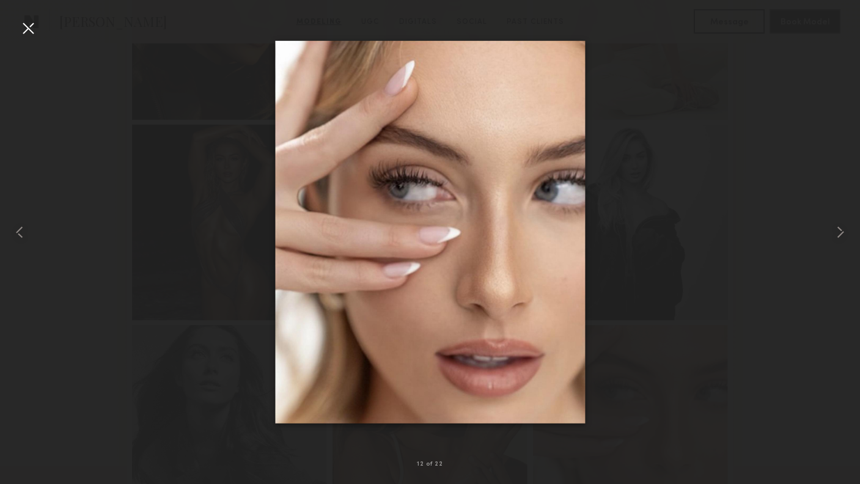
click at [28, 29] on div at bounding box center [28, 28] width 20 height 20
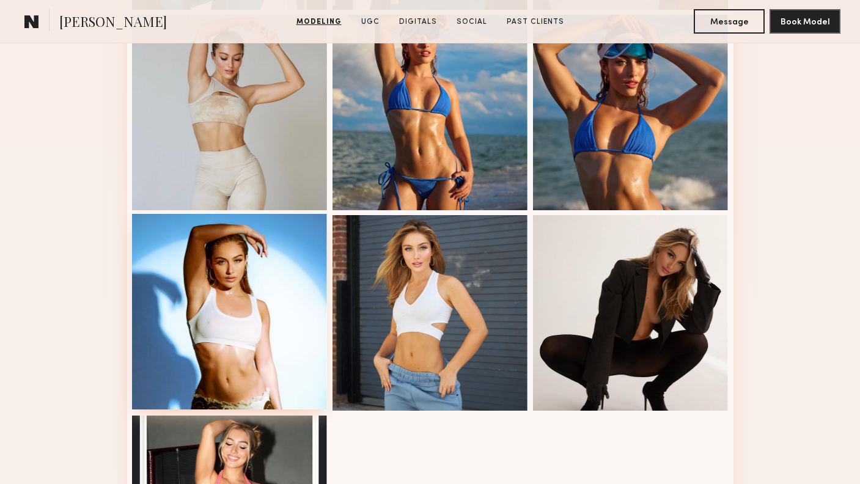
scroll to position [1331, 0]
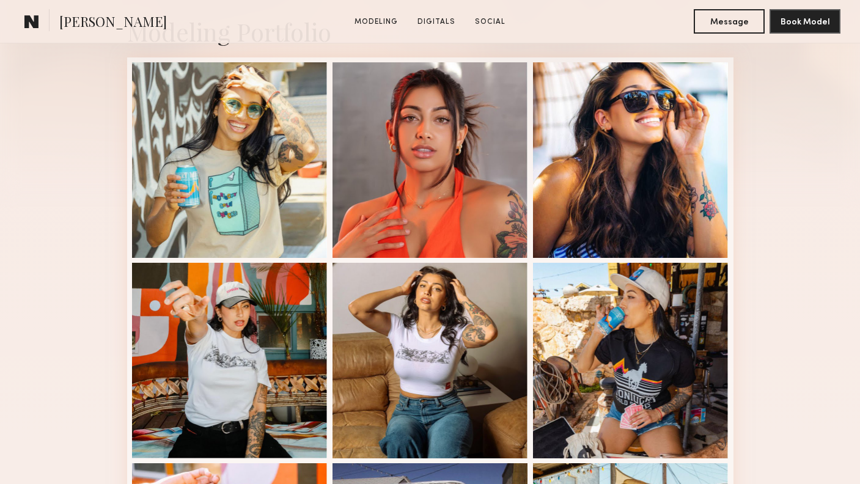
scroll to position [326, 0]
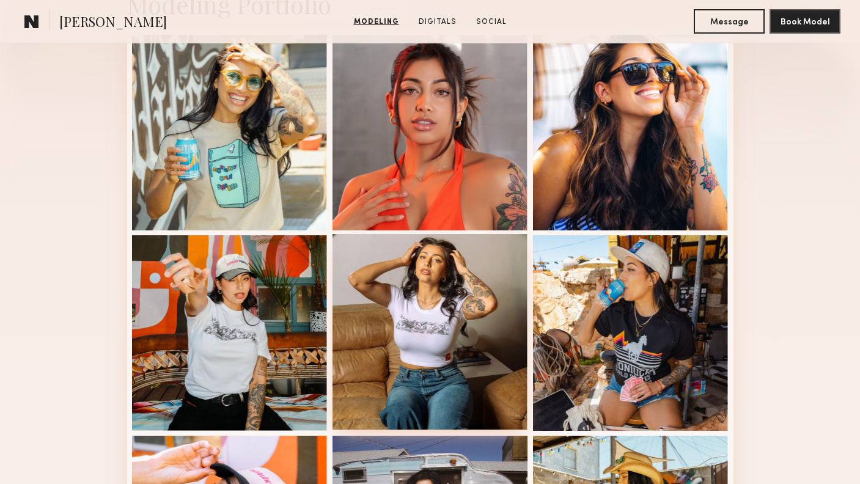
click at [441, 275] on div at bounding box center [429, 331] width 195 height 195
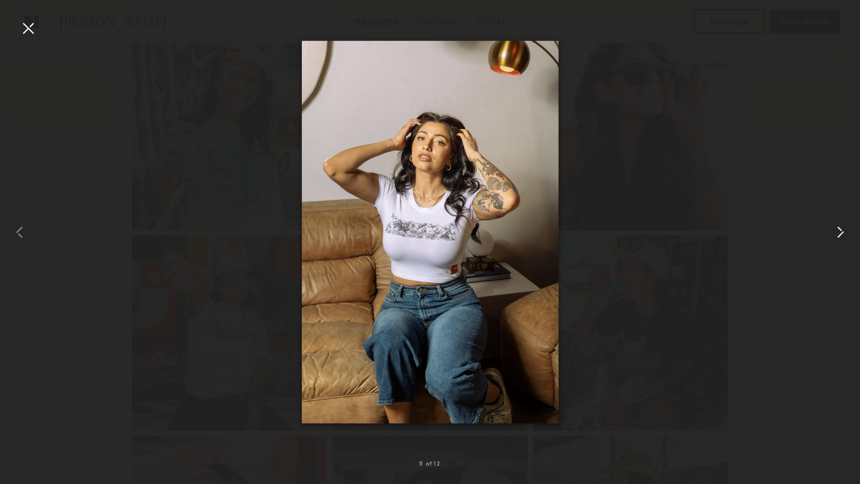
click at [842, 244] on div at bounding box center [842, 232] width 34 height 425
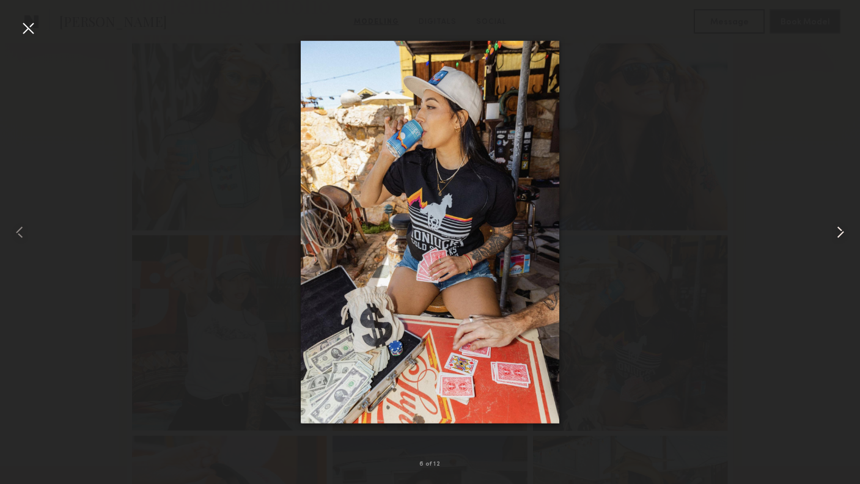
click at [842, 244] on div at bounding box center [842, 232] width 34 height 425
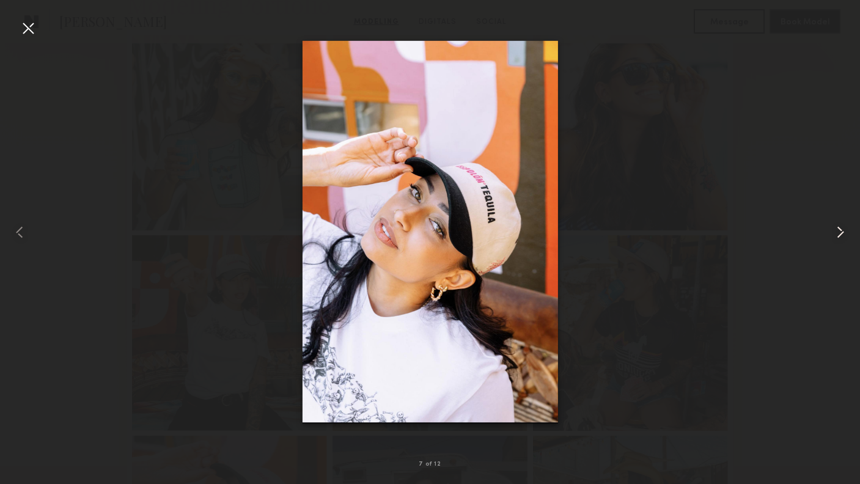
click at [842, 244] on div at bounding box center [842, 232] width 34 height 425
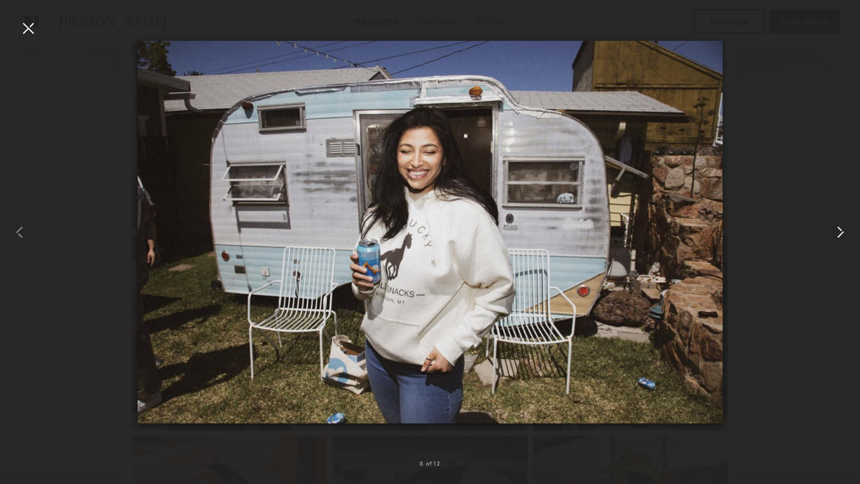
click at [842, 244] on div at bounding box center [842, 232] width 34 height 425
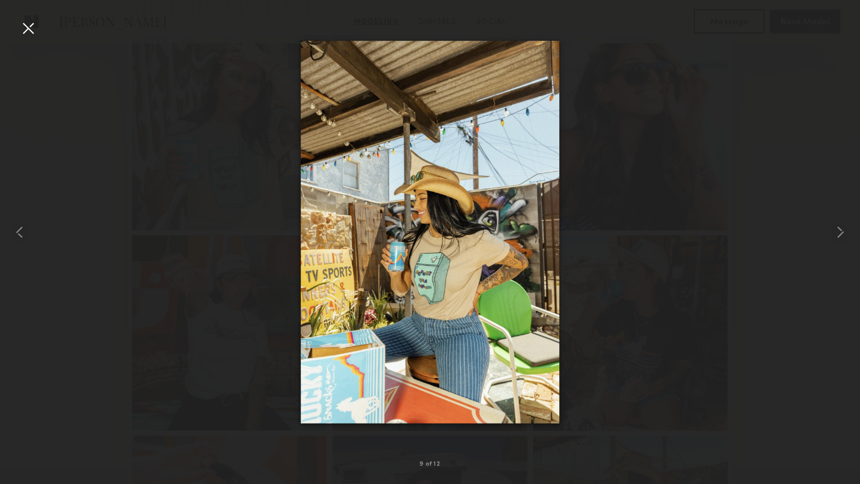
click at [750, 181] on div at bounding box center [430, 232] width 860 height 425
click at [834, 228] on common-icon at bounding box center [840, 232] width 20 height 20
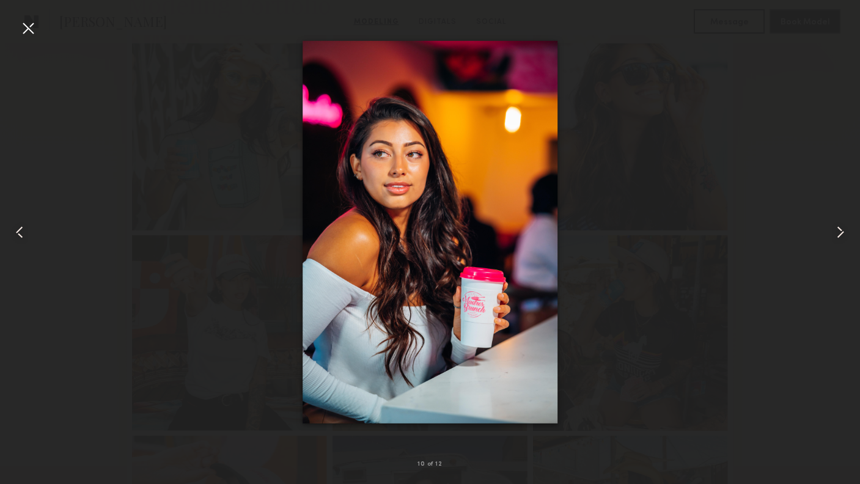
click at [834, 228] on common-icon at bounding box center [840, 232] width 20 height 20
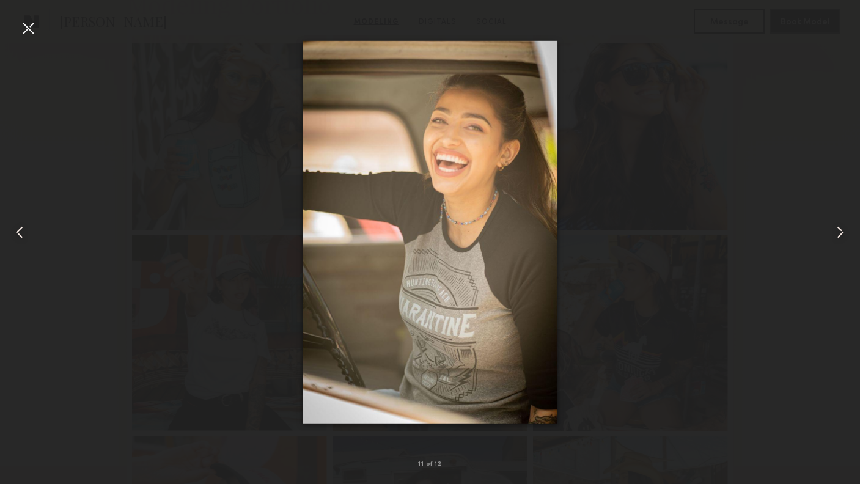
click at [834, 228] on common-icon at bounding box center [840, 232] width 20 height 20
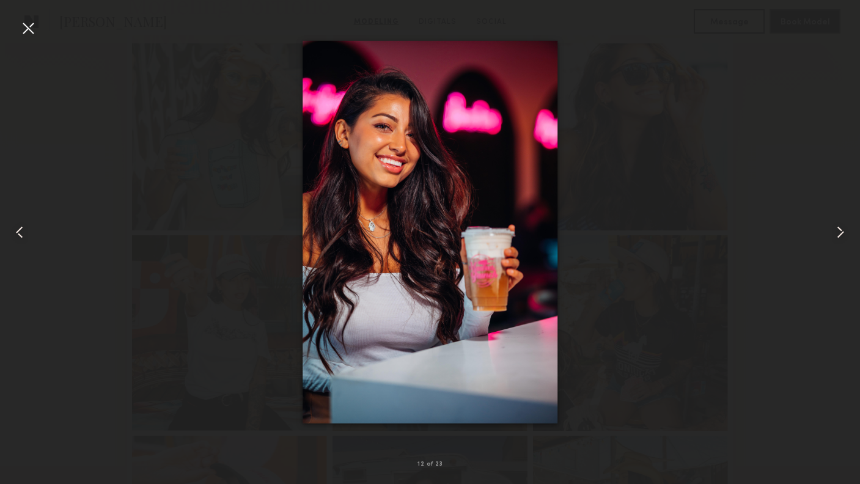
click at [834, 228] on common-icon at bounding box center [840, 232] width 20 height 20
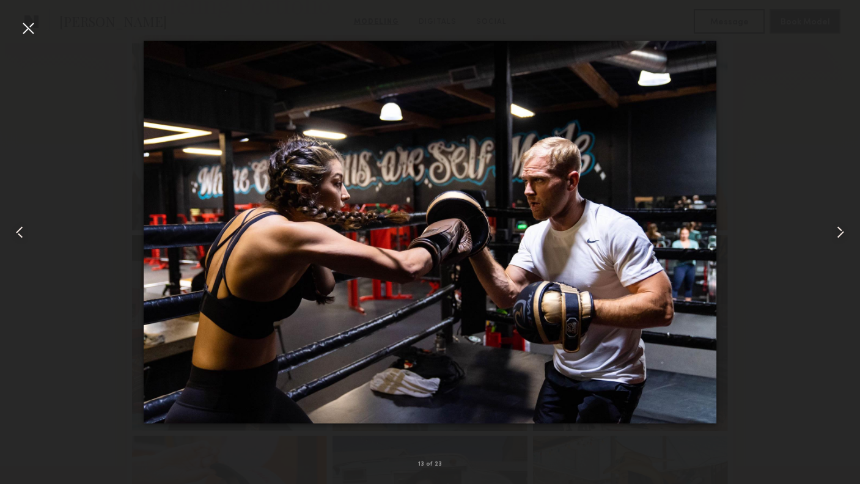
click at [836, 228] on common-icon at bounding box center [840, 232] width 20 height 20
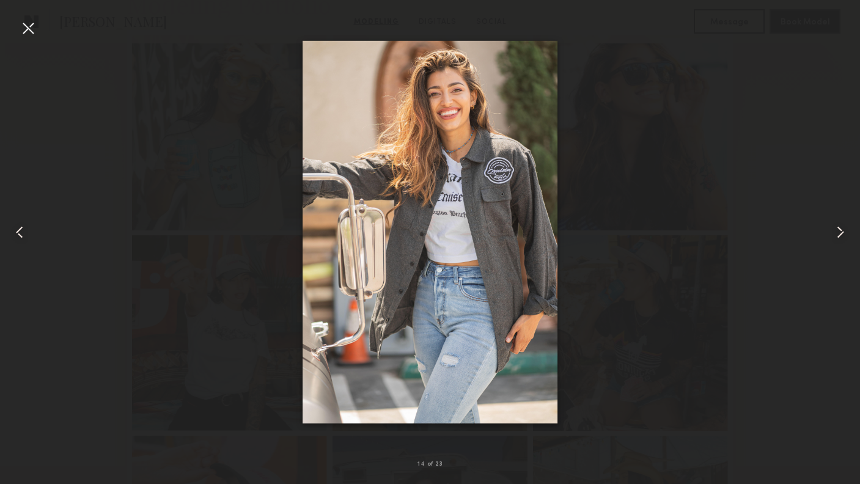
click at [836, 228] on common-icon at bounding box center [840, 232] width 20 height 20
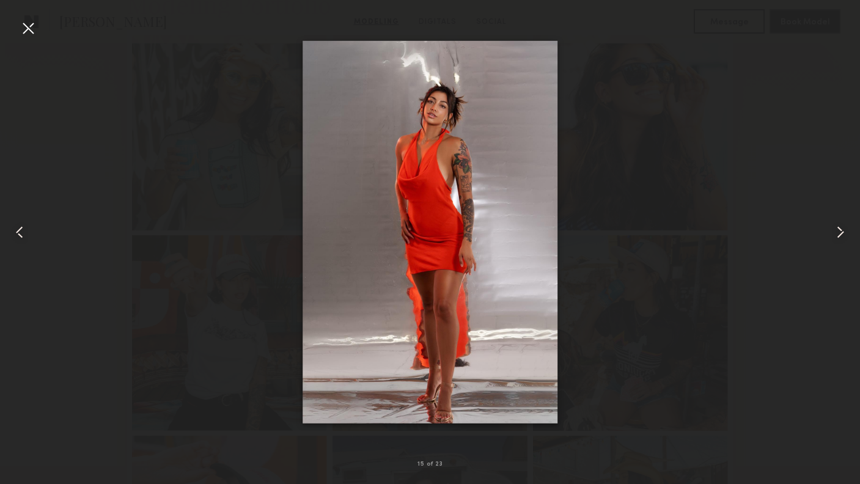
click at [836, 228] on common-icon at bounding box center [840, 232] width 20 height 20
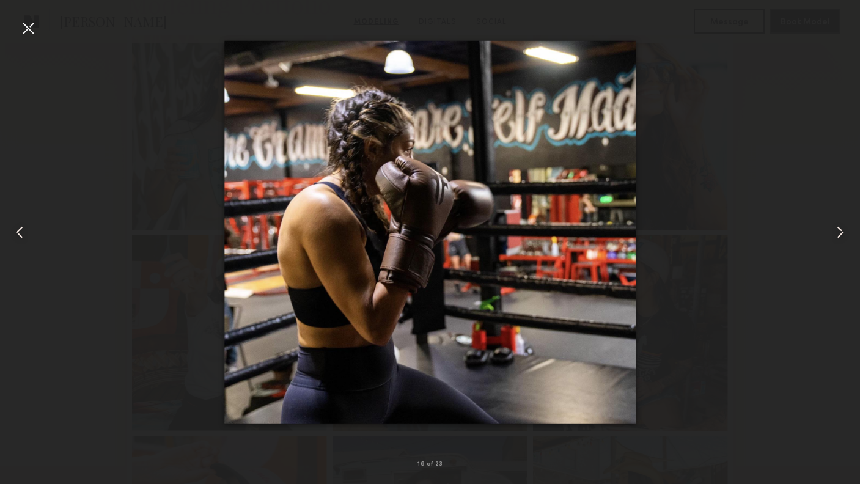
click at [26, 230] on common-icon at bounding box center [20, 232] width 20 height 20
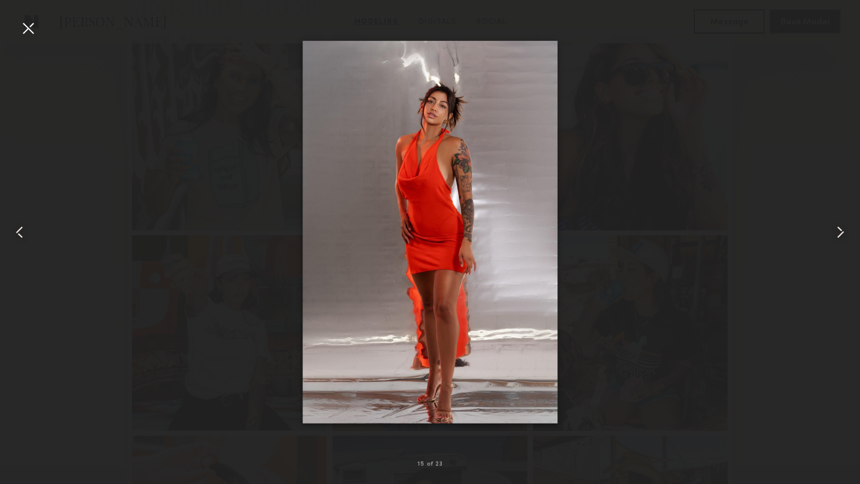
click at [662, 100] on div at bounding box center [430, 232] width 860 height 425
click at [27, 27] on div at bounding box center [28, 28] width 20 height 20
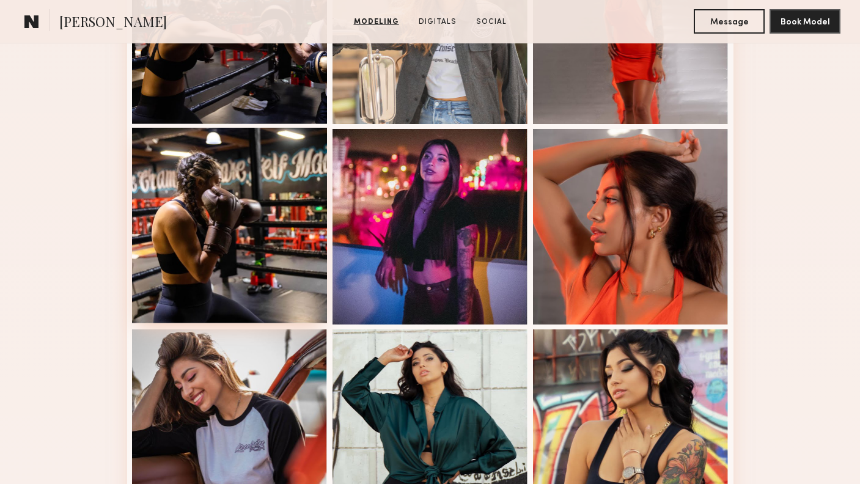
scroll to position [1497, 0]
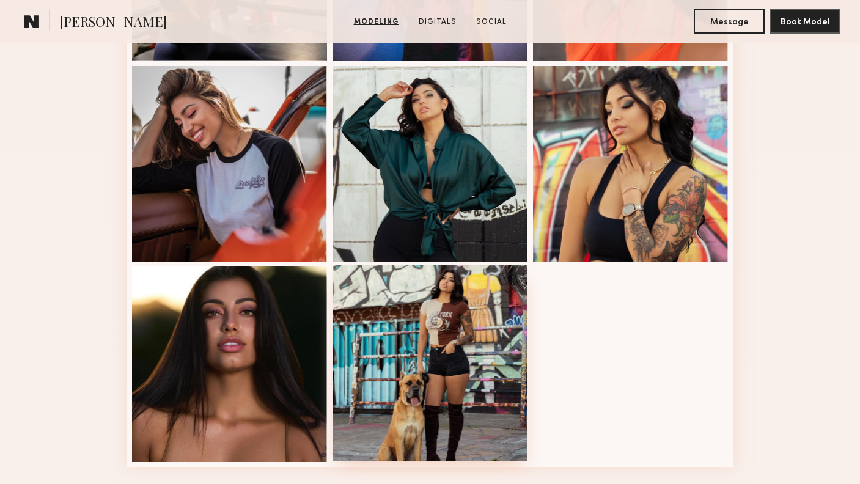
click at [395, 314] on div at bounding box center [429, 362] width 195 height 195
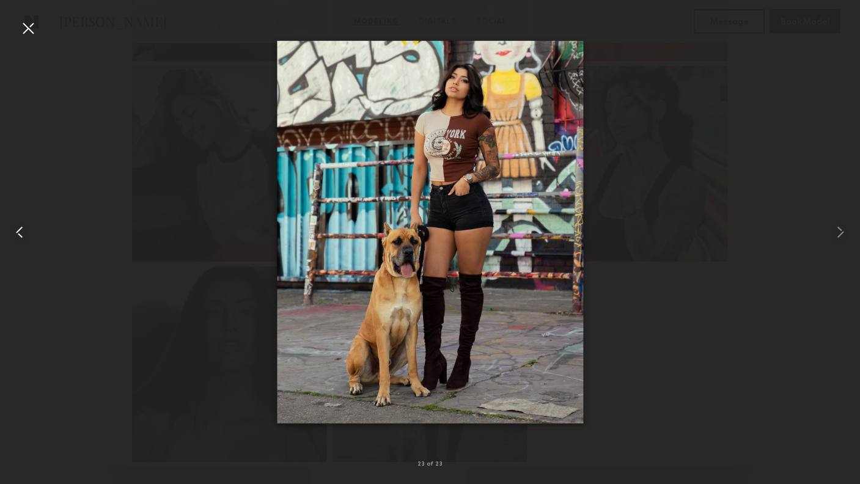
click at [16, 232] on common-icon at bounding box center [20, 232] width 20 height 20
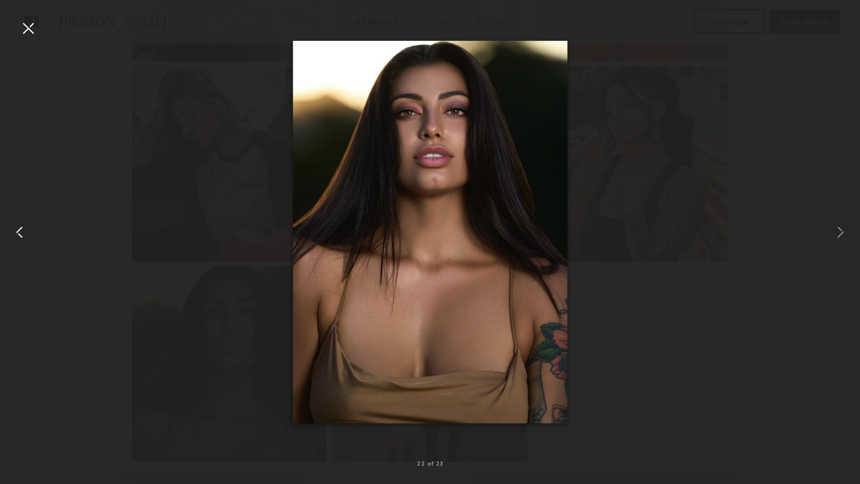
click at [16, 231] on common-icon at bounding box center [20, 232] width 20 height 20
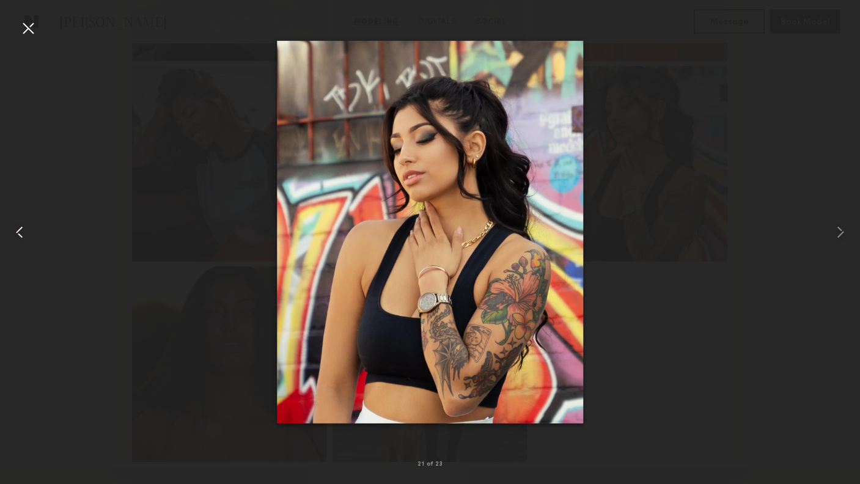
click at [16, 231] on common-icon at bounding box center [20, 232] width 20 height 20
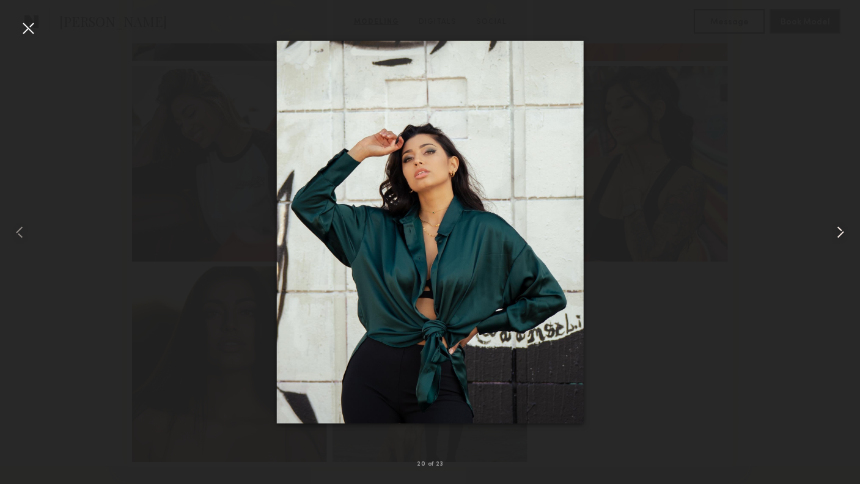
click at [842, 232] on common-icon at bounding box center [840, 232] width 20 height 20
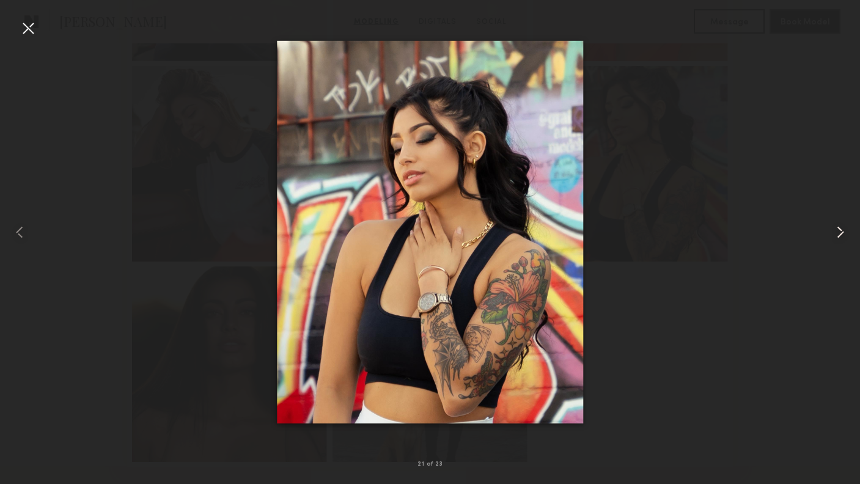
click at [842, 232] on common-icon at bounding box center [840, 232] width 20 height 20
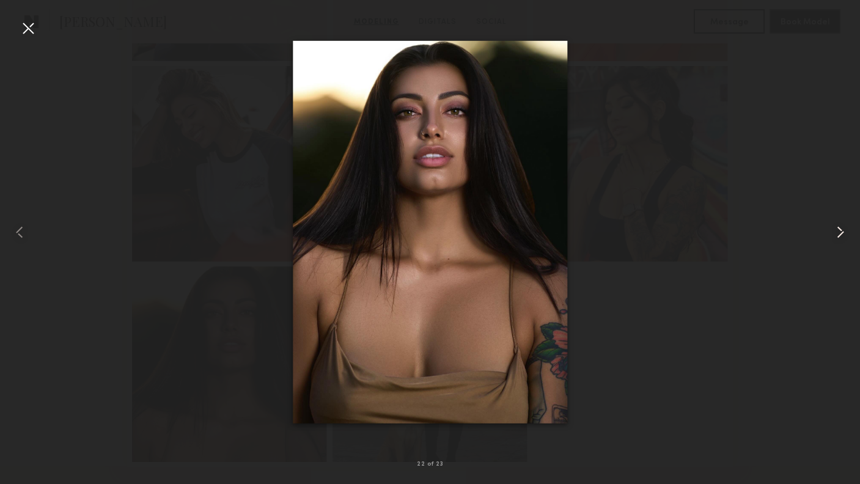
click at [842, 232] on common-icon at bounding box center [840, 232] width 20 height 20
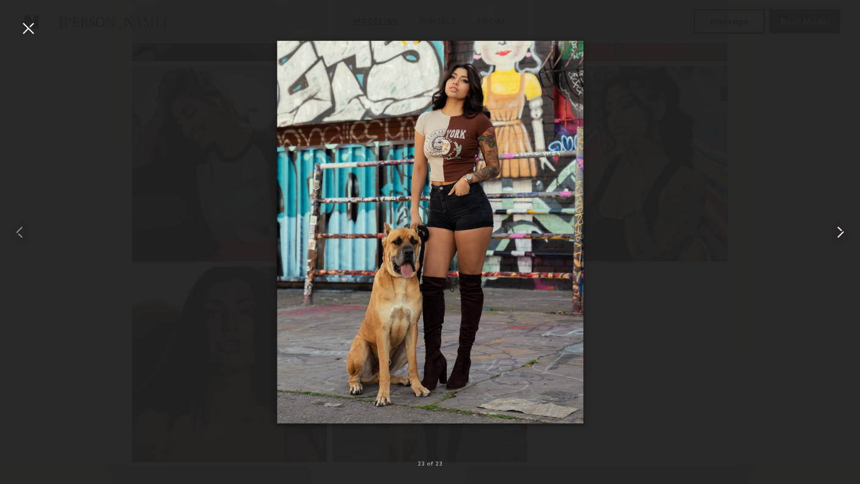
click at [846, 233] on common-icon at bounding box center [840, 232] width 20 height 20
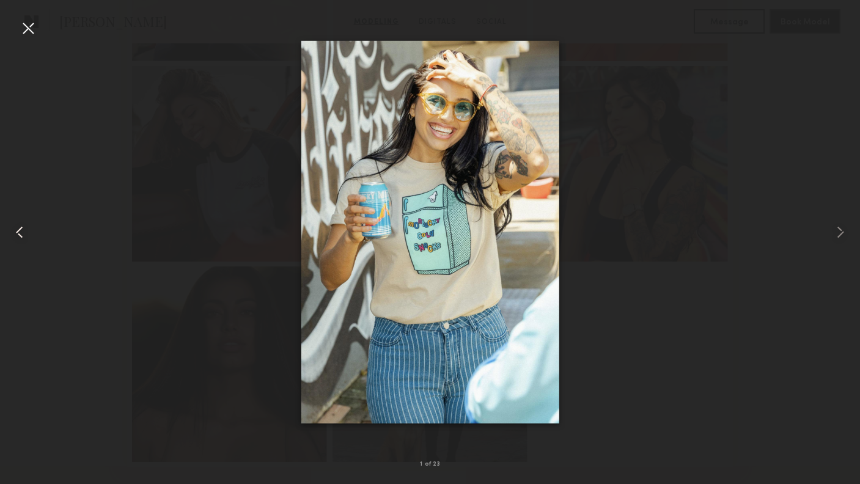
click at [13, 232] on common-icon at bounding box center [20, 232] width 20 height 20
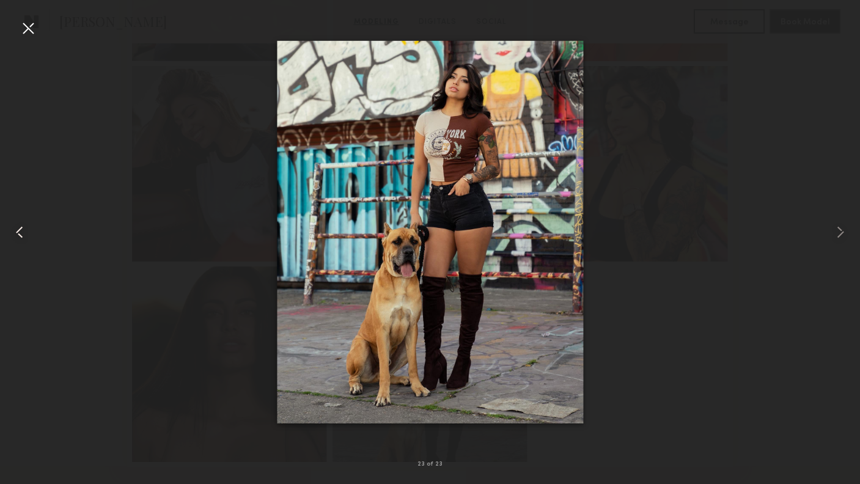
click at [13, 232] on common-icon at bounding box center [20, 232] width 20 height 20
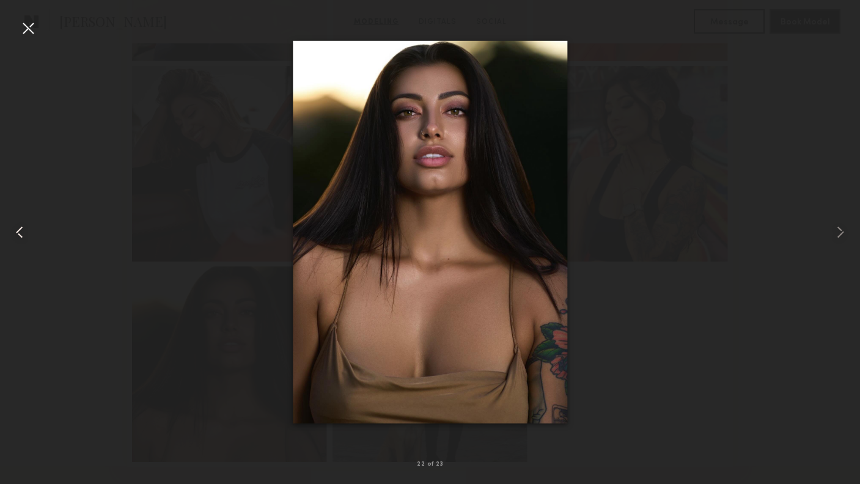
click at [13, 232] on common-icon at bounding box center [20, 232] width 20 height 20
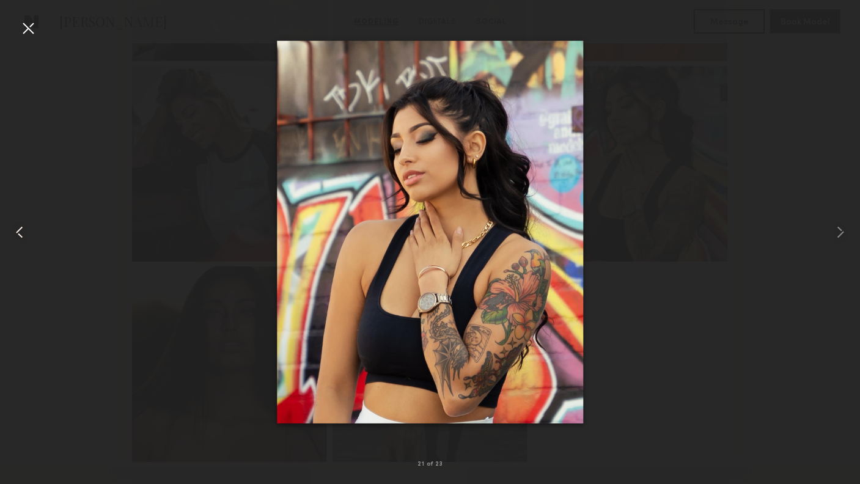
click at [13, 232] on common-icon at bounding box center [20, 232] width 20 height 20
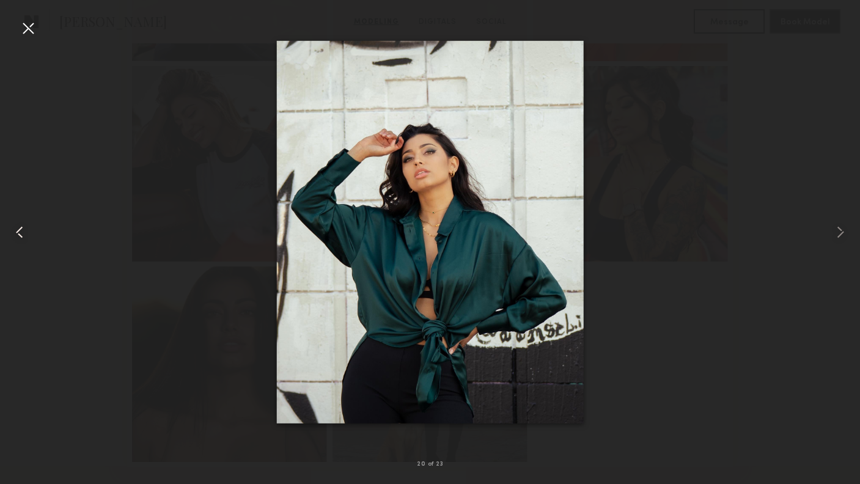
click at [13, 232] on common-icon at bounding box center [20, 232] width 20 height 20
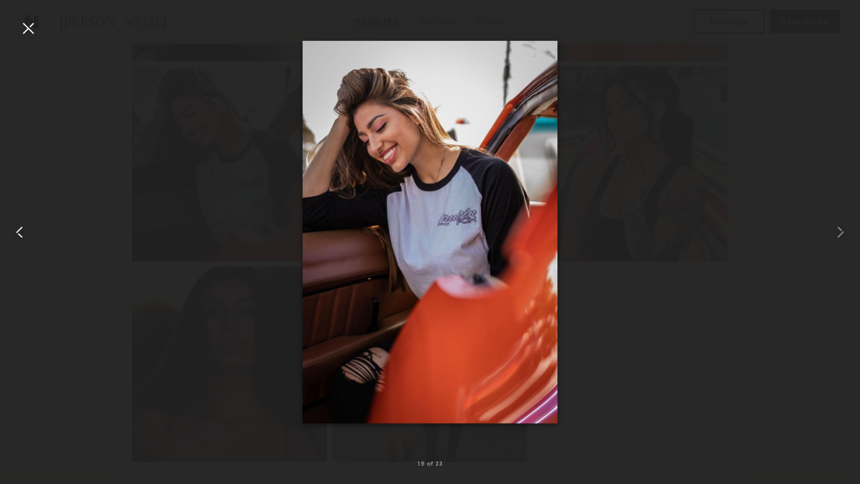
click at [13, 232] on common-icon at bounding box center [20, 232] width 20 height 20
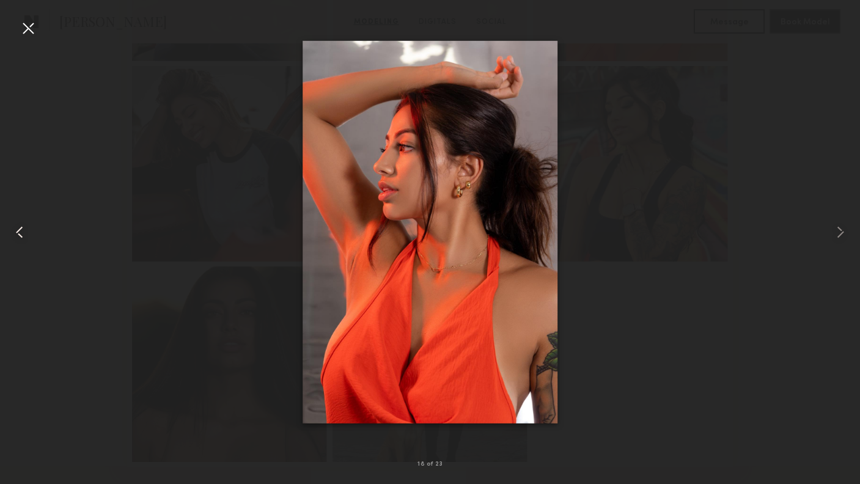
click at [20, 237] on common-icon at bounding box center [20, 232] width 20 height 20
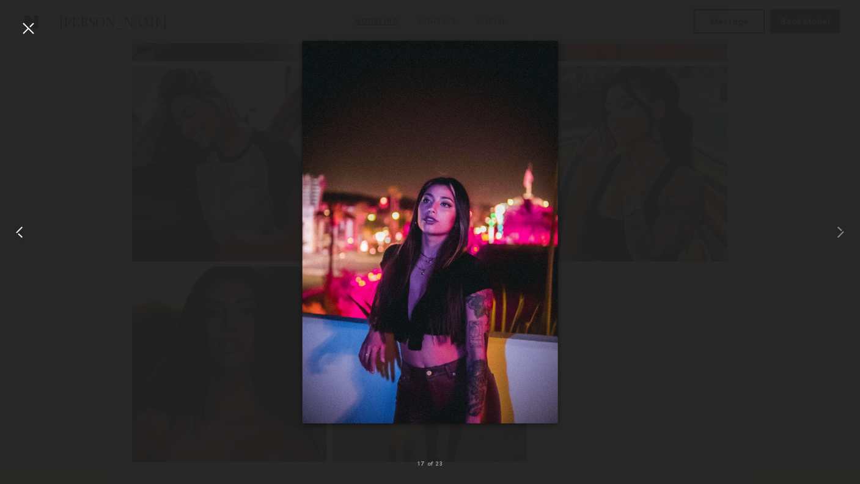
click at [20, 237] on common-icon at bounding box center [20, 232] width 20 height 20
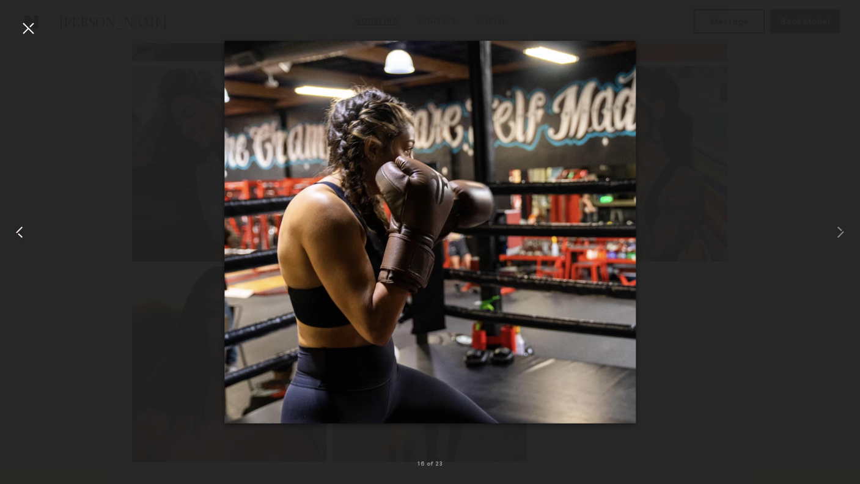
click at [20, 237] on common-icon at bounding box center [20, 232] width 20 height 20
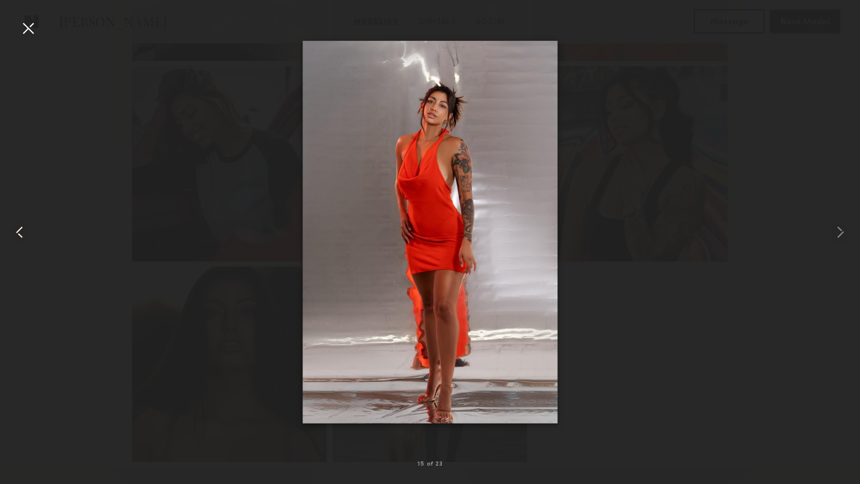
click at [20, 237] on common-icon at bounding box center [20, 232] width 20 height 20
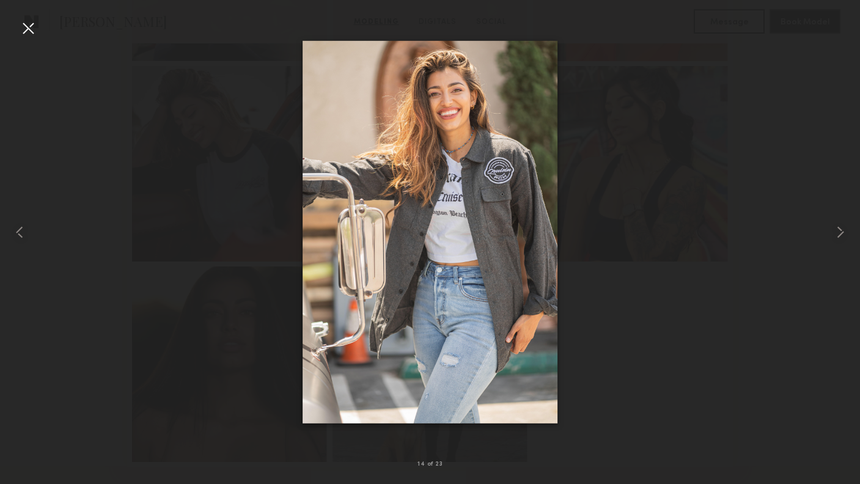
click at [97, 111] on div at bounding box center [430, 232] width 860 height 425
click at [32, 25] on div at bounding box center [28, 28] width 20 height 20
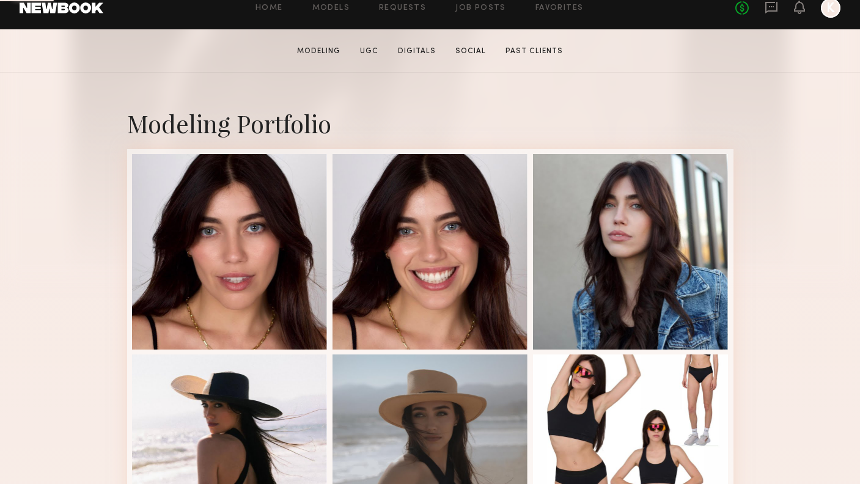
scroll to position [259, 0]
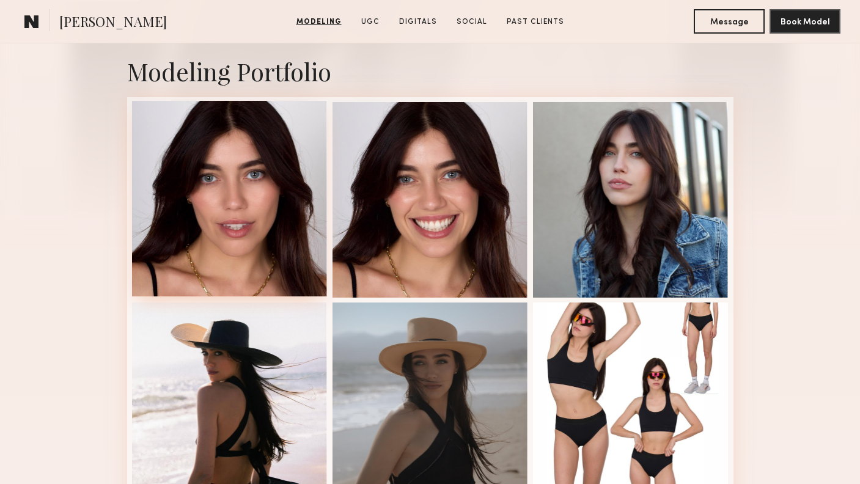
click at [256, 245] on div at bounding box center [229, 198] width 195 height 195
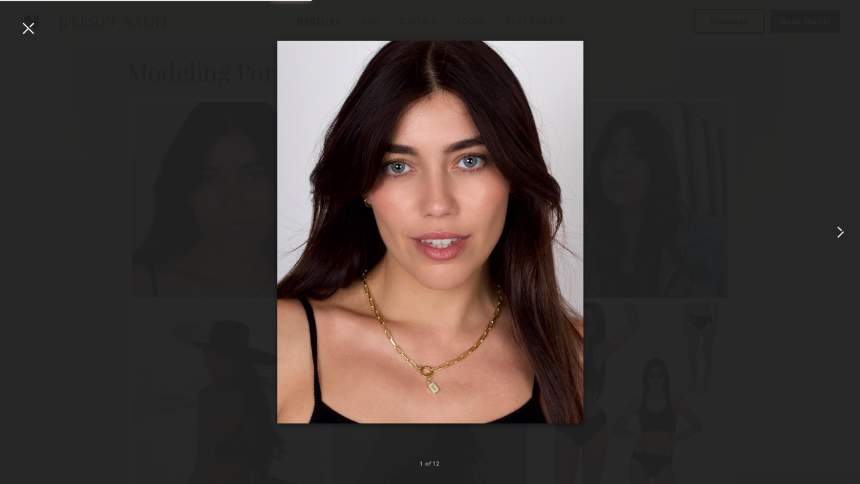
click at [842, 233] on common-icon at bounding box center [840, 232] width 20 height 20
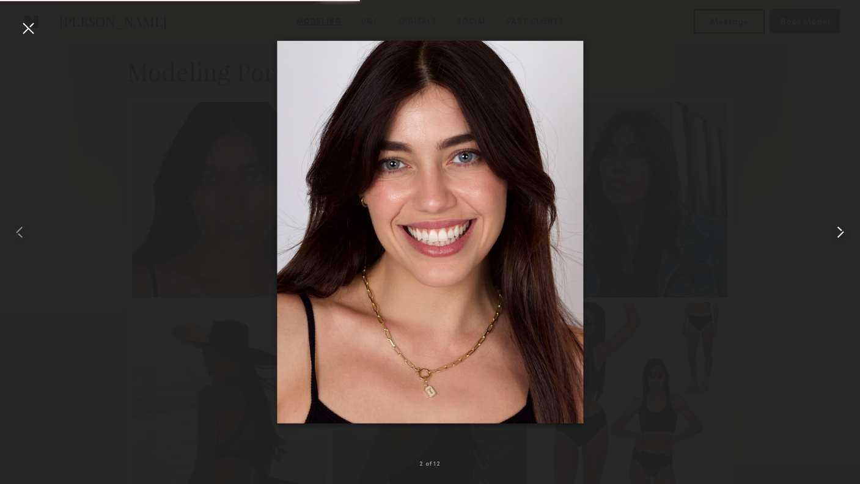
click at [842, 233] on common-icon at bounding box center [840, 232] width 20 height 20
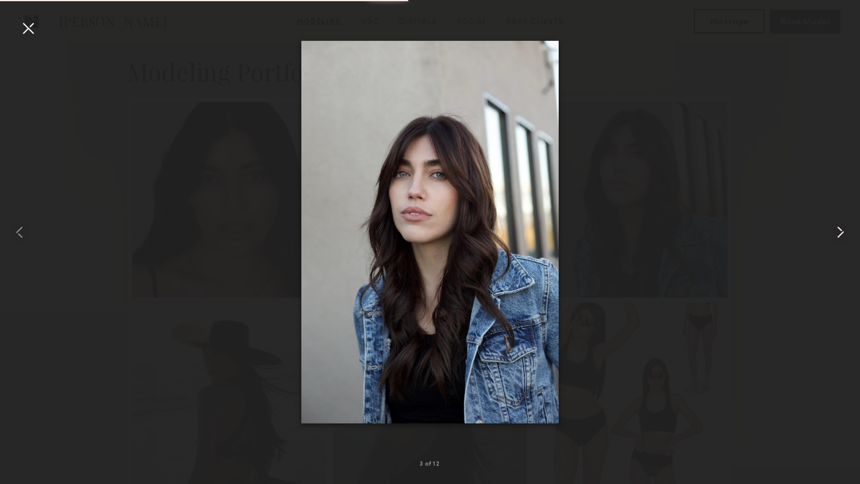
click at [842, 233] on common-icon at bounding box center [840, 232] width 20 height 20
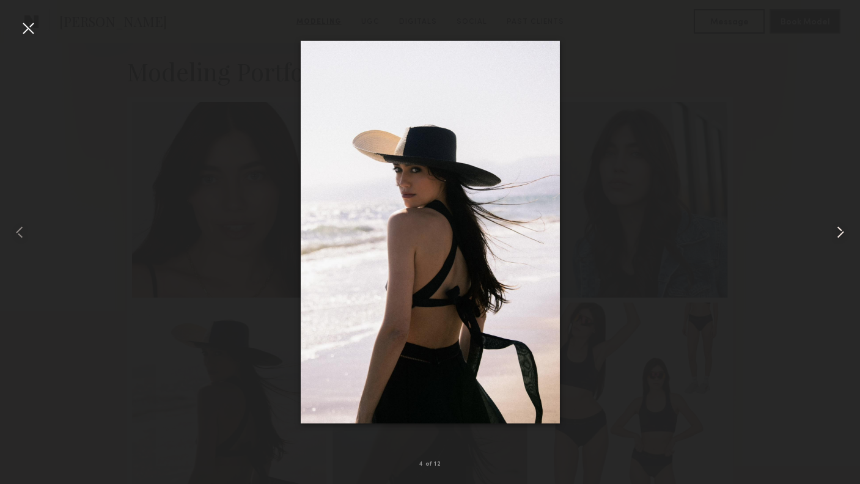
click at [842, 234] on common-icon at bounding box center [840, 232] width 20 height 20
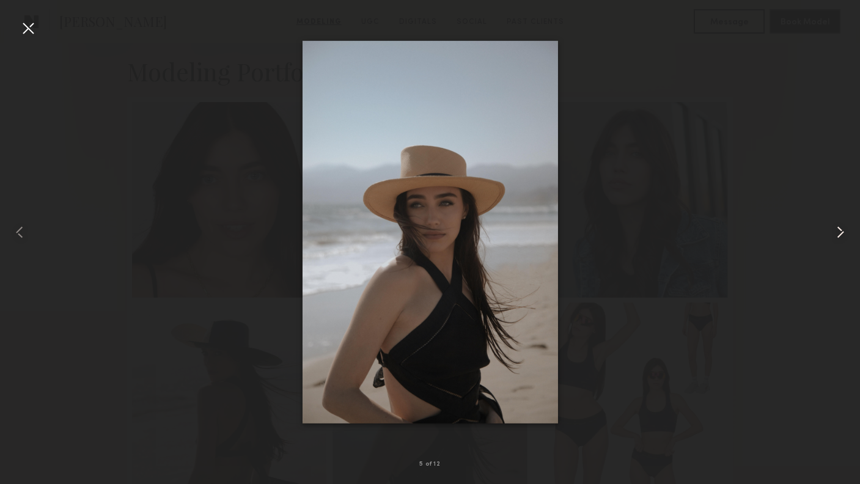
click at [842, 234] on common-icon at bounding box center [840, 232] width 20 height 20
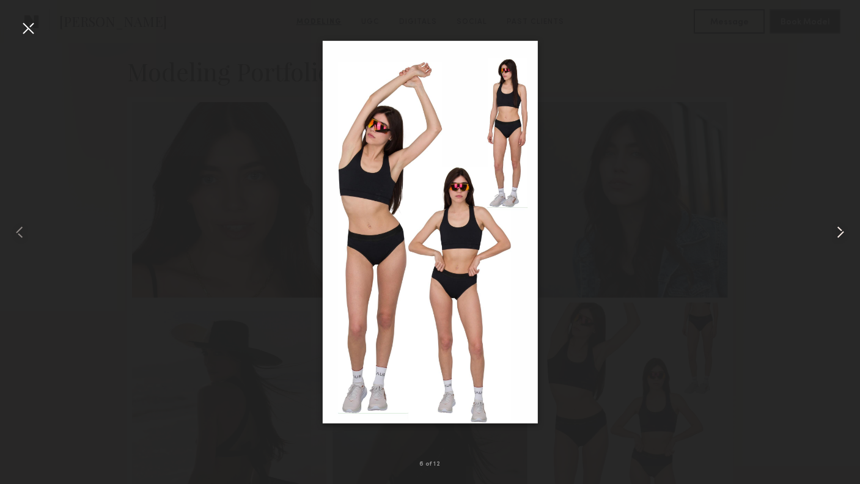
click at [842, 234] on common-icon at bounding box center [840, 232] width 20 height 20
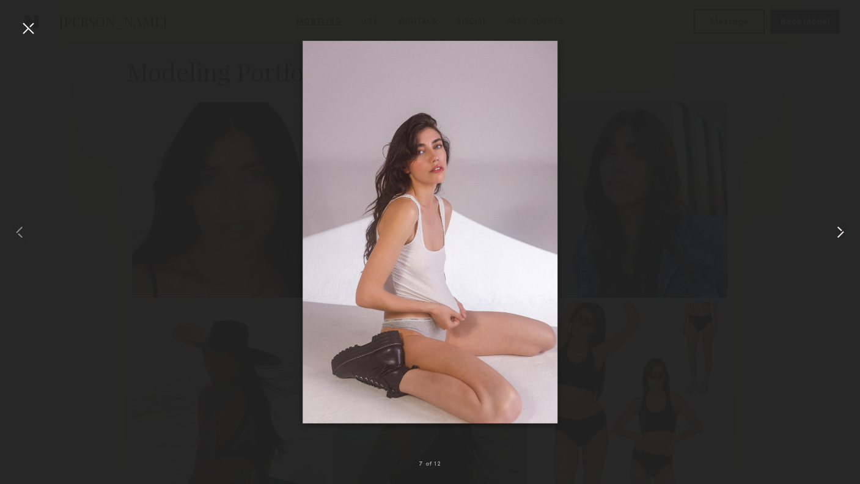
click at [842, 234] on common-icon at bounding box center [840, 232] width 20 height 20
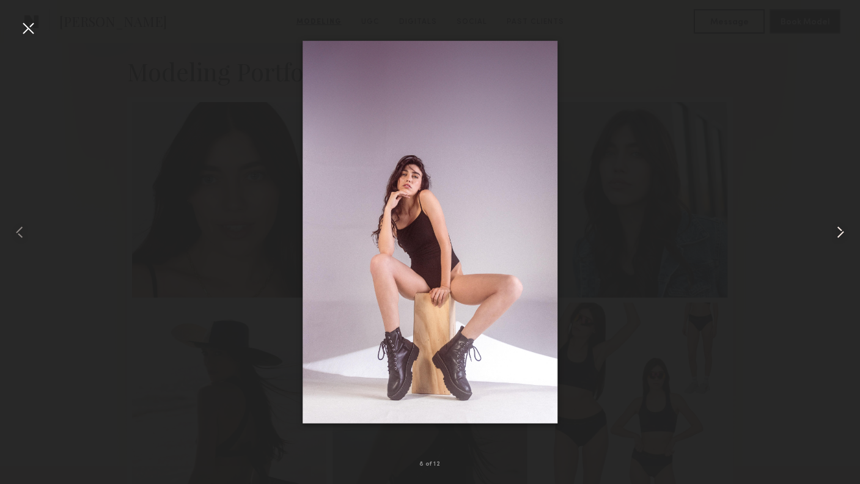
click at [842, 234] on common-icon at bounding box center [840, 232] width 20 height 20
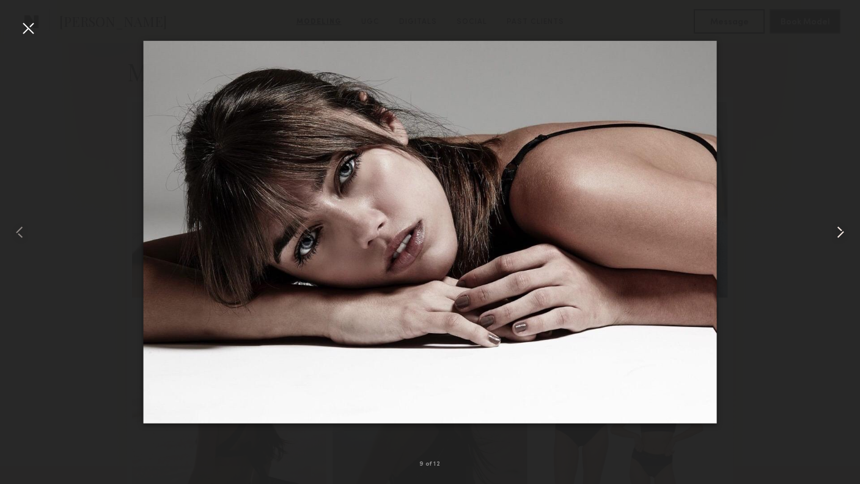
click at [842, 234] on common-icon at bounding box center [840, 232] width 20 height 20
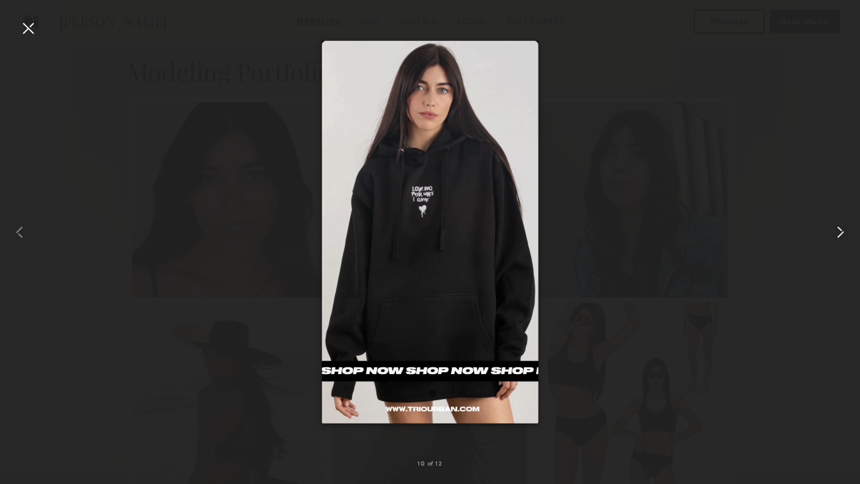
click at [842, 234] on common-icon at bounding box center [840, 232] width 20 height 20
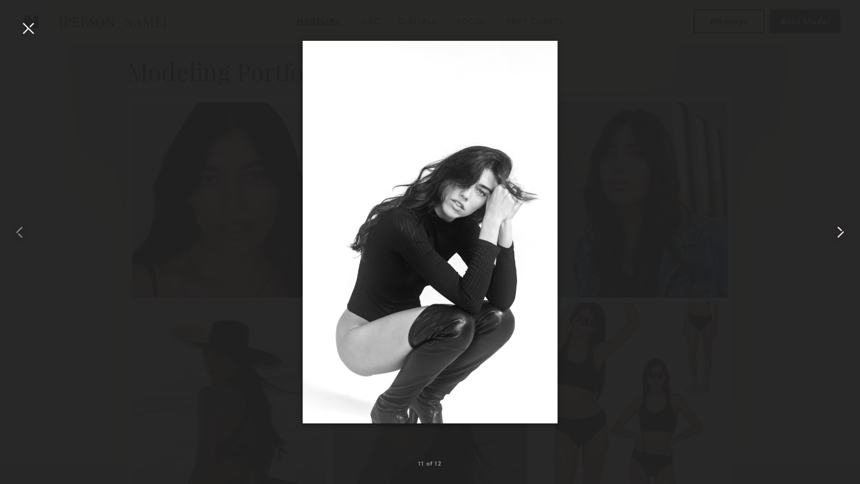
click at [842, 234] on common-icon at bounding box center [840, 232] width 20 height 20
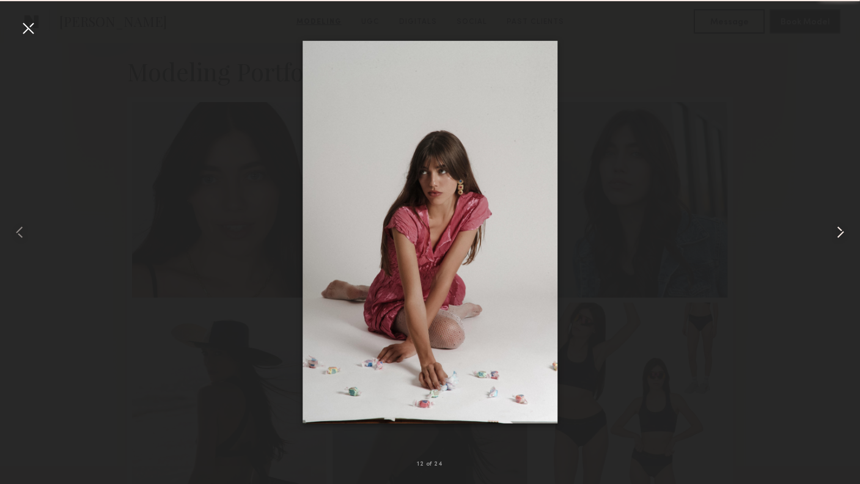
click at [842, 234] on common-icon at bounding box center [840, 232] width 20 height 20
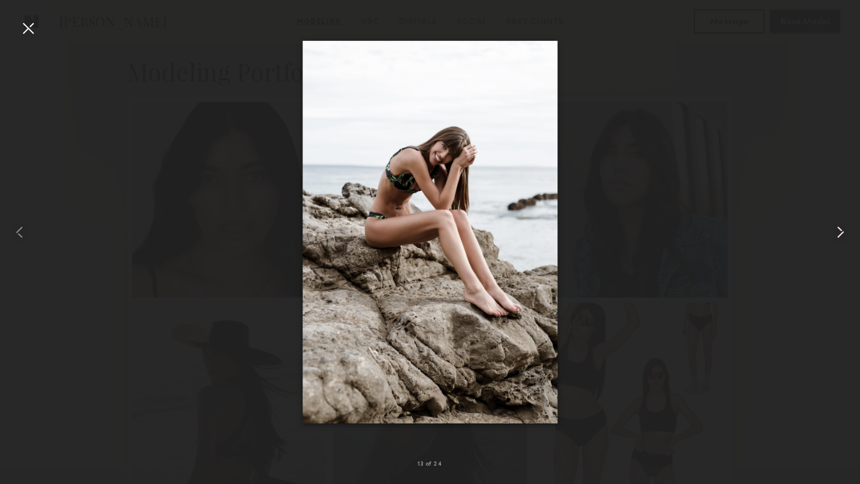
click at [842, 234] on common-icon at bounding box center [840, 232] width 20 height 20
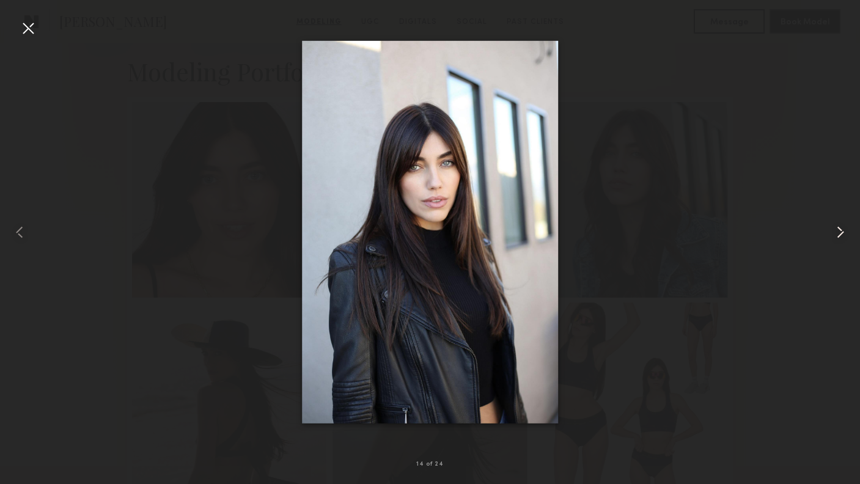
click at [842, 234] on common-icon at bounding box center [840, 232] width 20 height 20
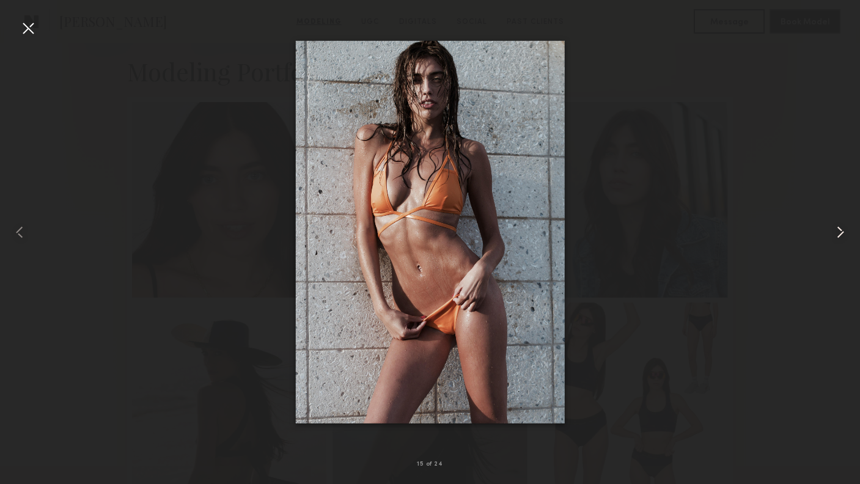
click at [842, 234] on common-icon at bounding box center [840, 232] width 20 height 20
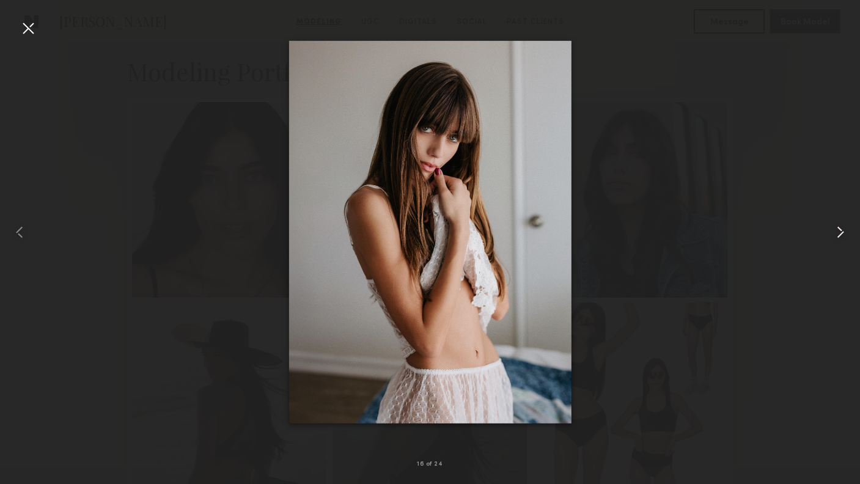
click at [842, 234] on common-icon at bounding box center [840, 232] width 20 height 20
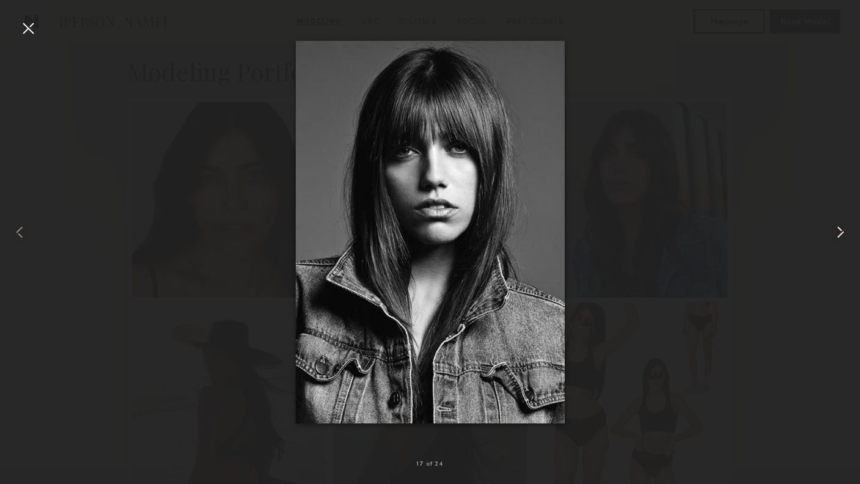
click at [842, 234] on common-icon at bounding box center [840, 232] width 20 height 20
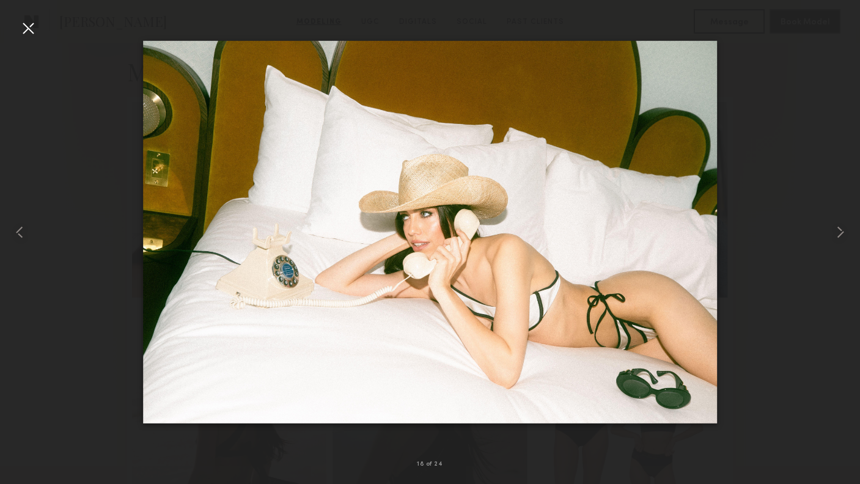
click at [804, 169] on div at bounding box center [430, 232] width 860 height 425
click at [29, 26] on div at bounding box center [28, 28] width 20 height 20
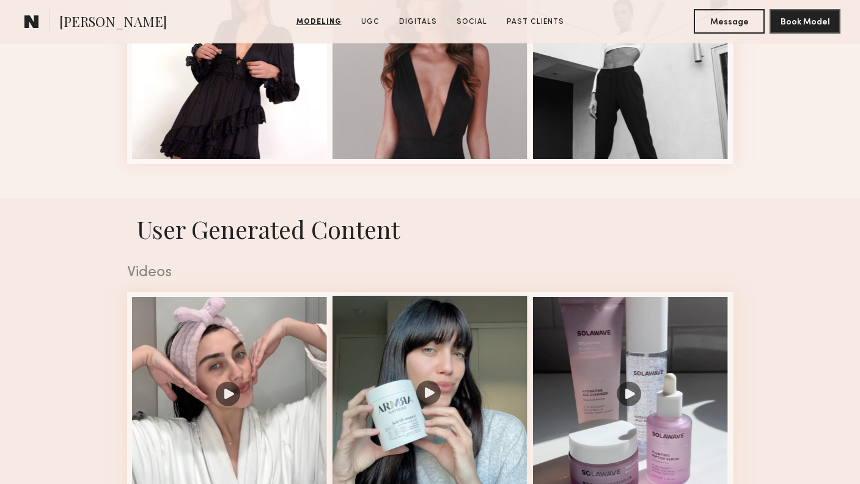
scroll to position [1459, 0]
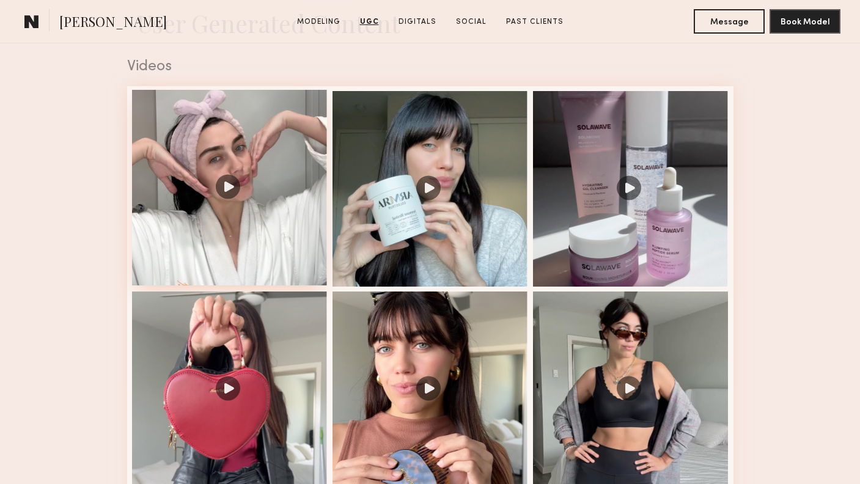
scroll to position [1263, 0]
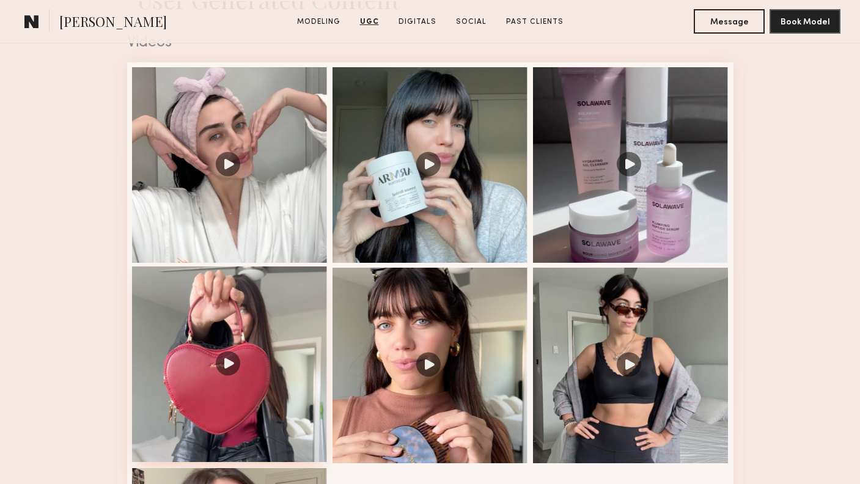
click at [276, 316] on div at bounding box center [229, 363] width 195 height 195
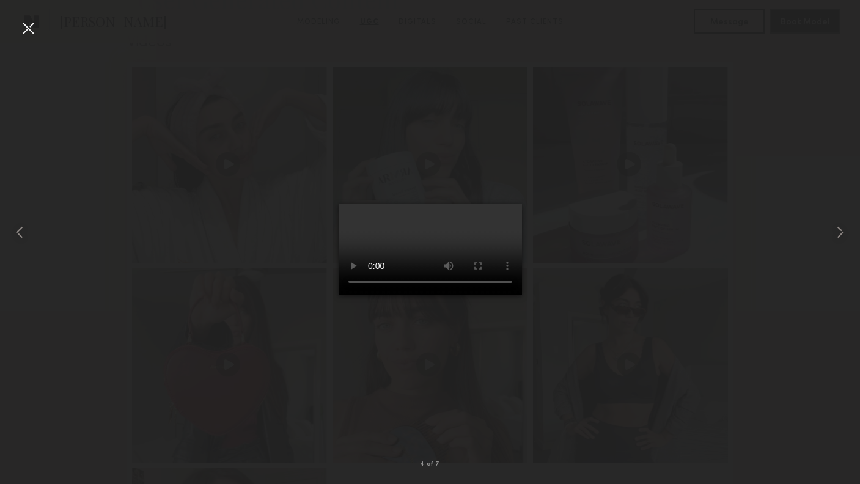
click at [518, 203] on video at bounding box center [429, 249] width 183 height 92
click at [838, 227] on common-icon at bounding box center [840, 232] width 20 height 20
click at [698, 146] on div at bounding box center [430, 232] width 860 height 425
click at [32, 33] on div at bounding box center [28, 28] width 20 height 20
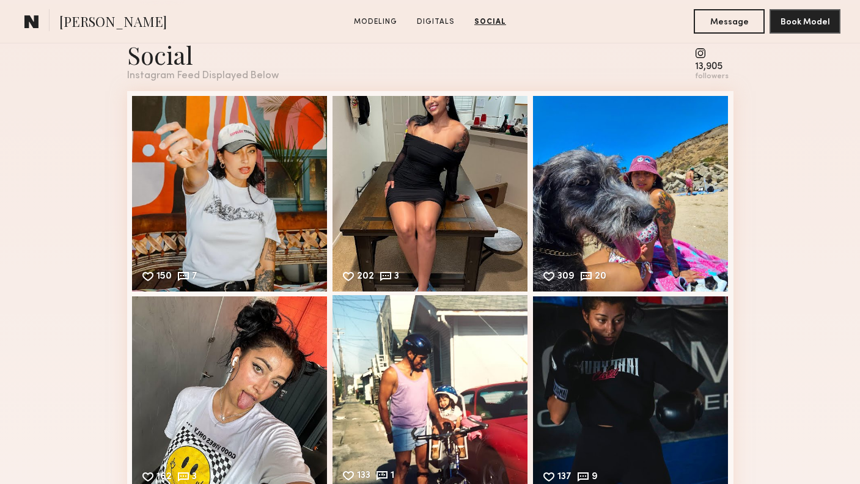
scroll to position [1716, 0]
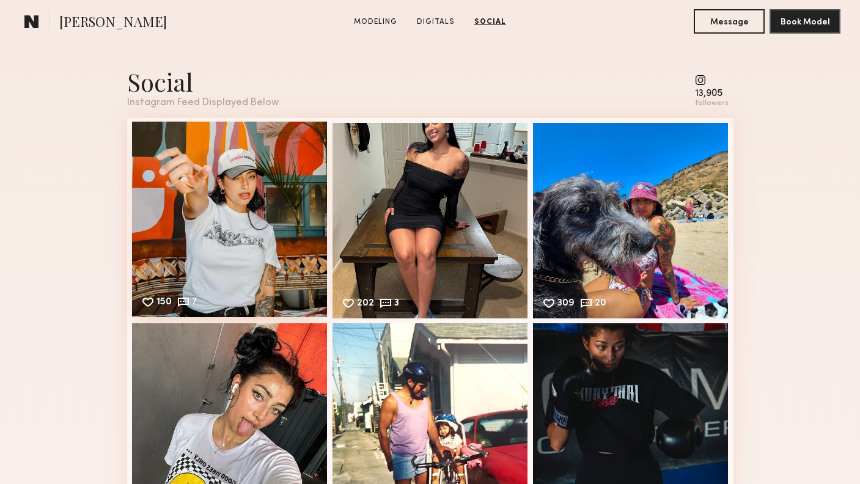
click at [265, 239] on div "150 7 Likes & comments displayed to show model’s engagement" at bounding box center [229, 219] width 195 height 195
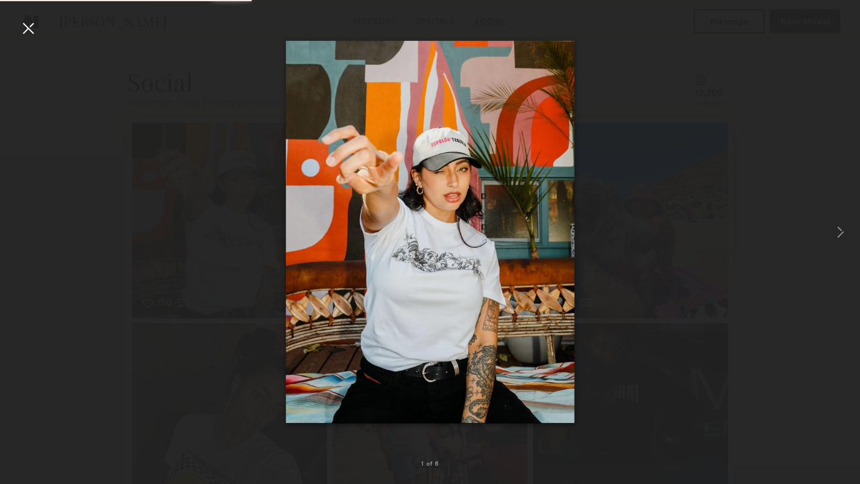
click at [676, 161] on div at bounding box center [430, 232] width 860 height 425
click at [32, 24] on div at bounding box center [28, 28] width 20 height 20
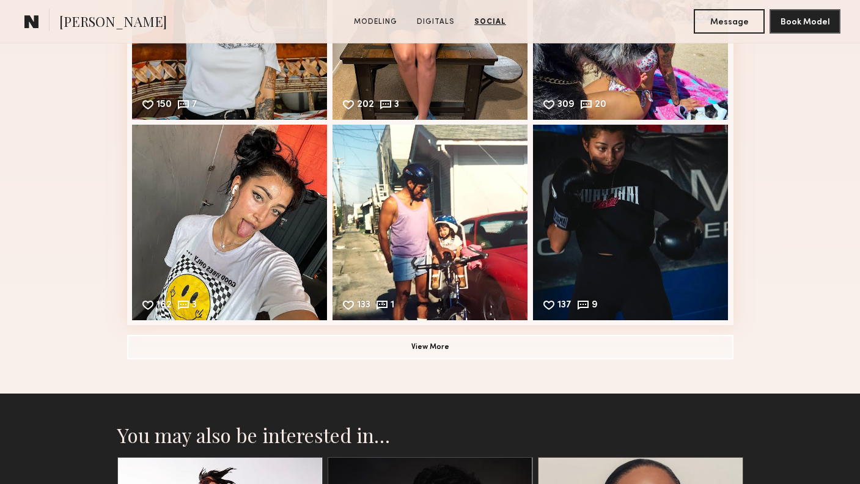
scroll to position [1736, 0]
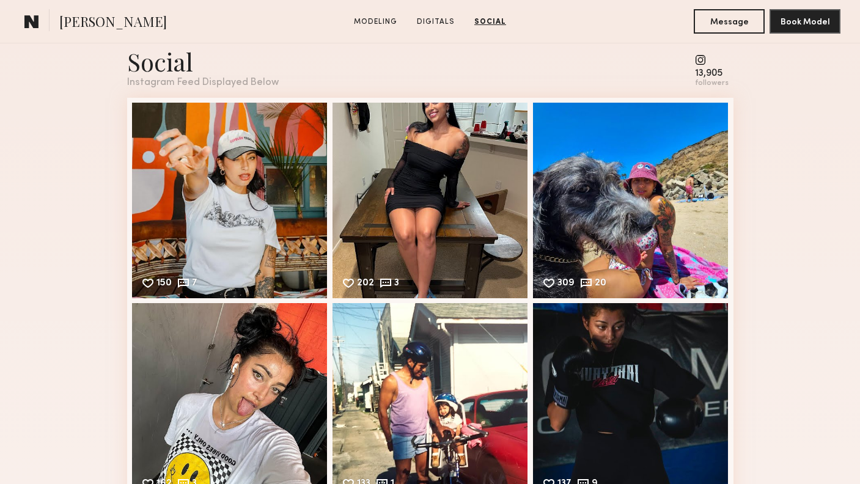
click at [702, 63] on common-icon at bounding box center [712, 59] width 34 height 11
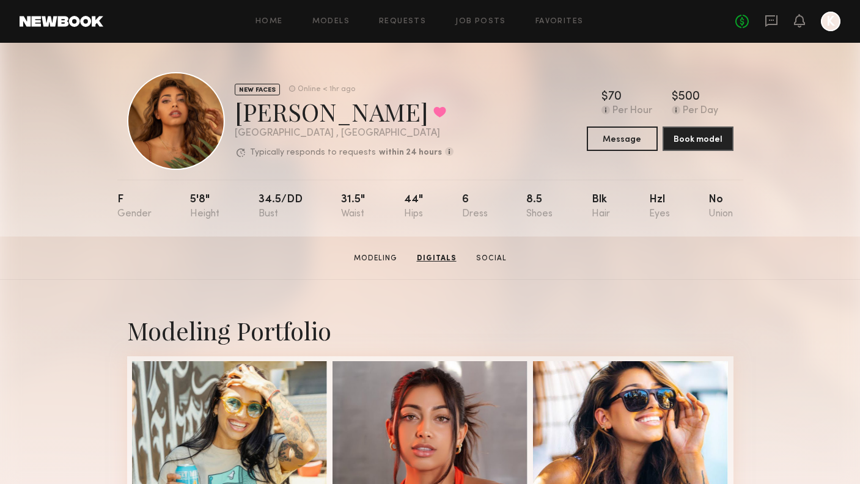
scroll to position [0, 0]
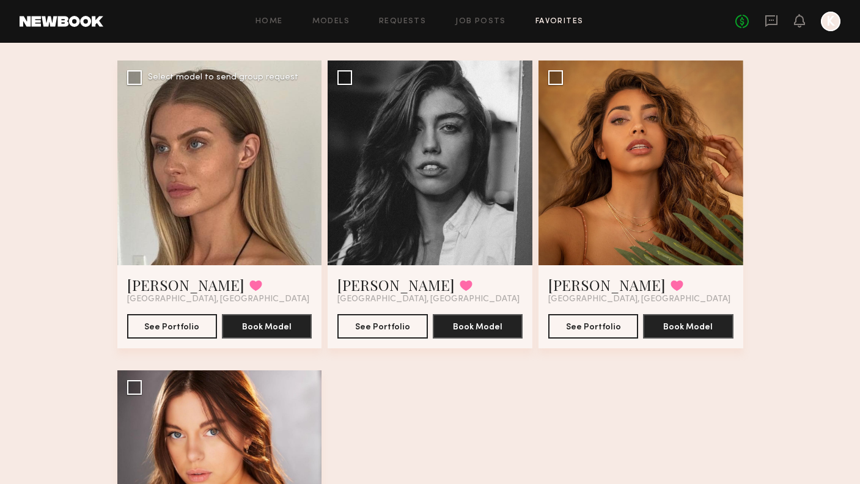
scroll to position [76, 0]
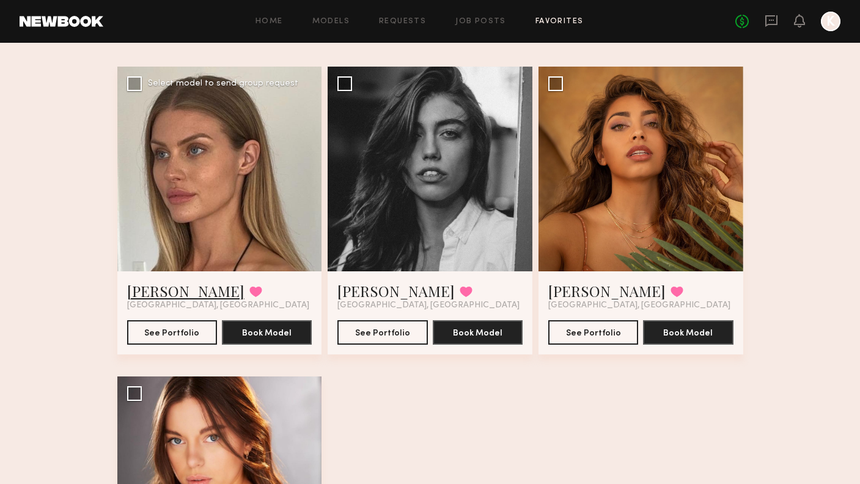
click at [185, 290] on link "[PERSON_NAME]" at bounding box center [185, 291] width 117 height 20
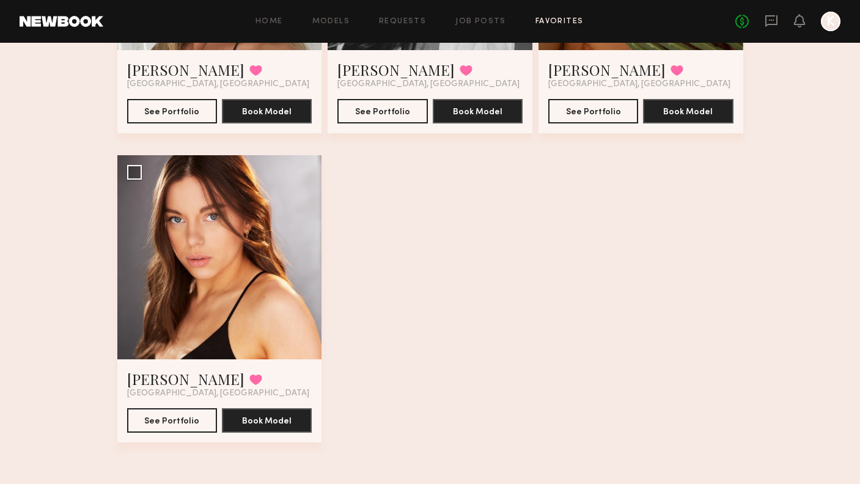
scroll to position [297, 0]
click at [146, 378] on link "[PERSON_NAME]" at bounding box center [185, 379] width 117 height 20
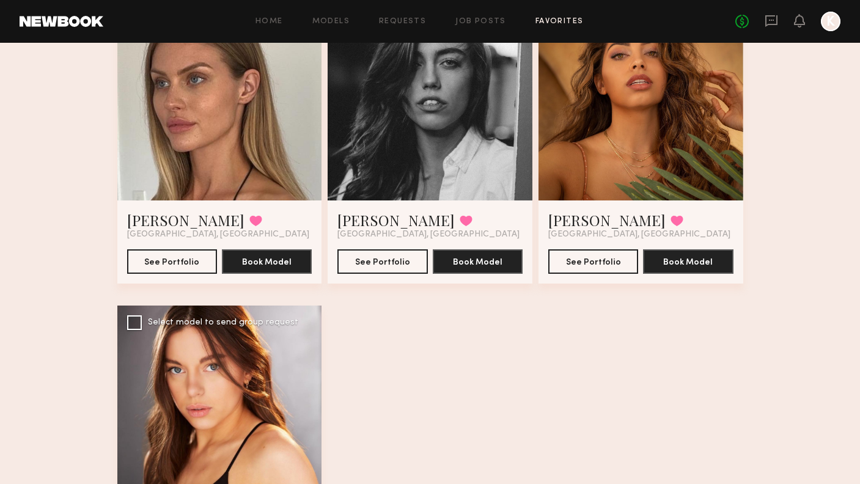
scroll to position [49, 0]
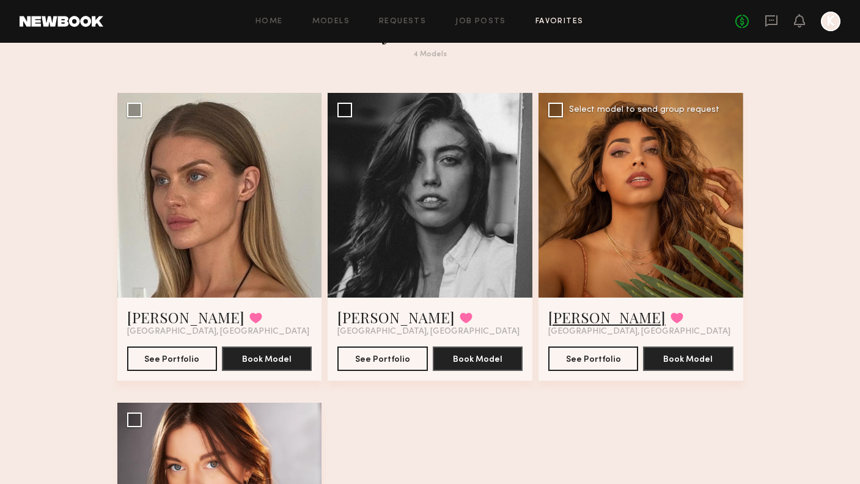
click at [585, 321] on link "[PERSON_NAME]" at bounding box center [606, 317] width 117 height 20
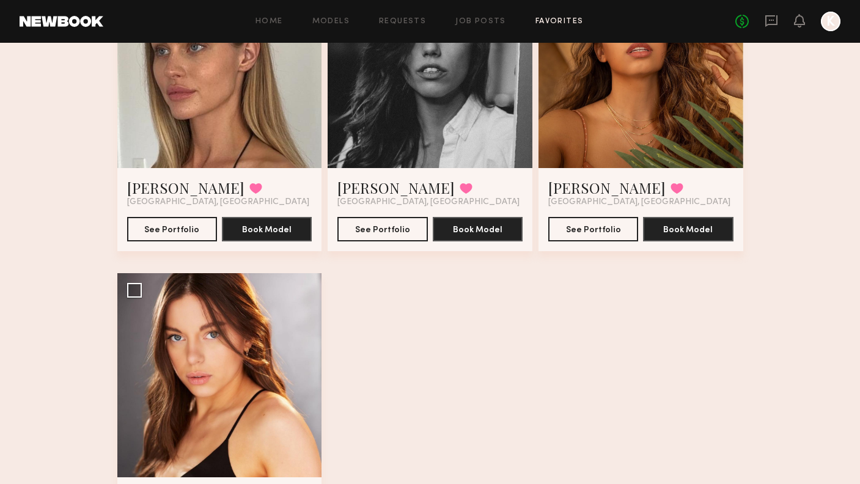
scroll to position [261, 0]
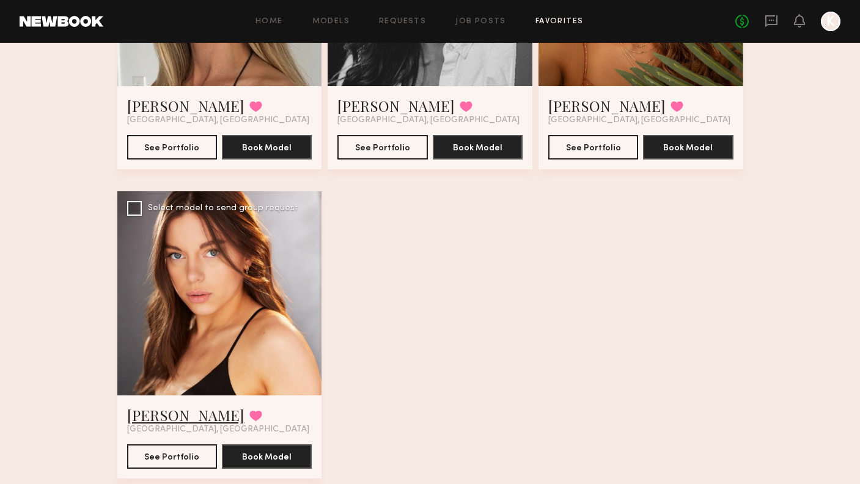
click at [163, 415] on link "[PERSON_NAME]" at bounding box center [185, 415] width 117 height 20
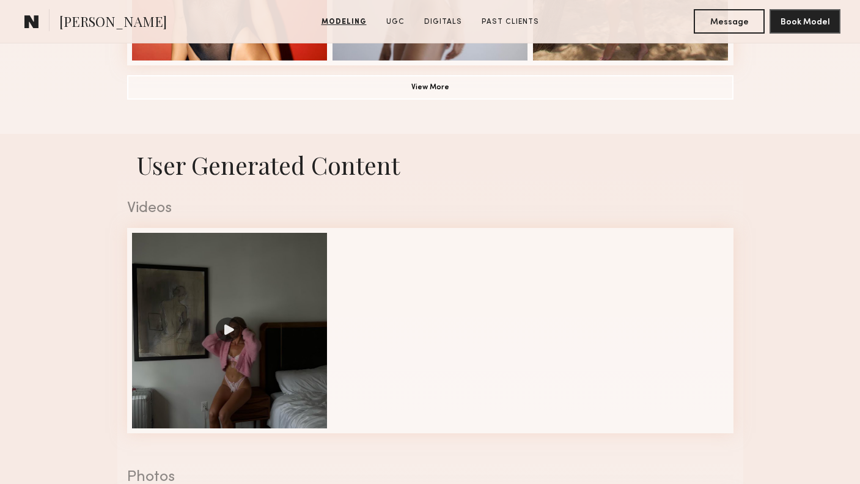
scroll to position [1100, 0]
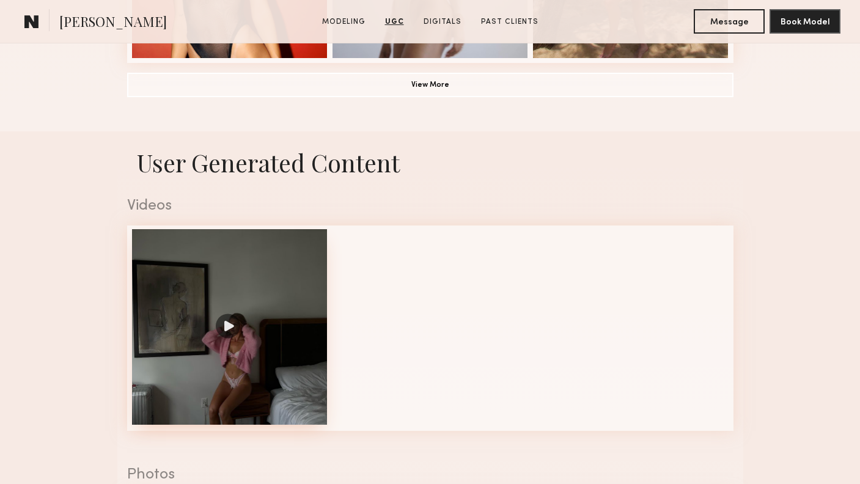
click at [242, 335] on div at bounding box center [229, 326] width 195 height 195
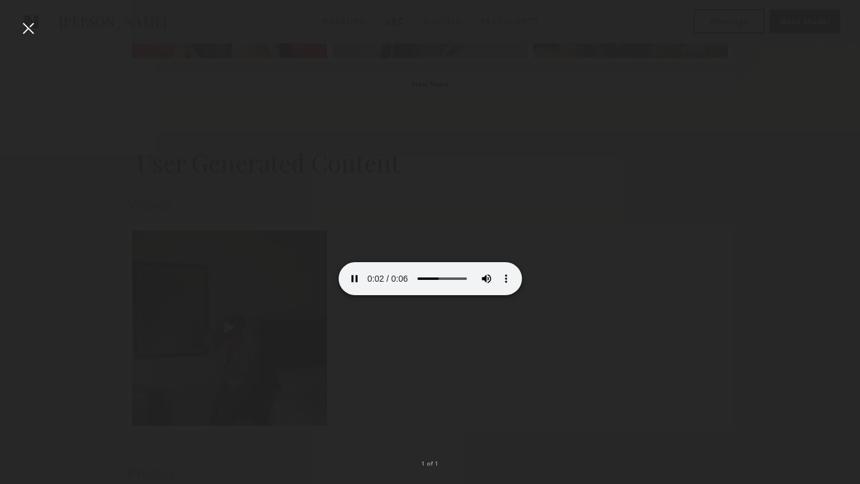
click at [522, 295] on video at bounding box center [429, 249] width 183 height 92
click at [30, 31] on div at bounding box center [28, 28] width 20 height 20
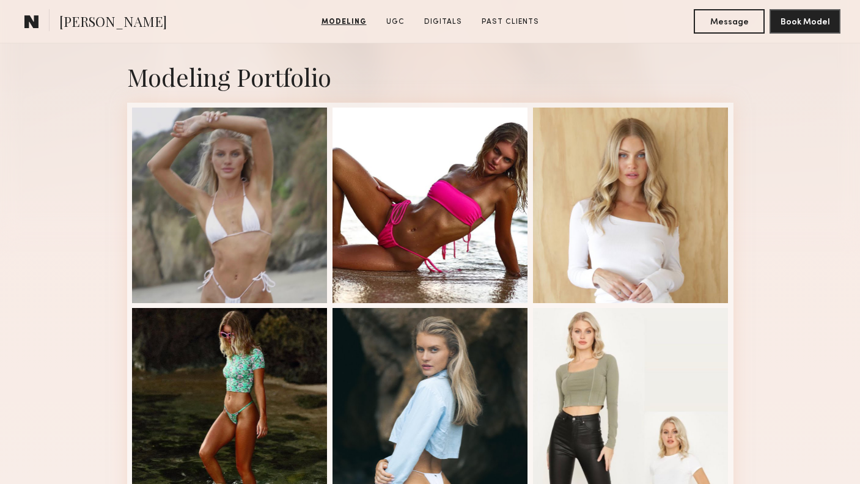
scroll to position [247, 0]
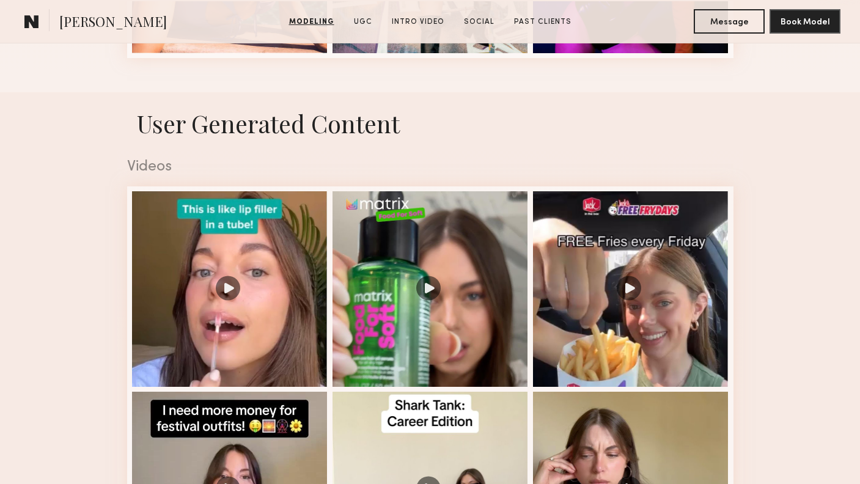
scroll to position [963, 0]
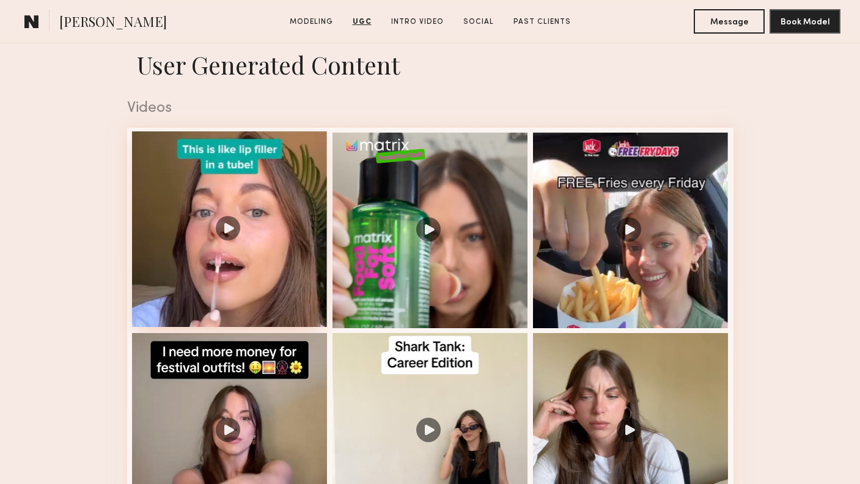
click at [232, 229] on div at bounding box center [229, 228] width 195 height 195
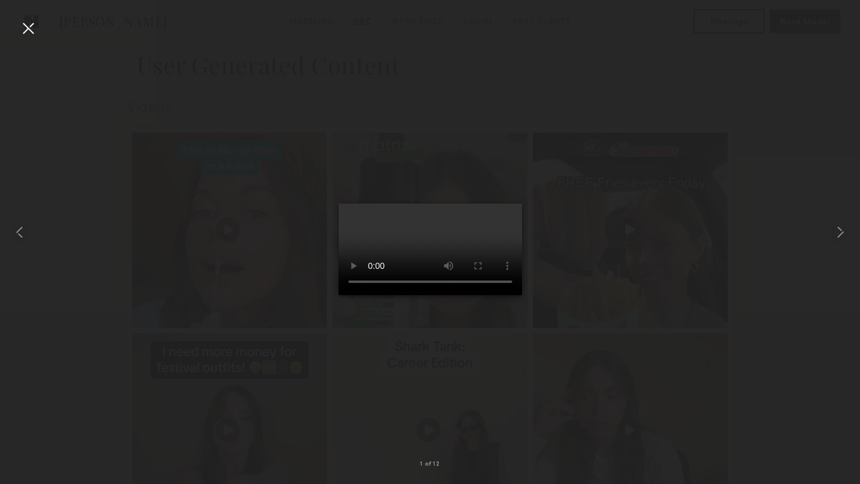
click at [497, 203] on video at bounding box center [429, 249] width 183 height 92
click at [26, 30] on div at bounding box center [28, 28] width 20 height 20
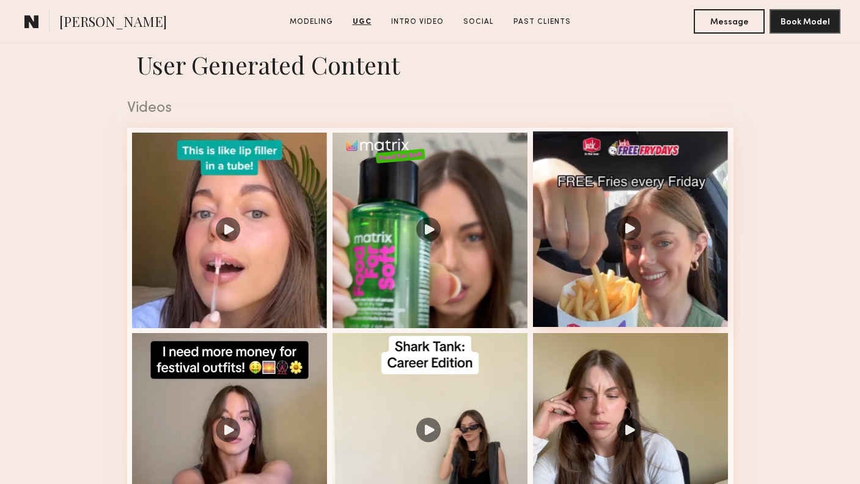
click at [624, 227] on div at bounding box center [630, 228] width 195 height 195
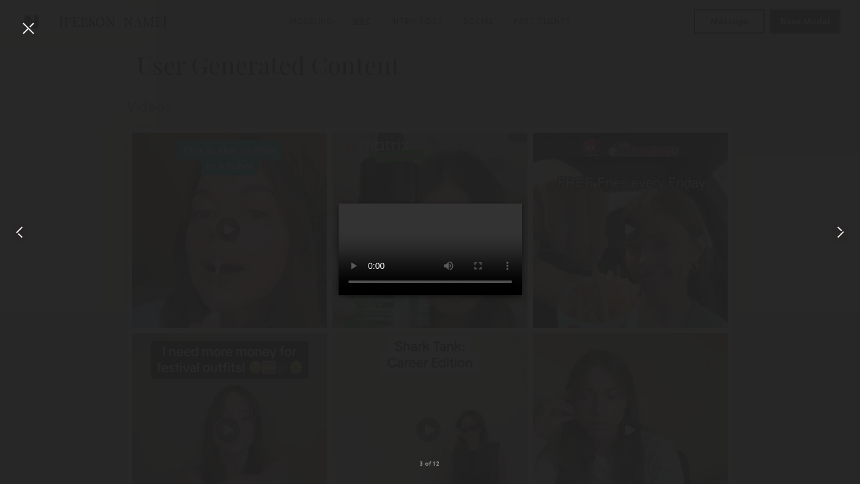
click at [498, 203] on video at bounding box center [429, 249] width 183 height 92
click at [23, 27] on div at bounding box center [28, 28] width 20 height 20
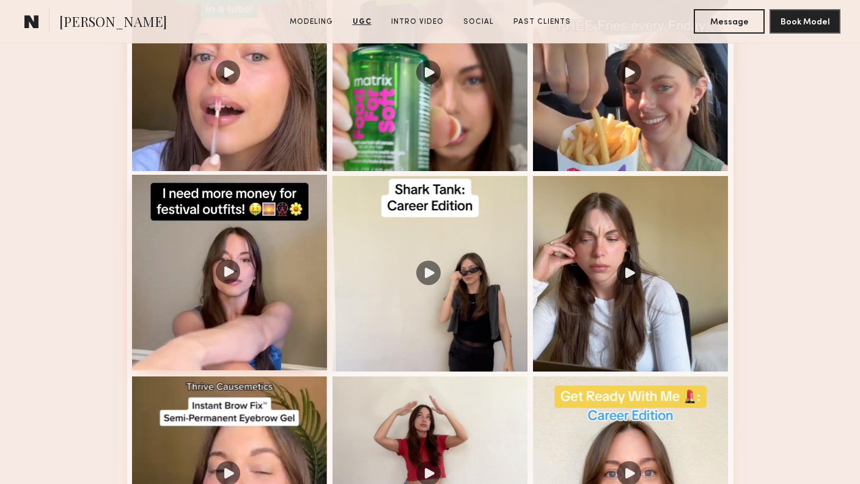
scroll to position [1132, 0]
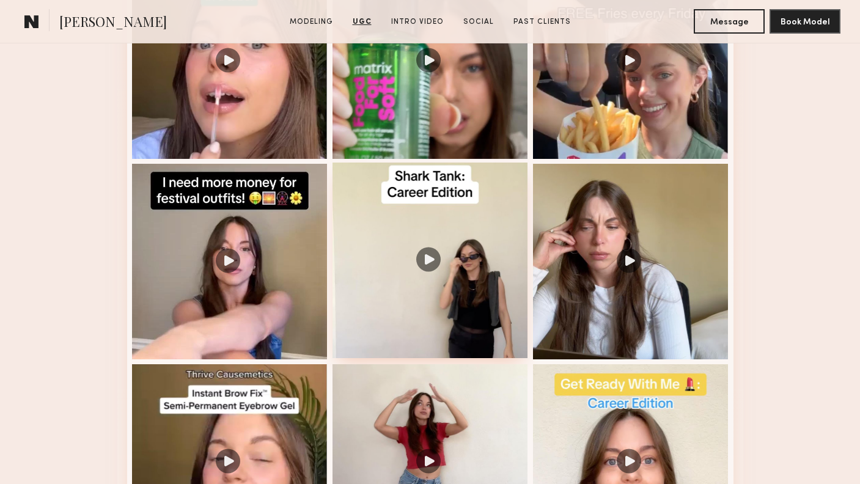
click at [422, 258] on div at bounding box center [429, 259] width 195 height 195
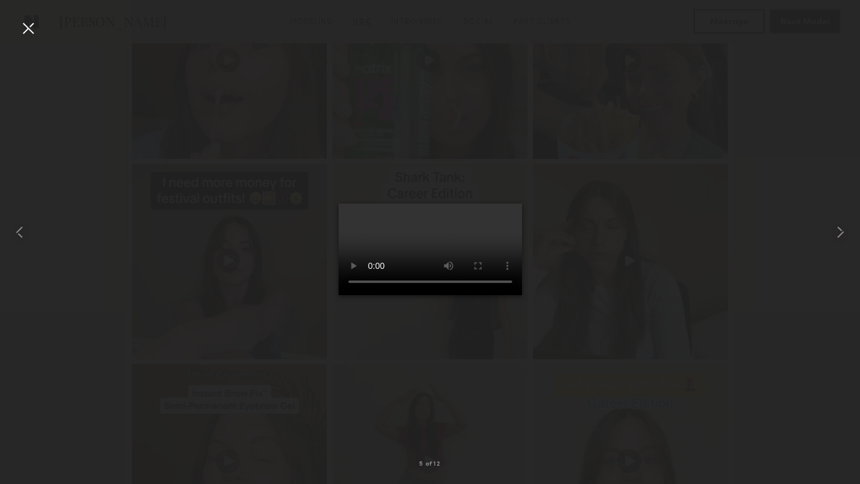
click at [516, 203] on video at bounding box center [429, 249] width 183 height 92
click at [34, 26] on div at bounding box center [28, 28] width 20 height 20
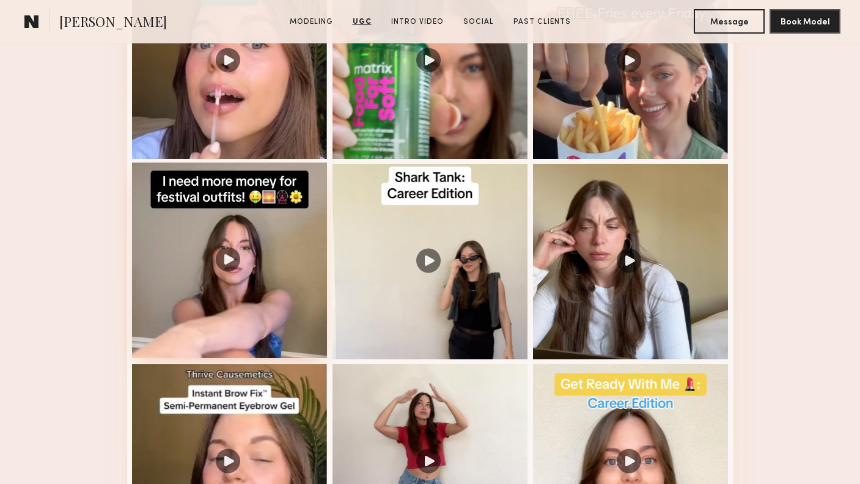
click at [228, 263] on div at bounding box center [229, 259] width 195 height 195
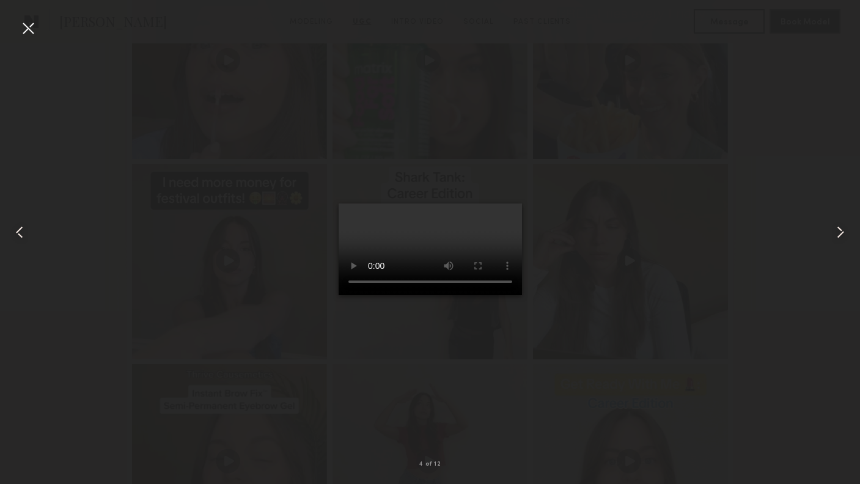
click at [522, 203] on video at bounding box center [429, 249] width 183 height 92
click at [520, 203] on video at bounding box center [429, 249] width 183 height 92
click at [26, 27] on div at bounding box center [28, 28] width 20 height 20
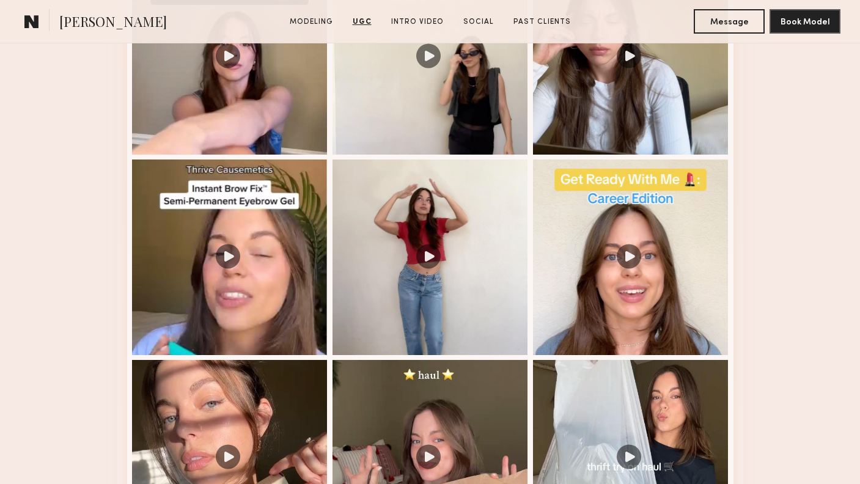
scroll to position [1322, 0]
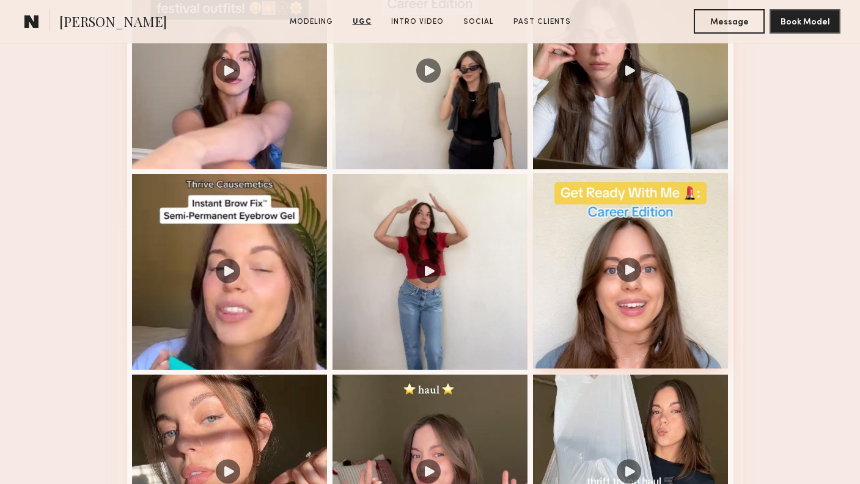
click at [633, 268] on div at bounding box center [630, 270] width 195 height 195
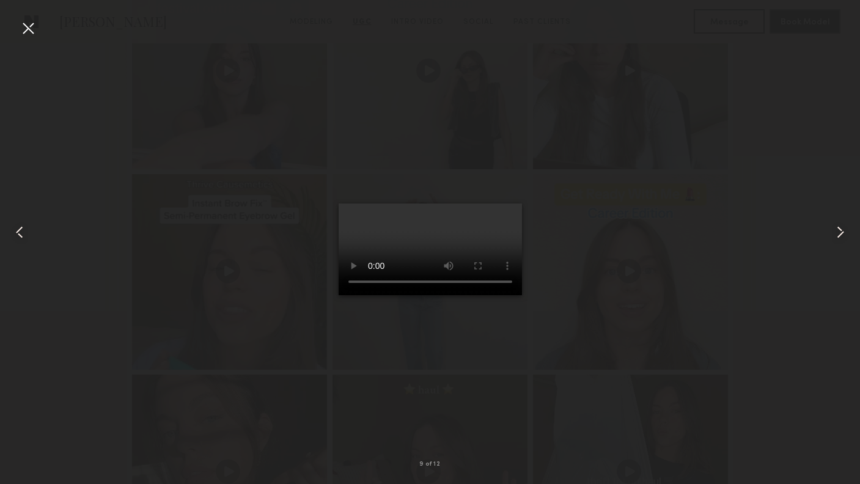
click at [513, 203] on video at bounding box center [429, 249] width 183 height 92
click at [31, 22] on div at bounding box center [28, 28] width 20 height 20
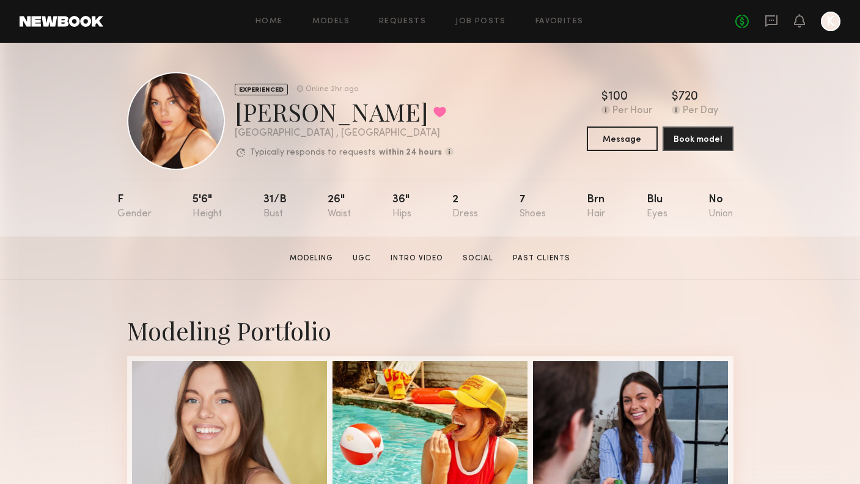
scroll to position [0, 0]
click at [715, 139] on button "Book model" at bounding box center [697, 138] width 71 height 24
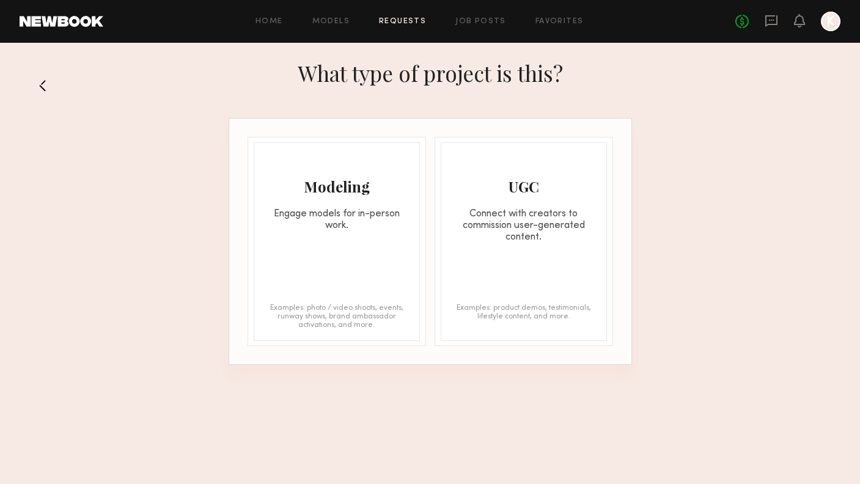
click at [376, 239] on div "Modeling Engage models for in-person work. Examples: photo / video shoots, even…" at bounding box center [337, 241] width 166 height 199
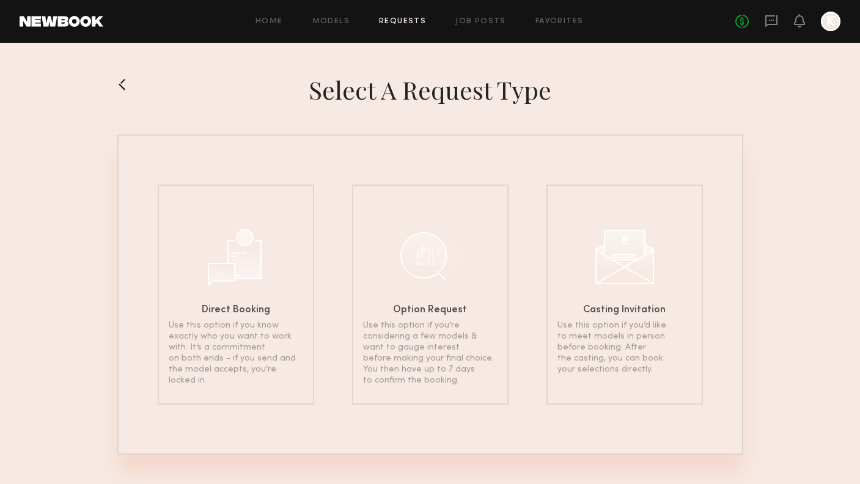
click at [127, 84] on button at bounding box center [127, 85] width 20 height 20
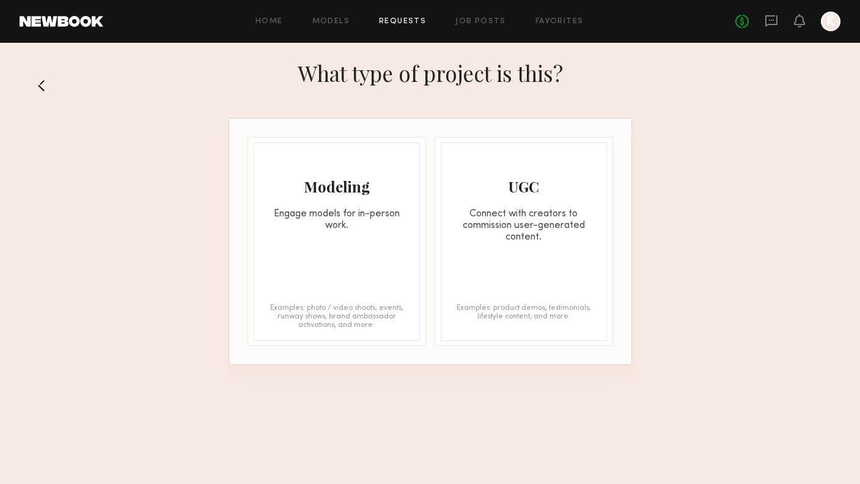
click at [46, 86] on button at bounding box center [47, 86] width 20 height 20
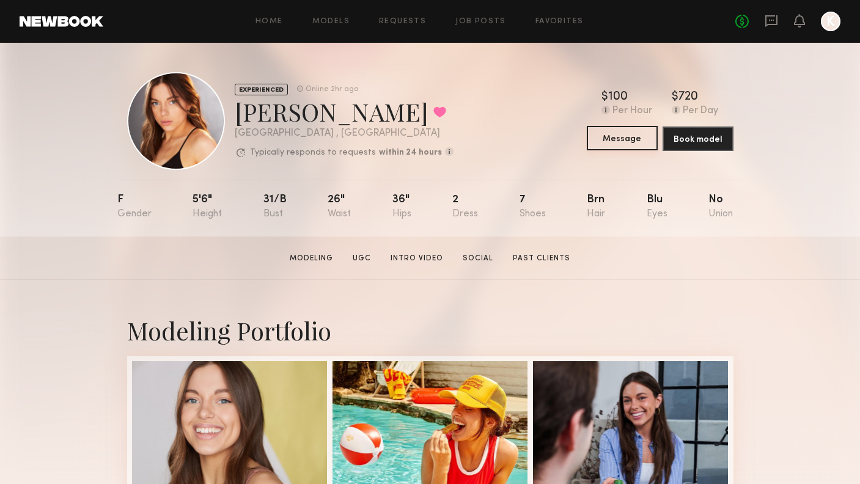
click at [638, 139] on button "Message" at bounding box center [621, 138] width 71 height 24
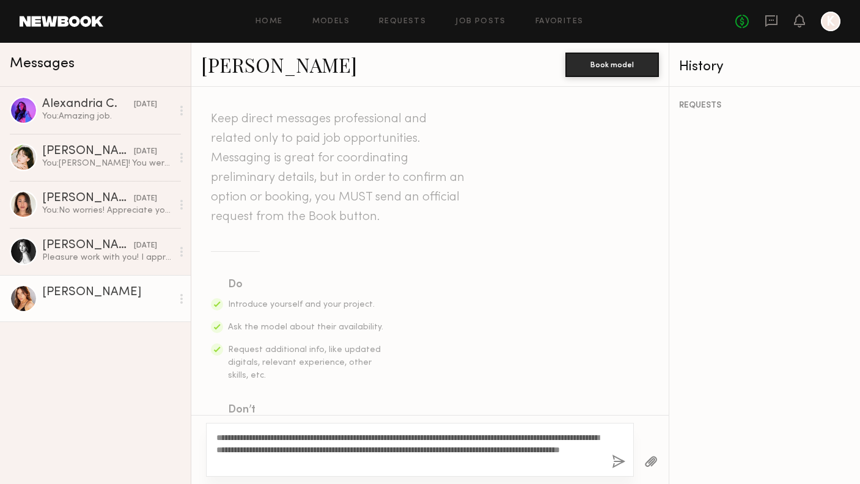
type textarea "**********"
click at [618, 457] on button "button" at bounding box center [618, 462] width 13 height 15
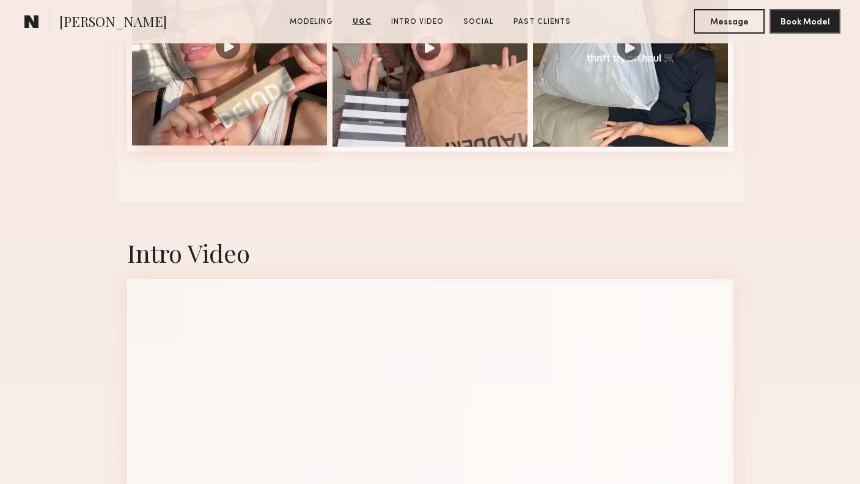
scroll to position [1748, 0]
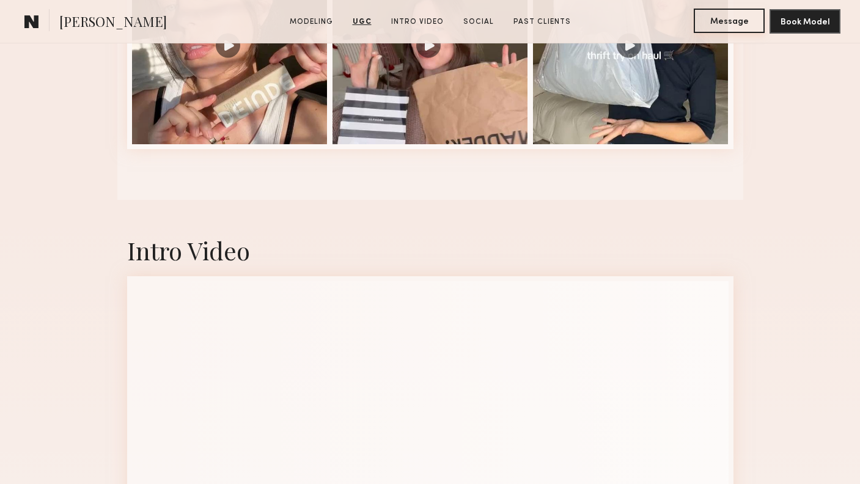
click at [707, 27] on button "Message" at bounding box center [728, 21] width 71 height 24
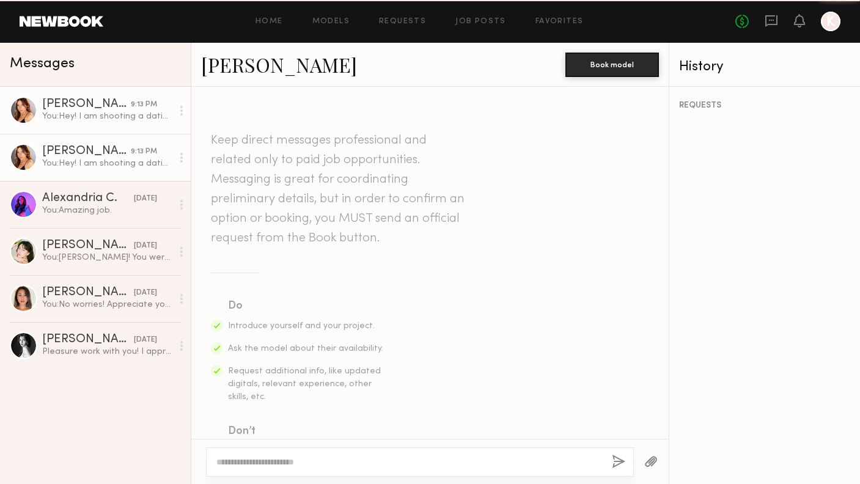
scroll to position [338, 0]
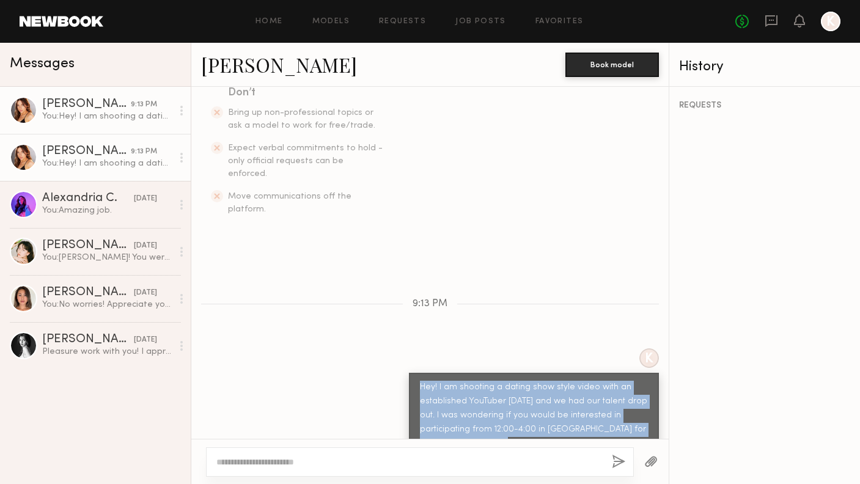
drag, startPoint x: 421, startPoint y: 360, endPoint x: 498, endPoint y: 415, distance: 95.1
click at [498, 415] on div "Hey! I am shooting a dating show style video with an established YouTuber [DATE…" at bounding box center [534, 416] width 228 height 70
copy div "Hey! I am shooting a dating show style video with an established YouTuber [DATE…"
